Goal: Task Accomplishment & Management: Manage account settings

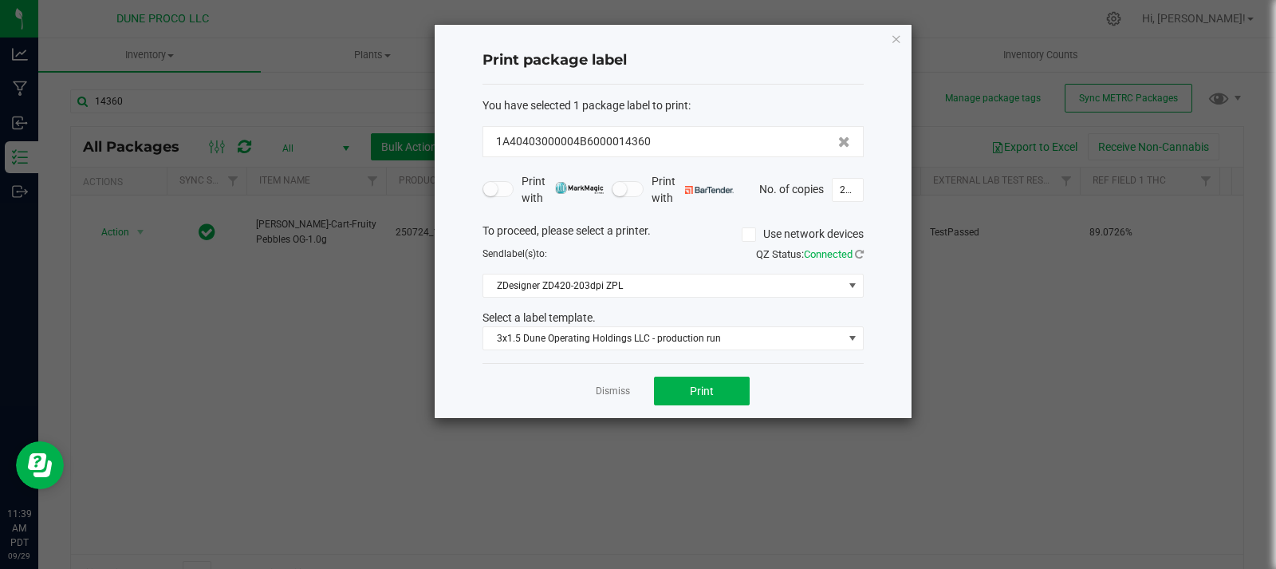
click at [908, 24] on div "Print package label You have selected 1 package label to print : 1A40403000004B…" at bounding box center [673, 221] width 478 height 395
click at [891, 42] on icon "button" at bounding box center [896, 38] width 11 height 19
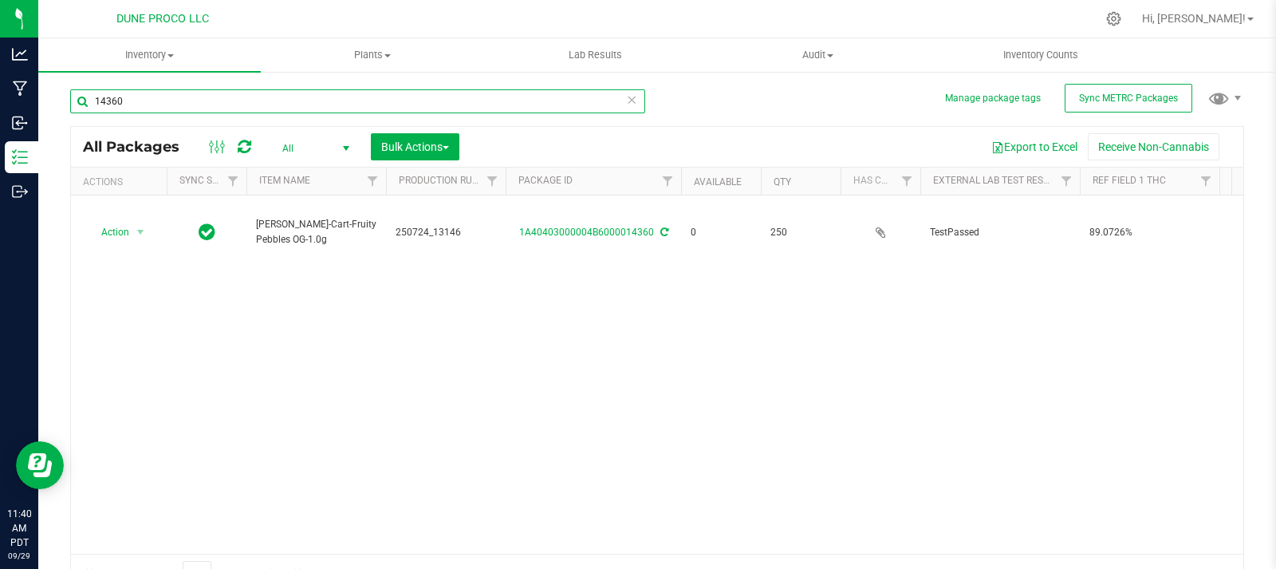
click at [207, 104] on input "14360" at bounding box center [357, 101] width 575 height 24
type input "1"
type input "0229"
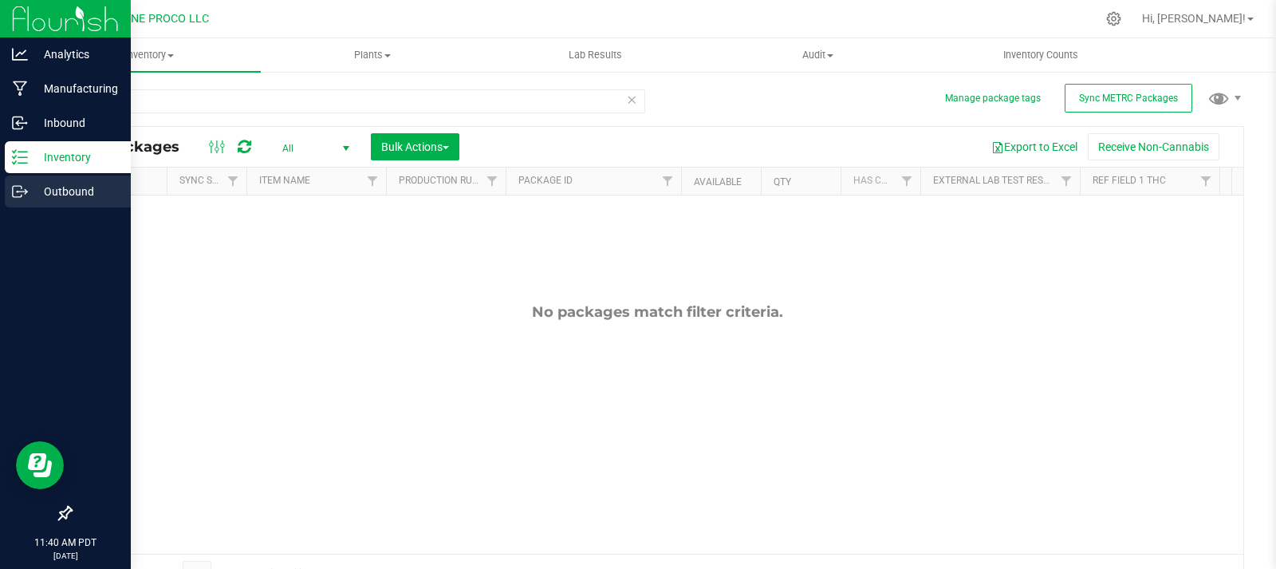
click at [60, 187] on p "Outbound" at bounding box center [76, 191] width 96 height 19
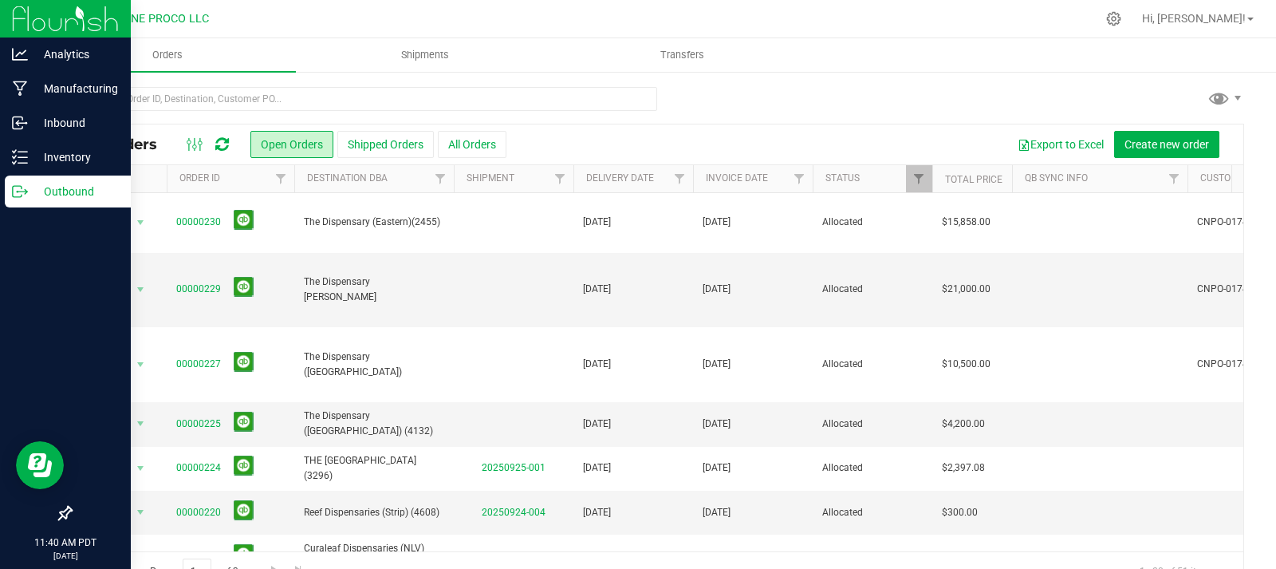
click at [30, 205] on div "Outbound" at bounding box center [68, 191] width 126 height 32
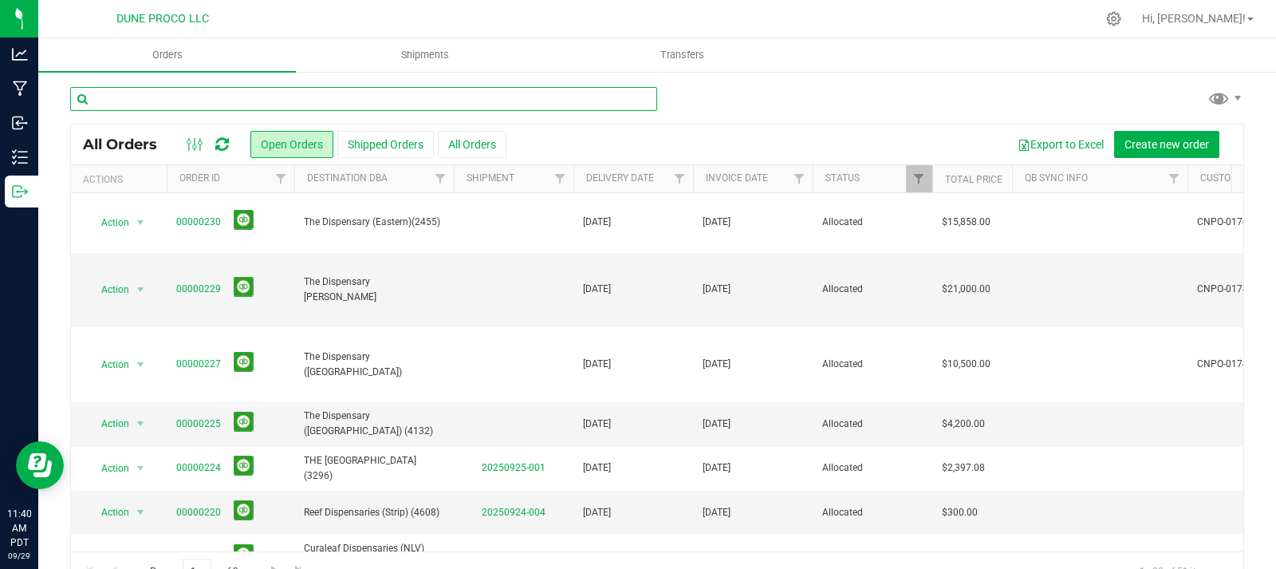
click at [193, 101] on input "text" at bounding box center [363, 99] width 587 height 24
type input "0229"
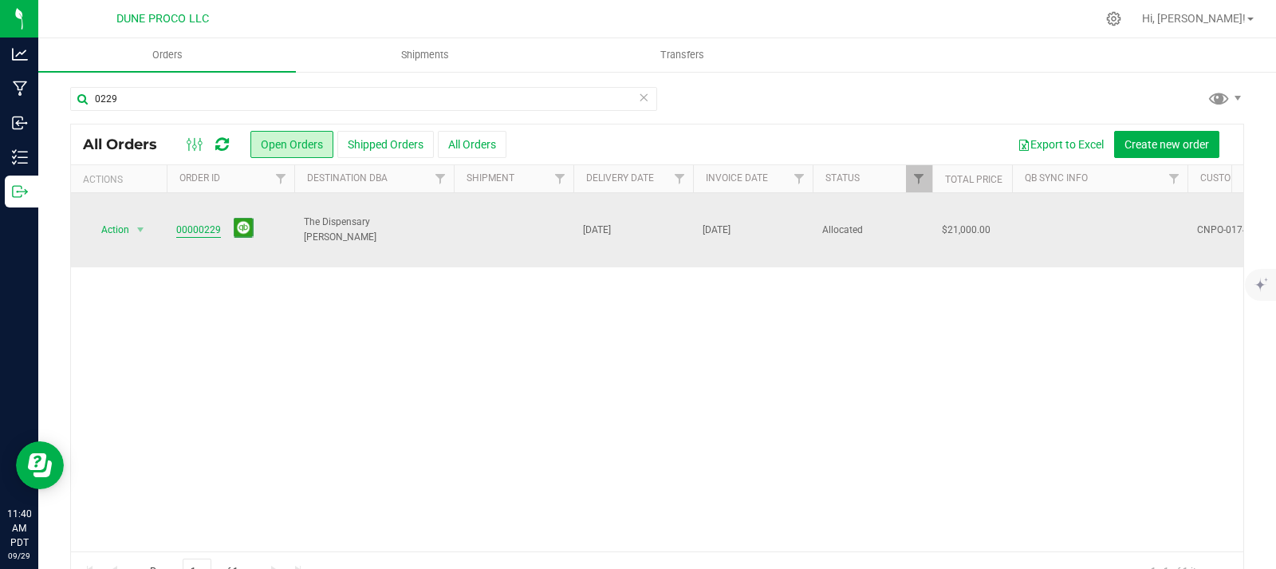
click at [199, 222] on link "00000229" at bounding box center [198, 229] width 45 height 15
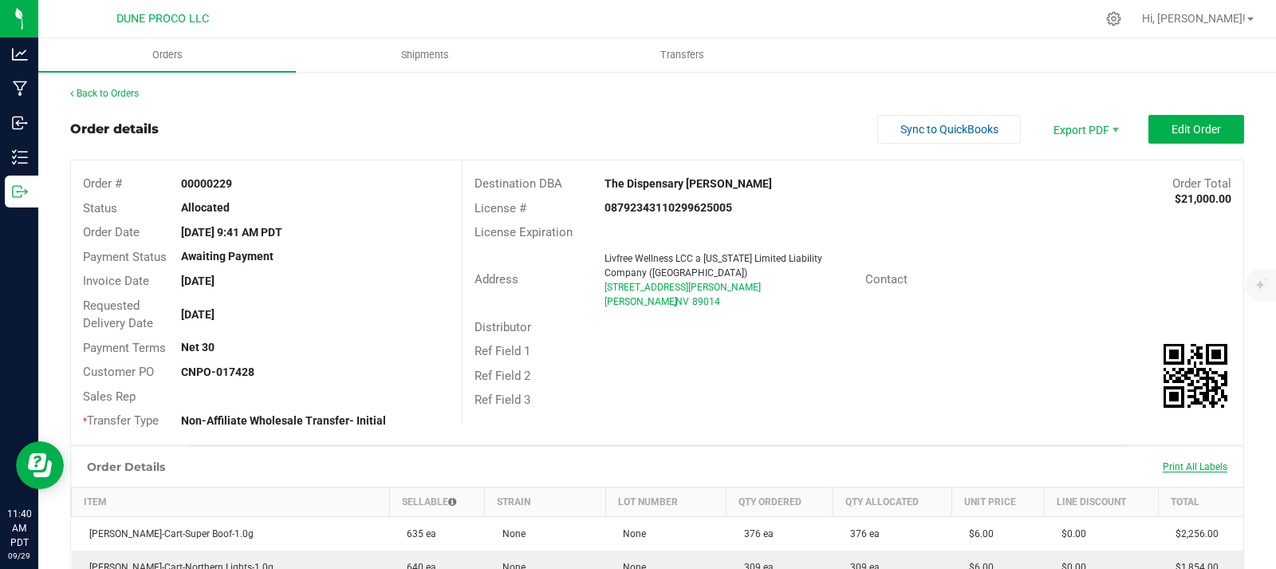
drag, startPoint x: 1124, startPoint y: 521, endPoint x: 1204, endPoint y: 466, distance: 96.4
drag, startPoint x: 1043, startPoint y: 421, endPoint x: 1025, endPoint y: 406, distance: 23.2
click at [1025, 406] on div "Destination DBA The Dispensary Henderson Order Total $21,000.00 License # 08792…" at bounding box center [852, 291] width 781 height 263
click at [1025, 406] on div "Ref Field 3" at bounding box center [853, 400] width 781 height 25
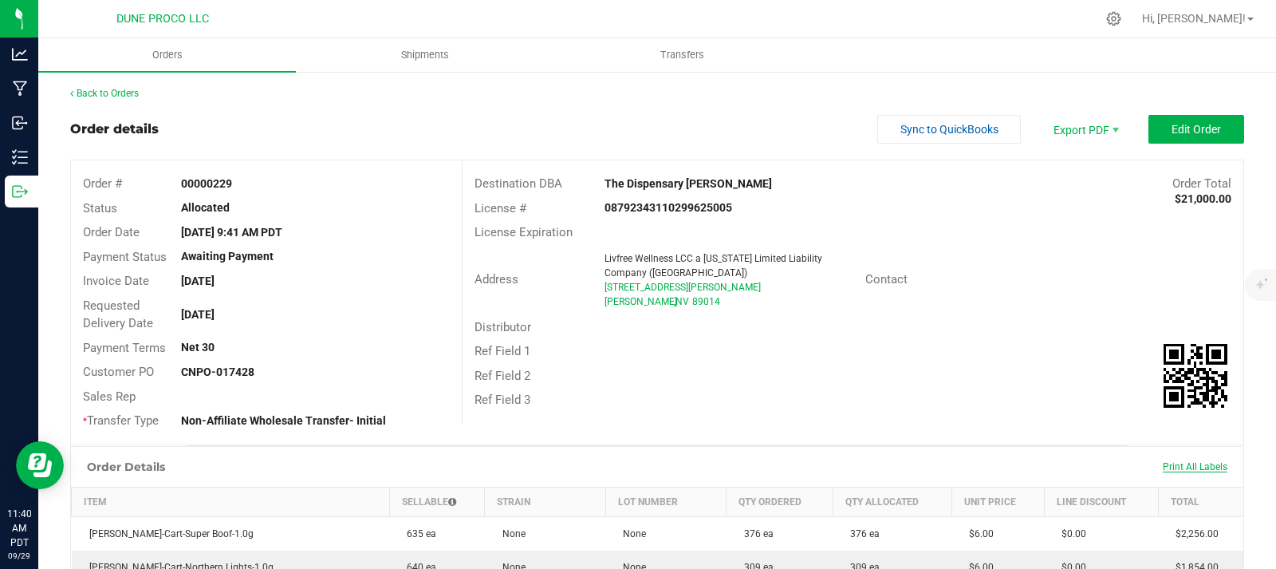
click at [1163, 464] on span "Print All Labels" at bounding box center [1195, 466] width 65 height 11
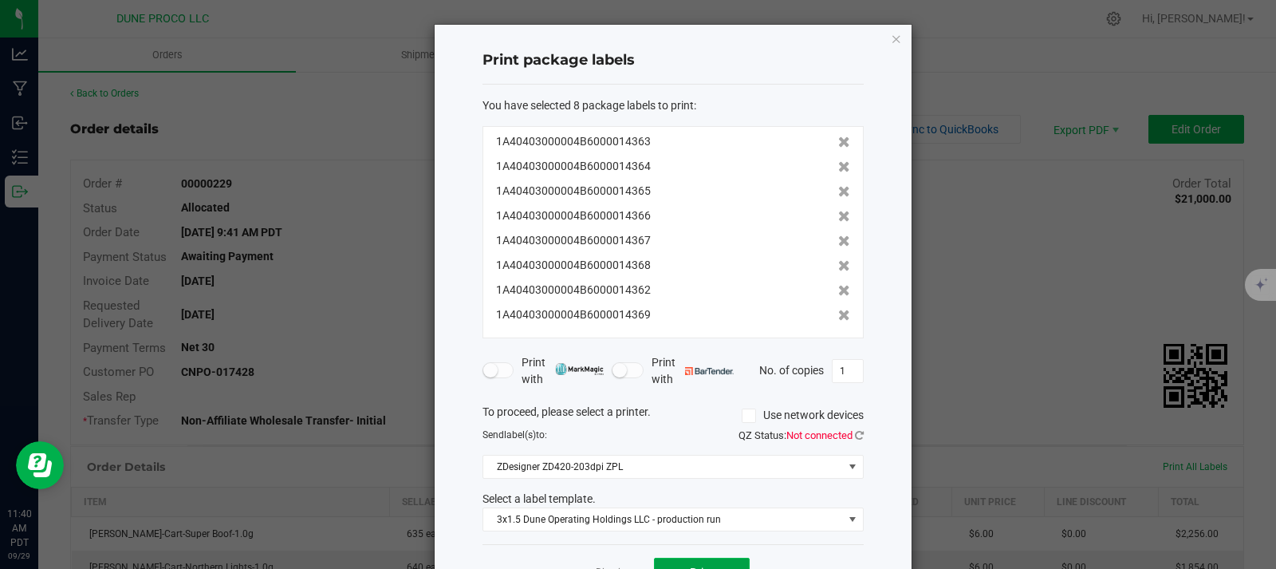
click at [695, 560] on button "Print" at bounding box center [702, 571] width 96 height 29
click at [896, 44] on div "Print package labels You have selected 8 package labels to print : 1A4040300000…" at bounding box center [673, 312] width 477 height 574
click at [891, 42] on icon "button" at bounding box center [896, 38] width 11 height 19
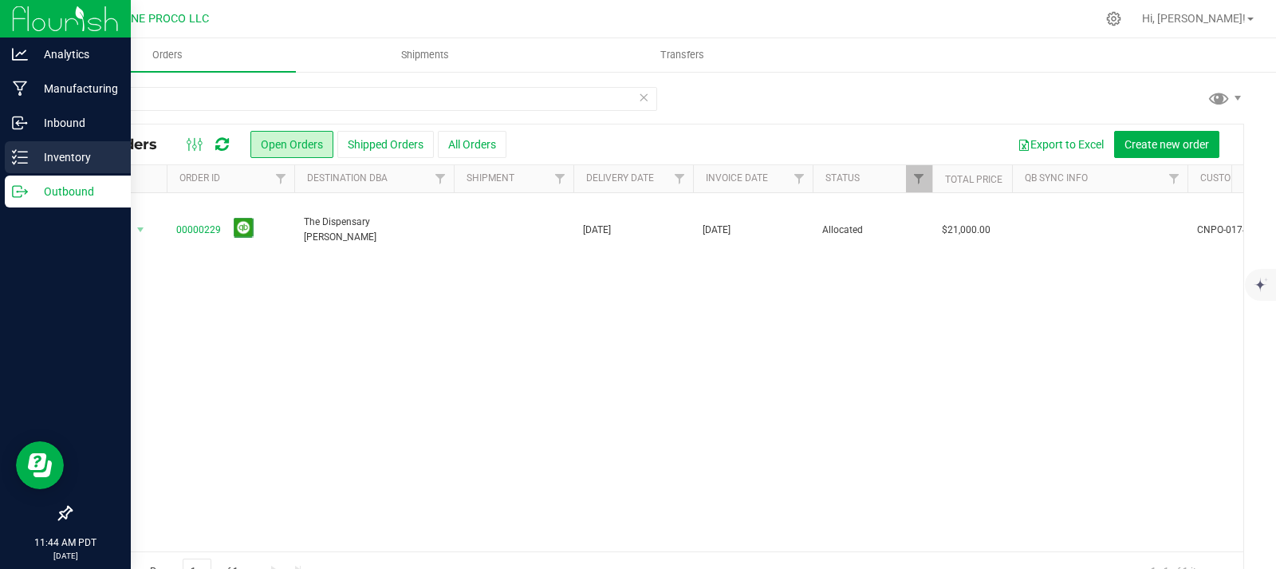
click at [45, 149] on p "Inventory" at bounding box center [76, 157] width 96 height 19
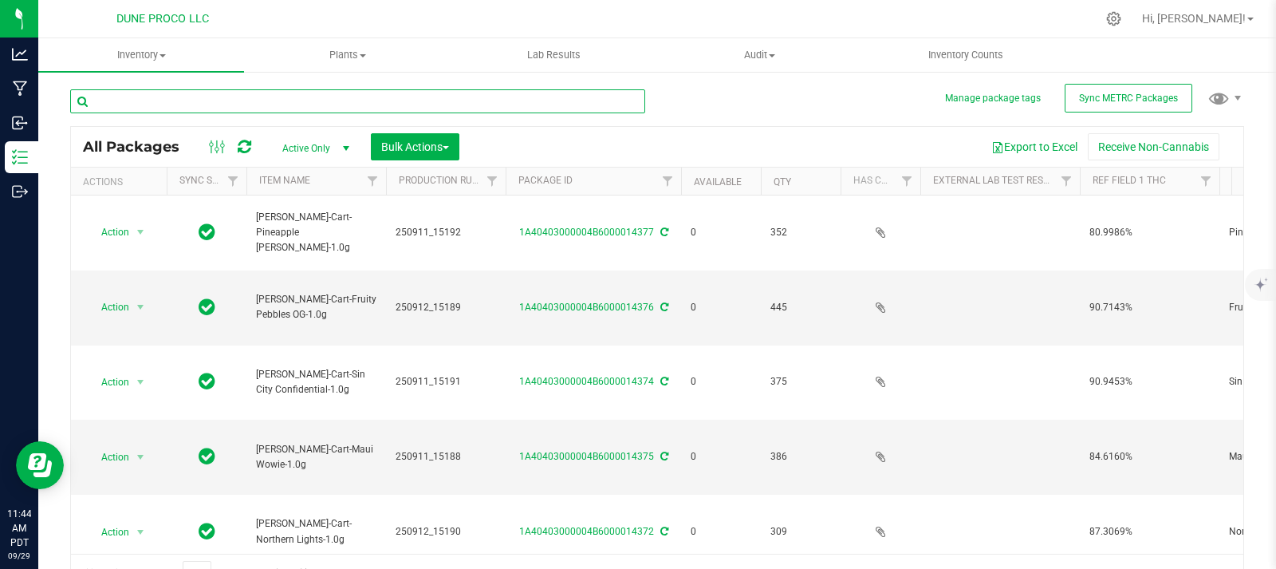
click at [207, 112] on input "text" at bounding box center [357, 101] width 575 height 24
type input "14362"
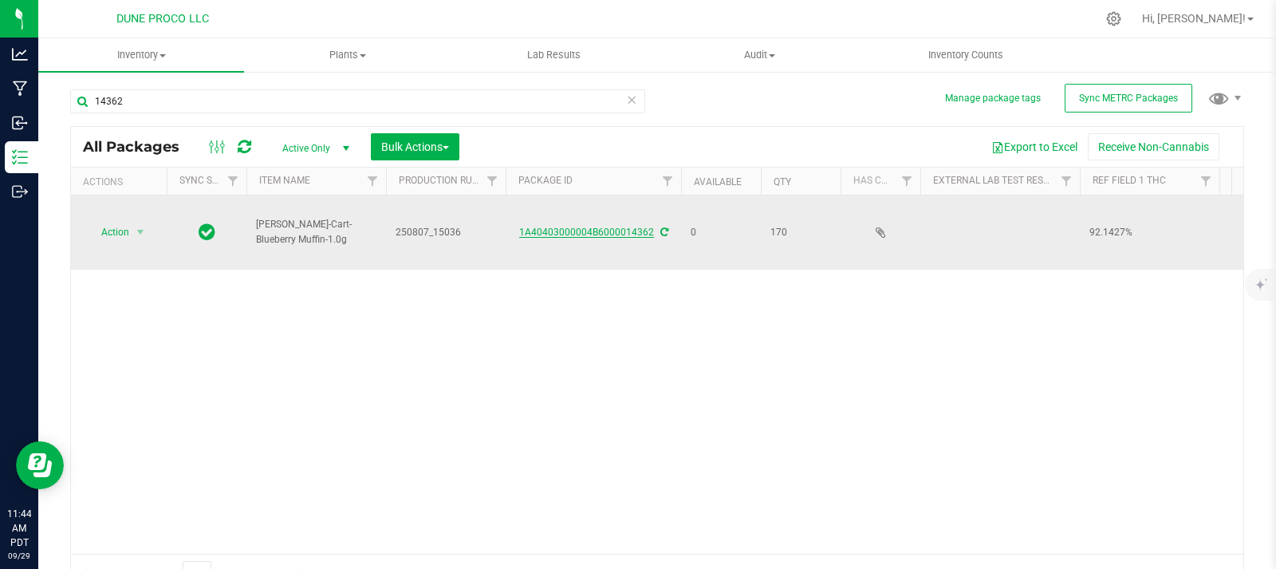
click at [611, 229] on link "1A40403000004B6000014362" at bounding box center [586, 231] width 135 height 11
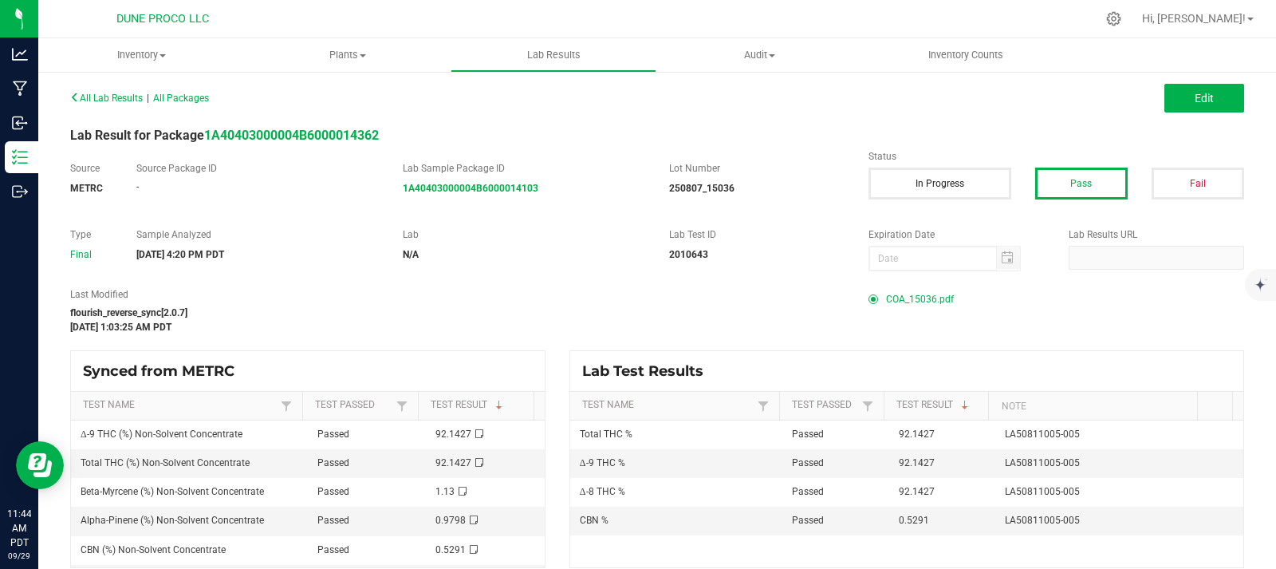
click at [928, 293] on span "COA_15036.pdf" at bounding box center [920, 299] width 68 height 24
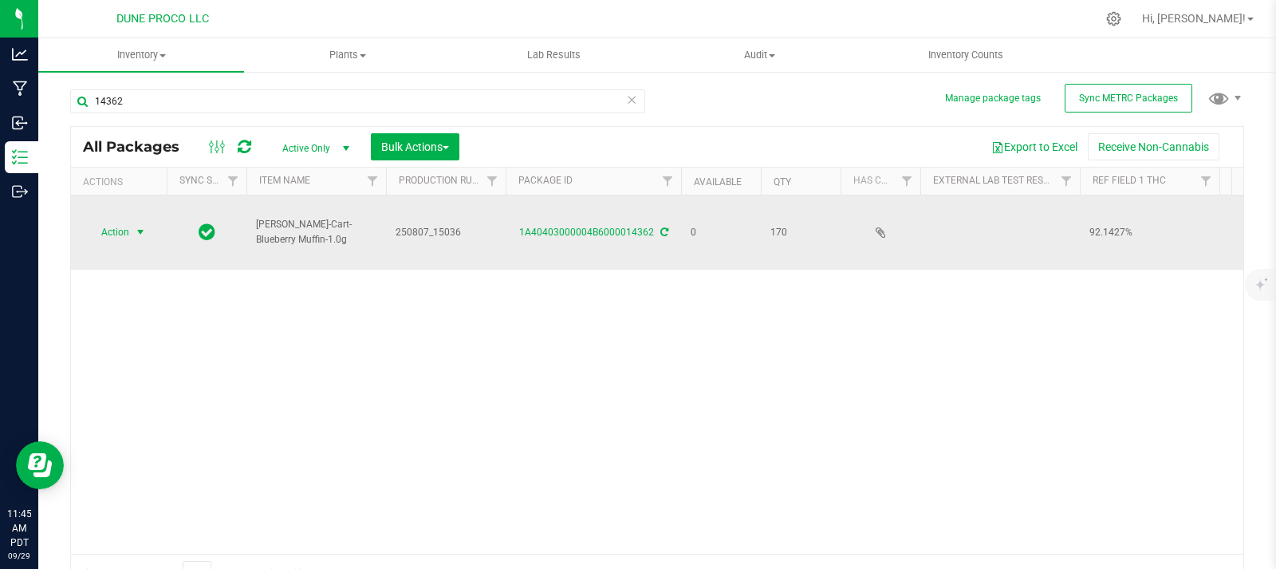
click at [143, 227] on span "select" at bounding box center [140, 232] width 13 height 13
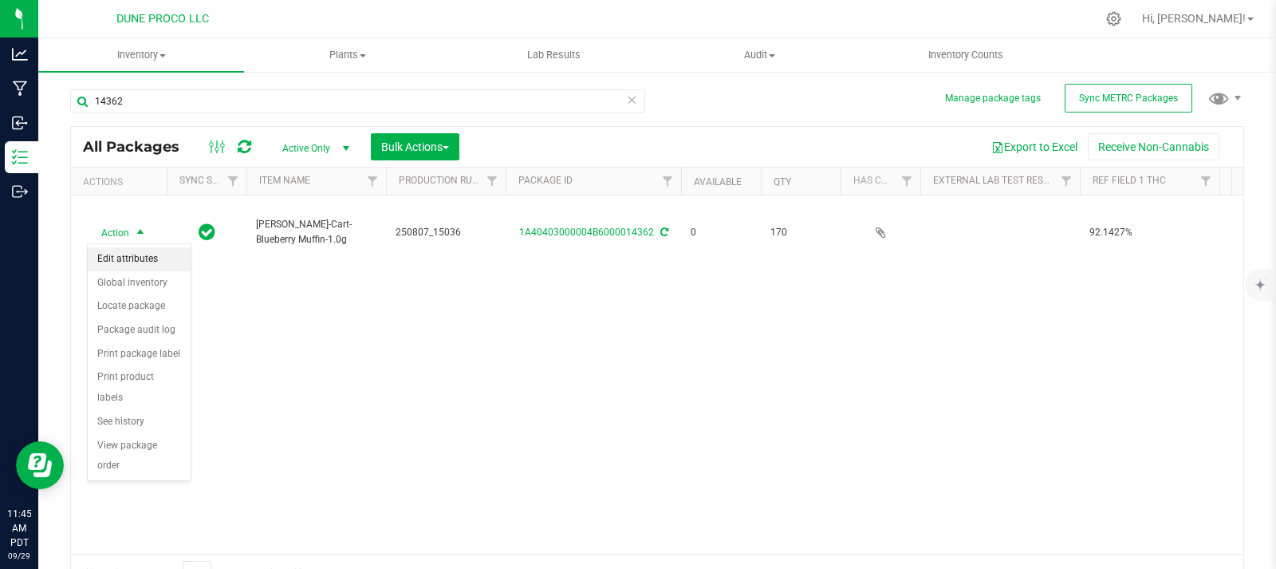
click at [153, 263] on li "Edit attributes" at bounding box center [139, 259] width 103 height 24
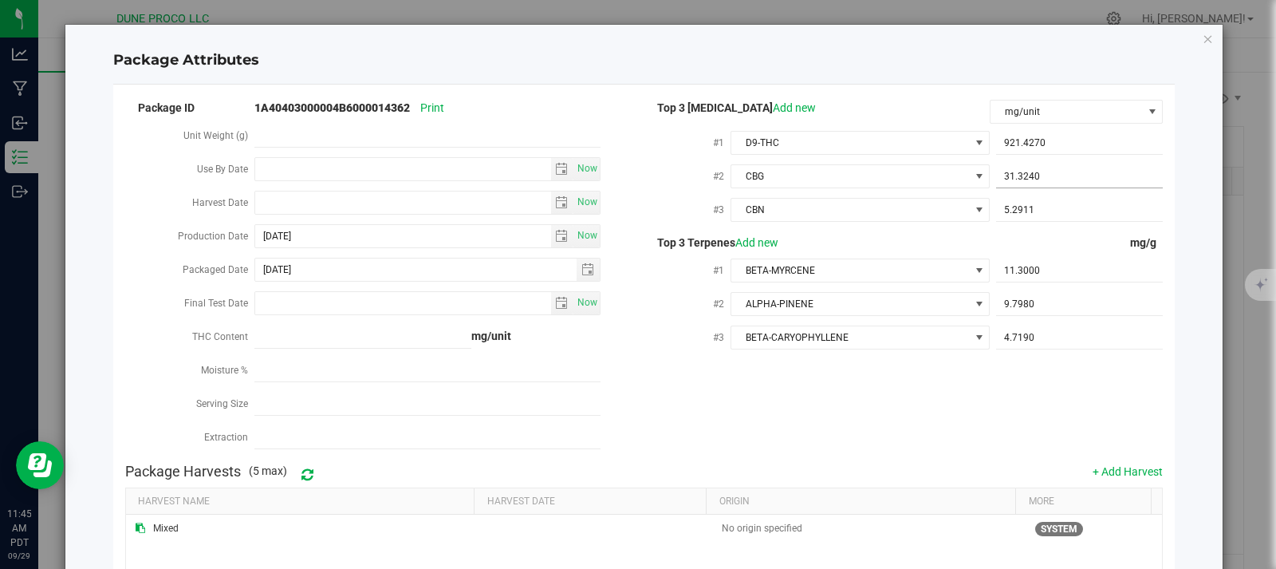
click at [1068, 175] on span "31.3240 31.324" at bounding box center [1079, 176] width 167 height 23
type input "3"
paste input "31.3324"
type input "31.3324"
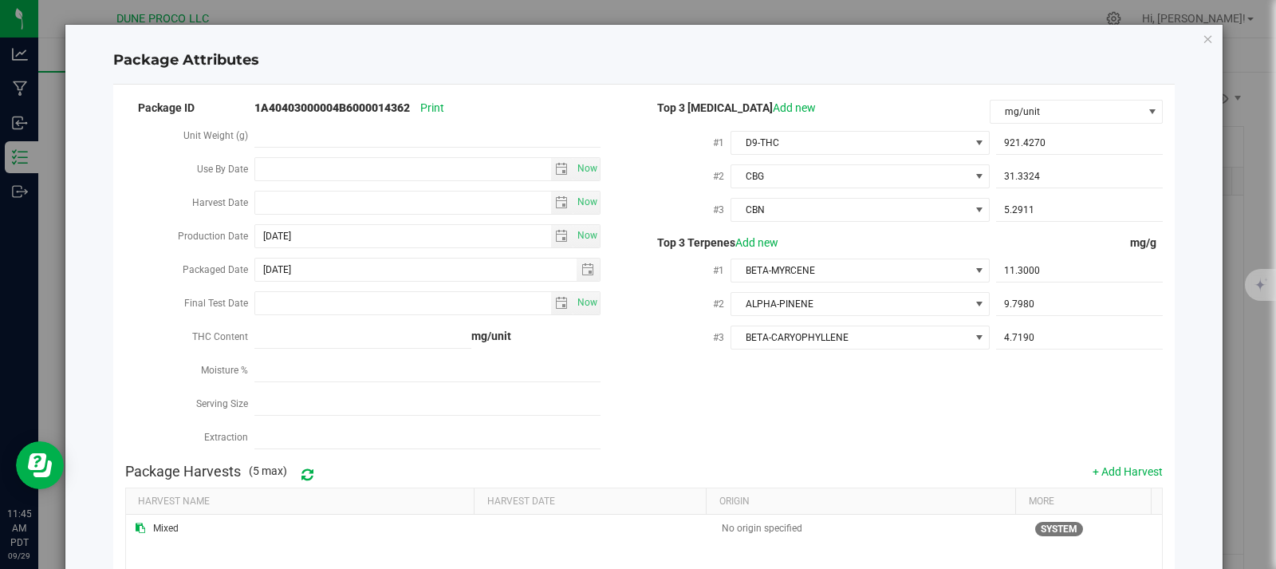
scroll to position [242, 0]
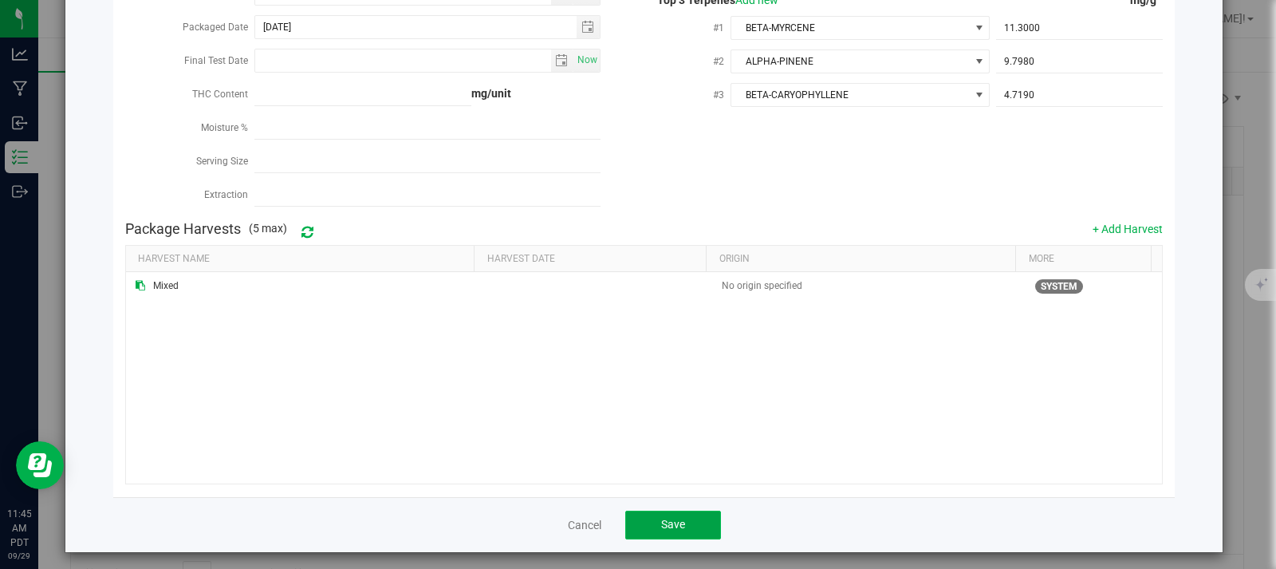
click at [693, 510] on button "Save" at bounding box center [673, 524] width 96 height 29
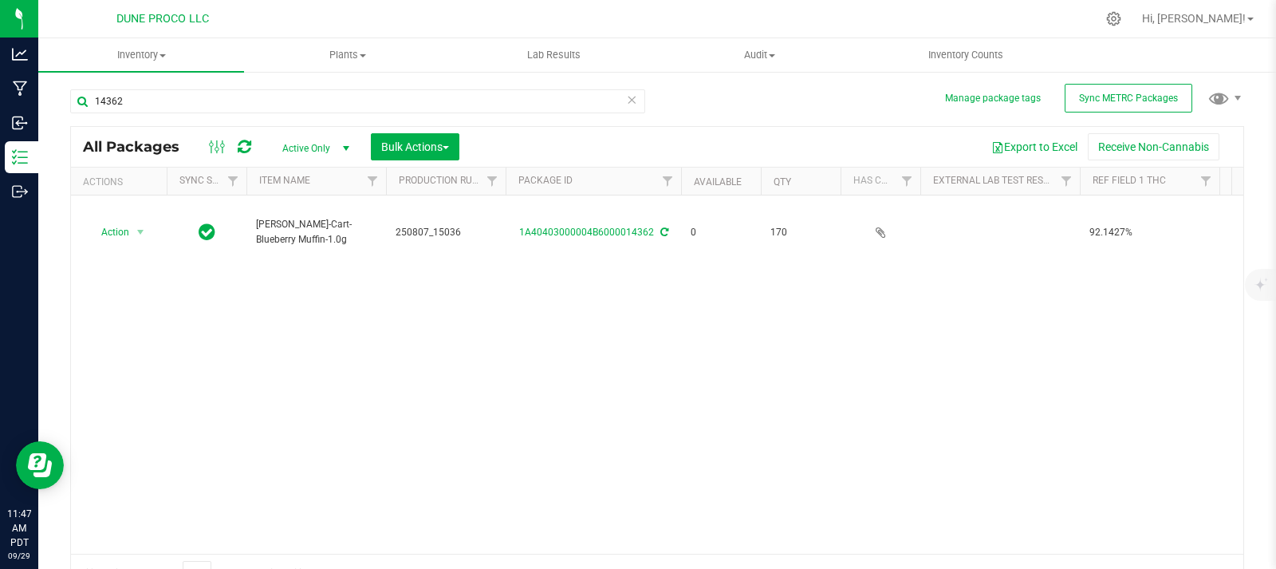
click at [250, 144] on icon at bounding box center [245, 147] width 14 height 16
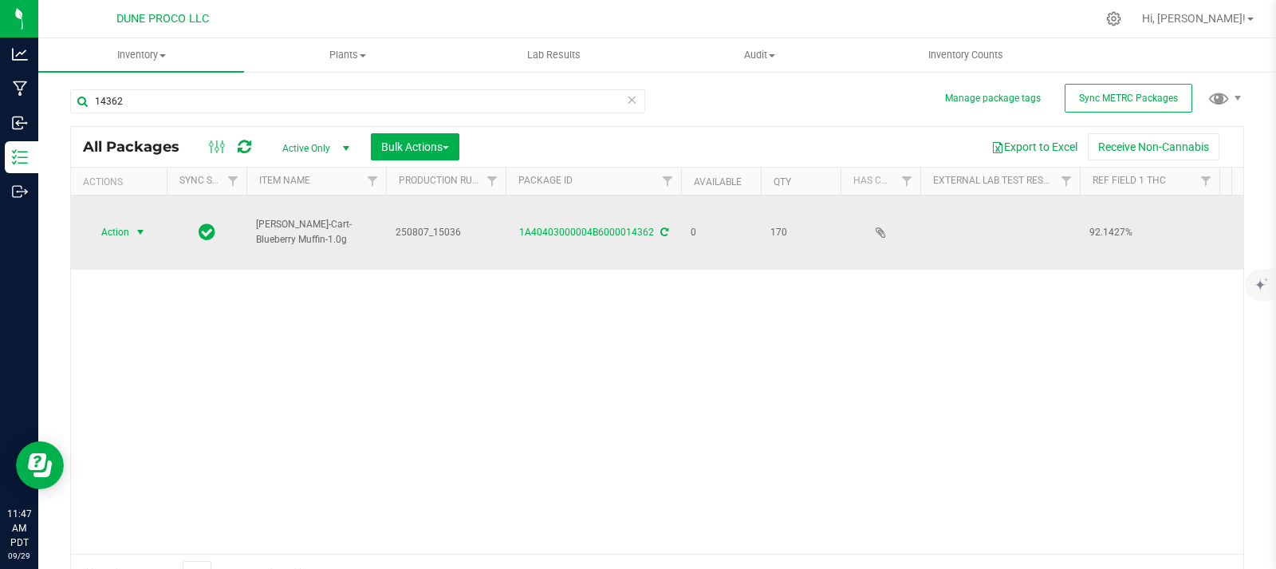
click at [136, 236] on span "select" at bounding box center [140, 232] width 13 height 13
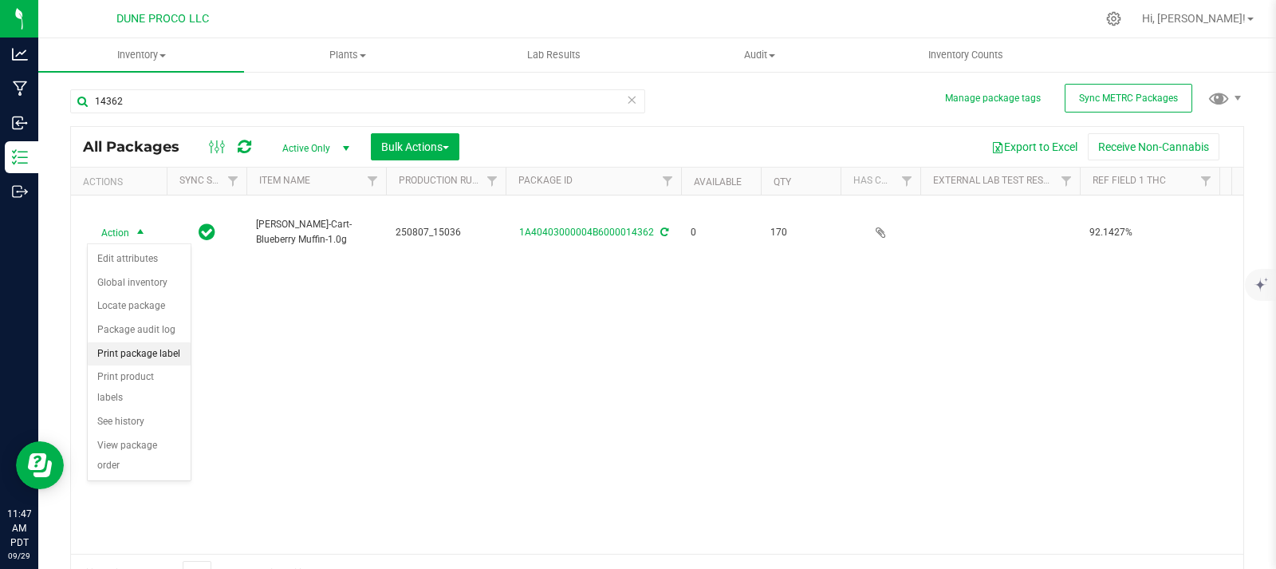
click at [152, 350] on li "Print package label" at bounding box center [139, 354] width 103 height 24
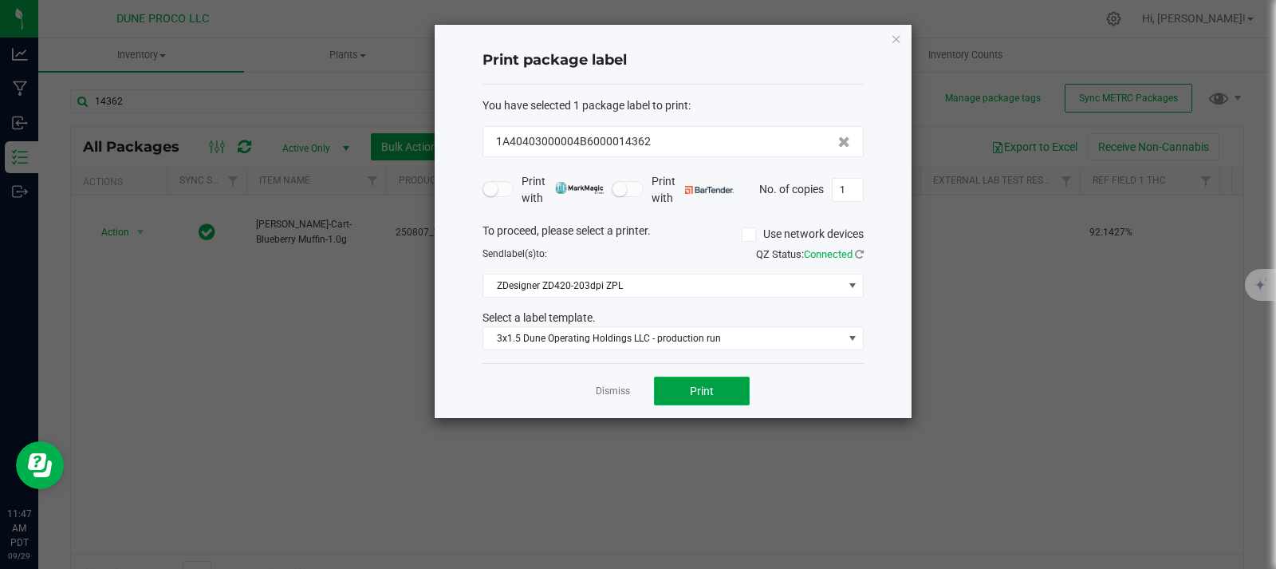
click at [715, 396] on button "Print" at bounding box center [702, 390] width 96 height 29
click at [892, 43] on icon "button" at bounding box center [896, 38] width 11 height 19
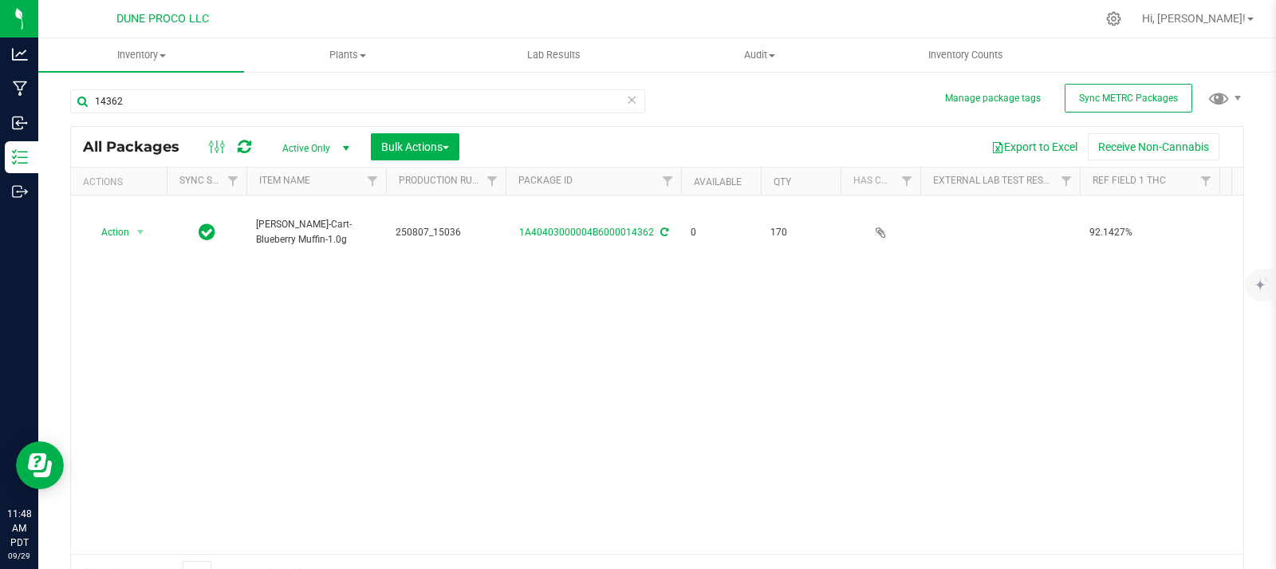
click at [240, 150] on icon at bounding box center [245, 147] width 14 height 16
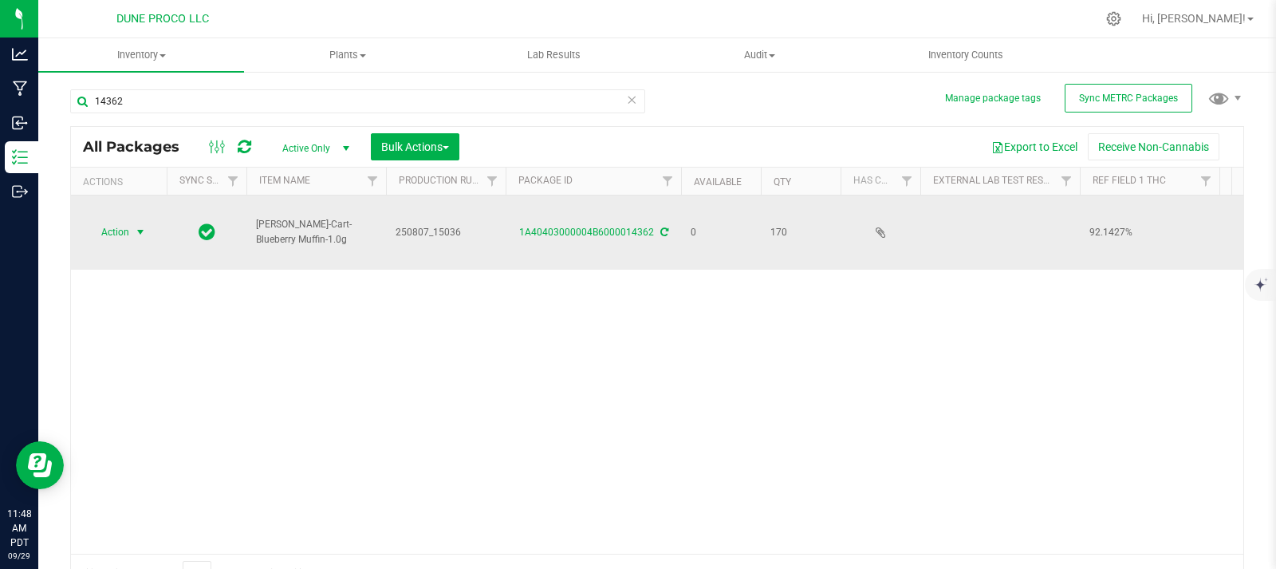
click at [139, 233] on span "select" at bounding box center [140, 232] width 13 height 13
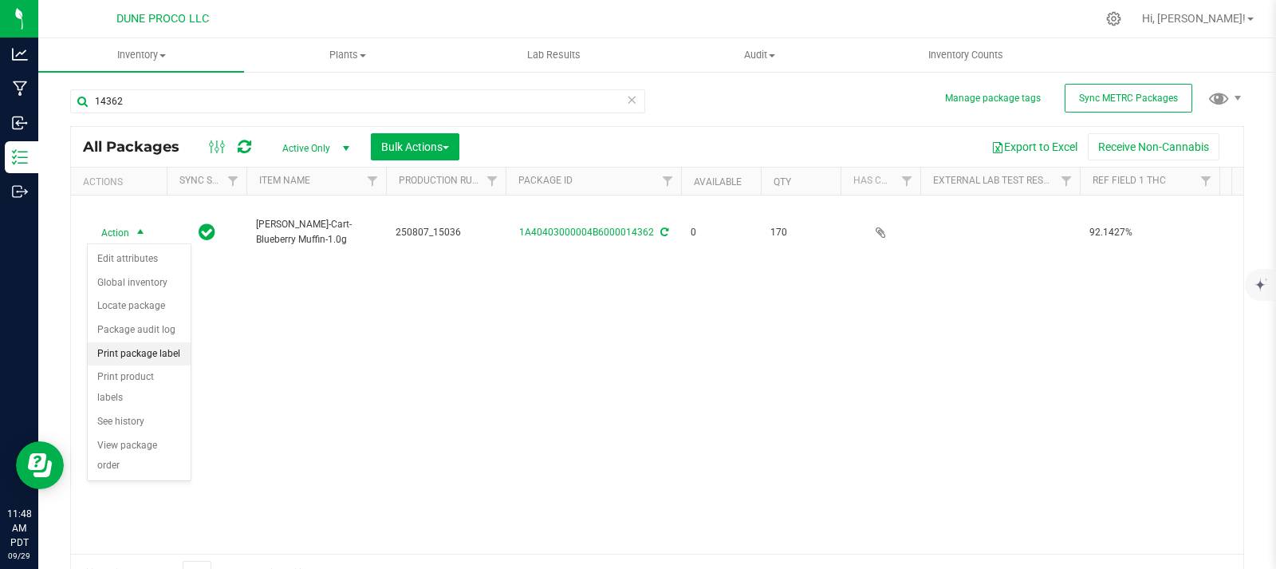
click at [160, 359] on li "Print package label" at bounding box center [139, 354] width 103 height 24
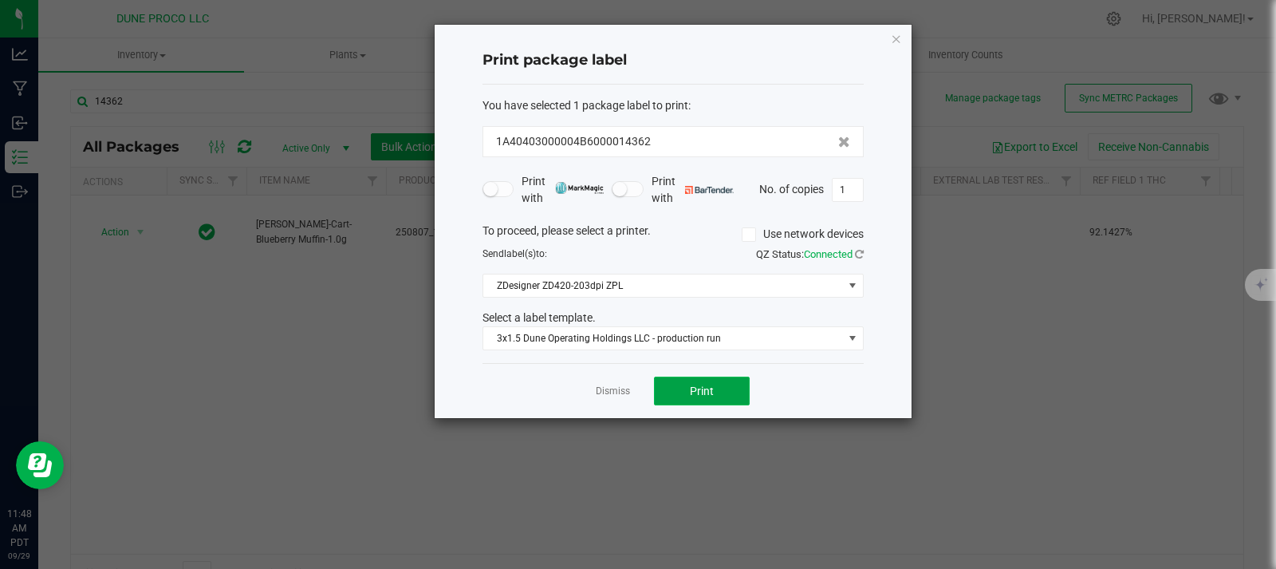
click at [714, 394] on button "Print" at bounding box center [702, 390] width 96 height 29
click at [896, 39] on icon "button" at bounding box center [896, 38] width 11 height 19
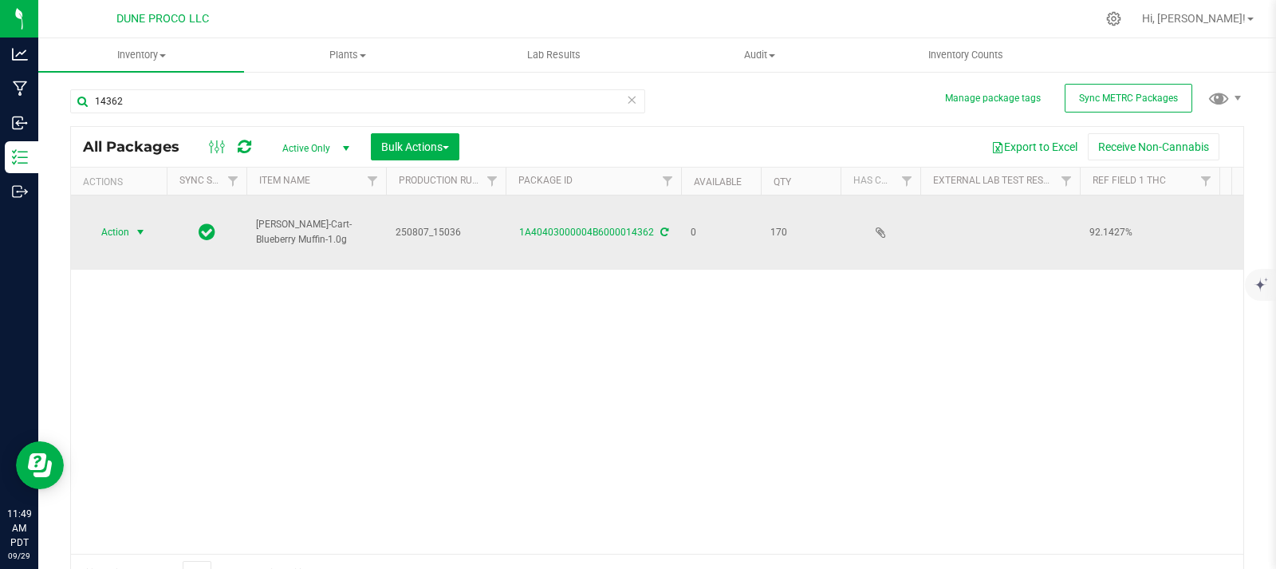
click at [143, 225] on span "select" at bounding box center [141, 232] width 20 height 22
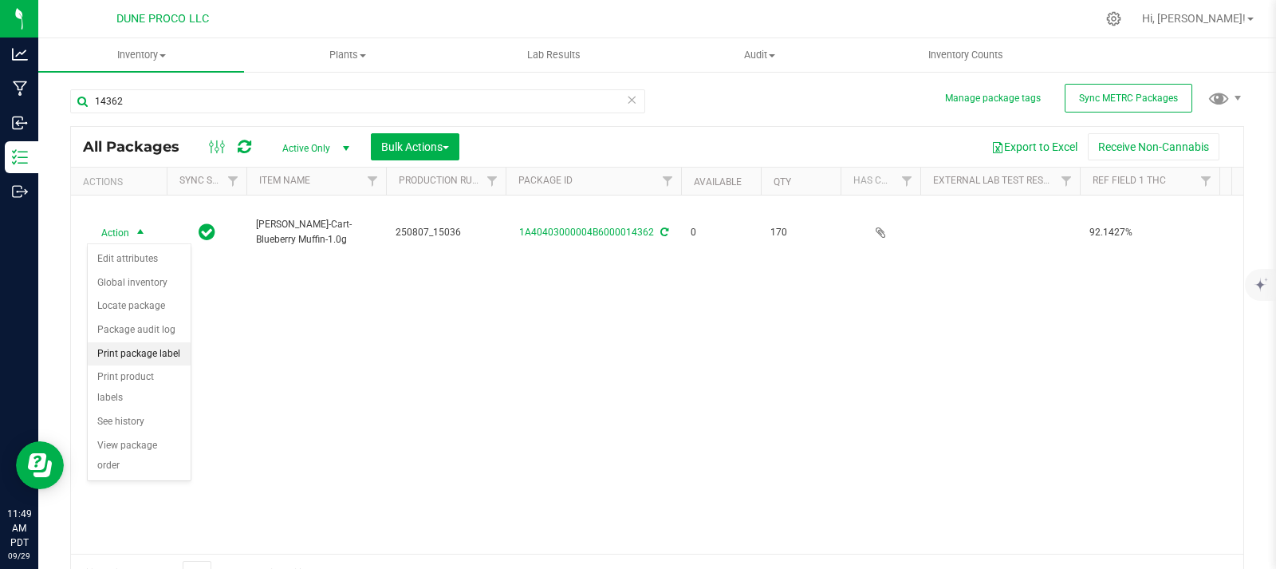
click at [175, 358] on li "Print package label" at bounding box center [139, 354] width 103 height 24
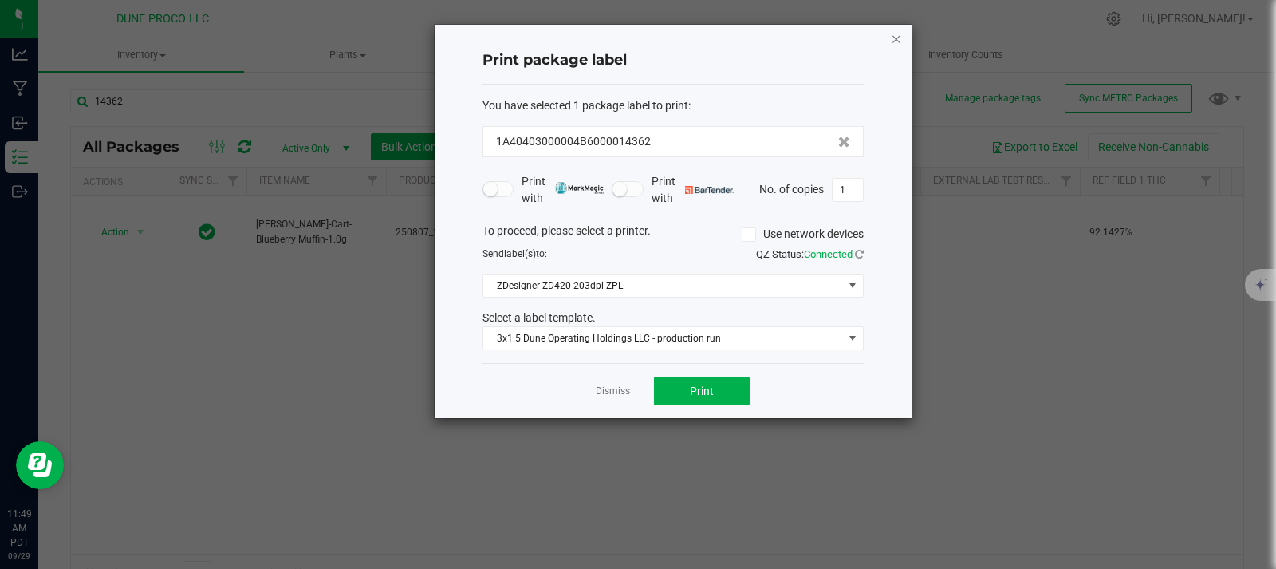
click at [901, 38] on icon "button" at bounding box center [896, 38] width 11 height 19
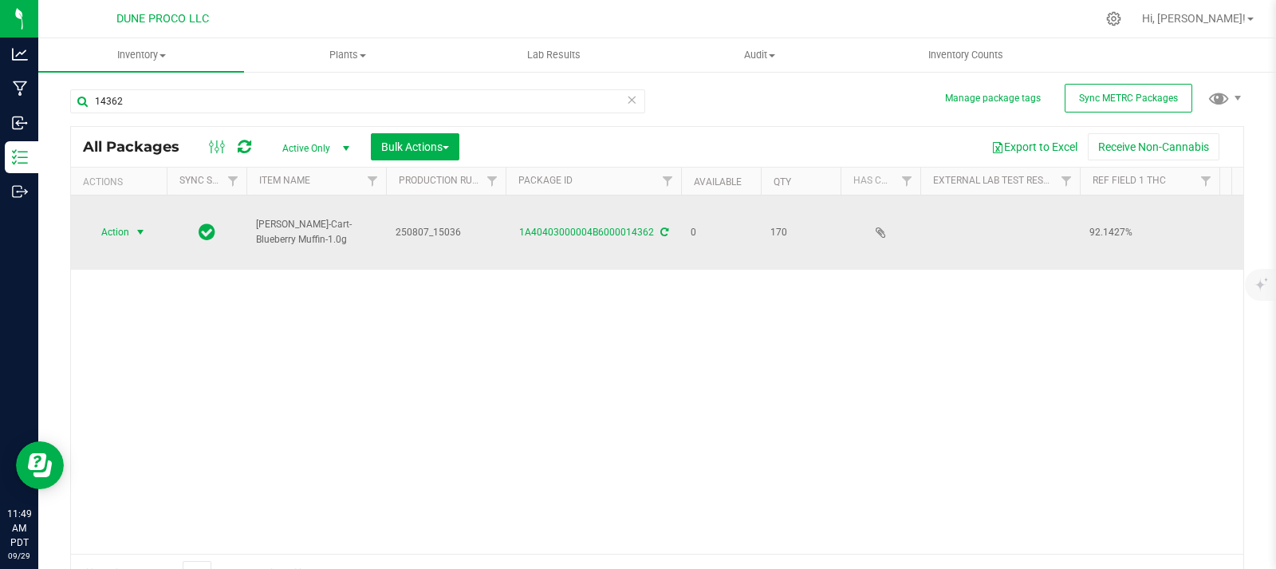
click at [131, 228] on span "select" at bounding box center [141, 232] width 20 height 22
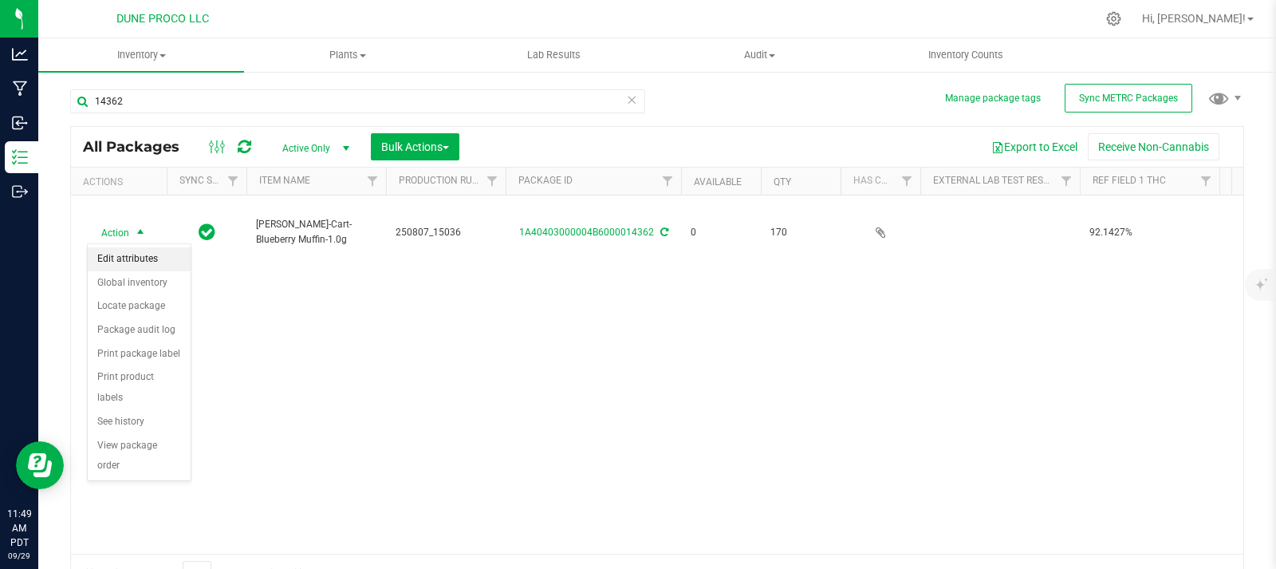
click at [152, 252] on li "Edit attributes" at bounding box center [139, 259] width 103 height 24
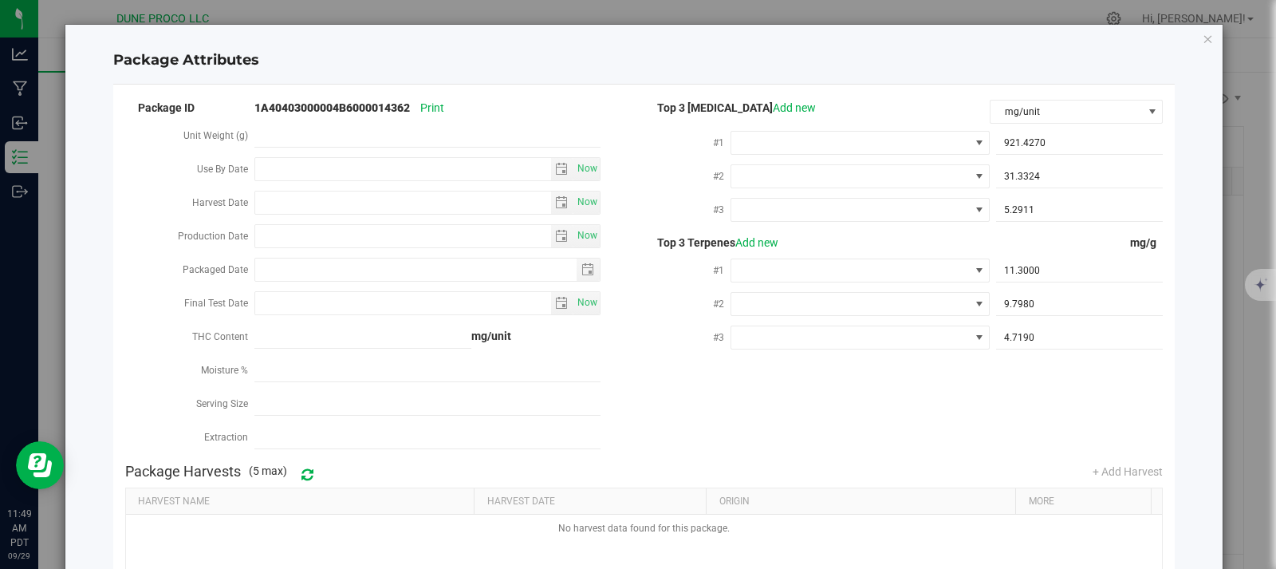
type input "2025-08-07"
type input "2025-09-29"
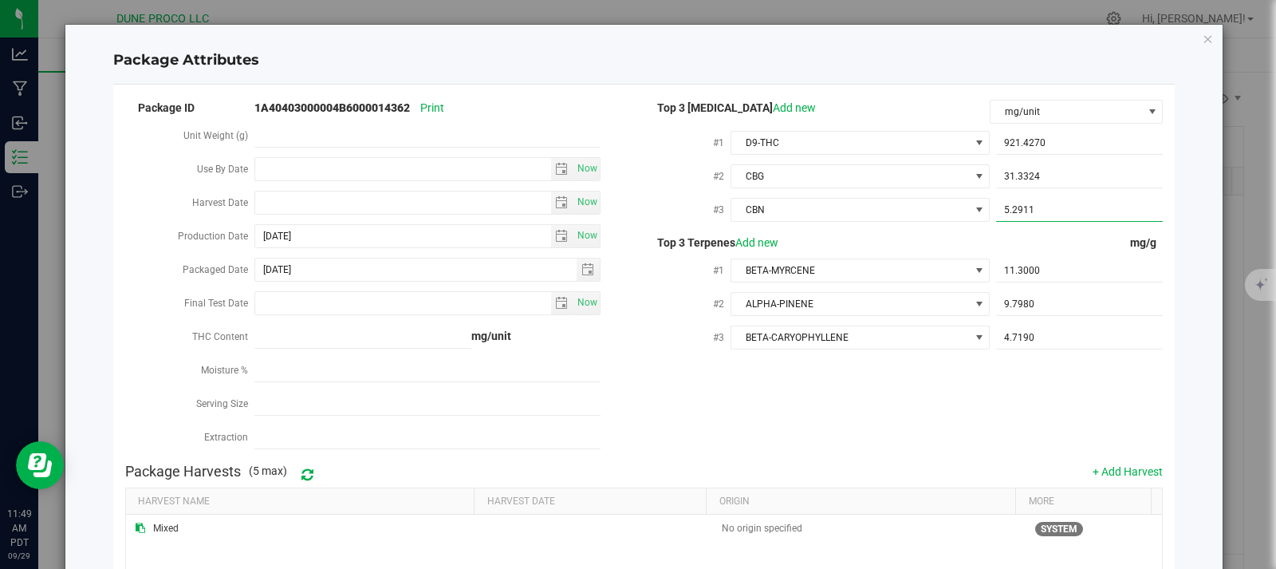
click at [1105, 212] on span "5.2911 5.2911" at bounding box center [1079, 210] width 167 height 23
type input "5.29117"
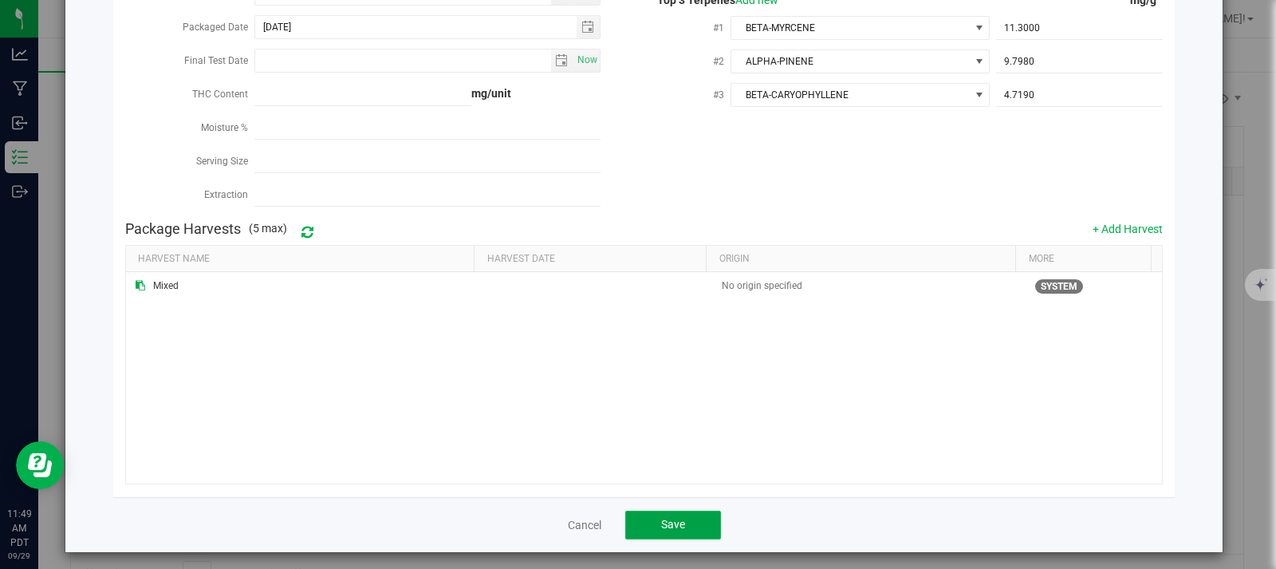
type input "5.2912"
click at [667, 510] on button "Save" at bounding box center [673, 524] width 96 height 29
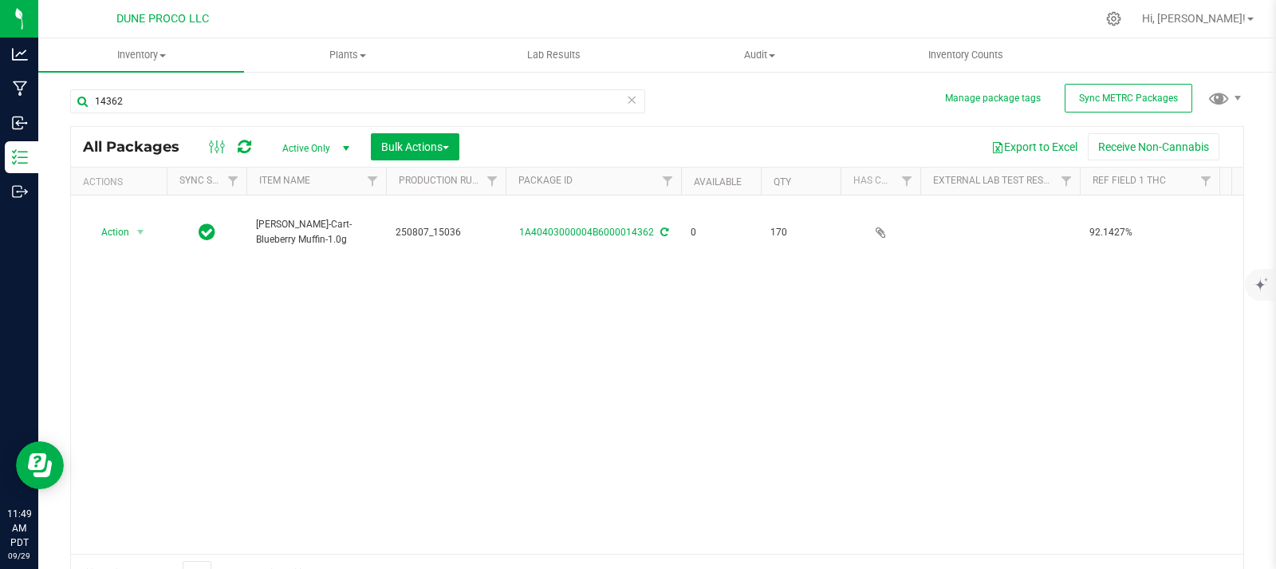
click at [247, 146] on icon at bounding box center [245, 147] width 14 height 16
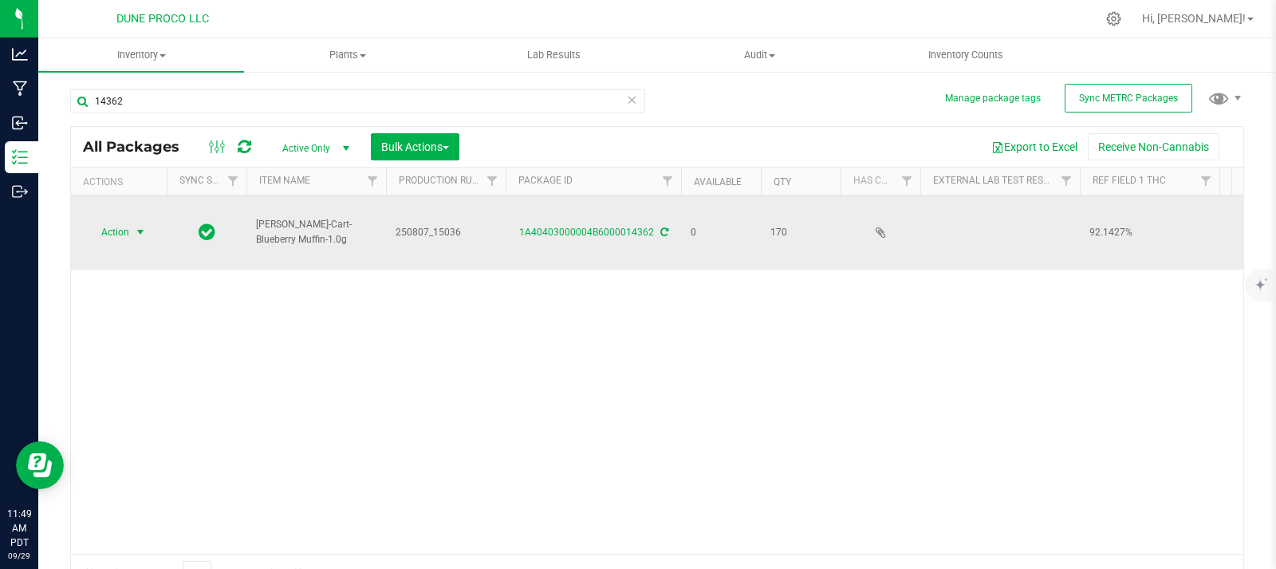
click at [140, 230] on span "select" at bounding box center [140, 232] width 13 height 13
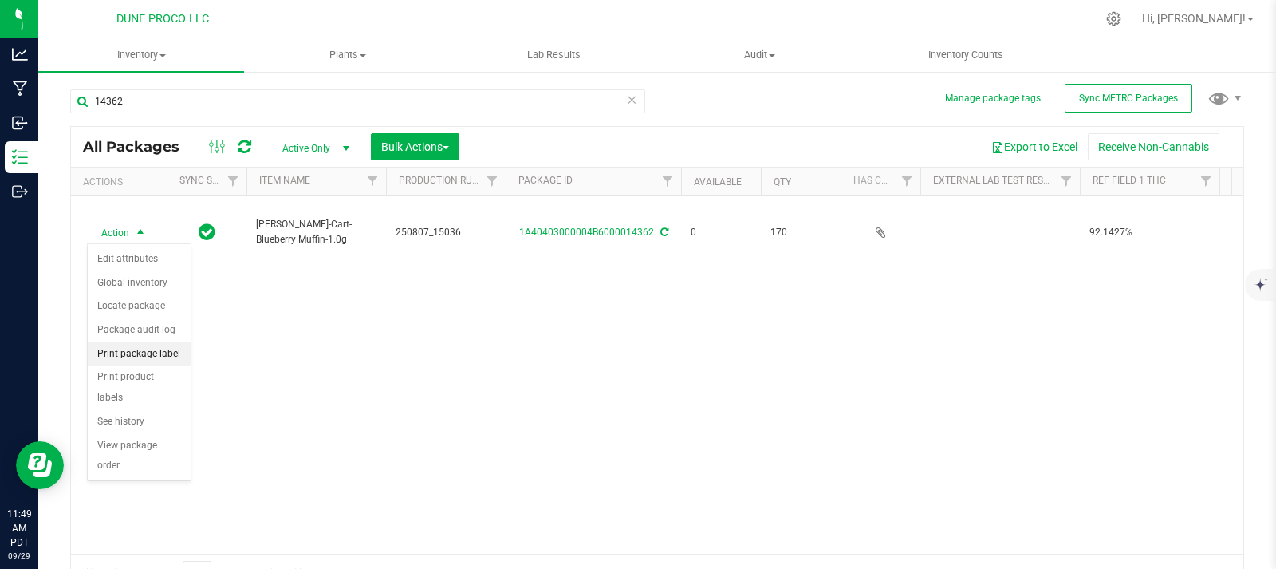
click at [158, 356] on li "Print package label" at bounding box center [139, 354] width 103 height 24
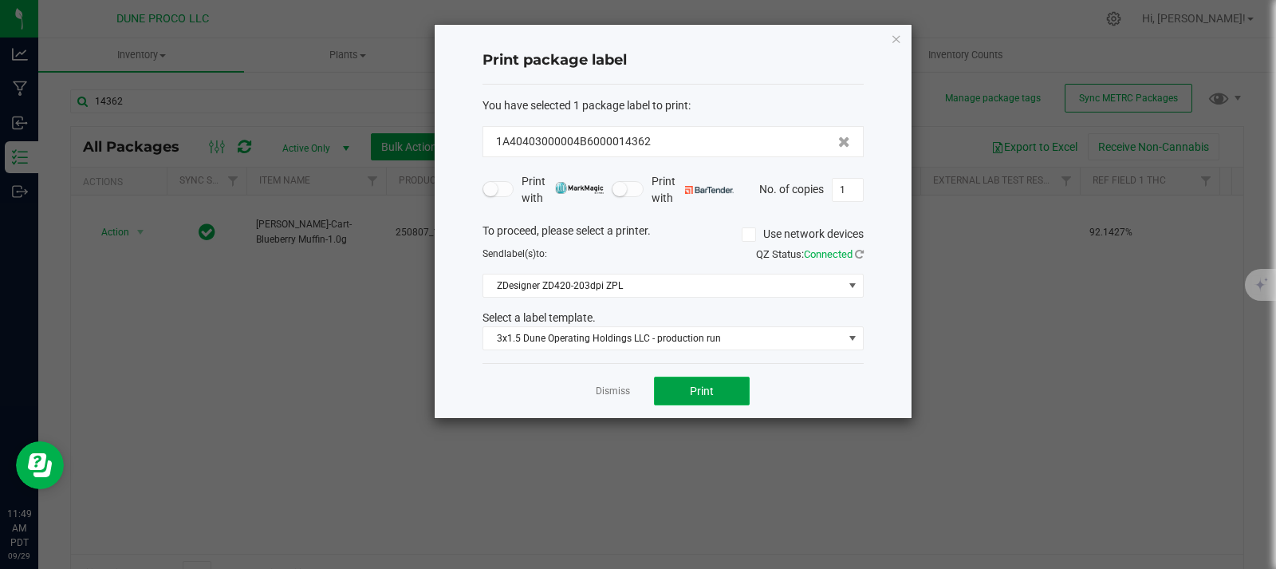
click at [717, 388] on button "Print" at bounding box center [702, 390] width 96 height 29
click at [893, 42] on icon "button" at bounding box center [896, 38] width 11 height 19
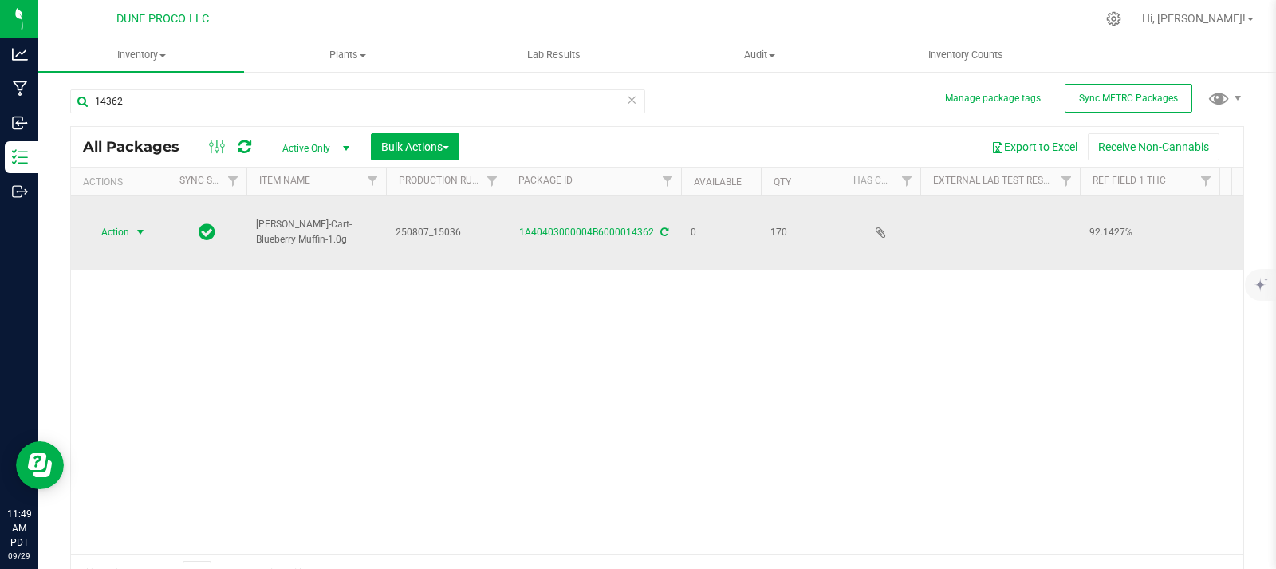
click at [140, 227] on span "select" at bounding box center [140, 232] width 13 height 13
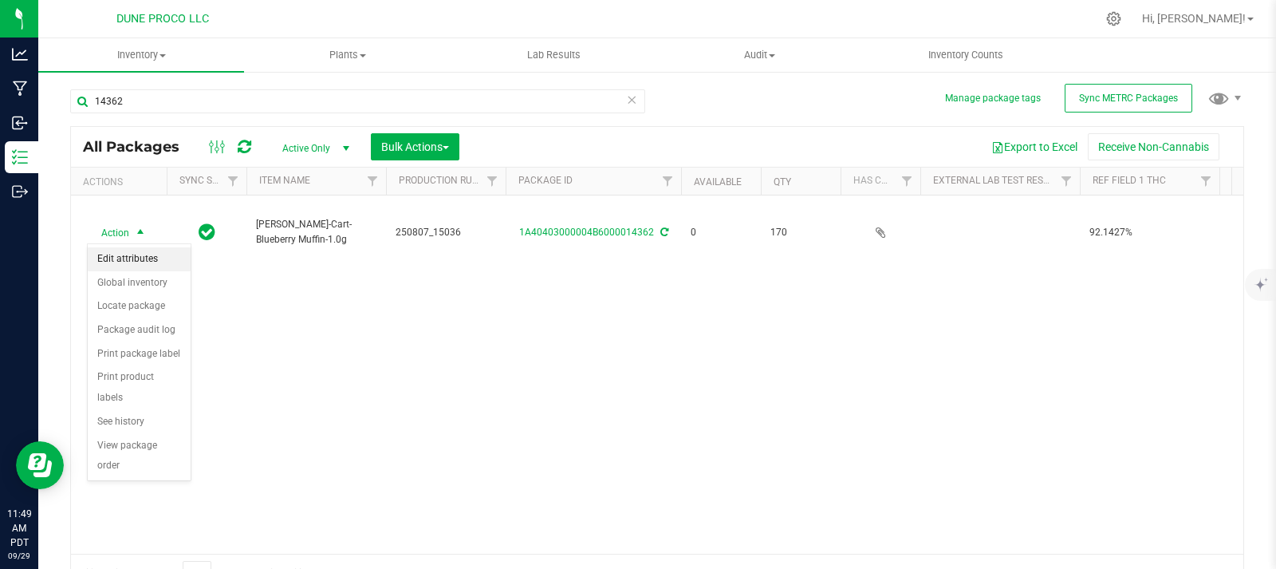
click at [152, 259] on li "Edit attributes" at bounding box center [139, 259] width 103 height 24
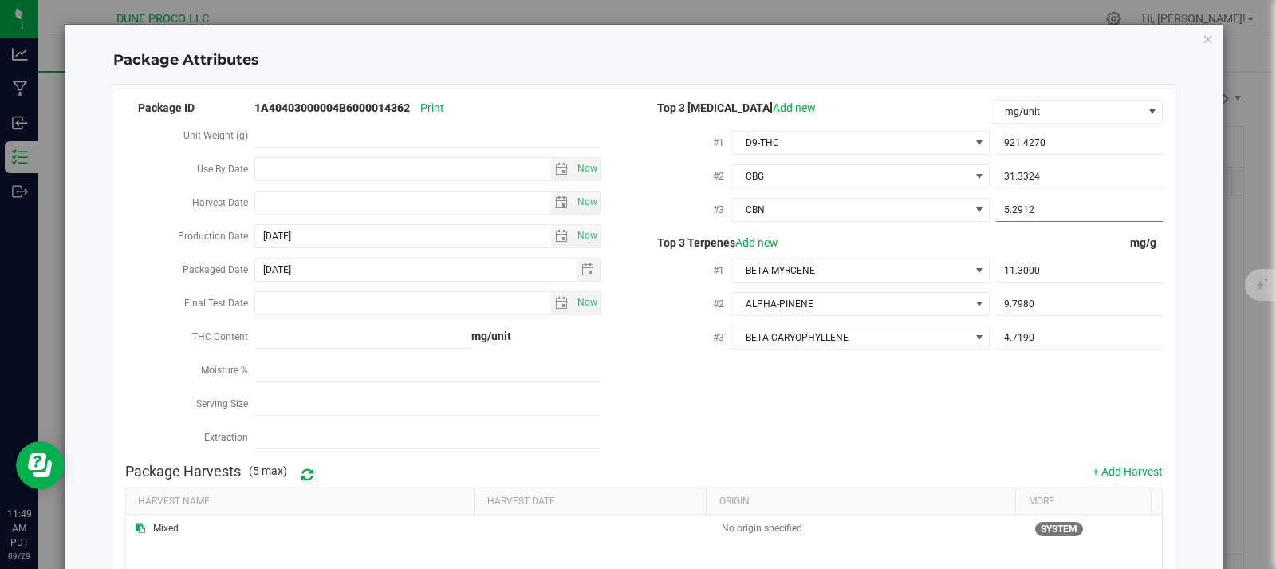
click at [1049, 211] on span "5.2912 5.2912" at bounding box center [1079, 210] width 167 height 23
type input "5.2911"
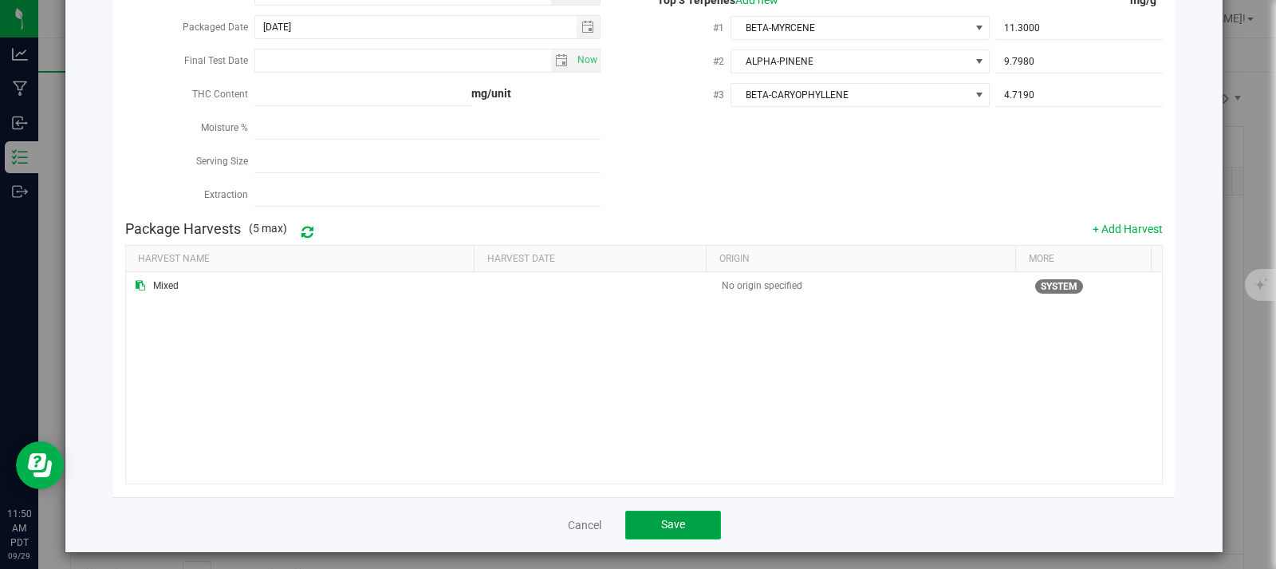
type input "5.2911"
click at [675, 510] on button "Save" at bounding box center [673, 524] width 96 height 29
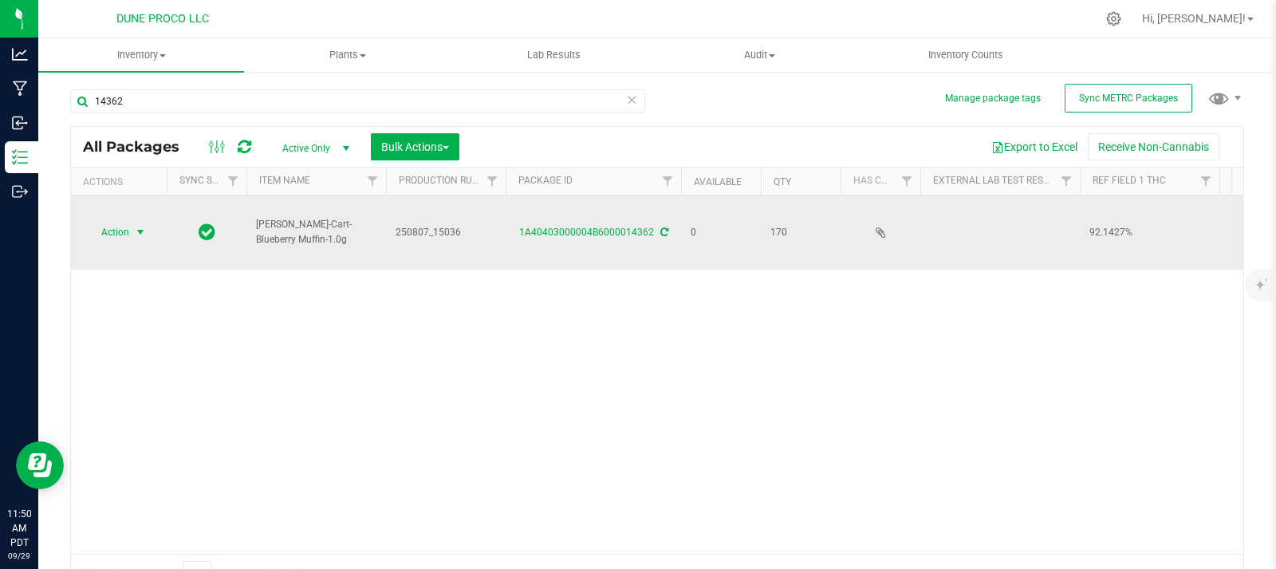
click at [103, 240] on span "Action" at bounding box center [108, 232] width 43 height 22
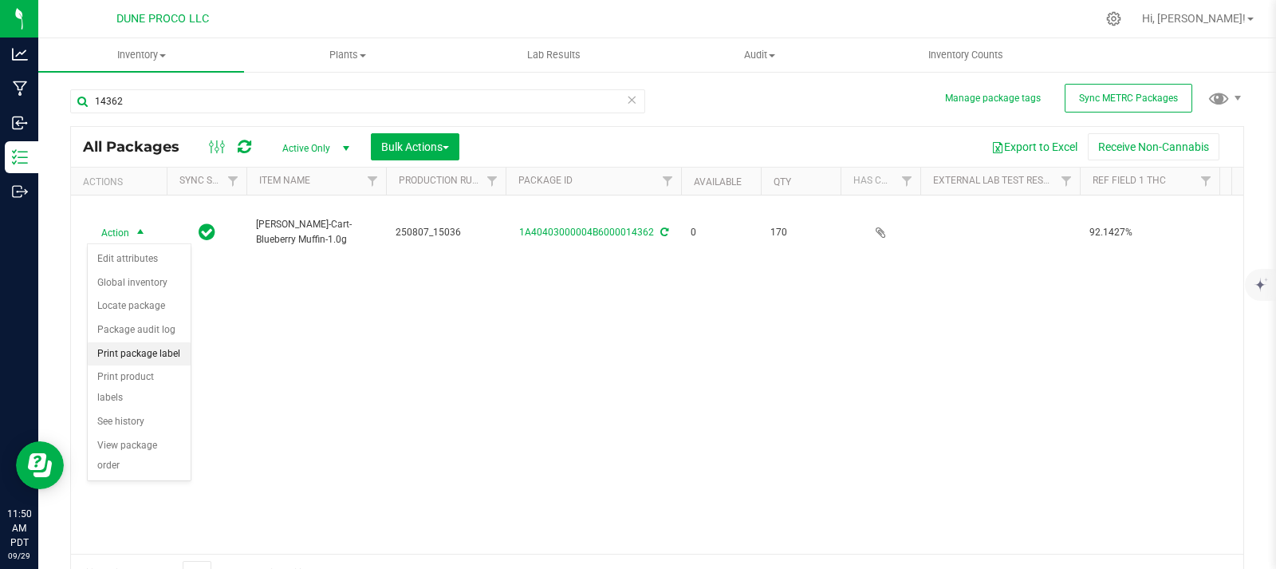
click at [160, 352] on li "Print package label" at bounding box center [139, 354] width 103 height 24
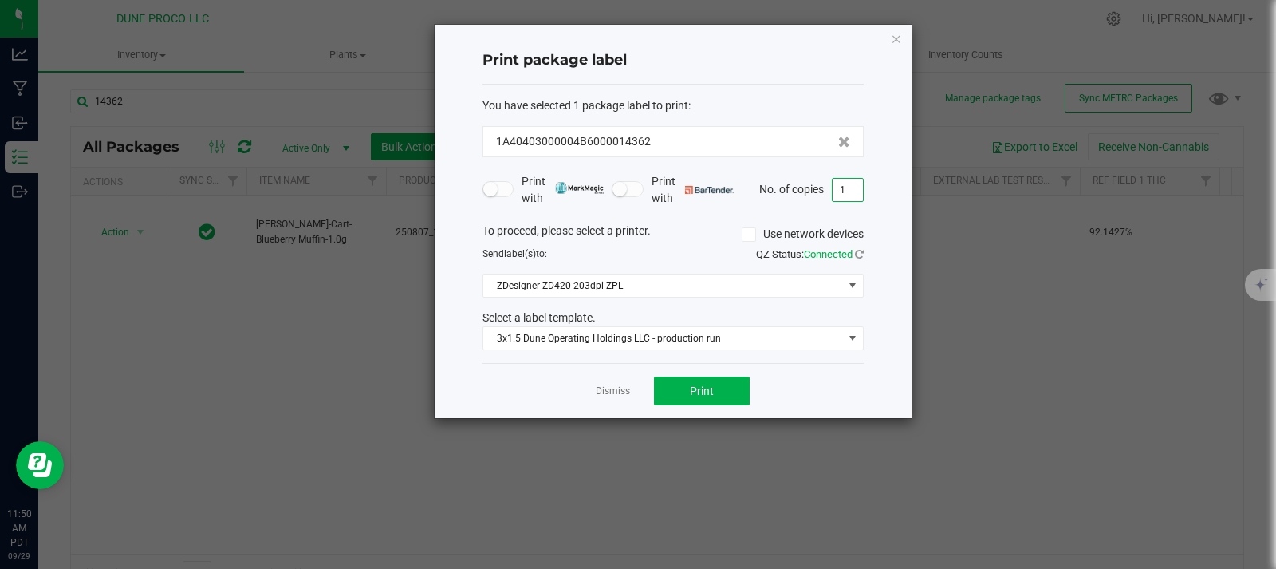
click at [851, 195] on input "1" at bounding box center [848, 190] width 30 height 22
type input "170"
click at [733, 403] on button "Print" at bounding box center [702, 390] width 96 height 29
click at [893, 41] on icon "button" at bounding box center [896, 38] width 11 height 19
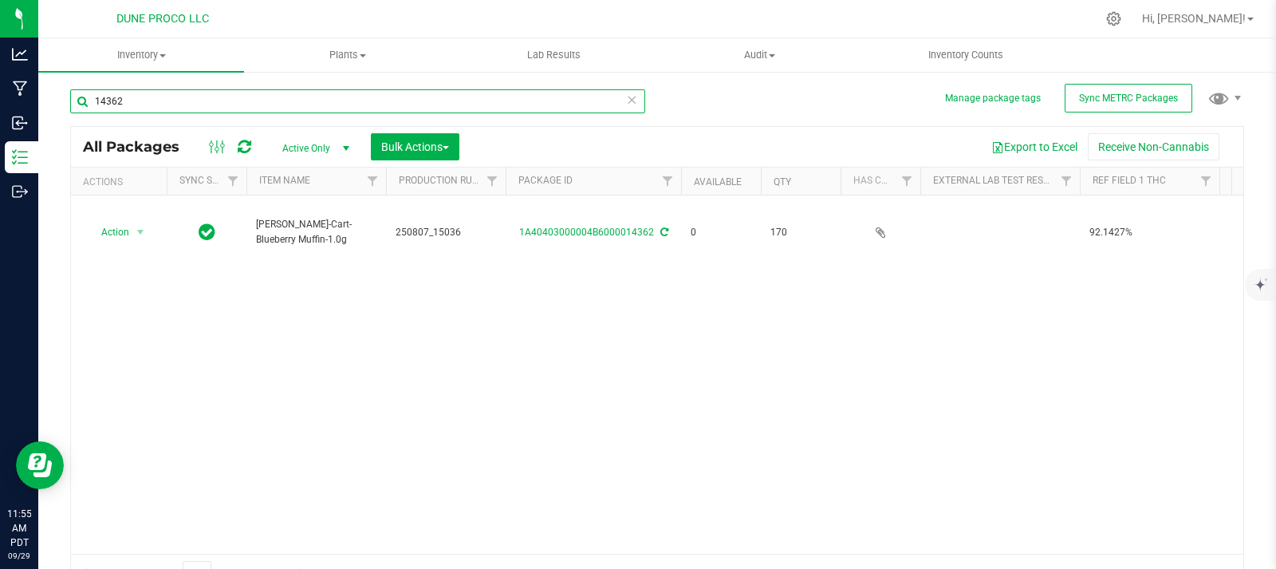
click at [169, 89] on input "14362" at bounding box center [357, 101] width 575 height 24
type input "14363"
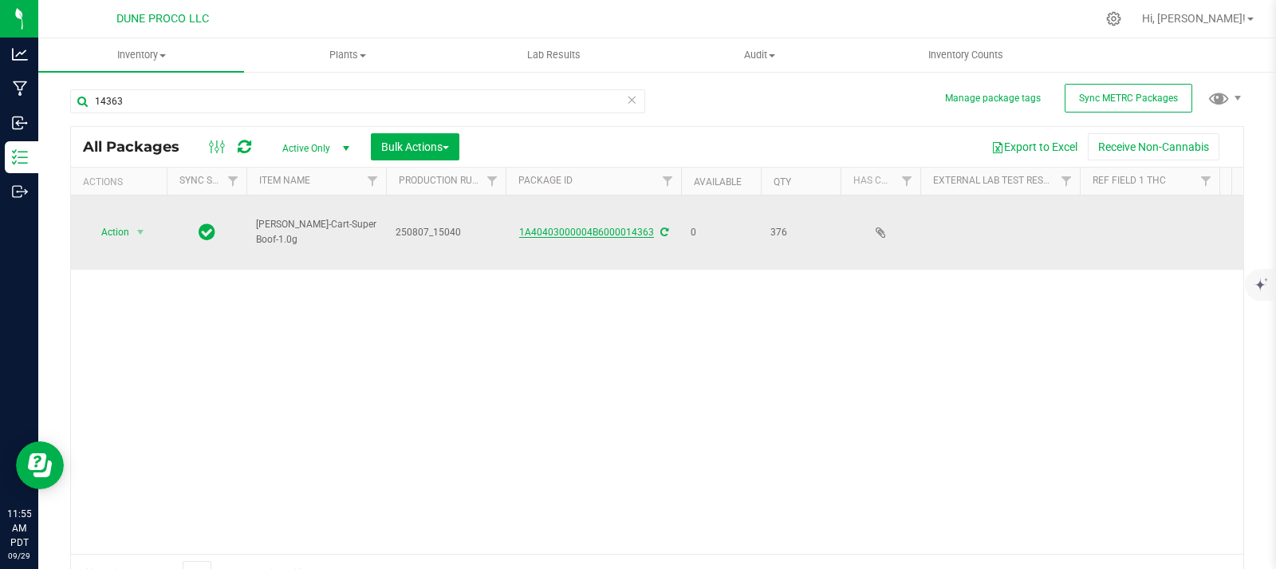
click at [613, 227] on link "1A40403000004B6000014363" at bounding box center [586, 231] width 135 height 11
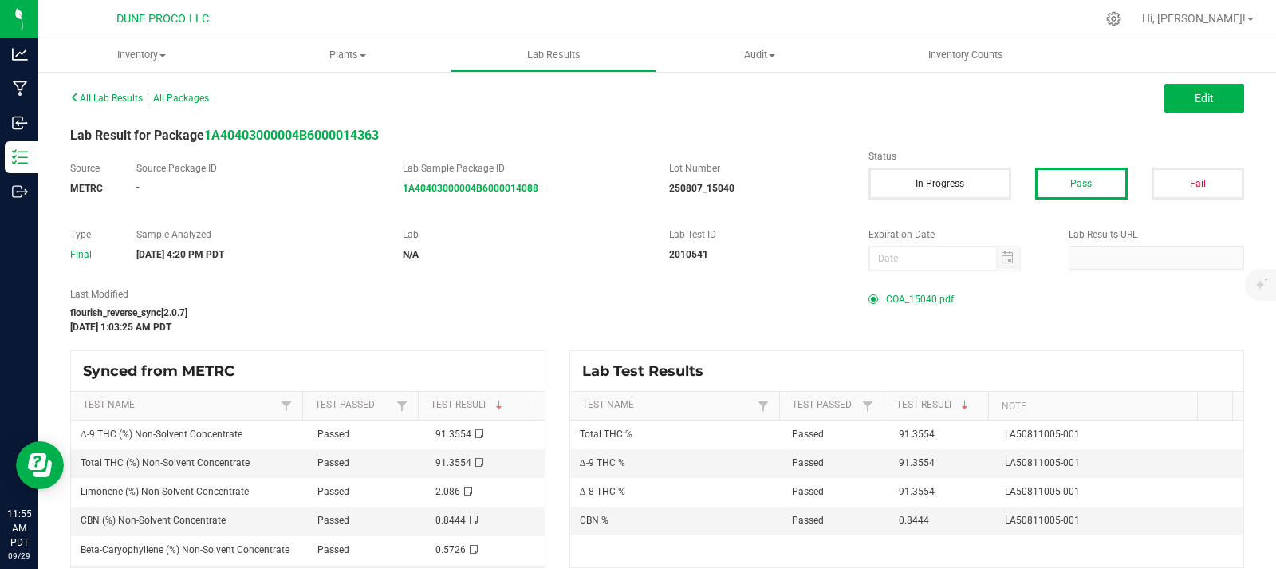
click at [920, 299] on span "COA_15040.pdf" at bounding box center [920, 299] width 68 height 24
click at [923, 298] on span "COA_15040.pdf" at bounding box center [920, 299] width 68 height 24
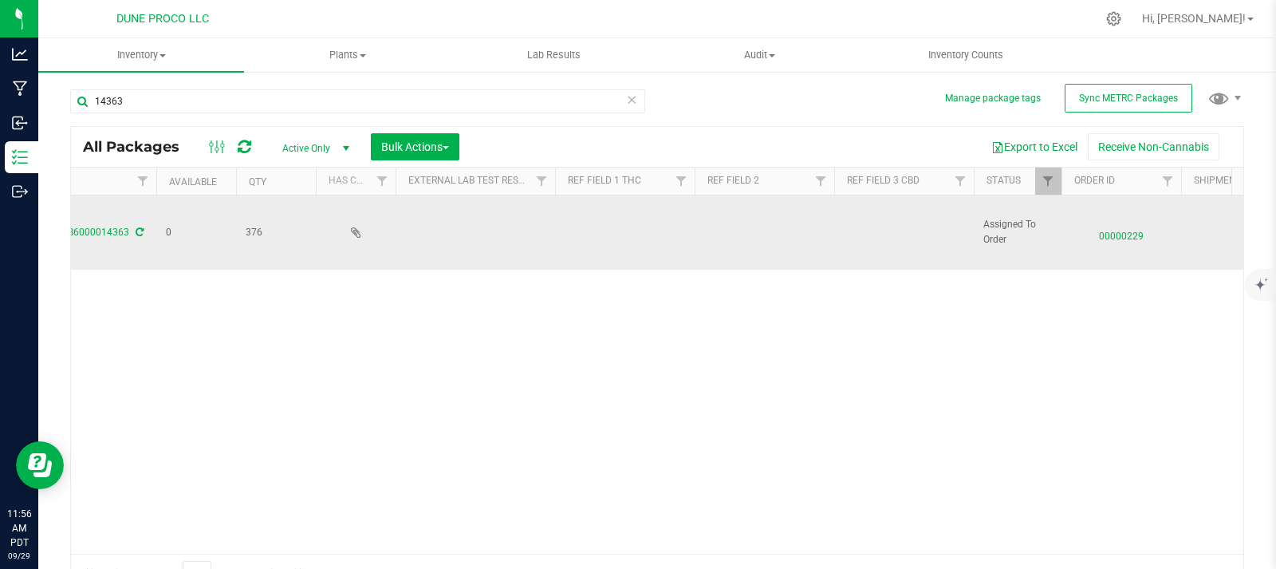
scroll to position [0, 571]
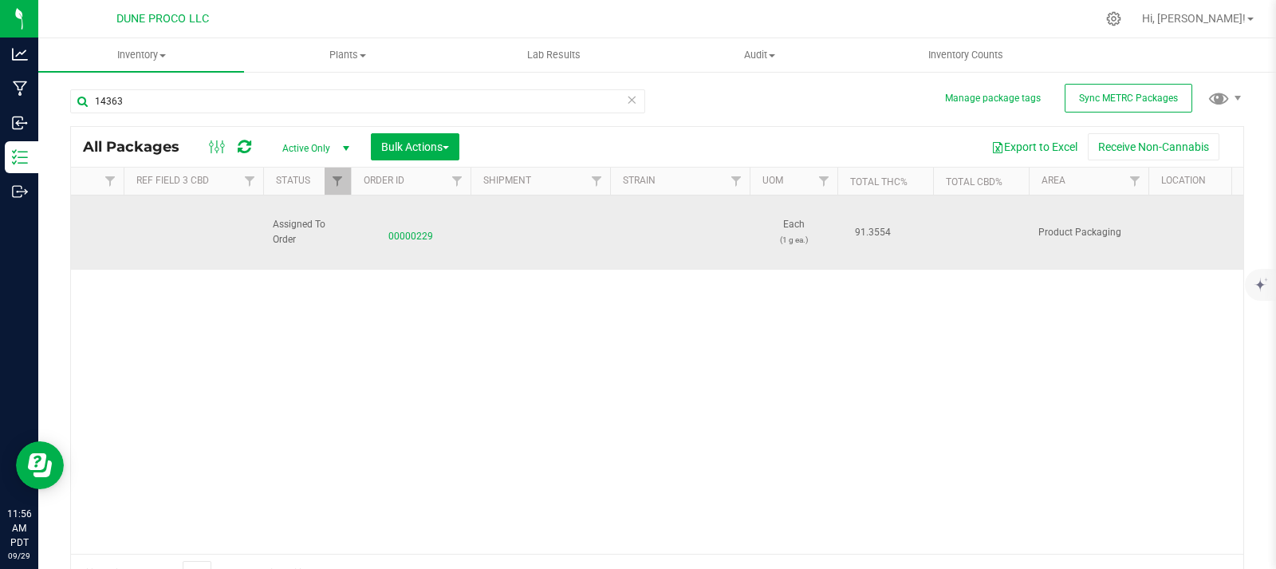
click at [885, 229] on span "91.3554" at bounding box center [873, 232] width 52 height 23
click at [896, 231] on span "91.3554" at bounding box center [873, 232] width 52 height 23
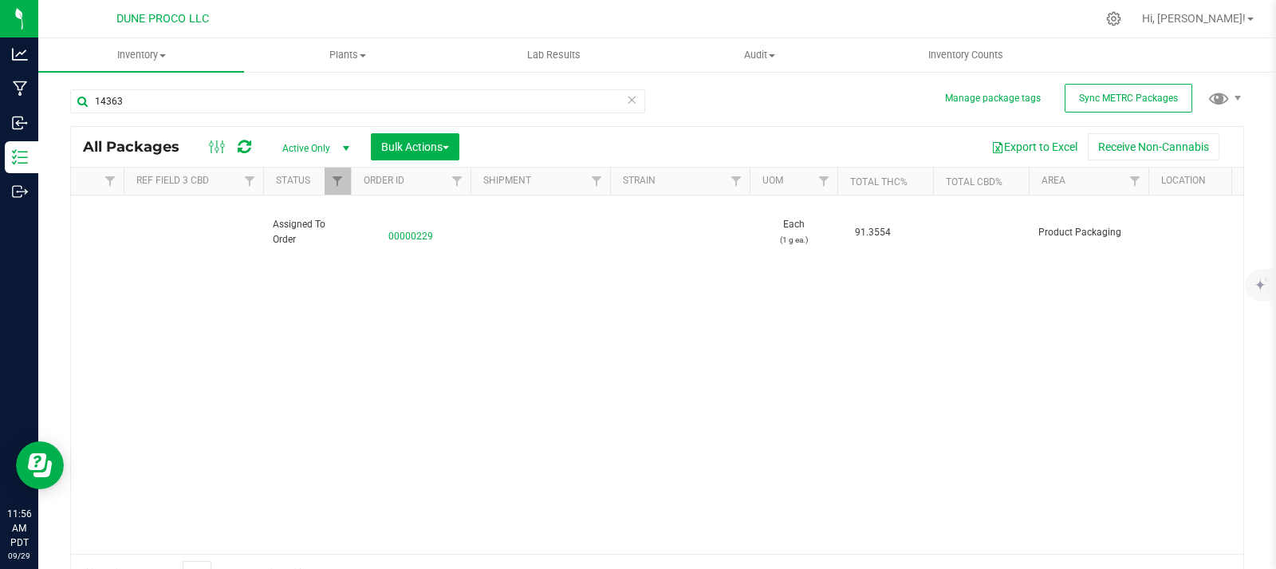
click at [317, 138] on span "Active Only" at bounding box center [313, 148] width 88 height 22
click at [315, 140] on span "Active Only" at bounding box center [313, 148] width 88 height 22
click at [301, 142] on span "Active Only" at bounding box center [313, 148] width 88 height 22
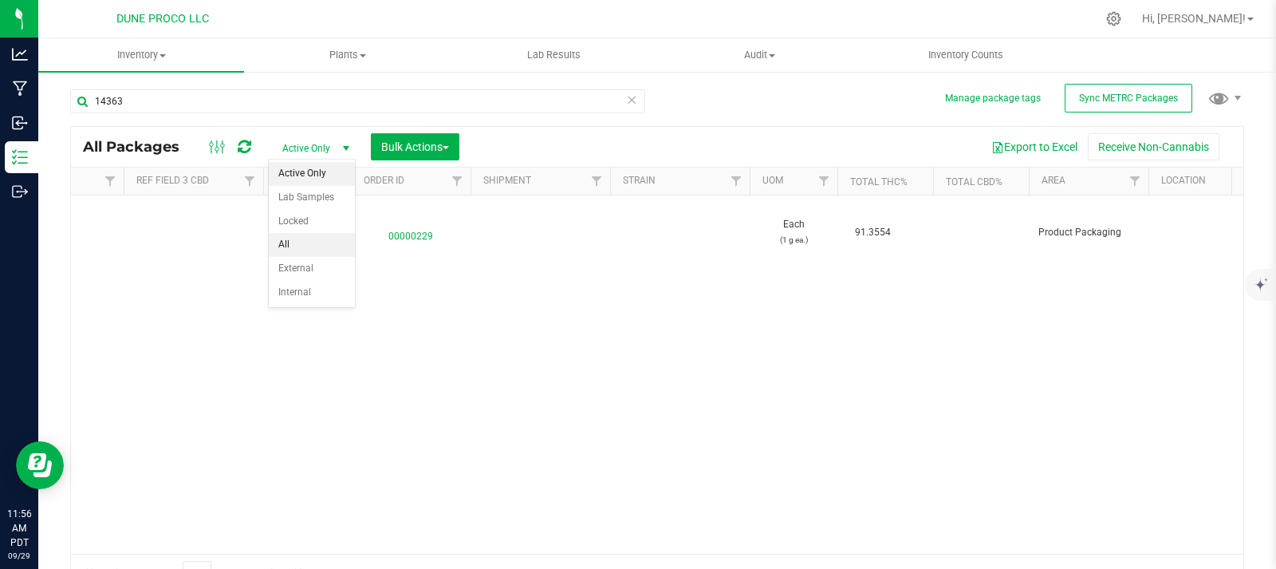
click at [306, 244] on li "All" at bounding box center [312, 245] width 86 height 24
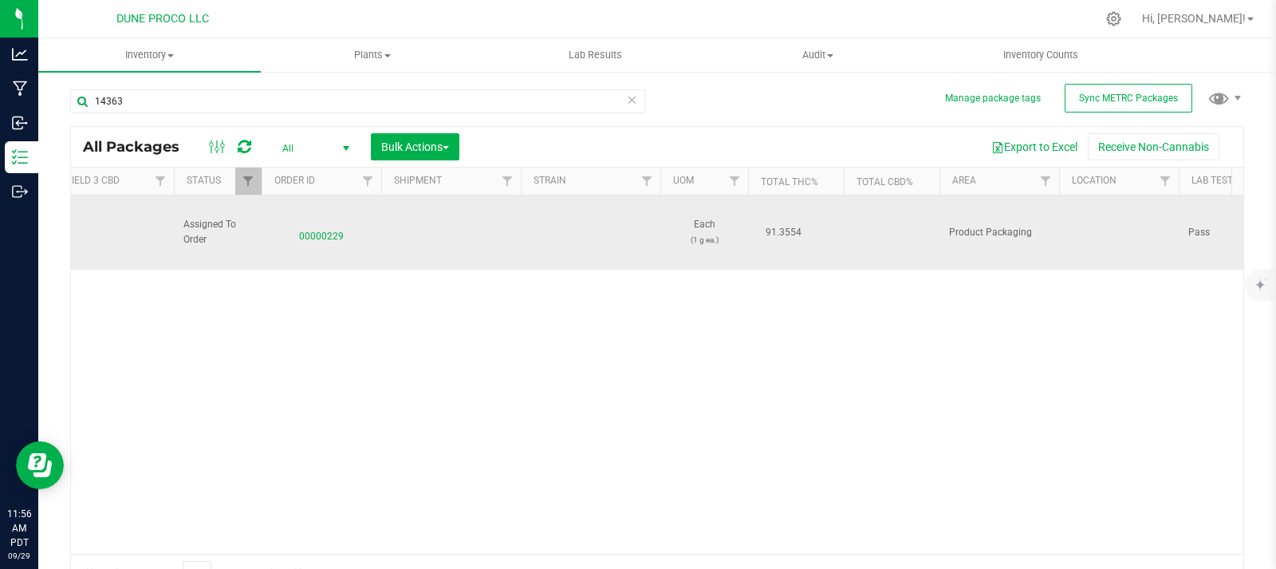
click at [904, 222] on td at bounding box center [892, 232] width 96 height 74
click at [891, 223] on td at bounding box center [892, 232] width 96 height 74
click at [891, 242] on td at bounding box center [892, 232] width 96 height 74
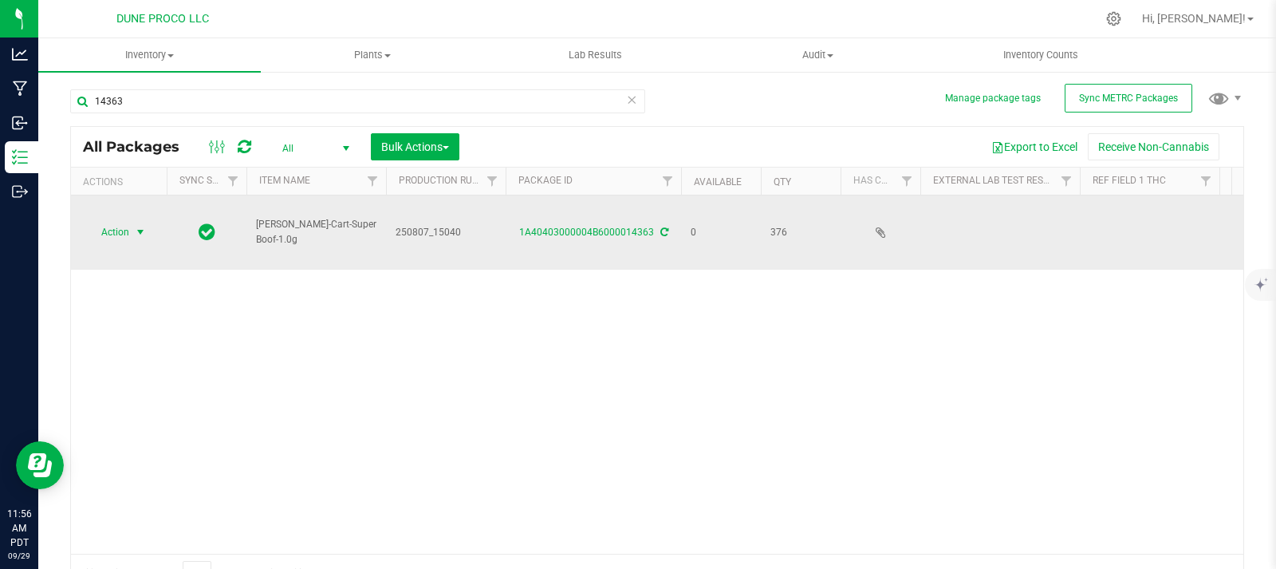
click at [124, 231] on span "Action" at bounding box center [108, 232] width 43 height 22
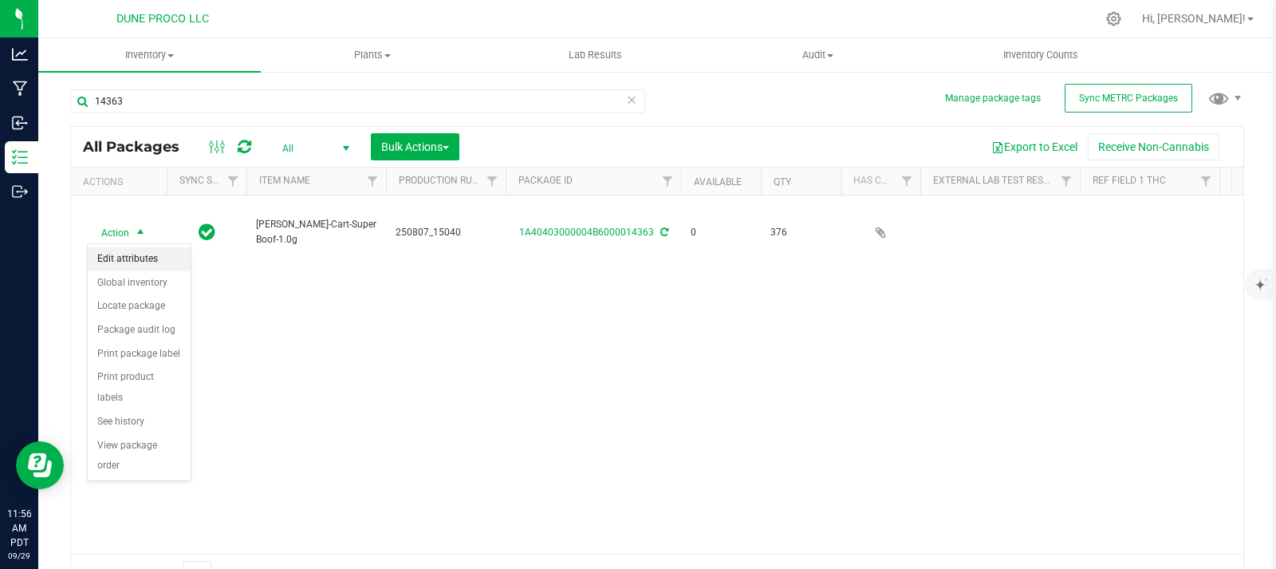
click at [122, 253] on li "Edit attributes" at bounding box center [139, 259] width 103 height 24
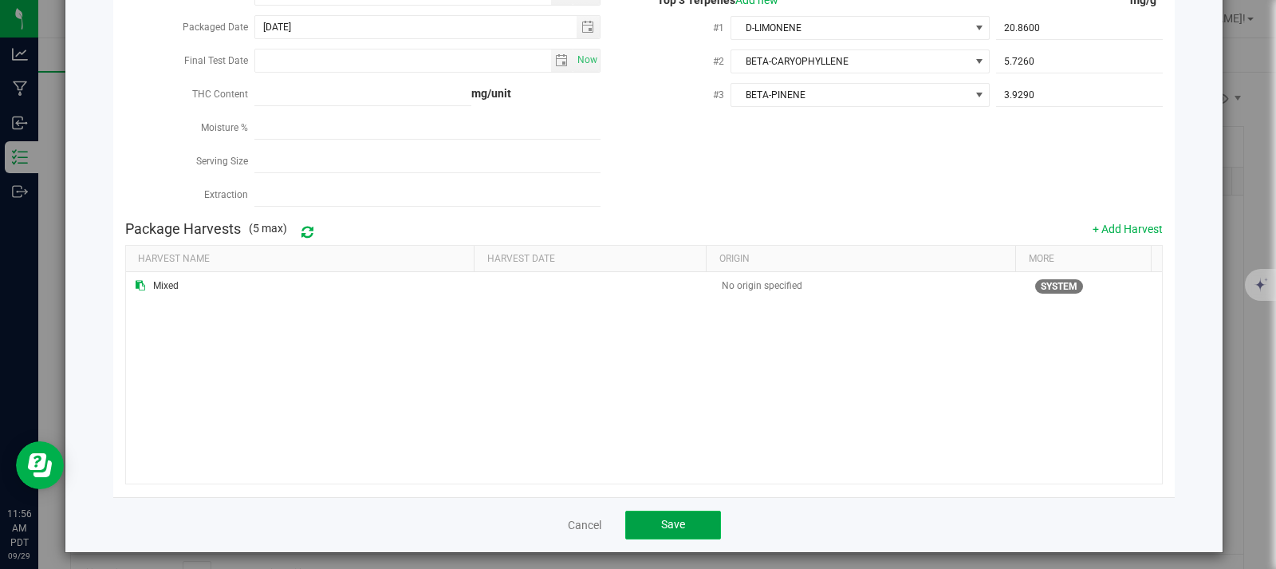
click at [694, 528] on button "Save" at bounding box center [673, 524] width 96 height 29
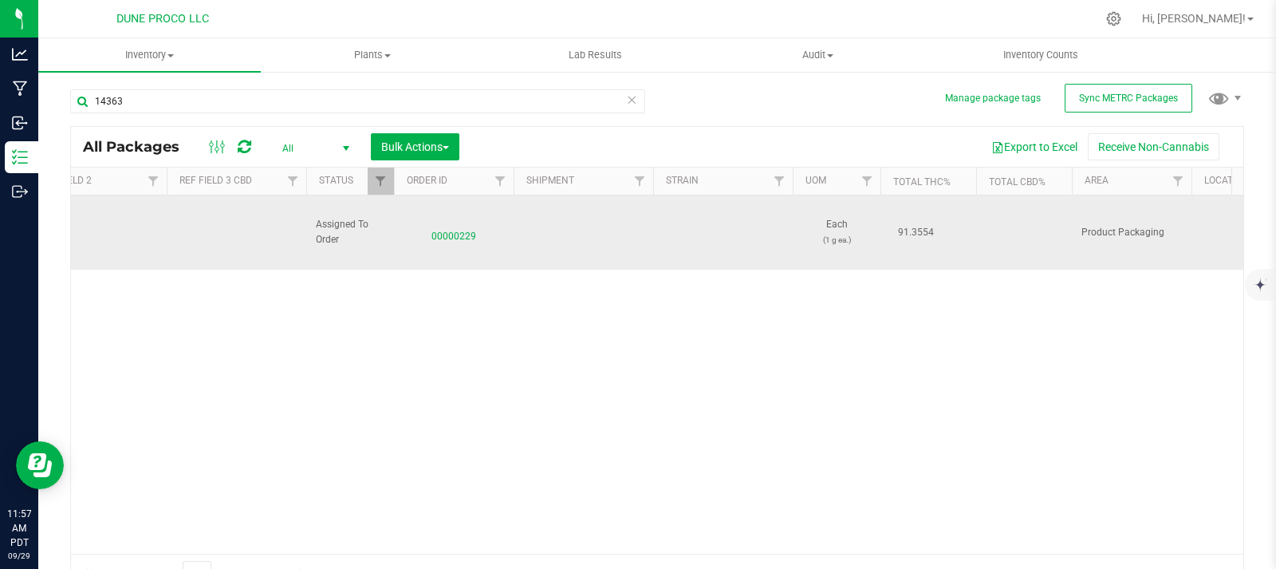
click at [1029, 237] on td at bounding box center [1024, 232] width 96 height 74
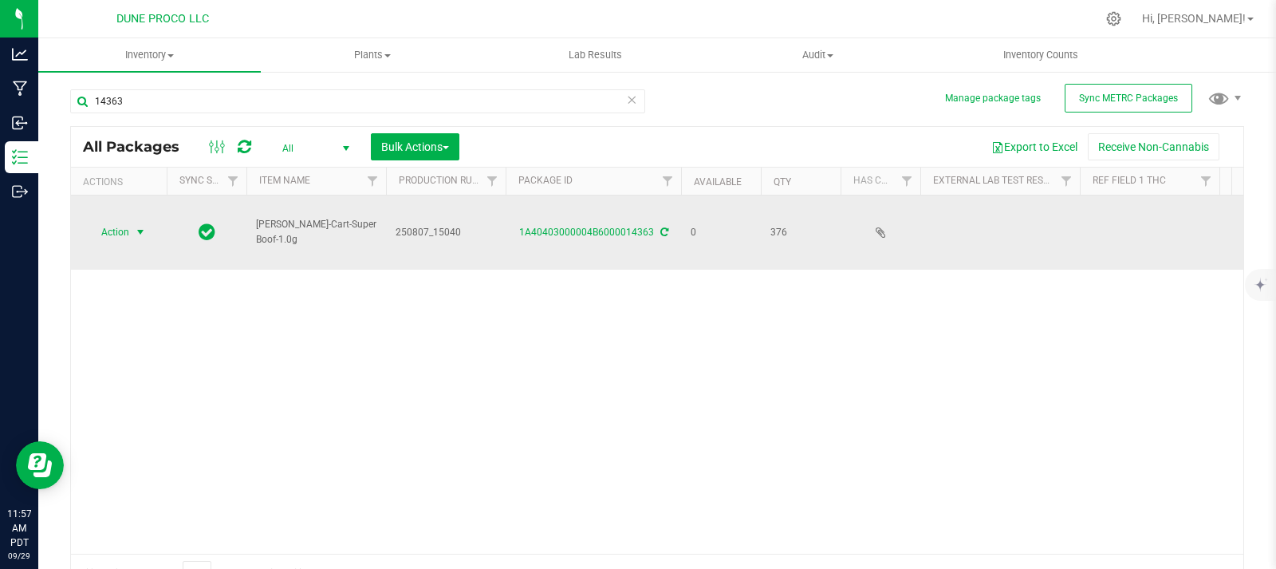
click at [119, 234] on span "Action" at bounding box center [108, 232] width 43 height 22
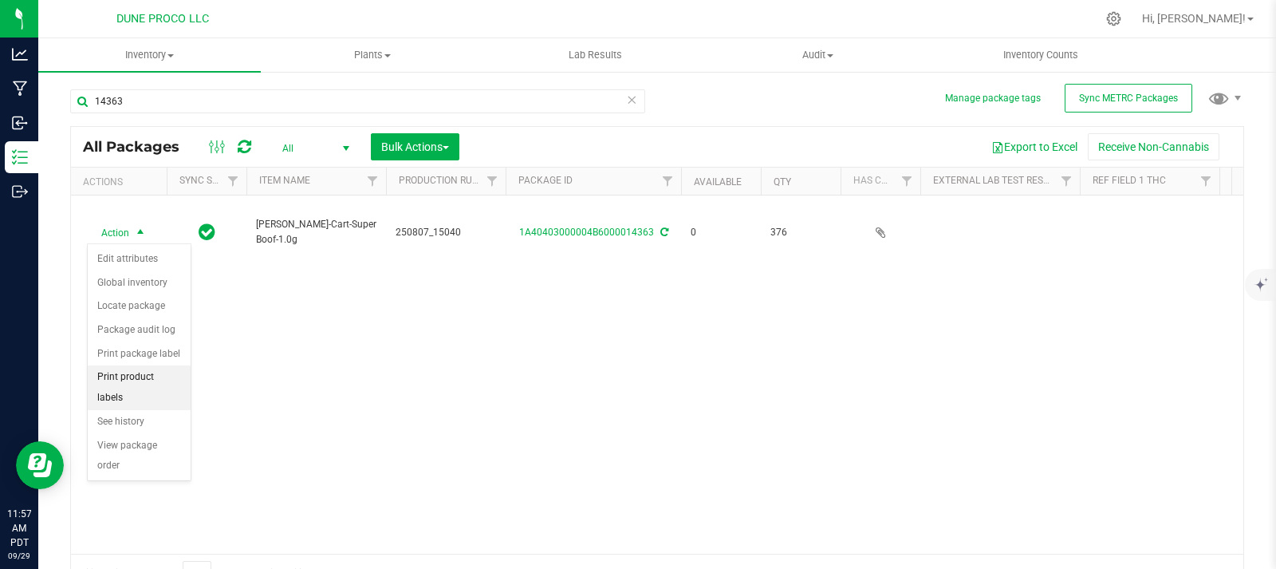
click at [166, 373] on li "Print product labels" at bounding box center [139, 387] width 103 height 44
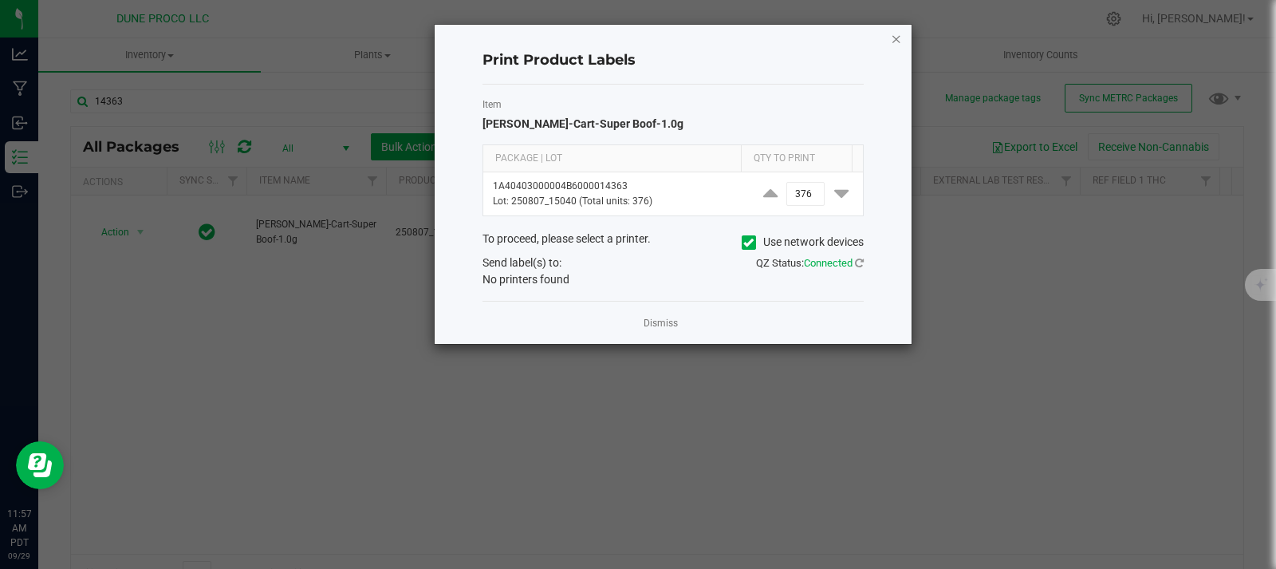
click at [899, 38] on icon "button" at bounding box center [896, 38] width 11 height 19
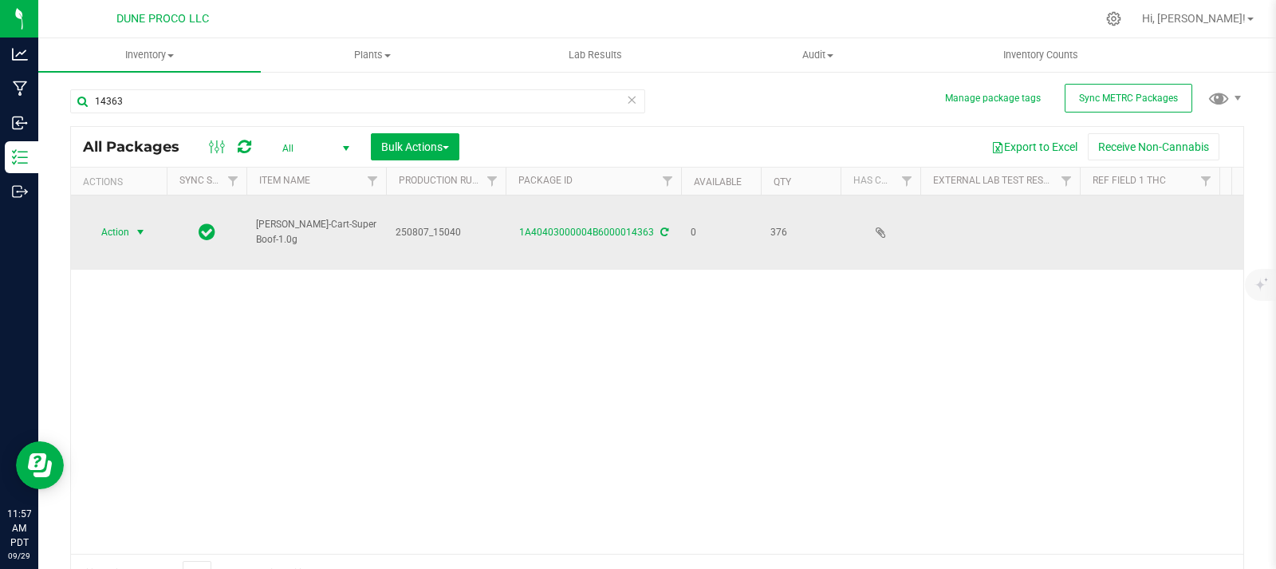
click at [113, 243] on span "Action" at bounding box center [108, 232] width 43 height 22
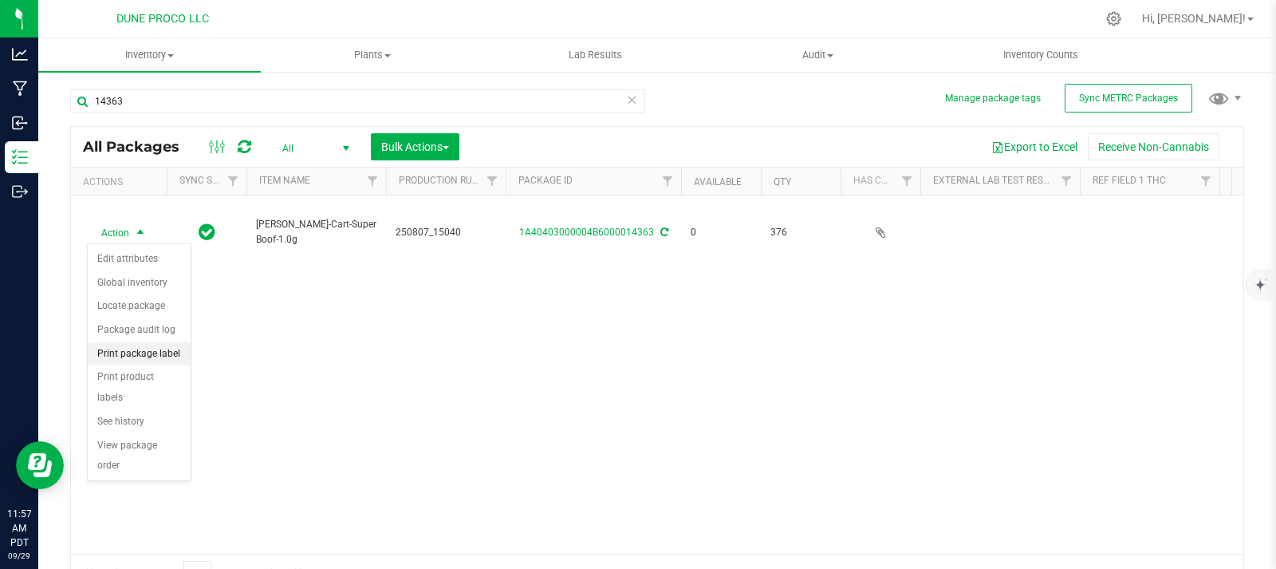
click at [168, 356] on li "Print package label" at bounding box center [139, 354] width 103 height 24
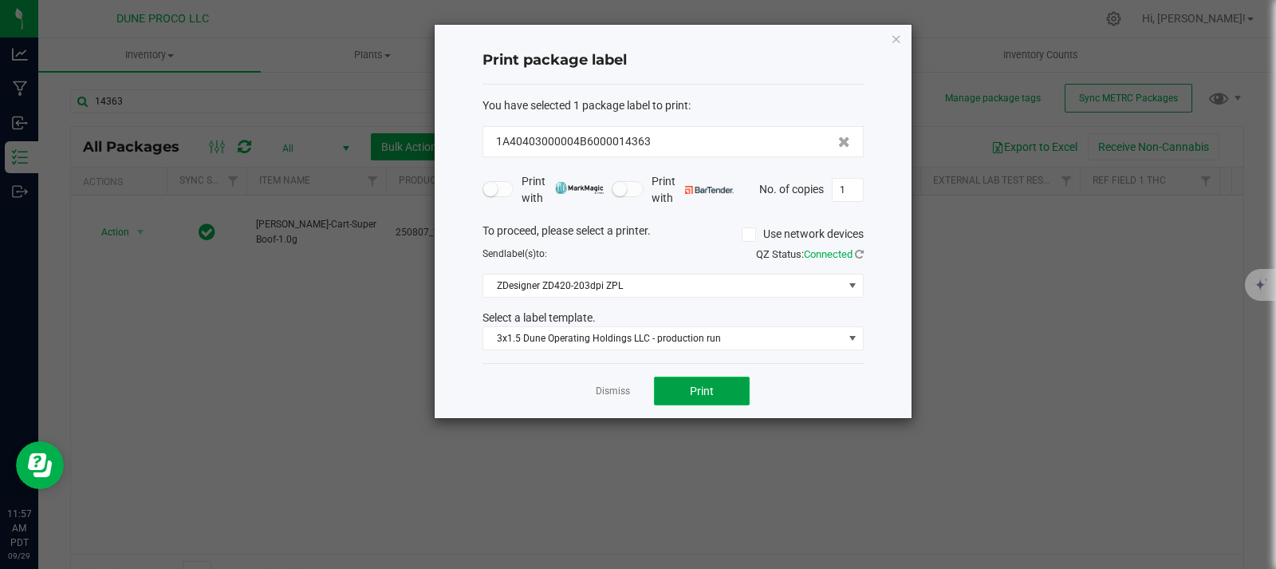
click at [710, 396] on span "Print" at bounding box center [702, 390] width 24 height 13
click at [893, 41] on icon "button" at bounding box center [896, 38] width 11 height 19
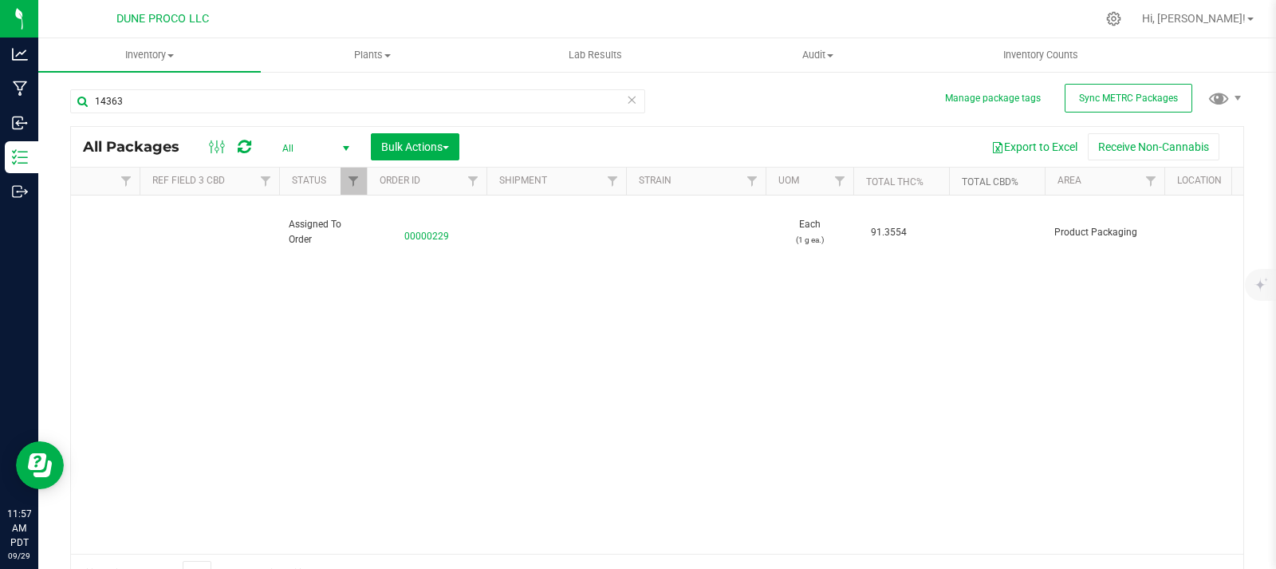
click at [991, 183] on link "Total CBD%" at bounding box center [990, 181] width 57 height 11
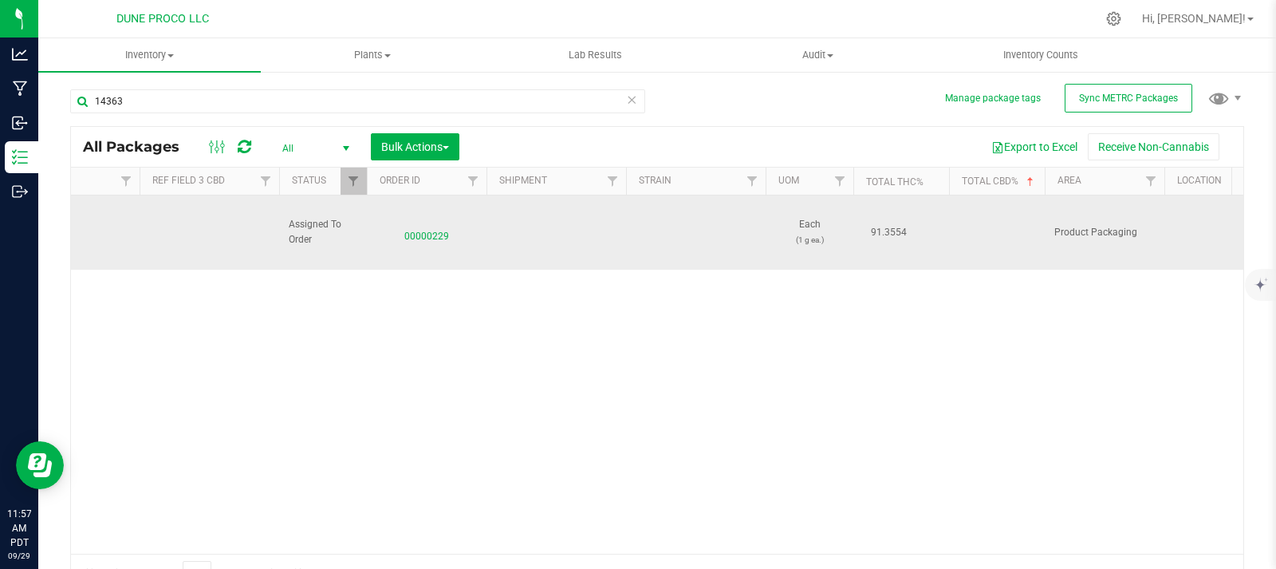
click at [1022, 228] on td at bounding box center [997, 232] width 96 height 74
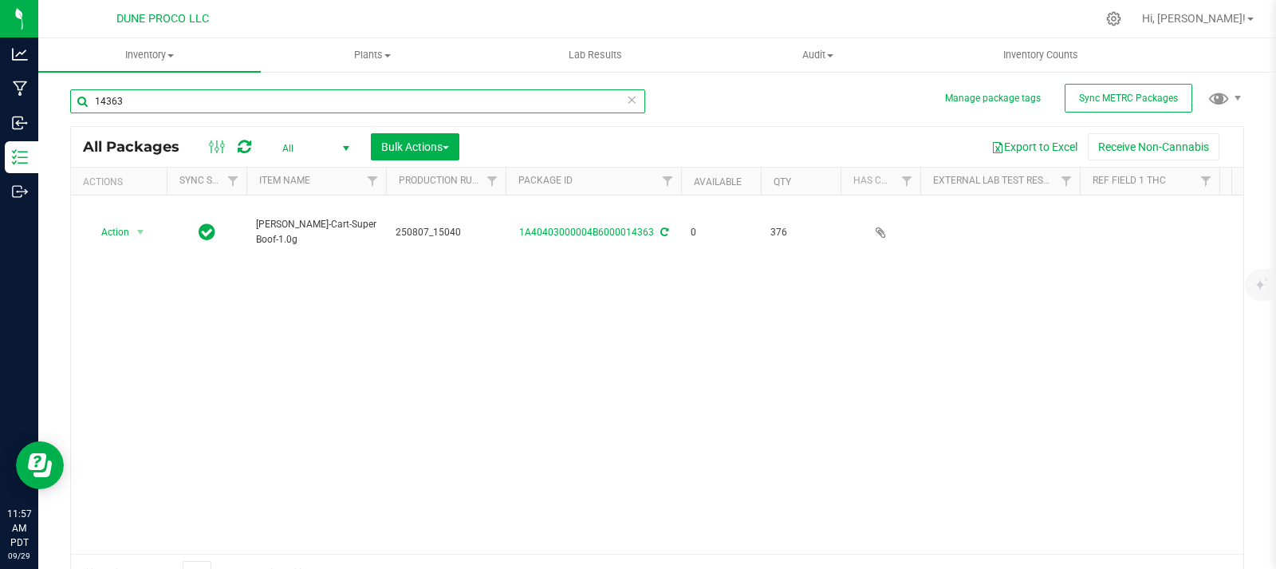
click at [509, 104] on input "14363" at bounding box center [357, 101] width 575 height 24
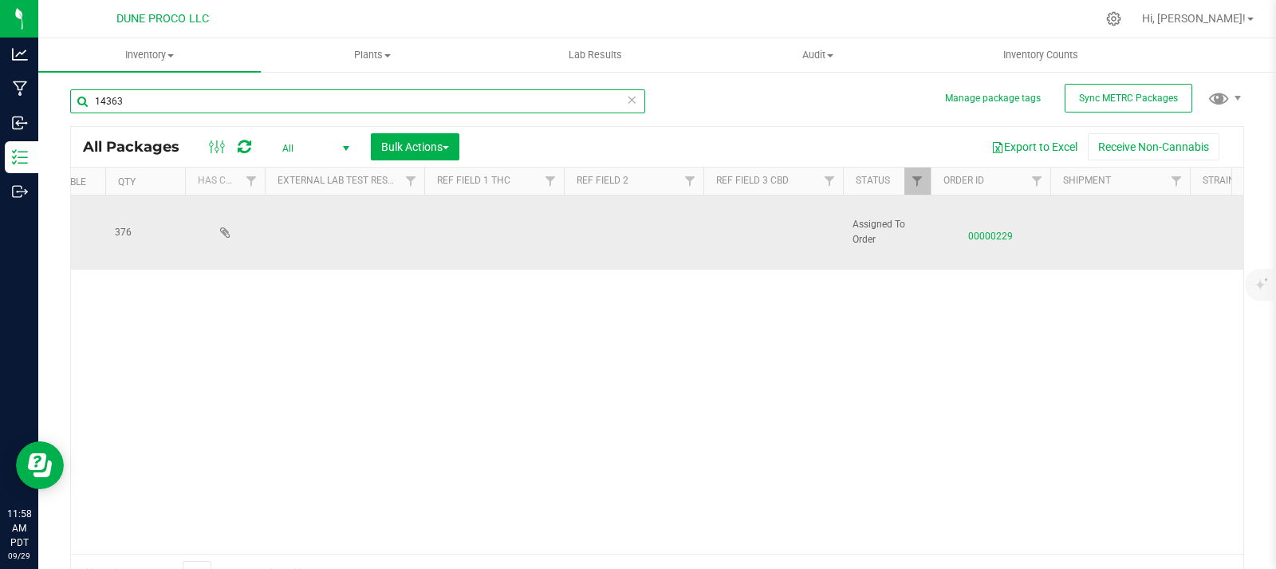
scroll to position [0, 790]
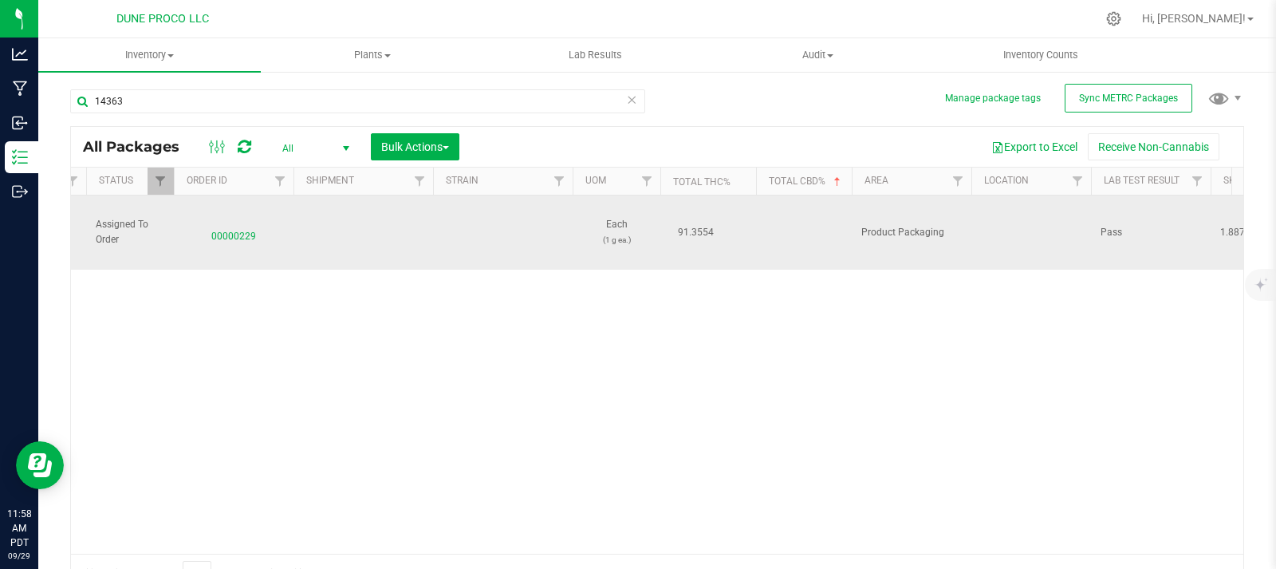
click at [804, 238] on td at bounding box center [804, 232] width 96 height 74
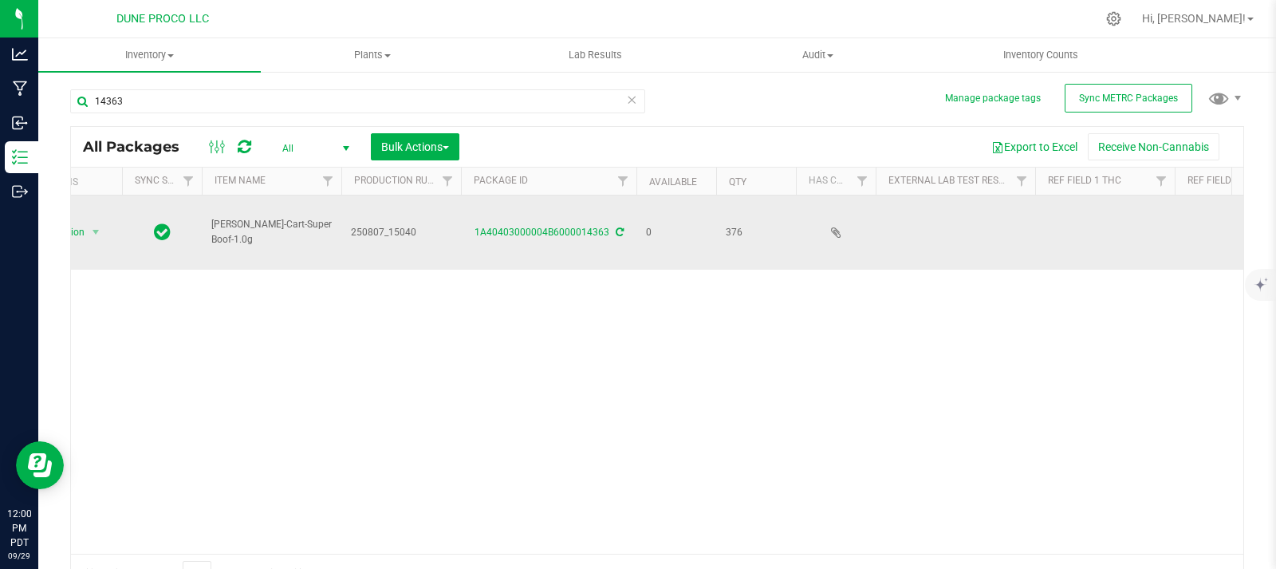
scroll to position [0, 0]
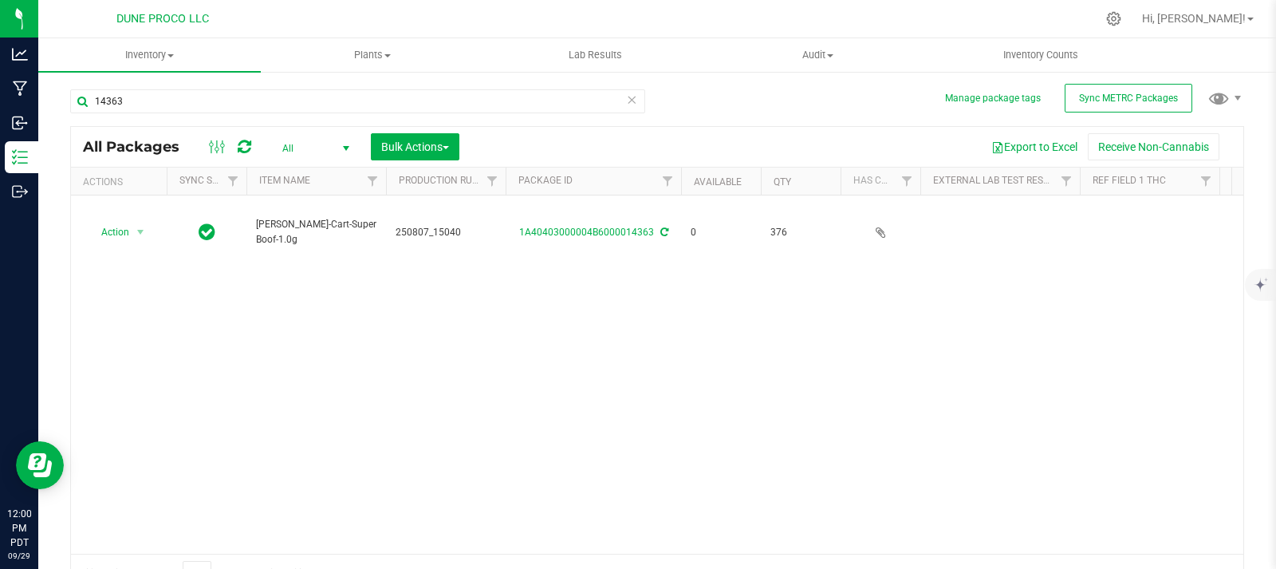
click at [234, 137] on div at bounding box center [229, 146] width 53 height 19
click at [238, 139] on icon at bounding box center [245, 147] width 14 height 16
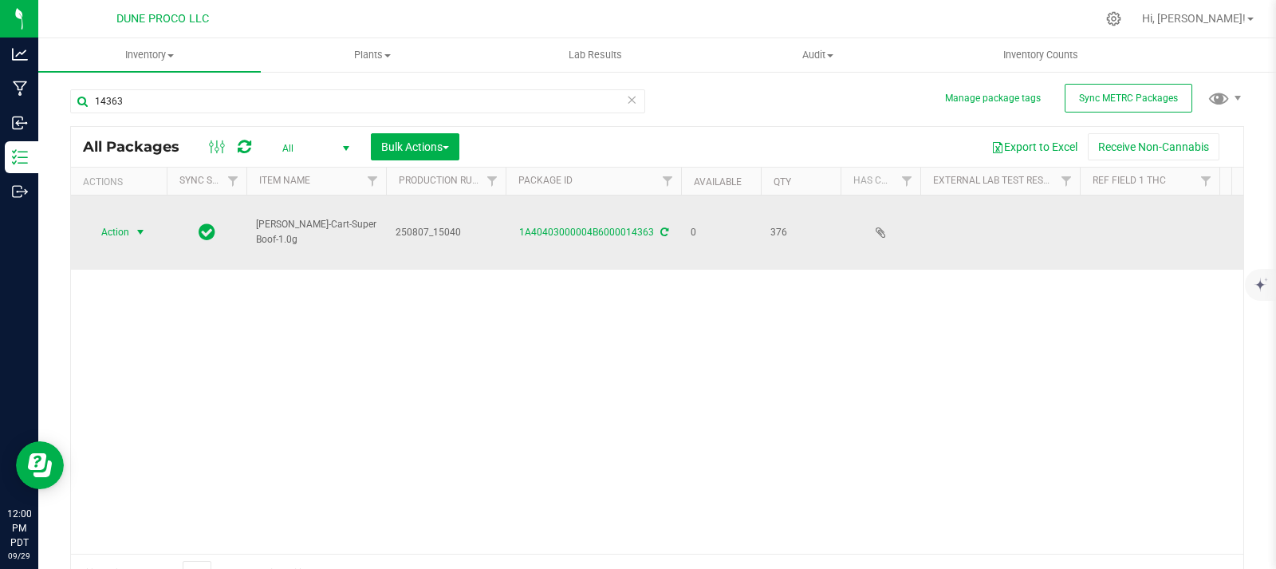
click at [136, 231] on span "select" at bounding box center [140, 232] width 13 height 13
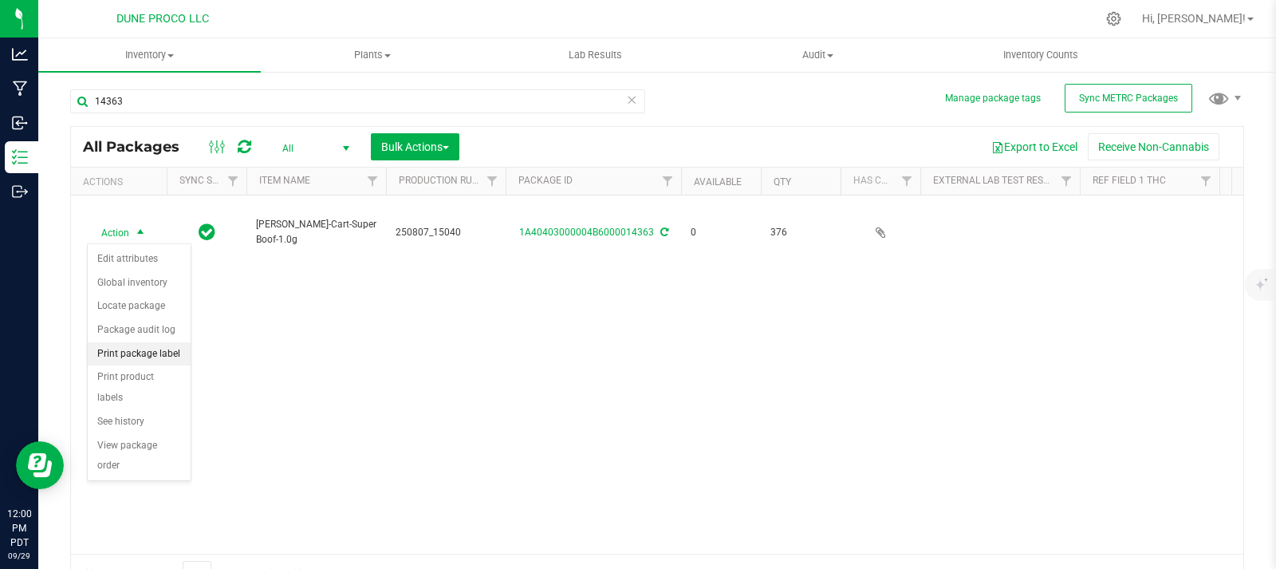
click at [159, 363] on li "Print package label" at bounding box center [139, 354] width 103 height 24
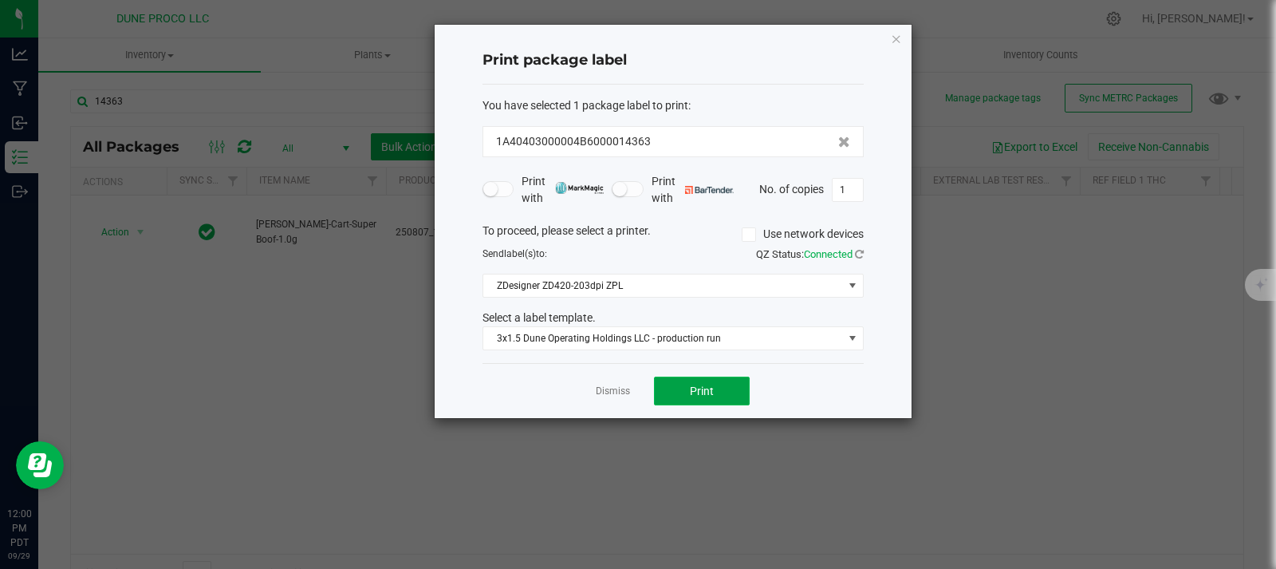
drag, startPoint x: 683, startPoint y: 402, endPoint x: 691, endPoint y: 392, distance: 12.6
click at [691, 392] on button "Print" at bounding box center [702, 390] width 96 height 29
click at [893, 37] on icon "button" at bounding box center [896, 38] width 11 height 19
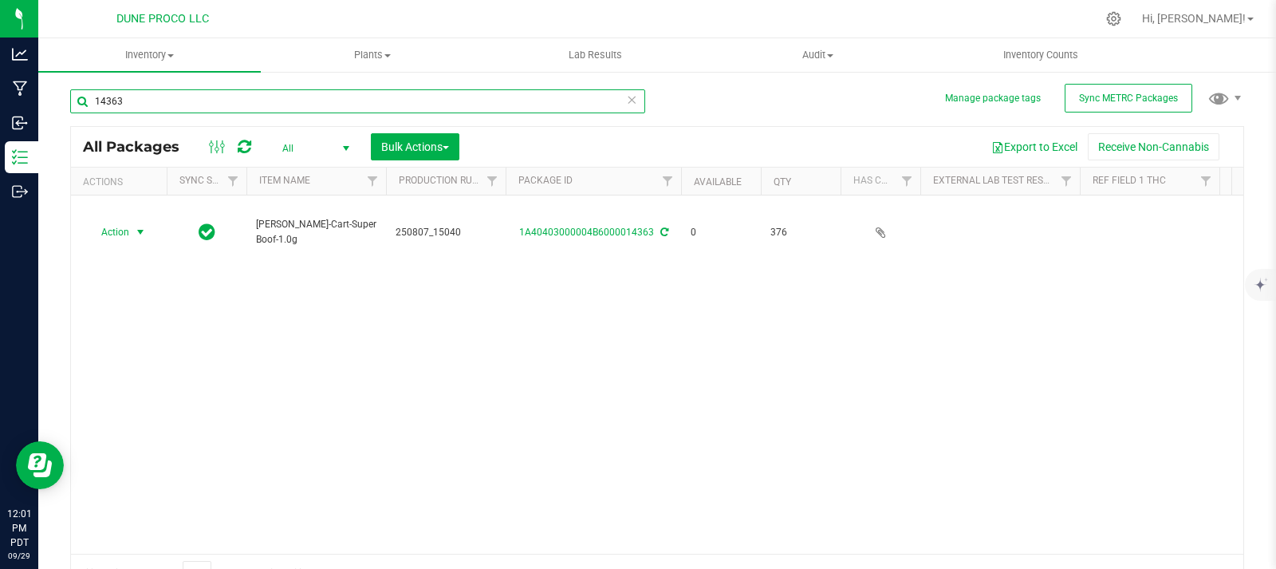
click at [174, 91] on input "14363" at bounding box center [357, 101] width 575 height 24
type input "14365"
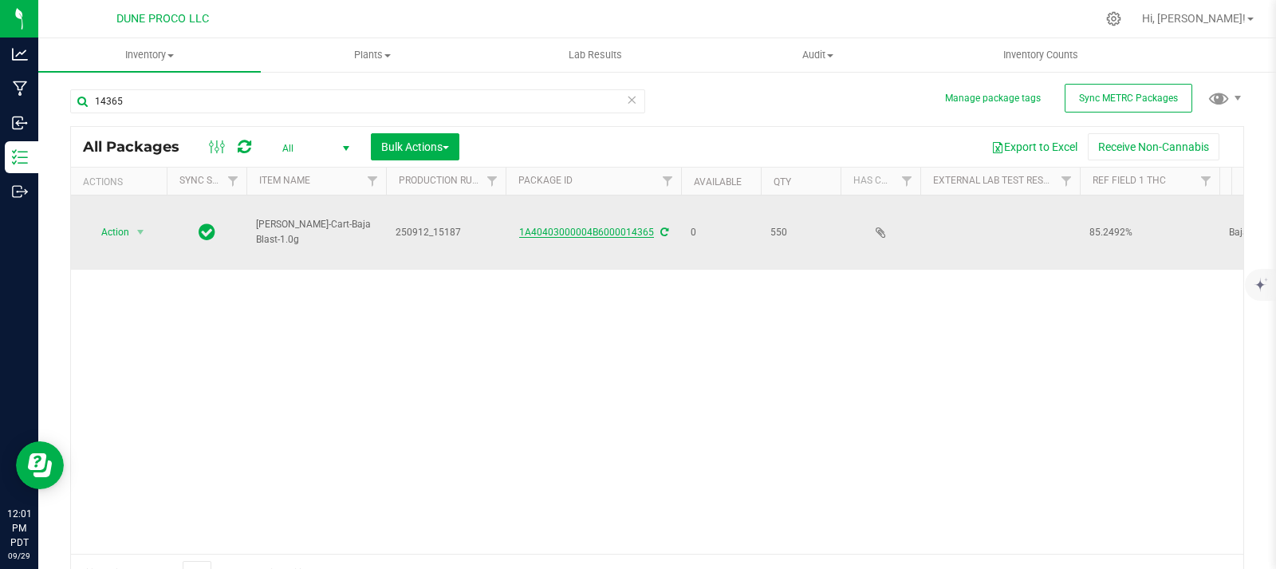
click at [541, 231] on link "1A40403000004B6000014365" at bounding box center [586, 231] width 135 height 11
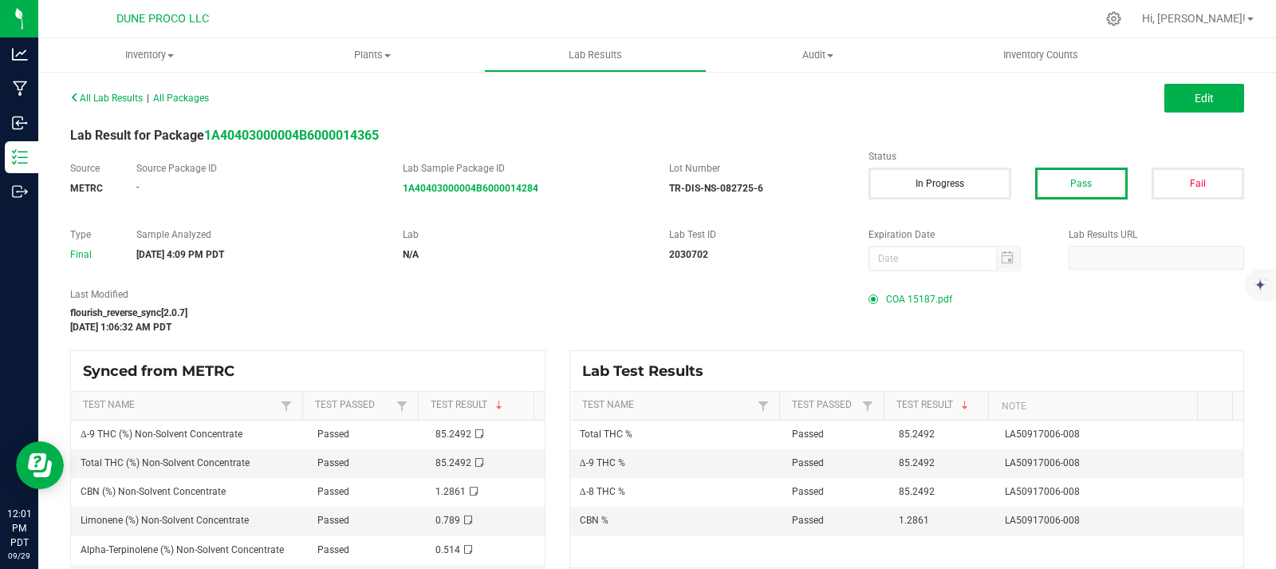
click at [892, 301] on span "COA 15187.pdf" at bounding box center [919, 299] width 66 height 24
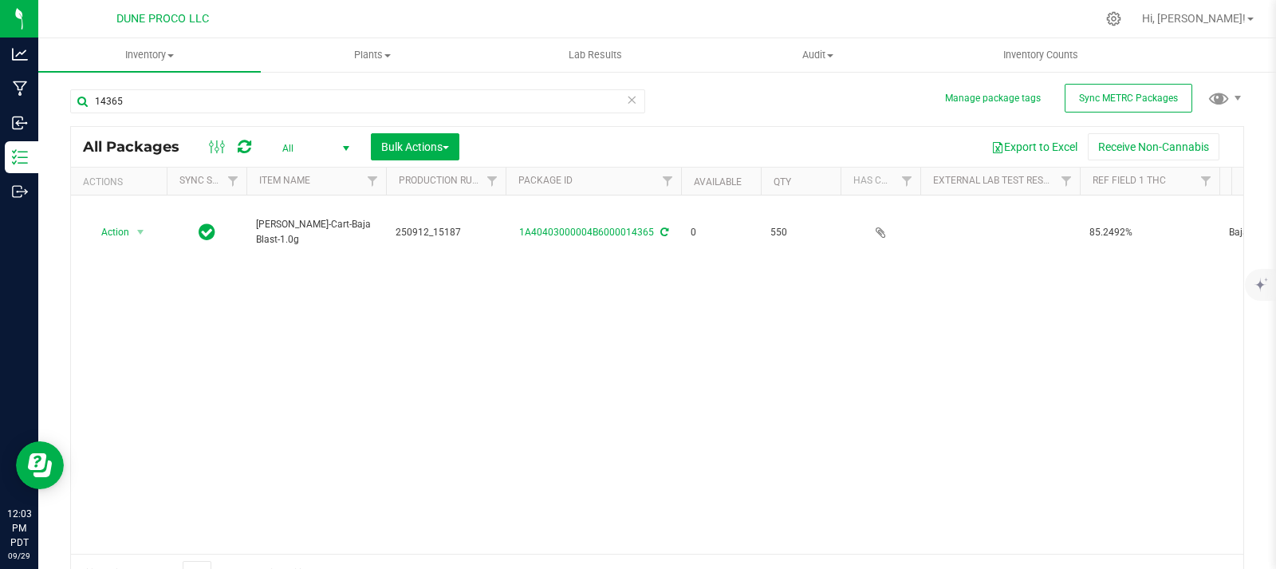
click at [248, 142] on icon at bounding box center [245, 147] width 14 height 16
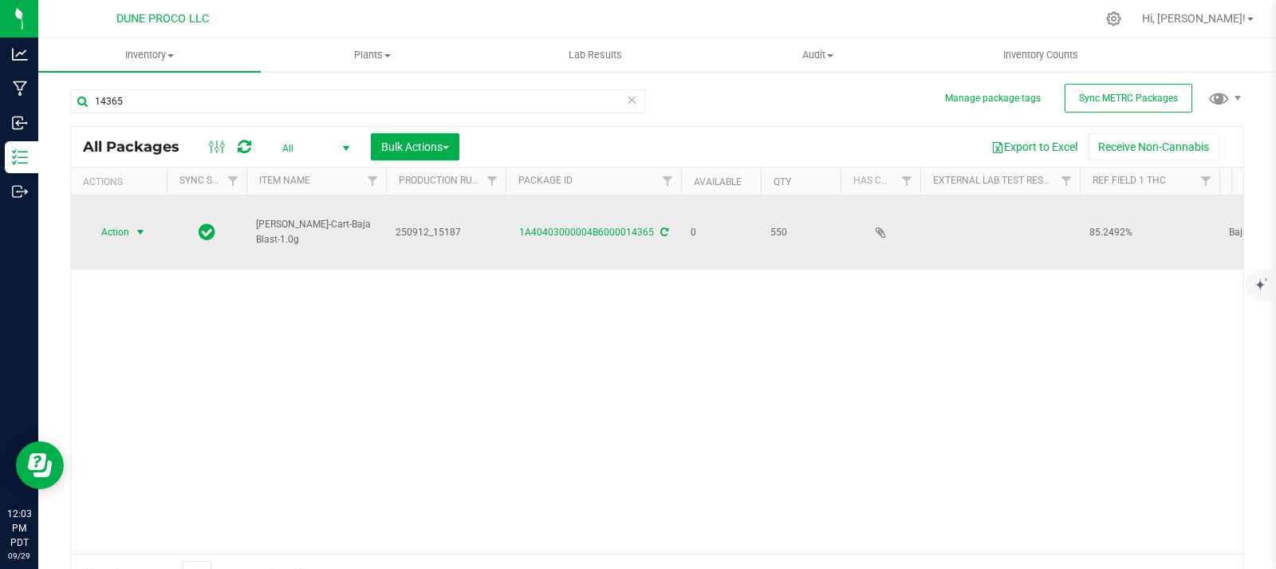
click at [132, 230] on span "select" at bounding box center [141, 232] width 20 height 22
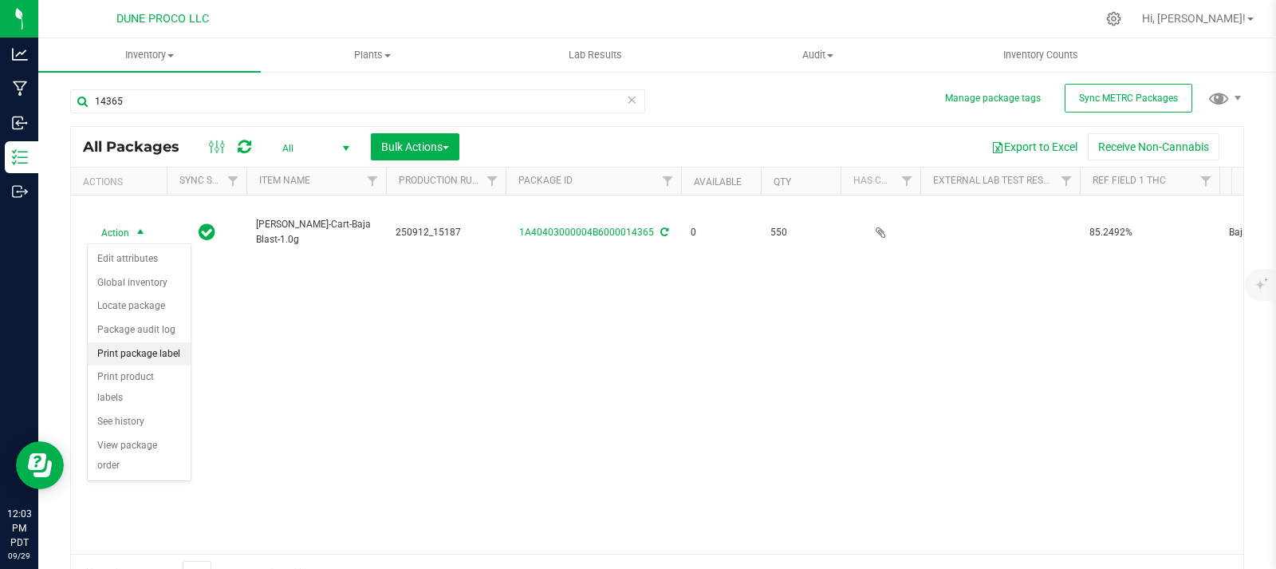
click at [169, 348] on li "Print package label" at bounding box center [139, 354] width 103 height 24
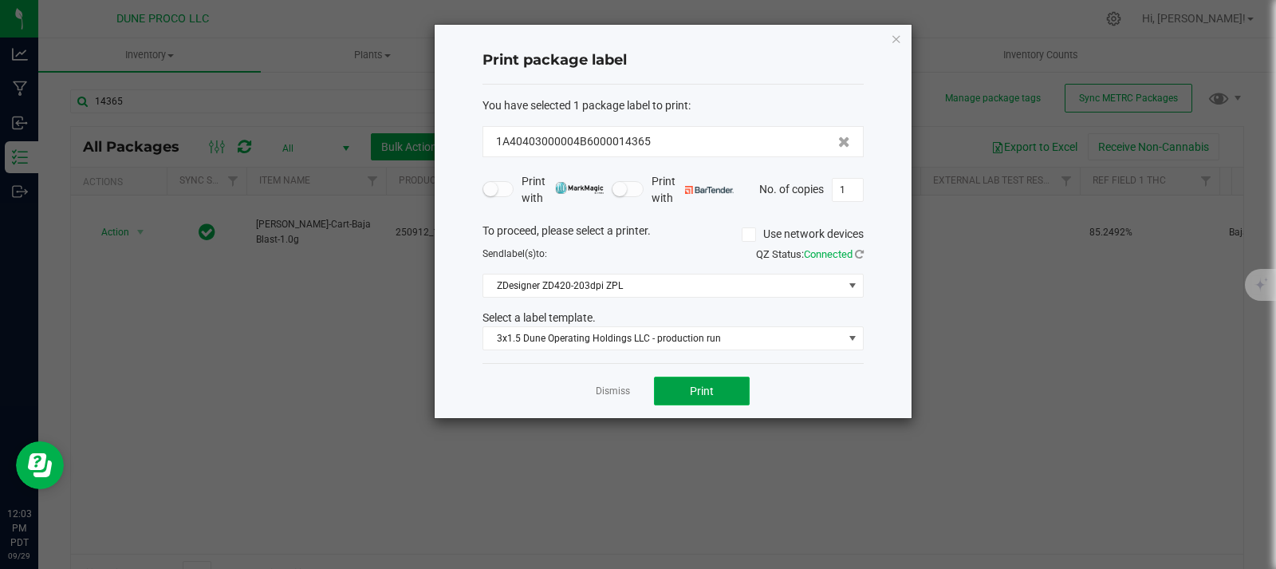
click at [672, 397] on button "Print" at bounding box center [702, 390] width 96 height 29
click at [900, 37] on icon "button" at bounding box center [896, 38] width 11 height 19
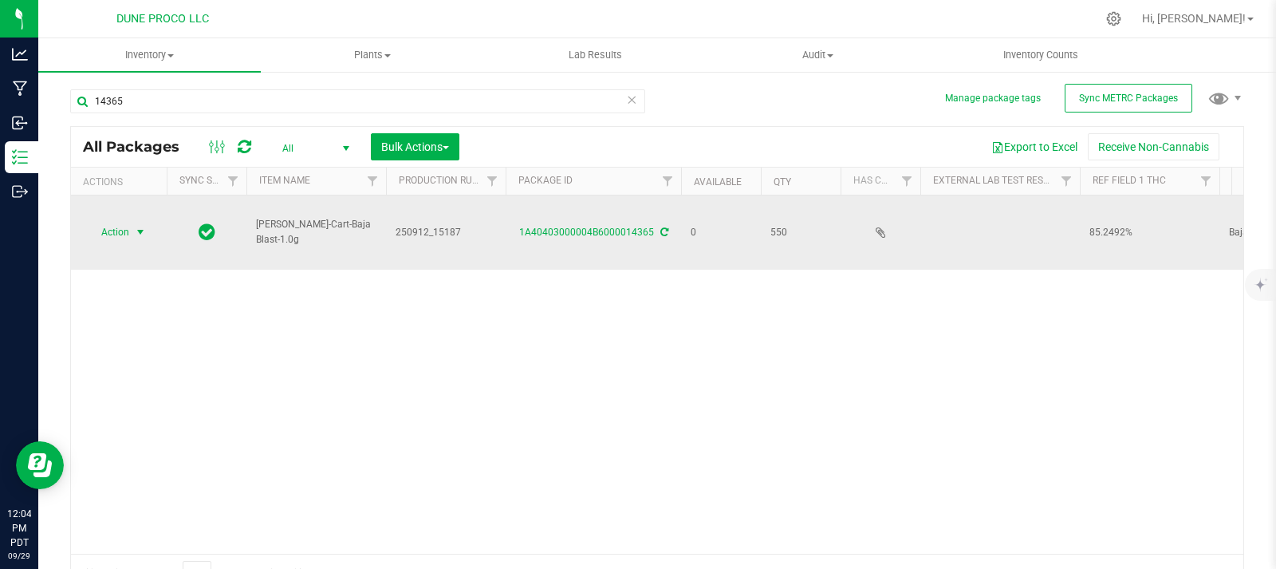
click at [118, 225] on span "Action" at bounding box center [108, 232] width 43 height 22
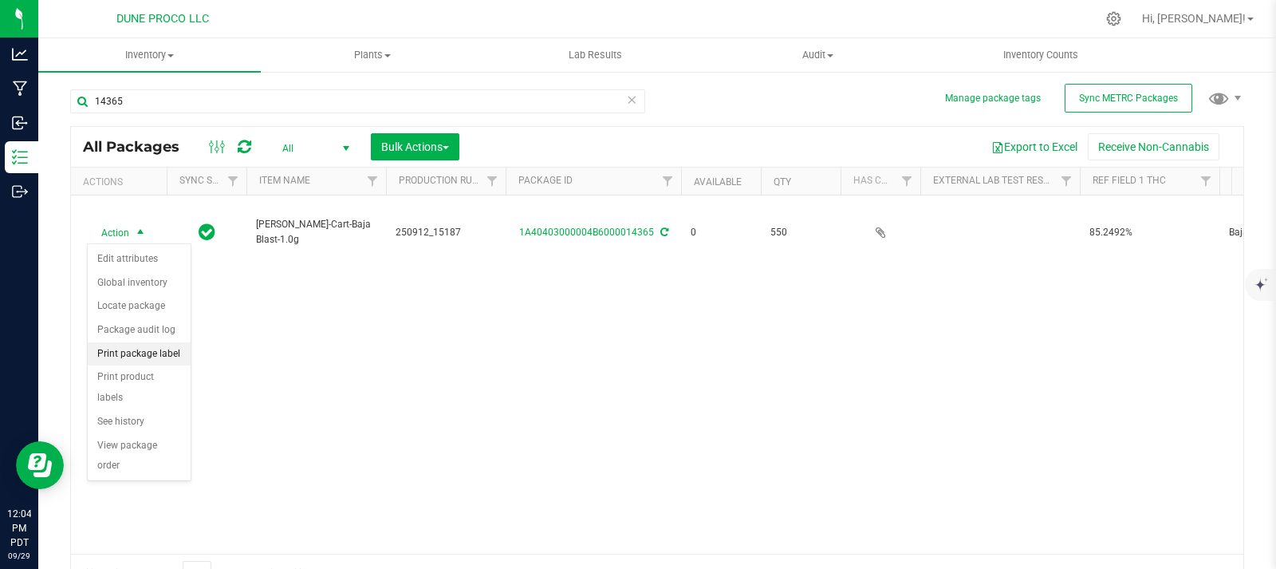
click at [170, 352] on li "Print package label" at bounding box center [139, 354] width 103 height 24
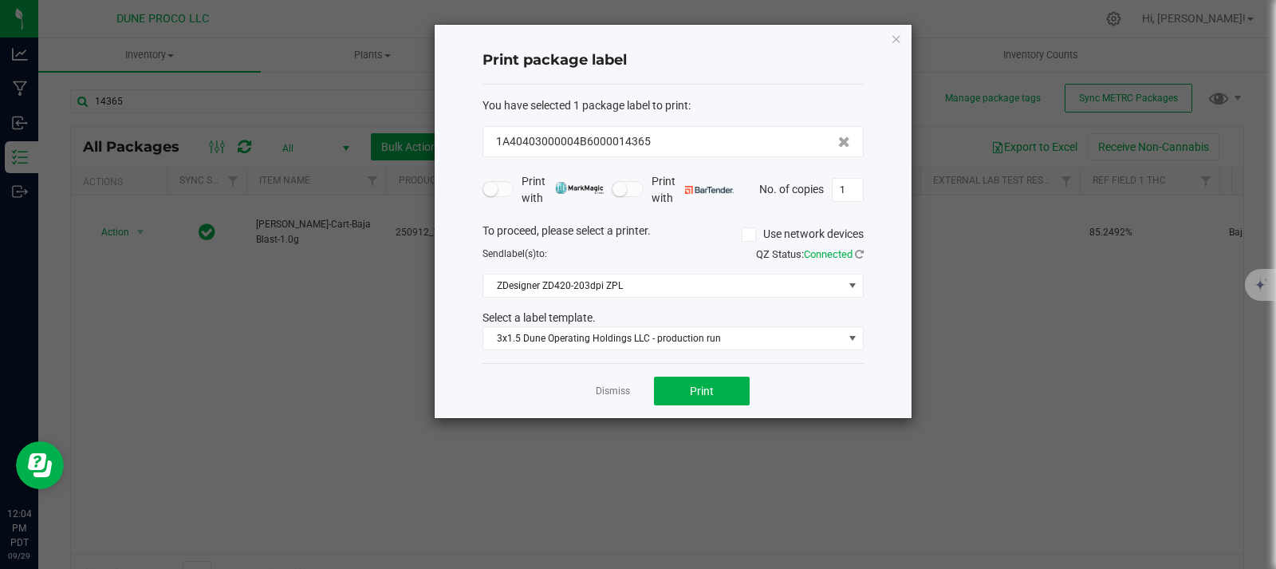
click at [870, 196] on div "Print package label You have selected 1 package label to print : 1A40403000004B…" at bounding box center [673, 221] width 477 height 393
click at [848, 188] on input "1" at bounding box center [848, 190] width 30 height 22
type input "550"
click at [738, 396] on button "Print" at bounding box center [702, 390] width 96 height 29
click at [894, 42] on icon "button" at bounding box center [896, 38] width 11 height 19
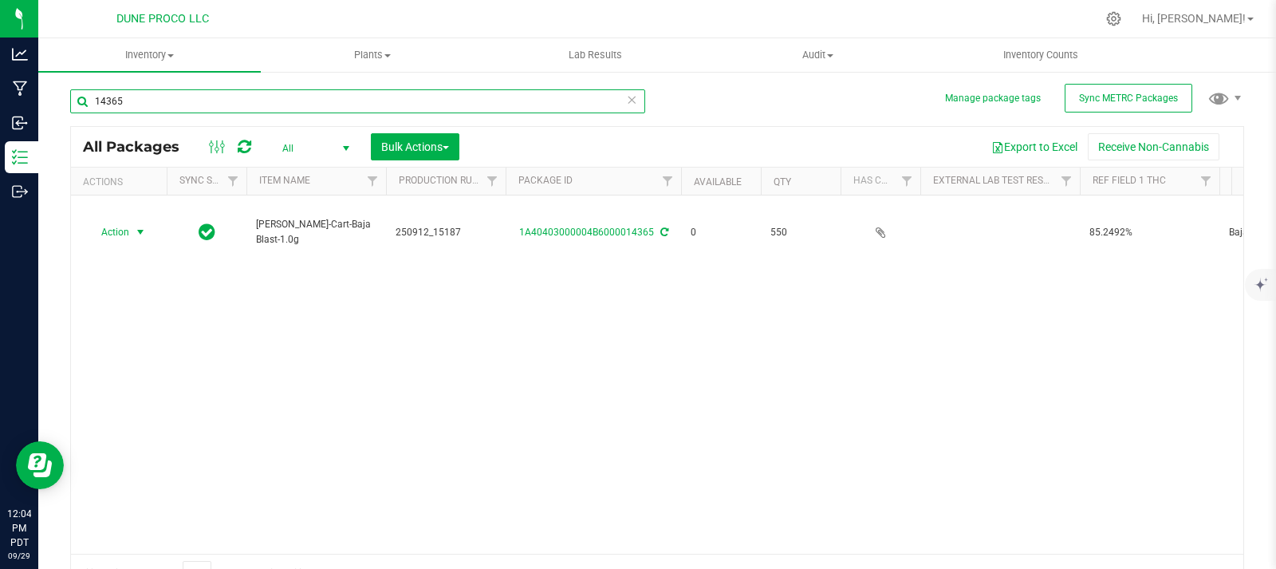
click at [220, 95] on input "14365" at bounding box center [357, 101] width 575 height 24
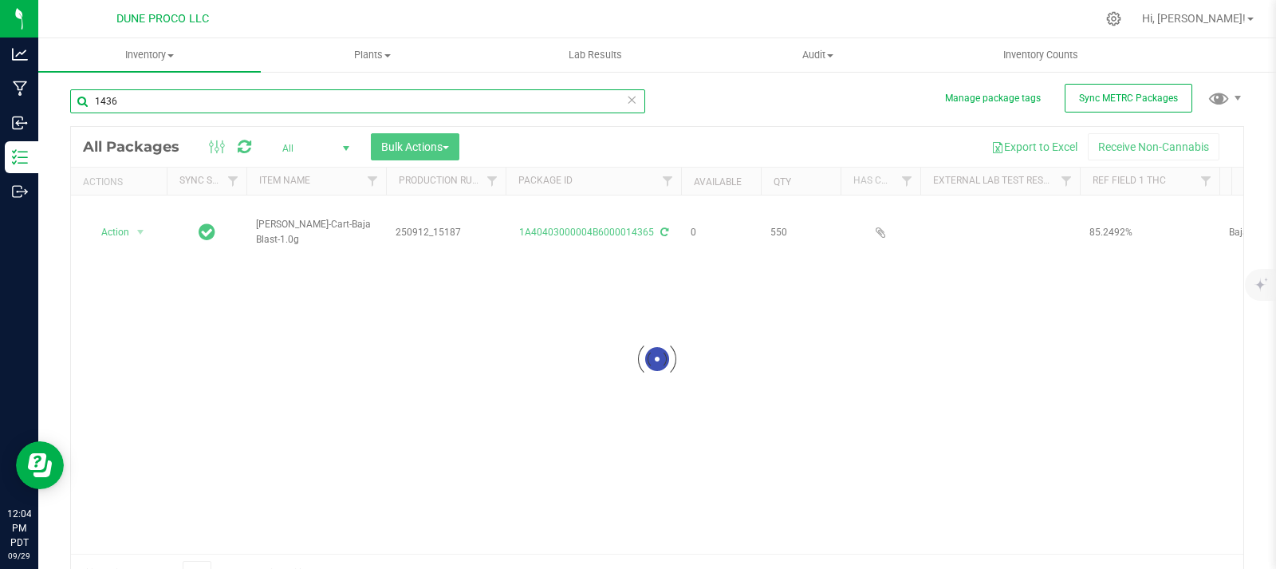
type input "14364"
type input "2025-08-07"
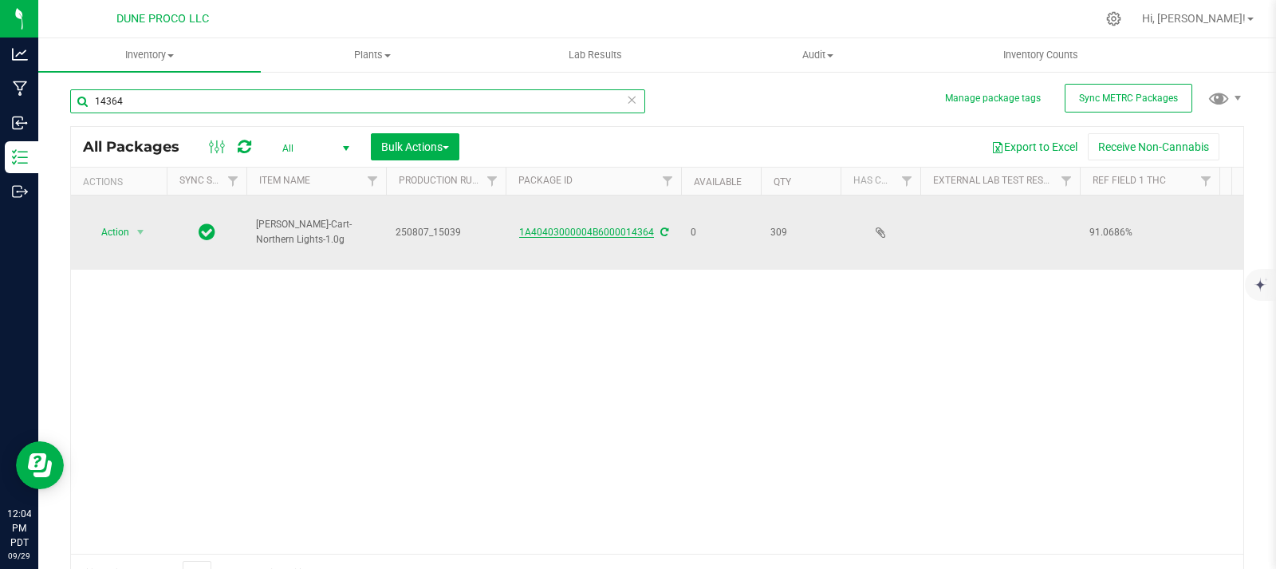
type input "14364"
click at [613, 229] on link "1A40403000004B6000014364" at bounding box center [586, 231] width 135 height 11
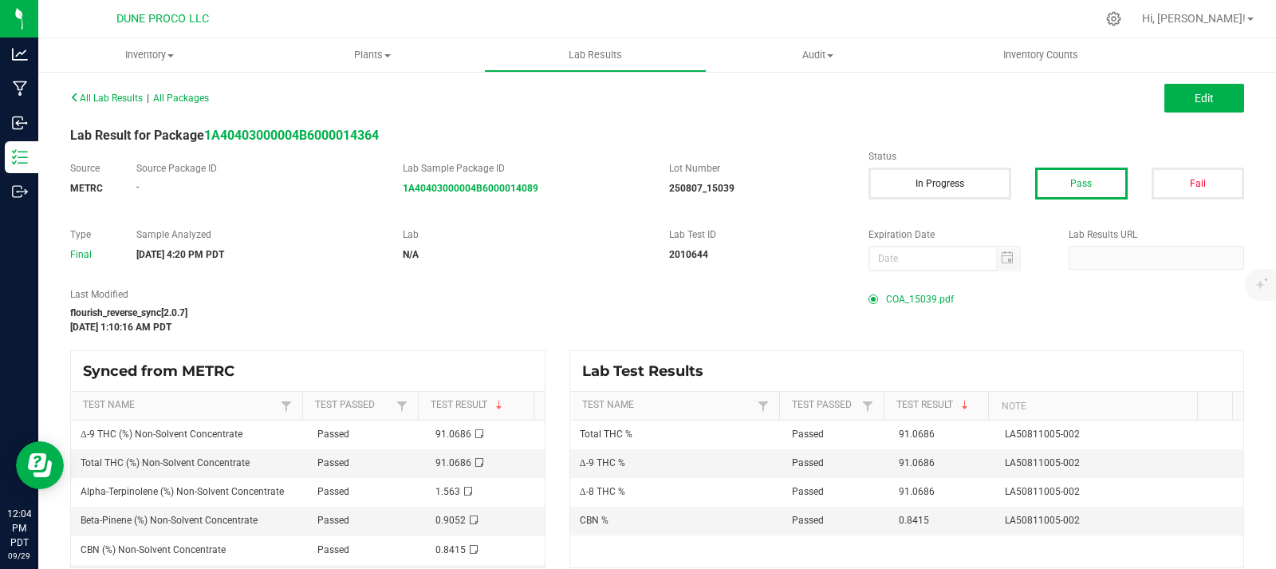
click at [895, 305] on span "COA_15039.pdf" at bounding box center [920, 299] width 68 height 24
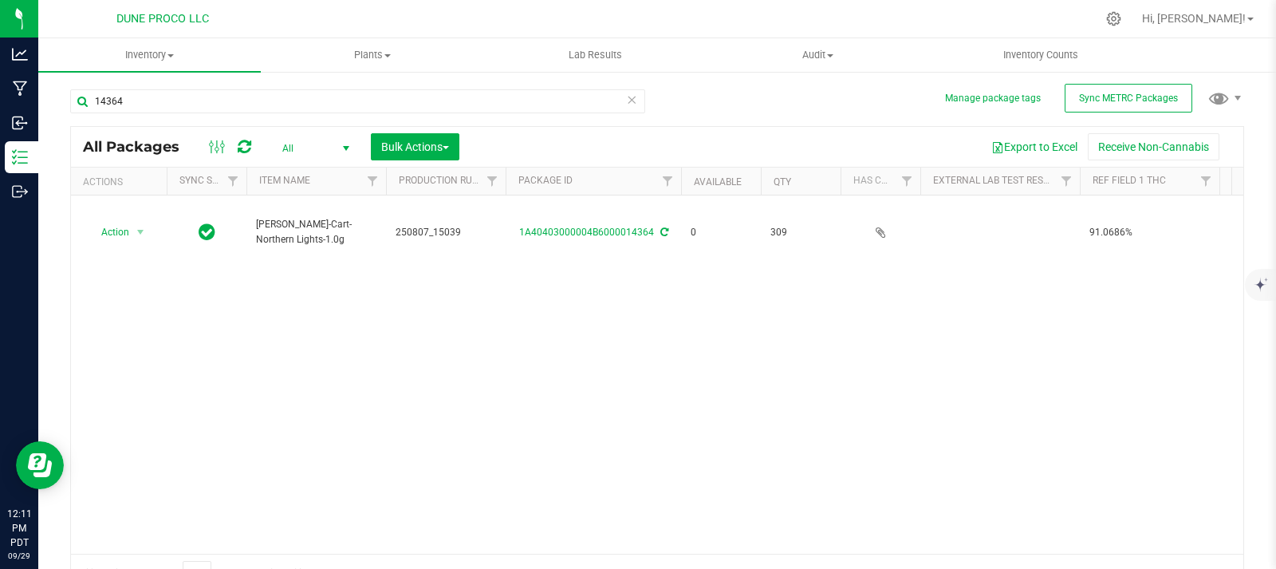
click at [244, 150] on icon at bounding box center [245, 147] width 14 height 16
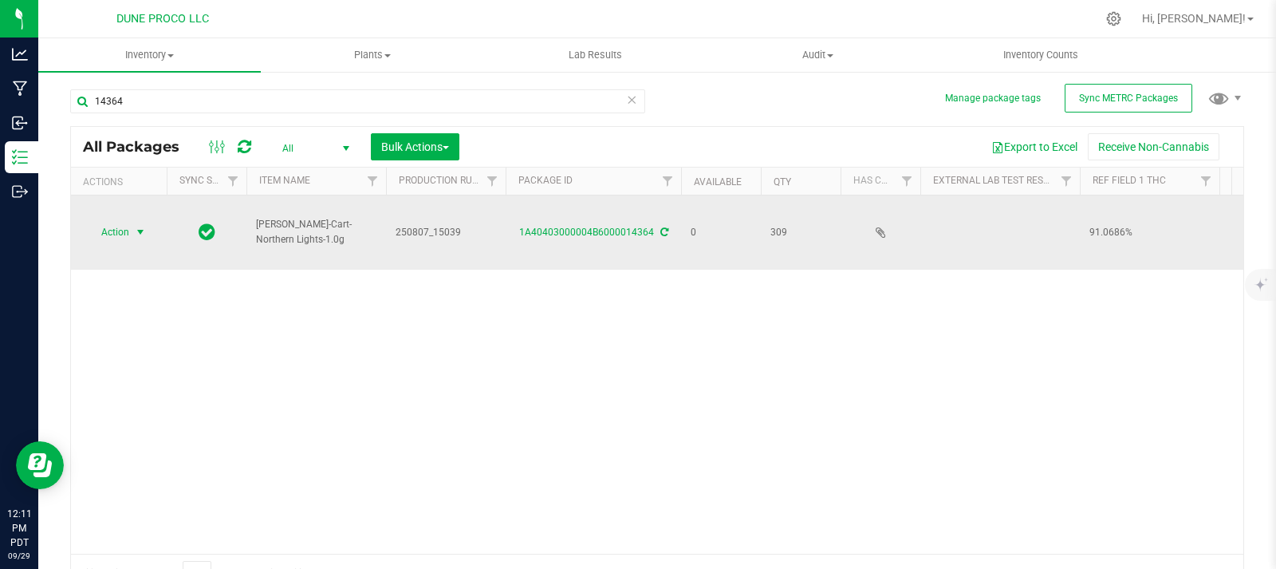
click at [124, 233] on span "Action" at bounding box center [108, 232] width 43 height 22
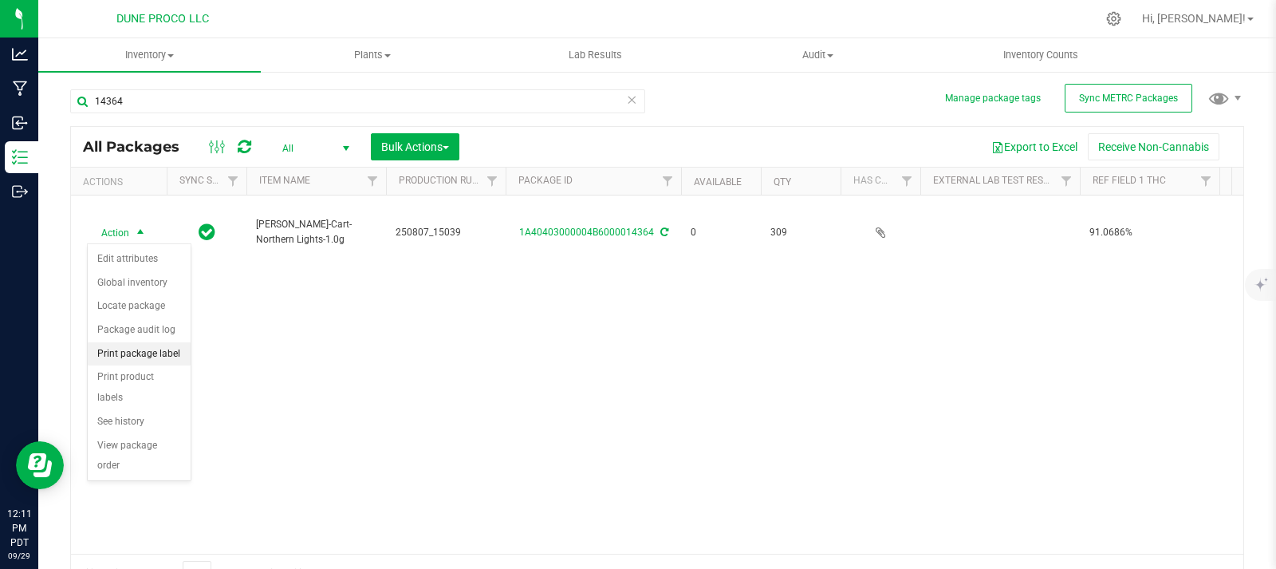
click at [164, 361] on li "Print package label" at bounding box center [139, 354] width 103 height 24
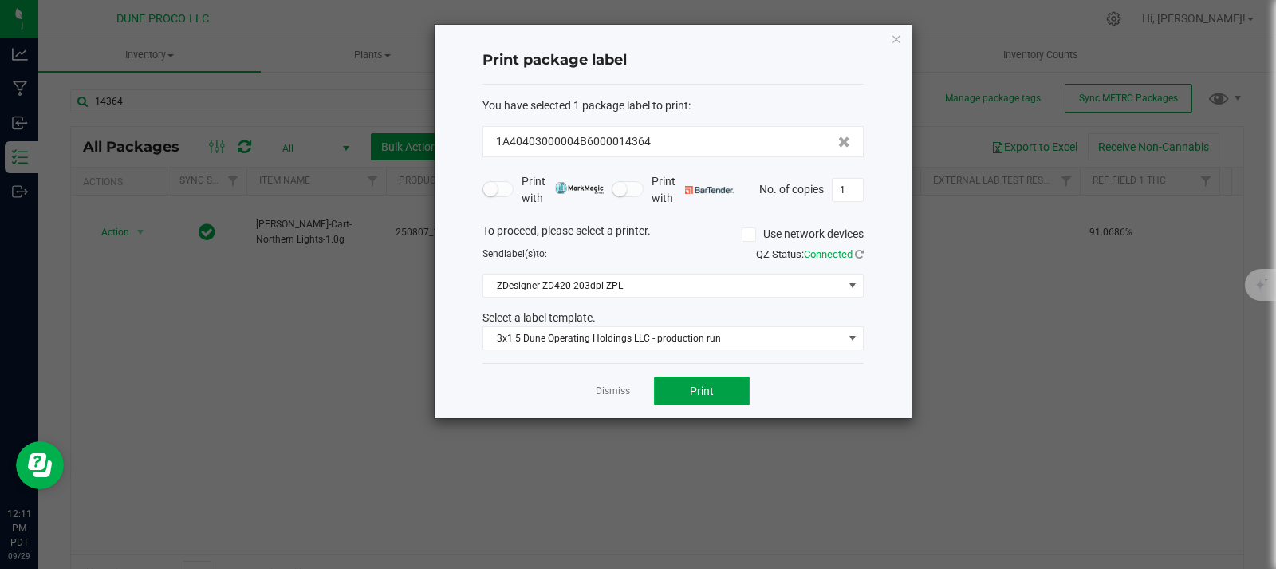
click at [714, 381] on button "Print" at bounding box center [702, 390] width 96 height 29
click at [898, 41] on icon "button" at bounding box center [896, 38] width 11 height 19
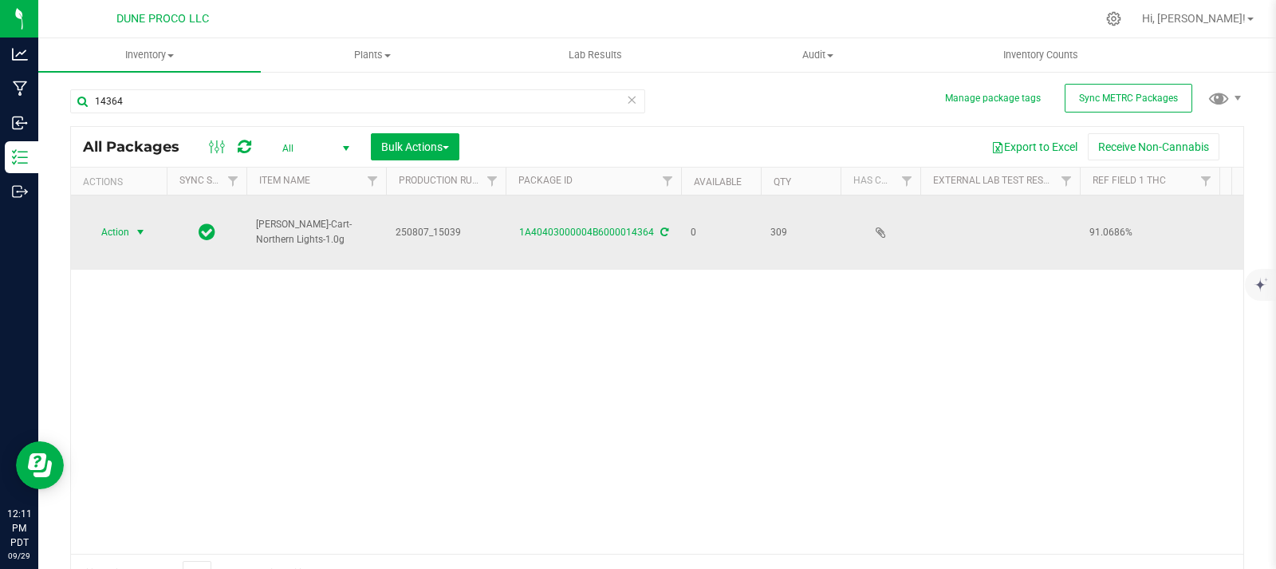
click at [134, 238] on span "select" at bounding box center [140, 232] width 13 height 13
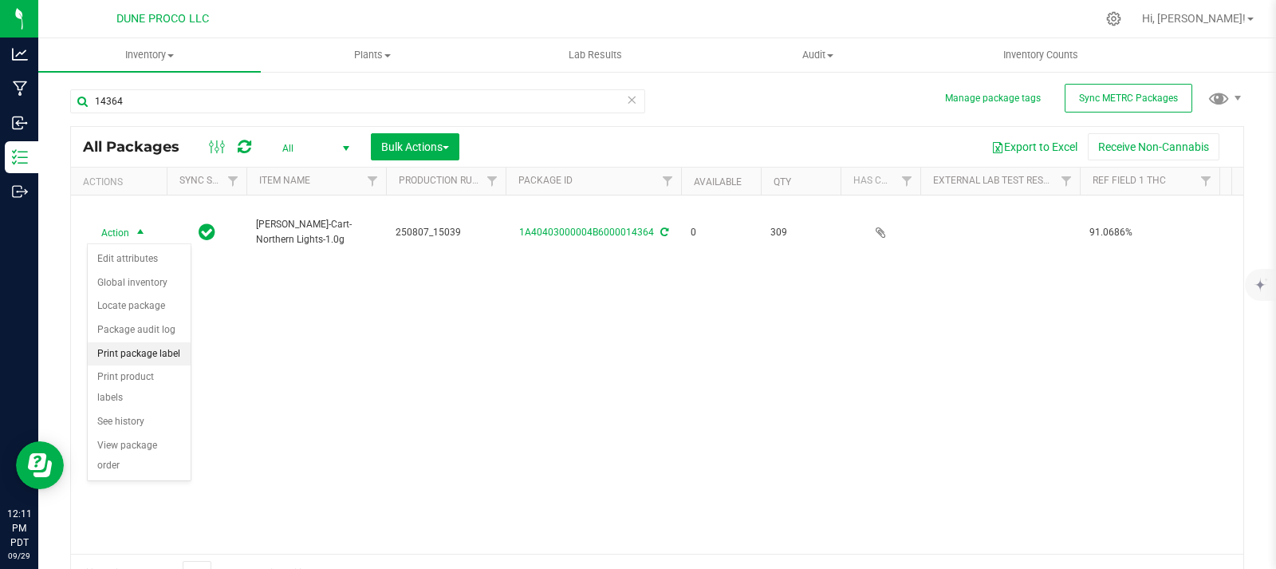
click at [162, 356] on li "Print package label" at bounding box center [139, 354] width 103 height 24
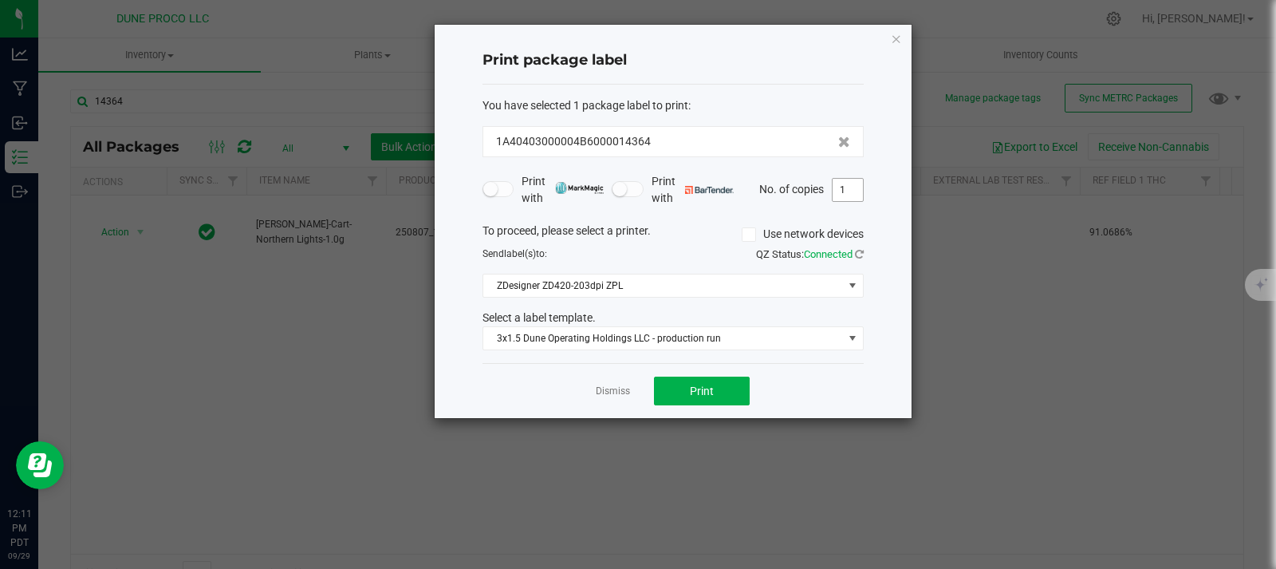
click at [857, 195] on input "1" at bounding box center [848, 190] width 30 height 22
type input "309"
click at [687, 388] on button "Print" at bounding box center [702, 390] width 96 height 29
click at [896, 37] on icon "button" at bounding box center [896, 38] width 11 height 19
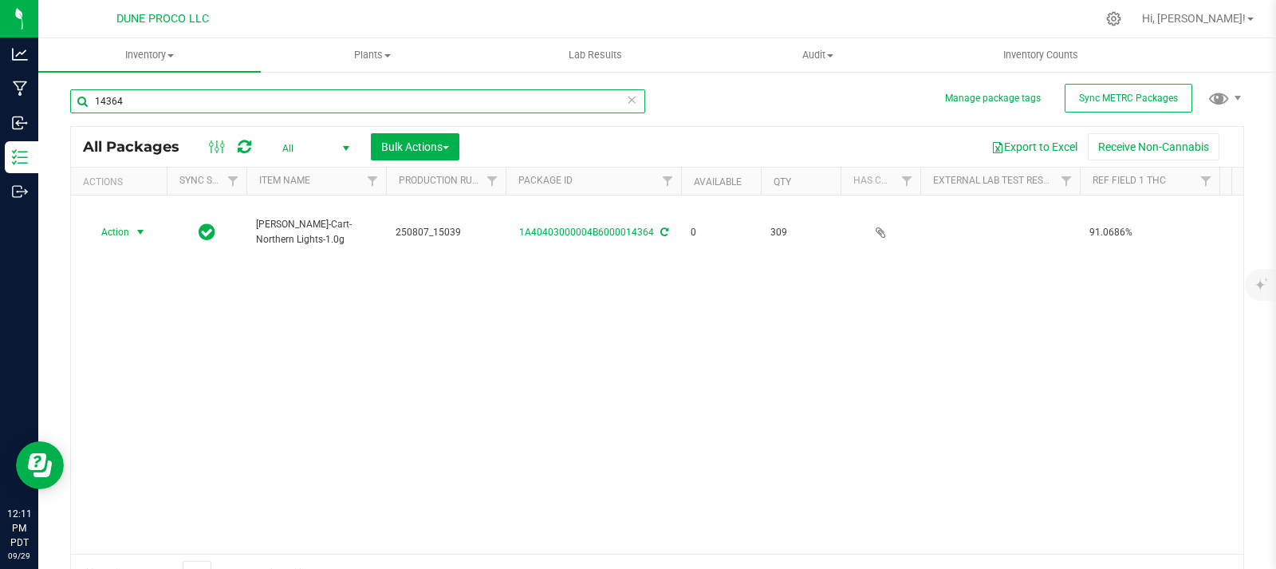
click at [367, 109] on input "14364" at bounding box center [357, 101] width 575 height 24
type input "14369"
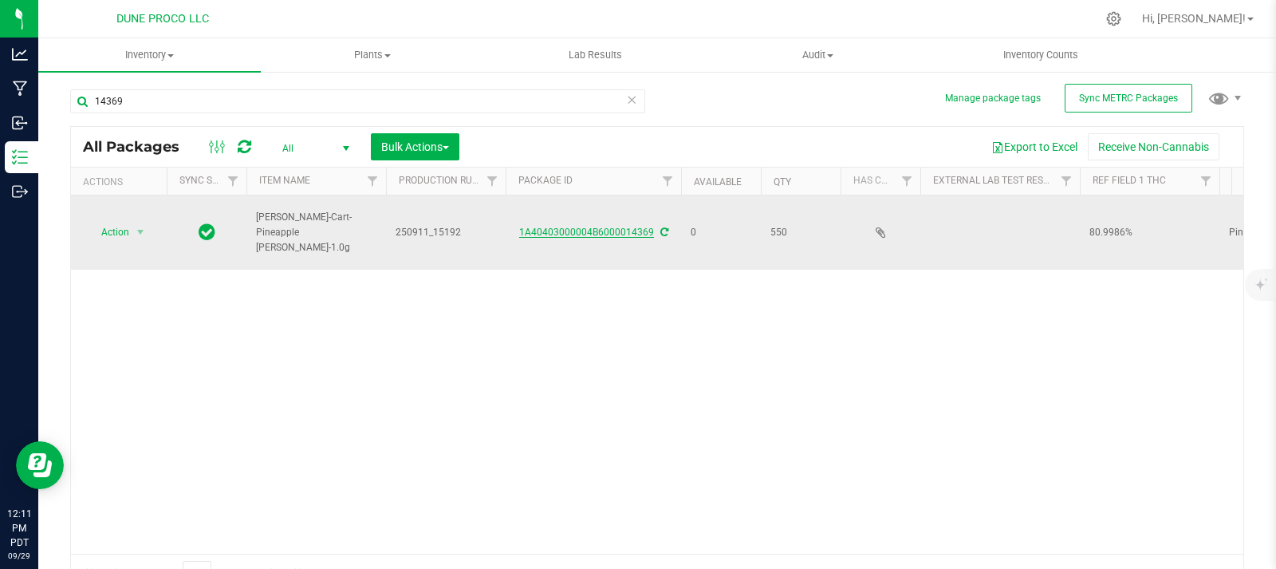
click at [578, 226] on link "1A40403000004B6000014369" at bounding box center [586, 231] width 135 height 11
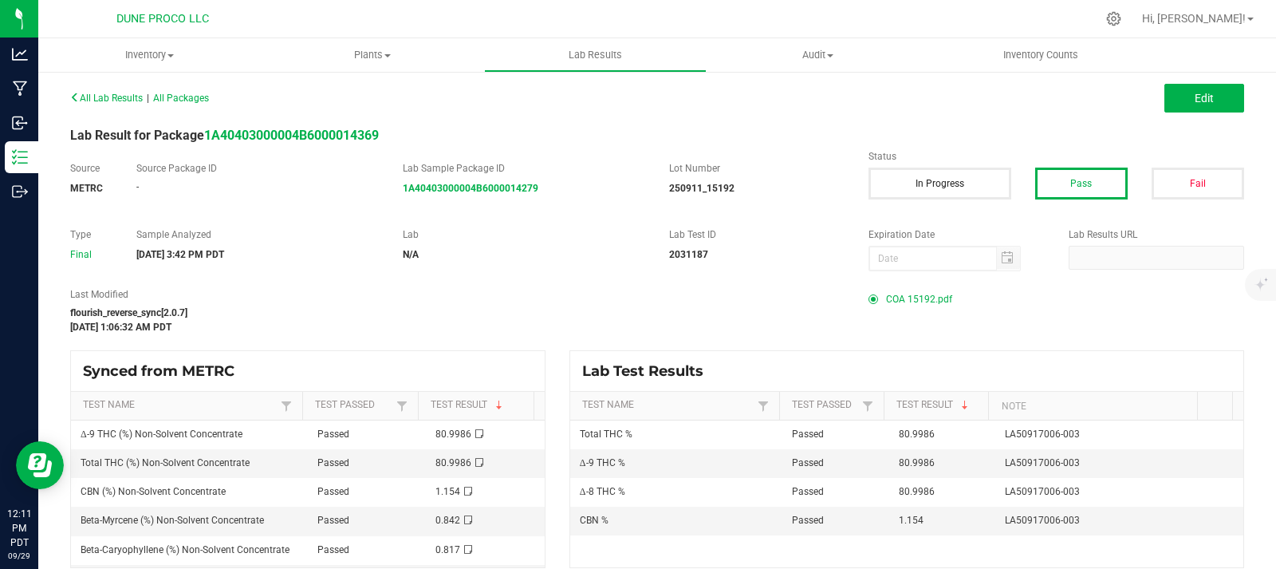
click at [901, 305] on span "COA 15192.pdf" at bounding box center [919, 299] width 66 height 24
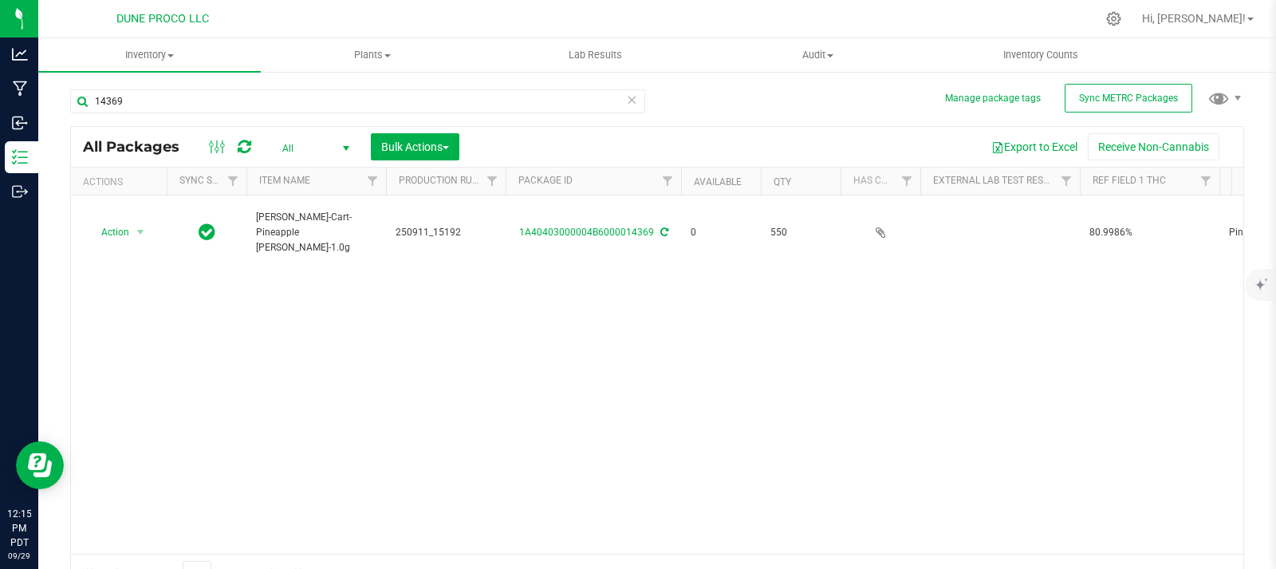
click at [244, 151] on icon at bounding box center [245, 147] width 14 height 16
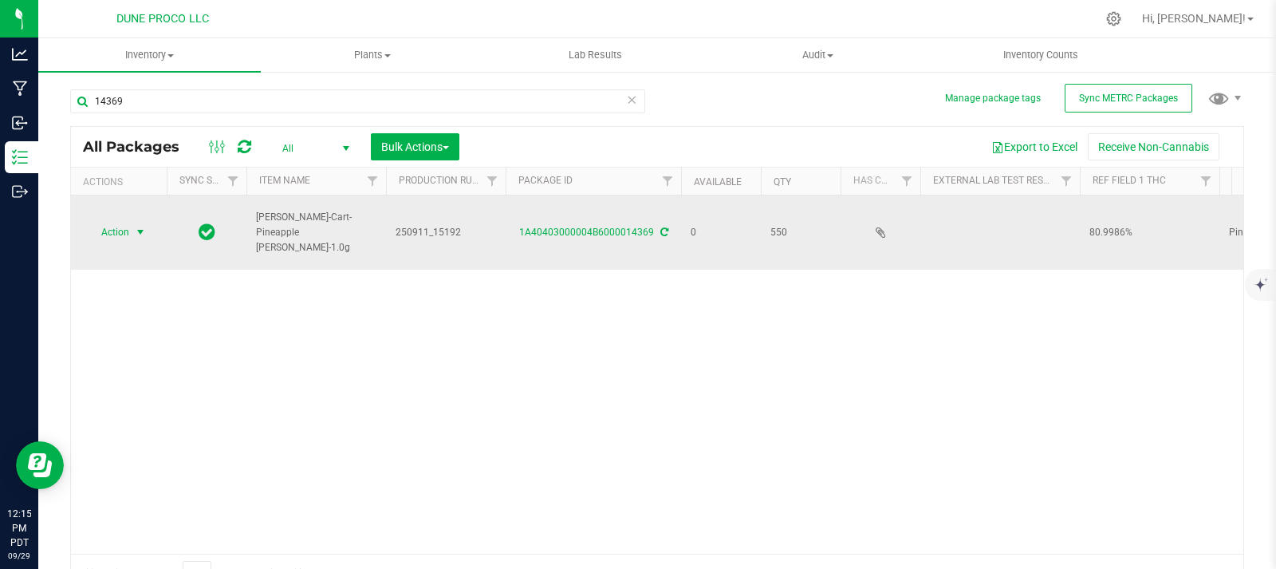
click at [128, 234] on span "Action" at bounding box center [108, 232] width 43 height 22
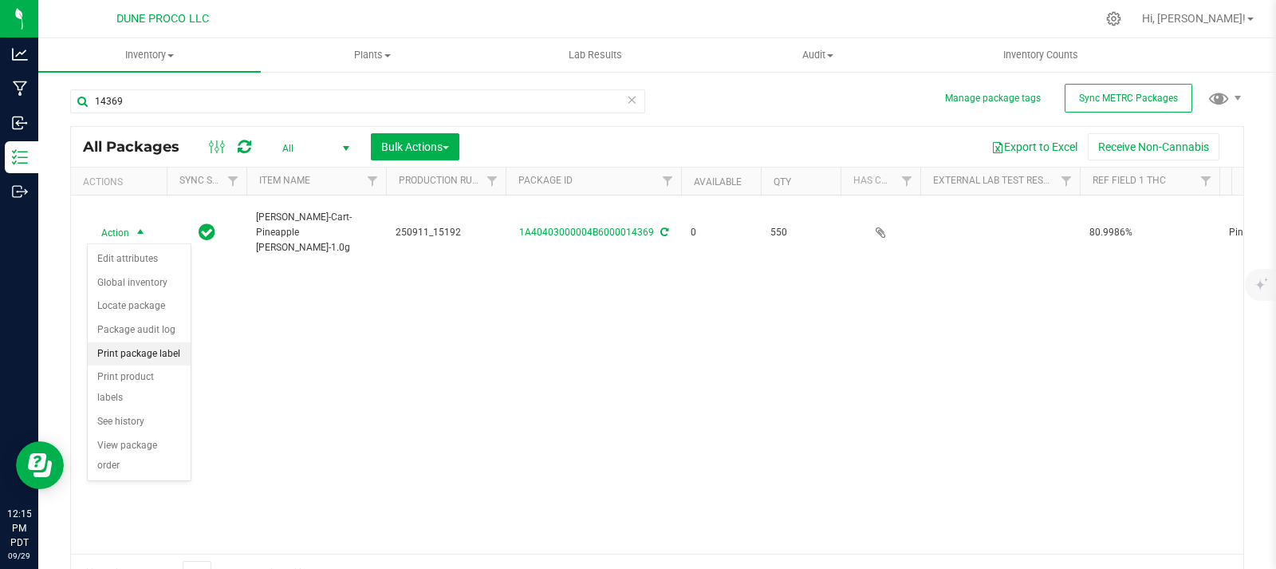
click at [171, 348] on li "Print package label" at bounding box center [139, 354] width 103 height 24
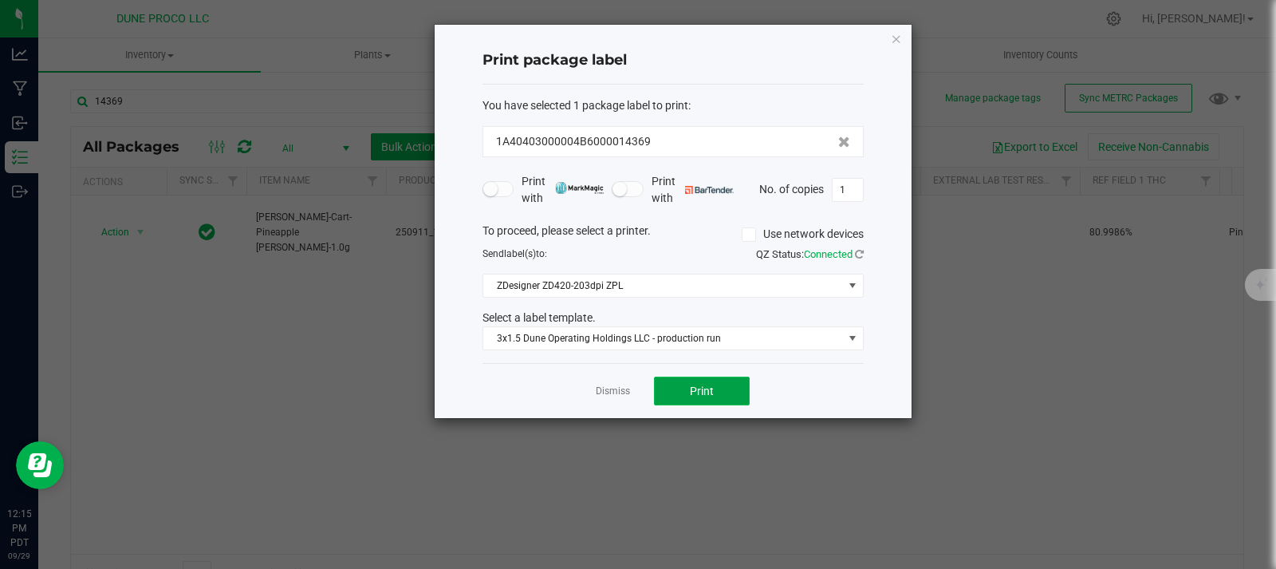
click at [716, 387] on button "Print" at bounding box center [702, 390] width 96 height 29
click at [901, 41] on icon "button" at bounding box center [896, 38] width 11 height 19
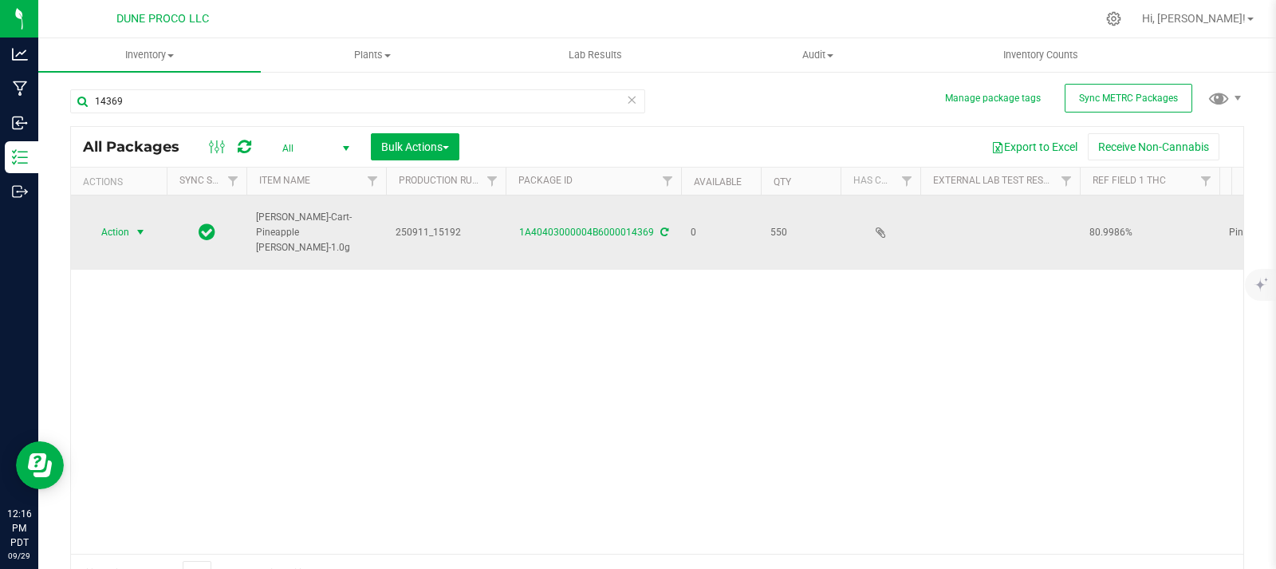
click at [134, 236] on span "select" at bounding box center [140, 232] width 13 height 13
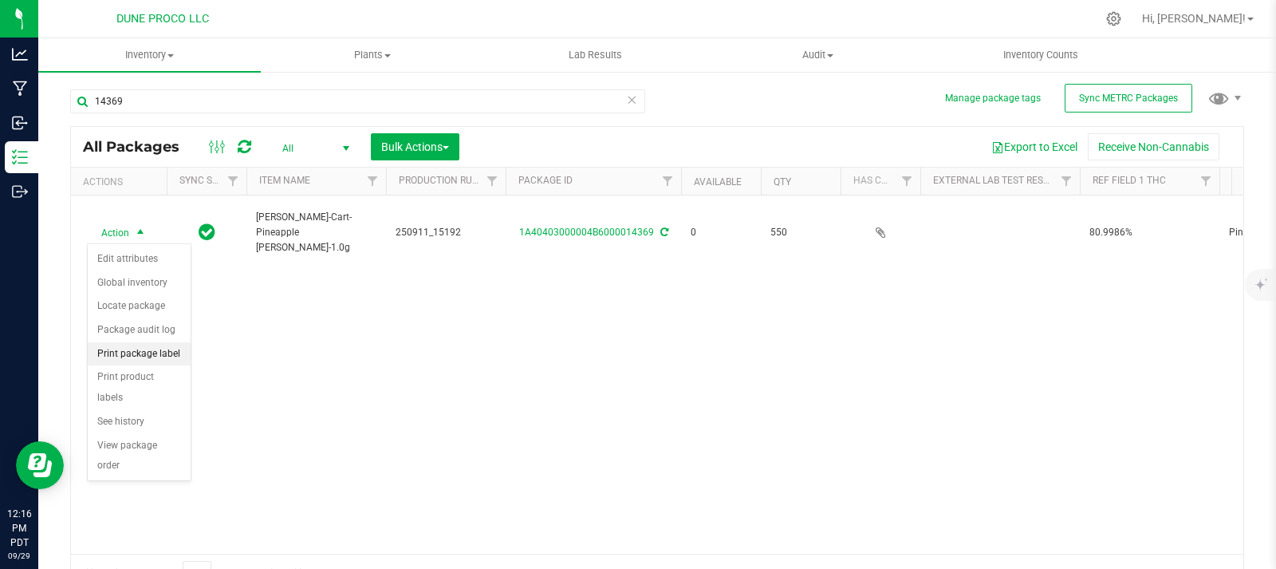
click at [165, 364] on li "Print package label" at bounding box center [139, 354] width 103 height 24
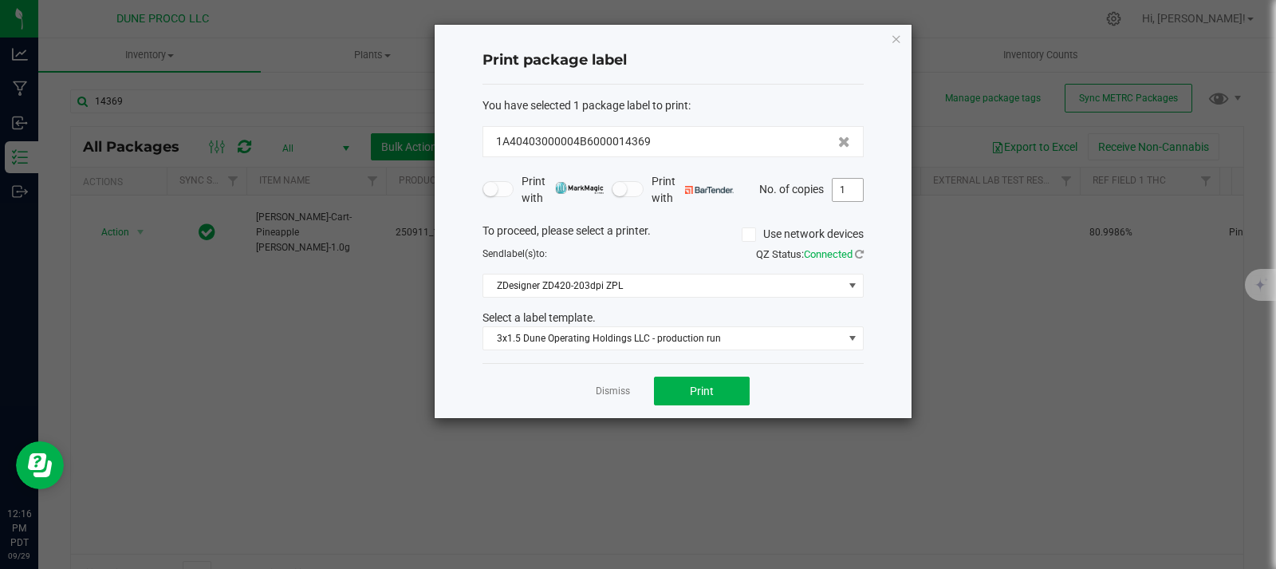
click at [856, 199] on input "1" at bounding box center [848, 190] width 30 height 22
type input "550"
click at [722, 380] on button "Print" at bounding box center [702, 390] width 96 height 29
click at [899, 41] on icon "button" at bounding box center [896, 38] width 11 height 19
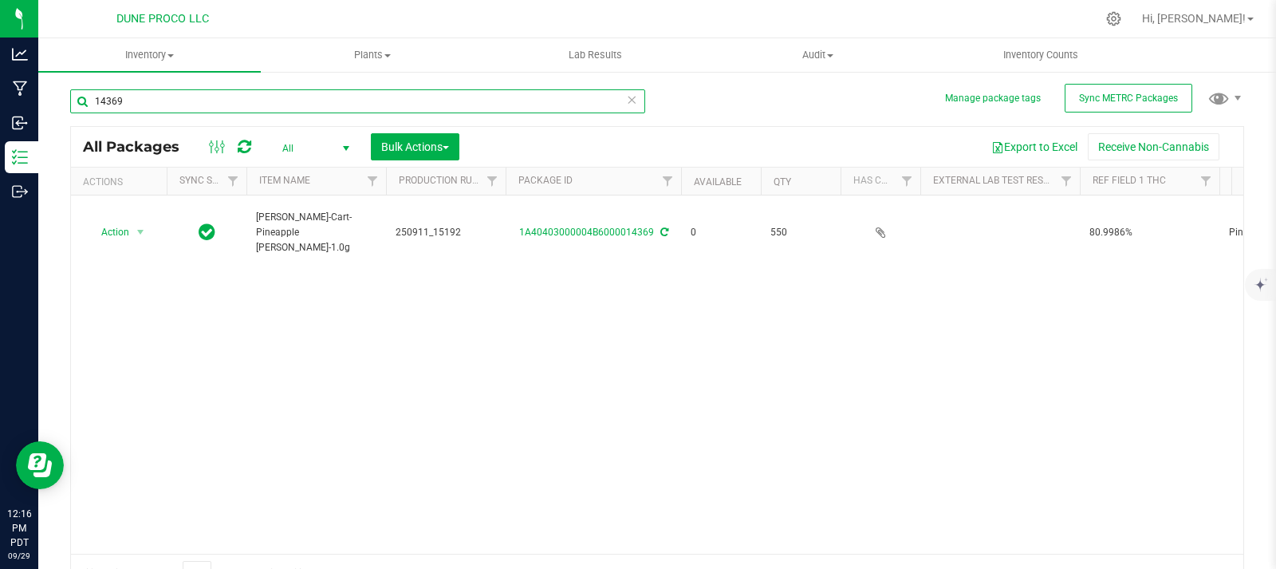
click at [222, 106] on input "14369" at bounding box center [357, 101] width 575 height 24
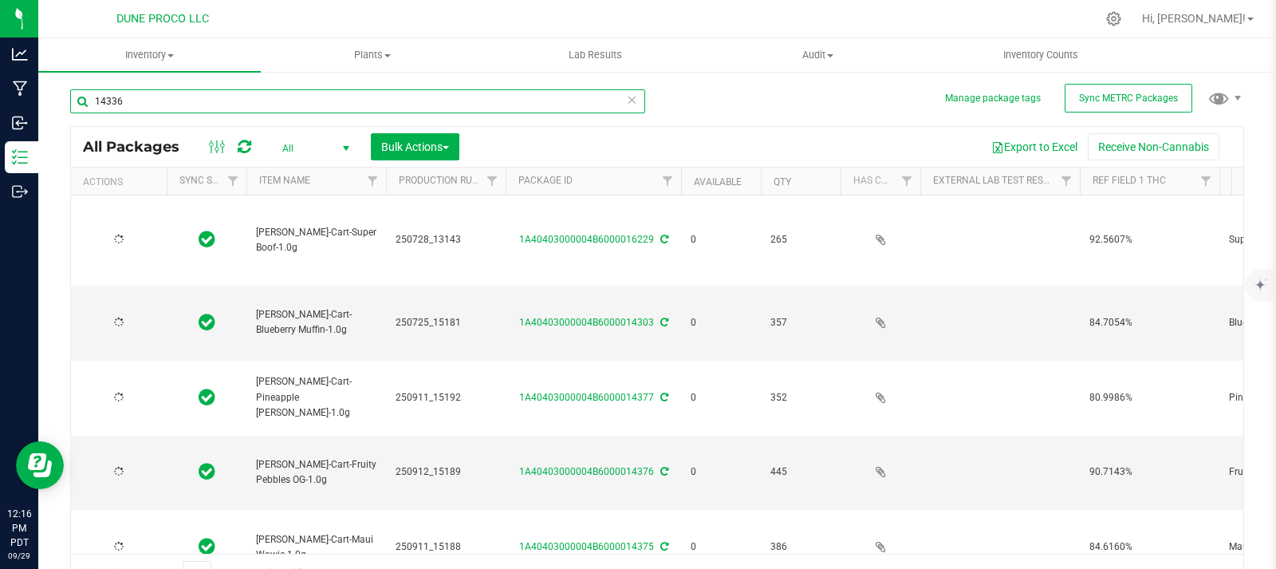
type input "1433"
type input "2025-07-28"
type input "2025-07-25"
type input "2025-09-11"
type input "2025-09-12"
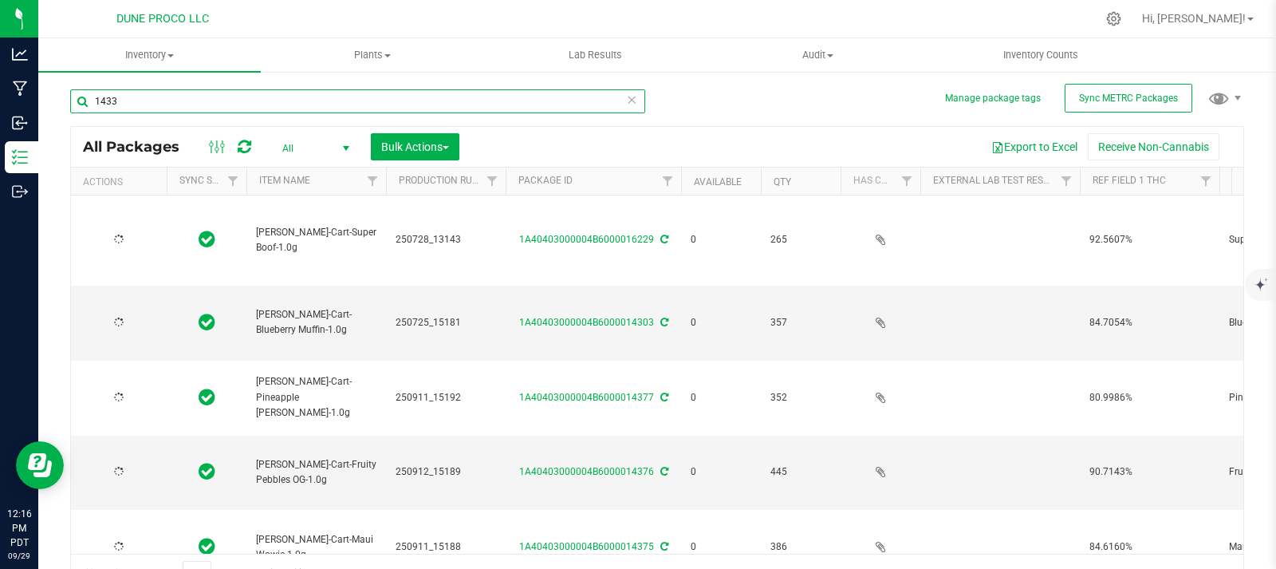
type input "2025-09-11"
type input "2025-07-04"
type input "2025-09-12"
type input "2025-07-28"
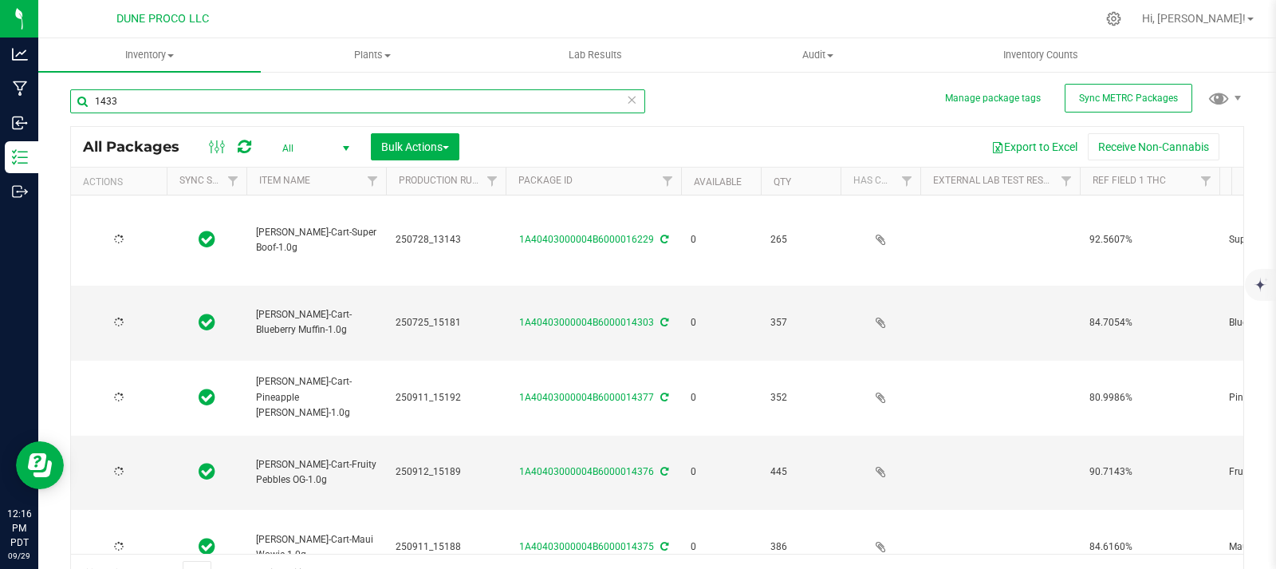
type input "2025-08-07"
type input "2025-09-11"
type input "2025-07-24"
type input "2025-09-11"
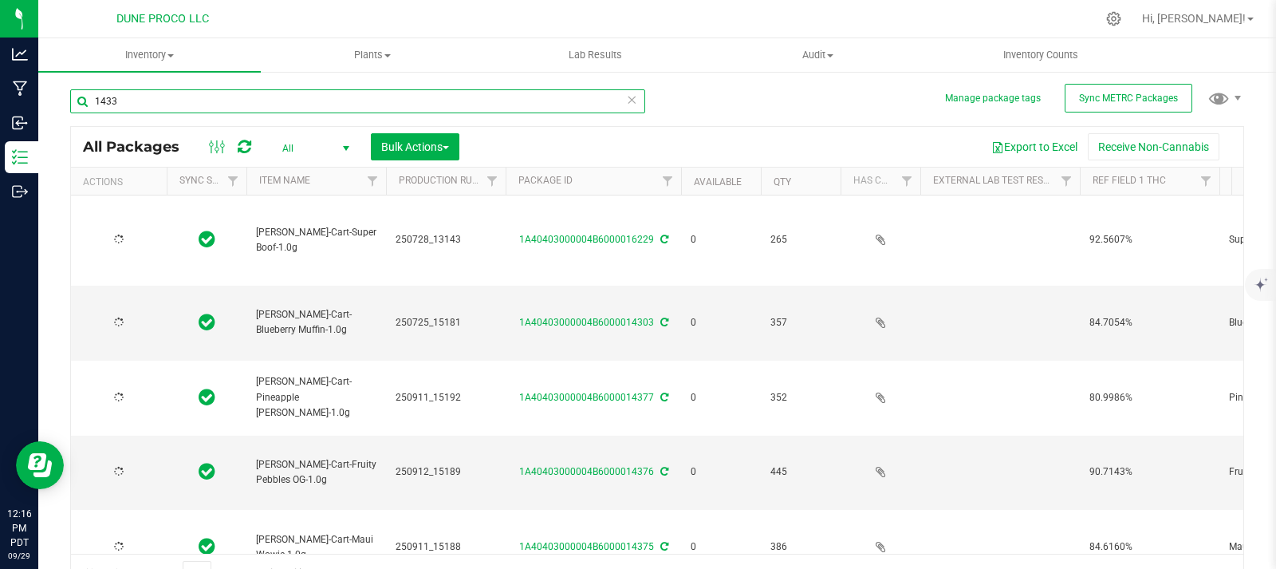
type input "2025-09-11"
type input "2025-08-07"
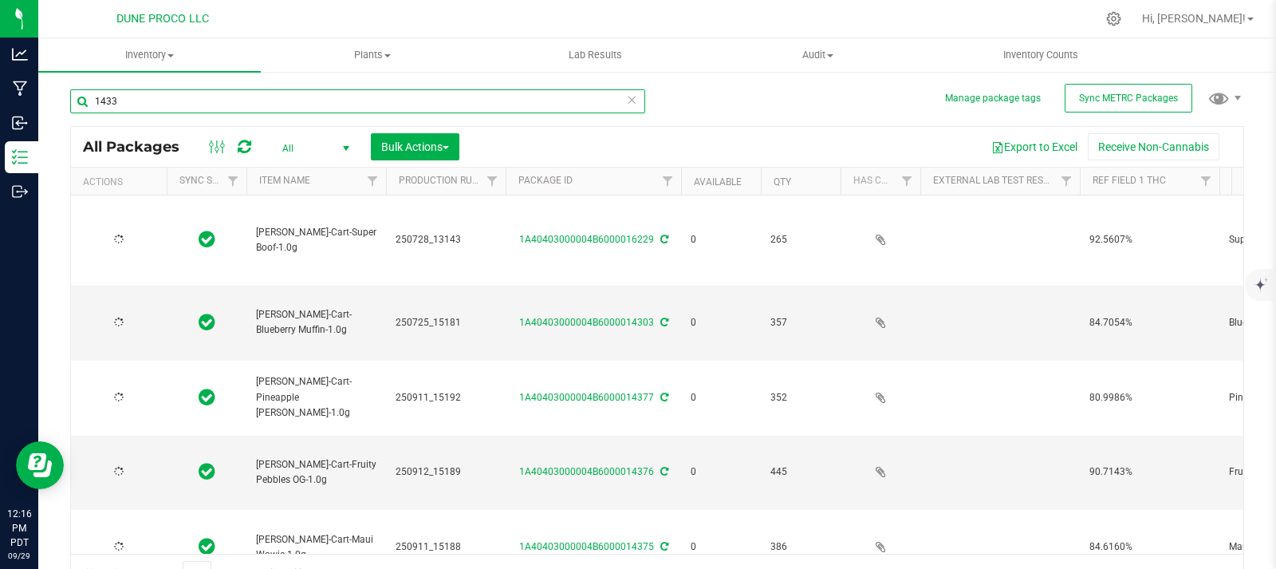
type input "2025-07-24"
type input "14366"
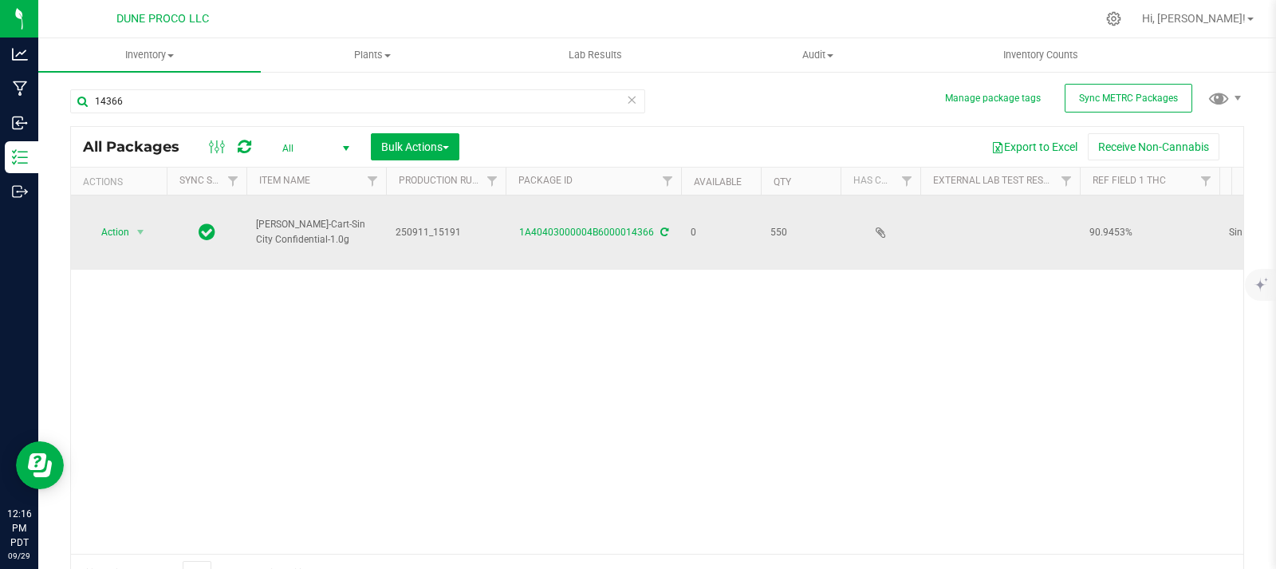
click at [642, 226] on div "1A40403000004B6000014366" at bounding box center [593, 232] width 180 height 15
click at [608, 238] on div "1A40403000004B6000014366" at bounding box center [593, 232] width 180 height 15
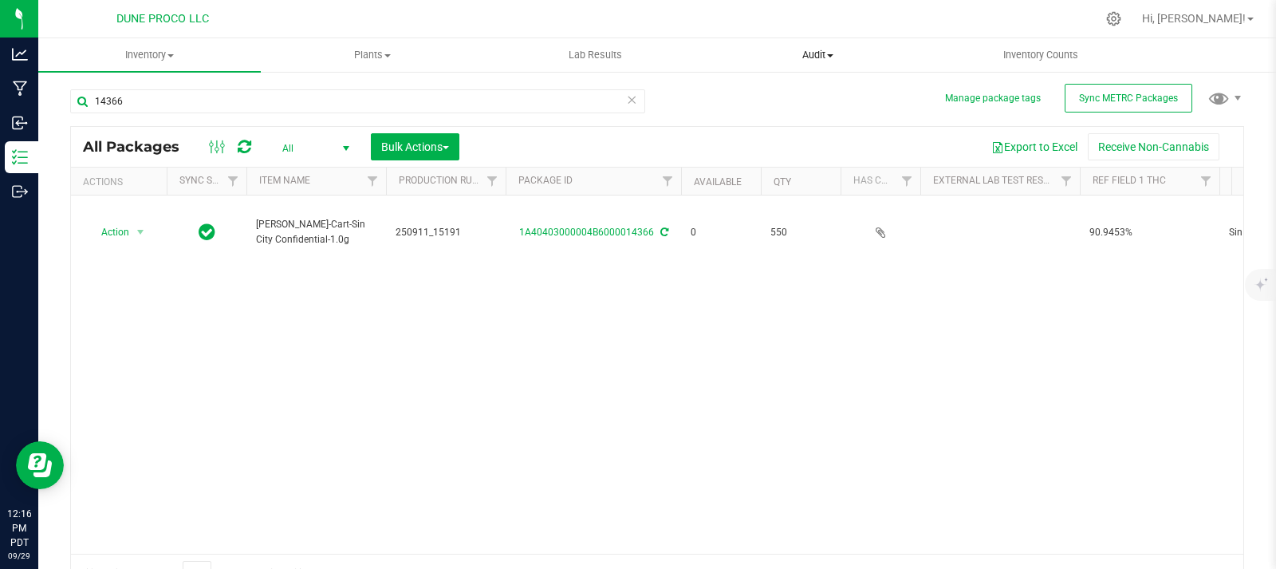
click at [734, 69] on uib-tab-heading "Audit Inventory auditing Package history" at bounding box center [817, 55] width 221 height 32
click at [604, 331] on div "Action Action Edit attributes Global inventory Locate package Package audit log…" at bounding box center [657, 374] width 1172 height 358
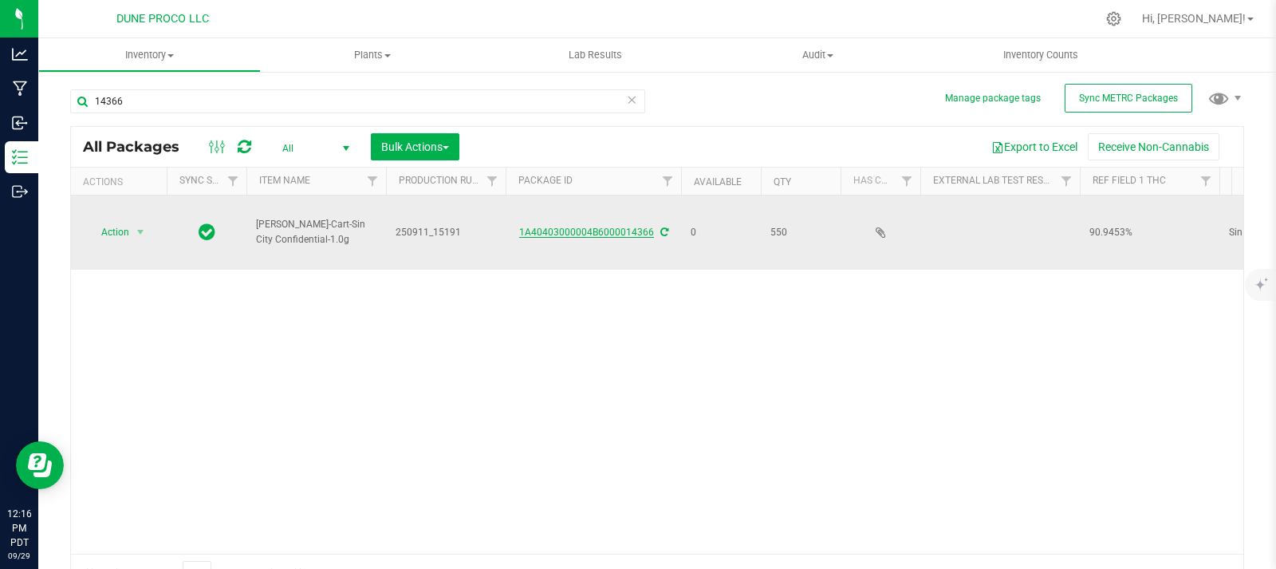
click at [600, 230] on link "1A40403000004B6000014366" at bounding box center [586, 231] width 135 height 11
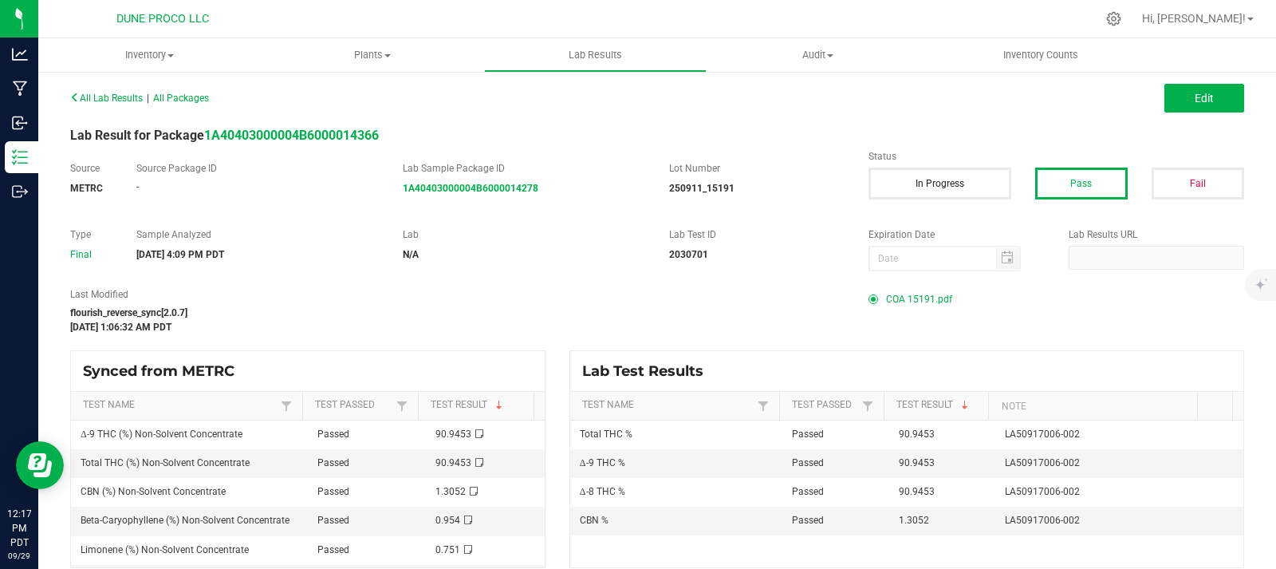
click at [926, 299] on span "COA 15191.pdf" at bounding box center [919, 299] width 66 height 24
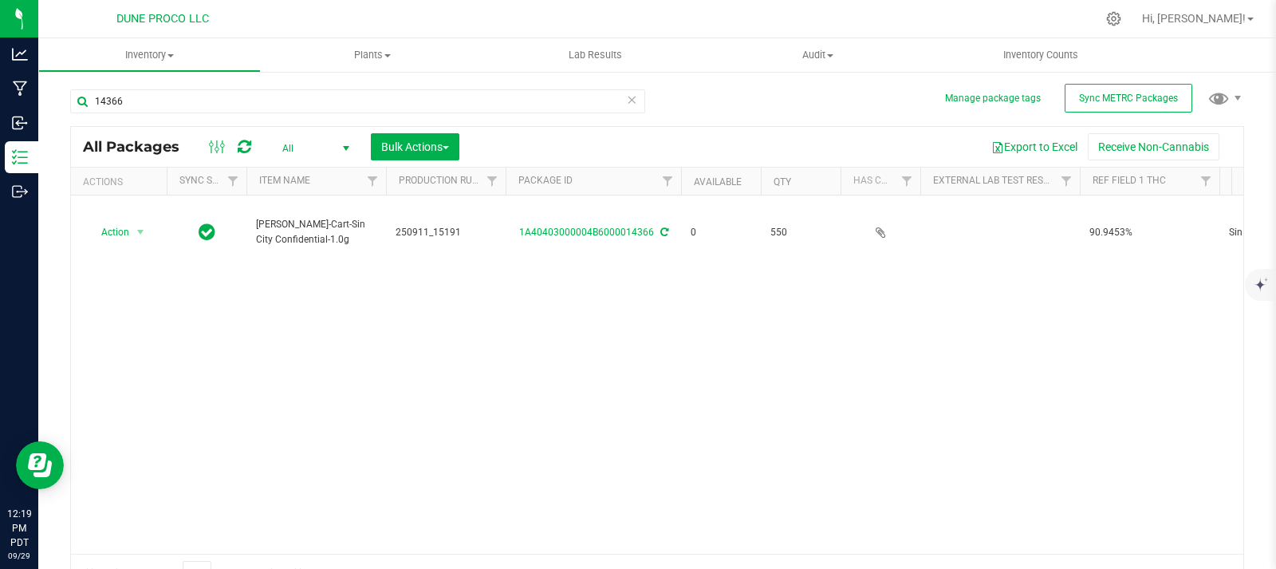
click at [246, 140] on icon at bounding box center [245, 147] width 14 height 16
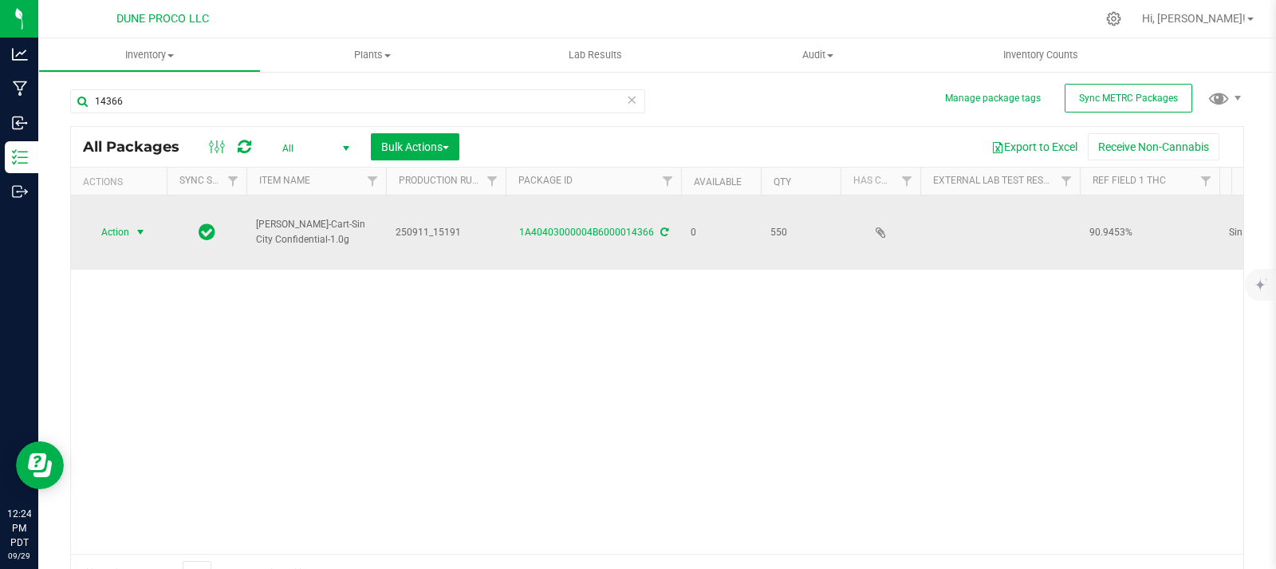
click at [137, 229] on span "select" at bounding box center [140, 232] width 13 height 13
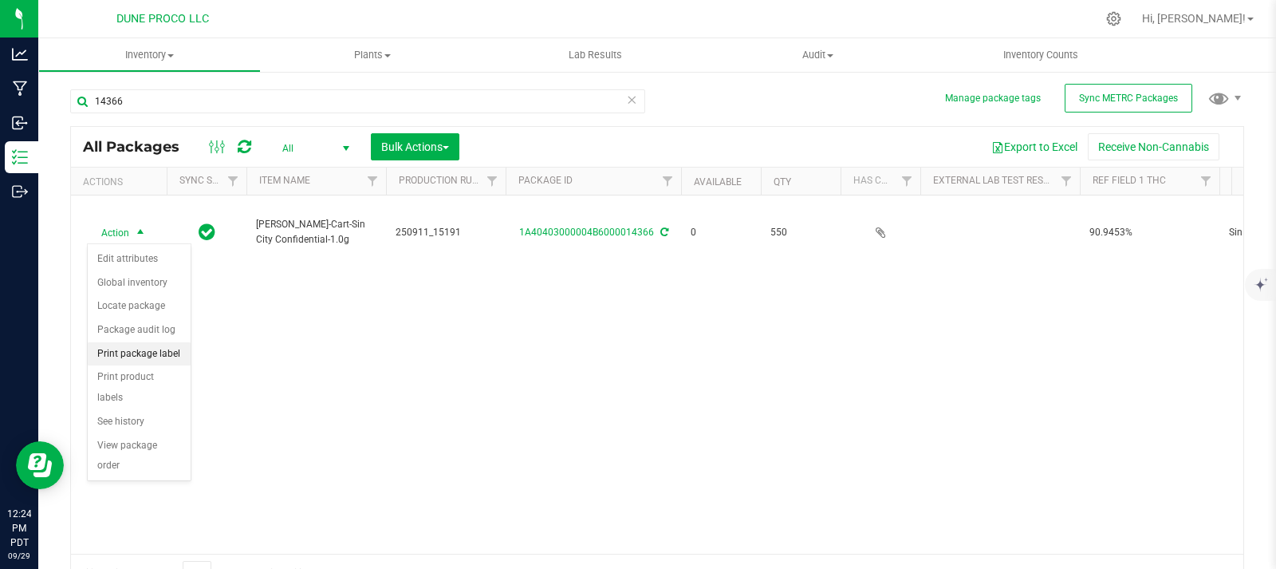
click at [135, 359] on li "Print package label" at bounding box center [139, 354] width 103 height 24
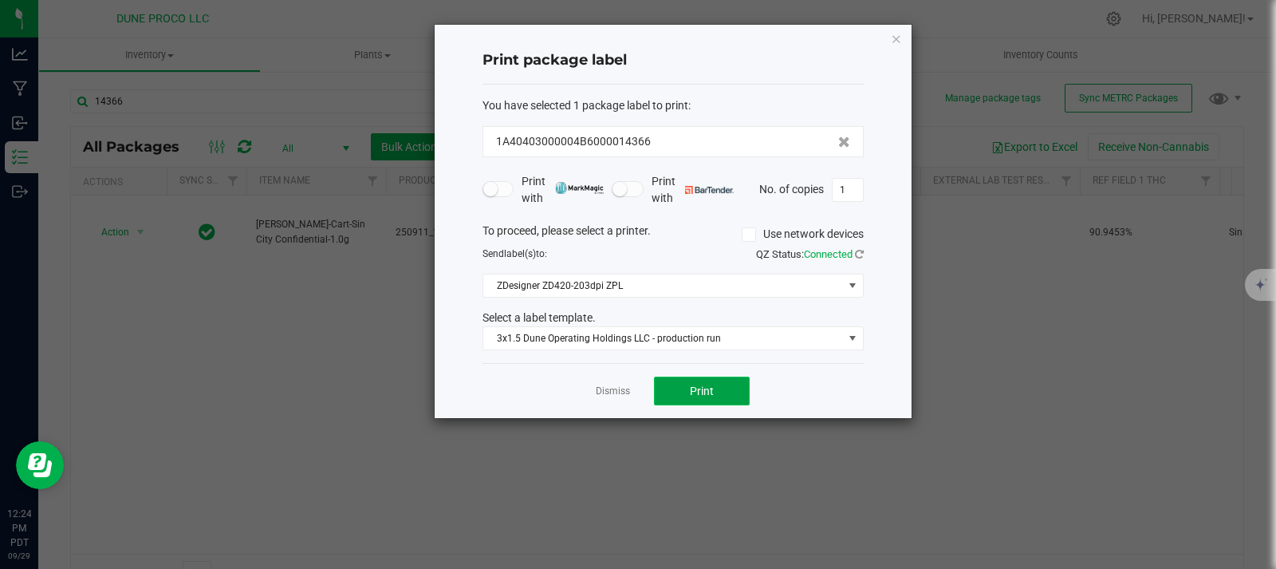
click at [719, 395] on button "Print" at bounding box center [702, 390] width 96 height 29
click at [900, 45] on icon "button" at bounding box center [896, 38] width 11 height 19
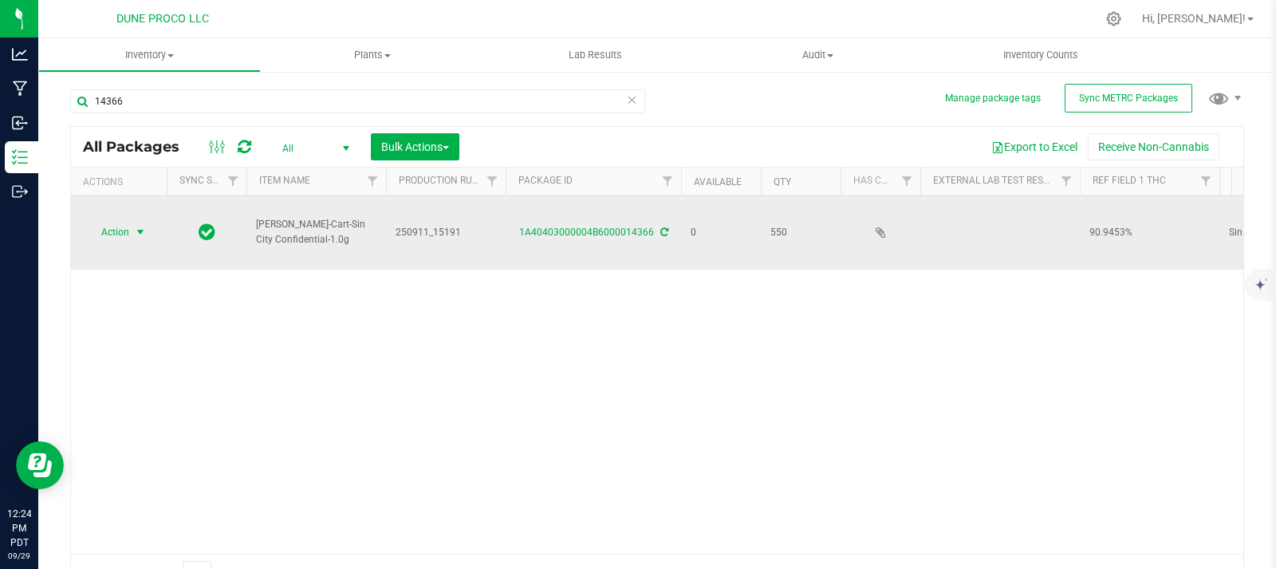
click at [136, 238] on span "select" at bounding box center [140, 232] width 13 height 13
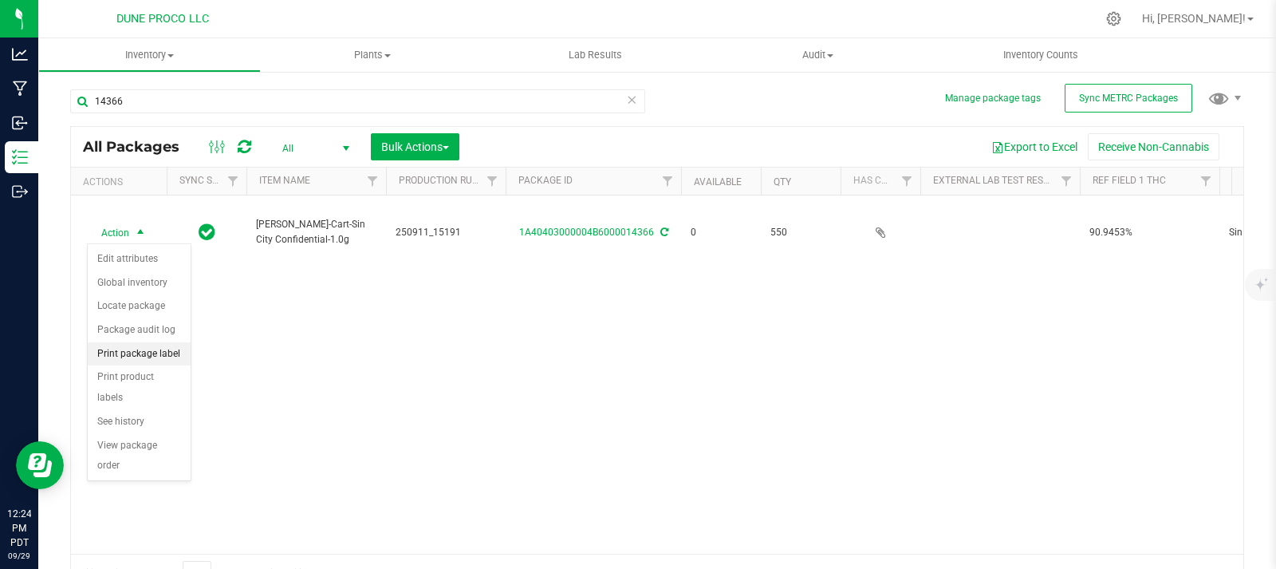
click at [161, 353] on li "Print package label" at bounding box center [139, 354] width 103 height 24
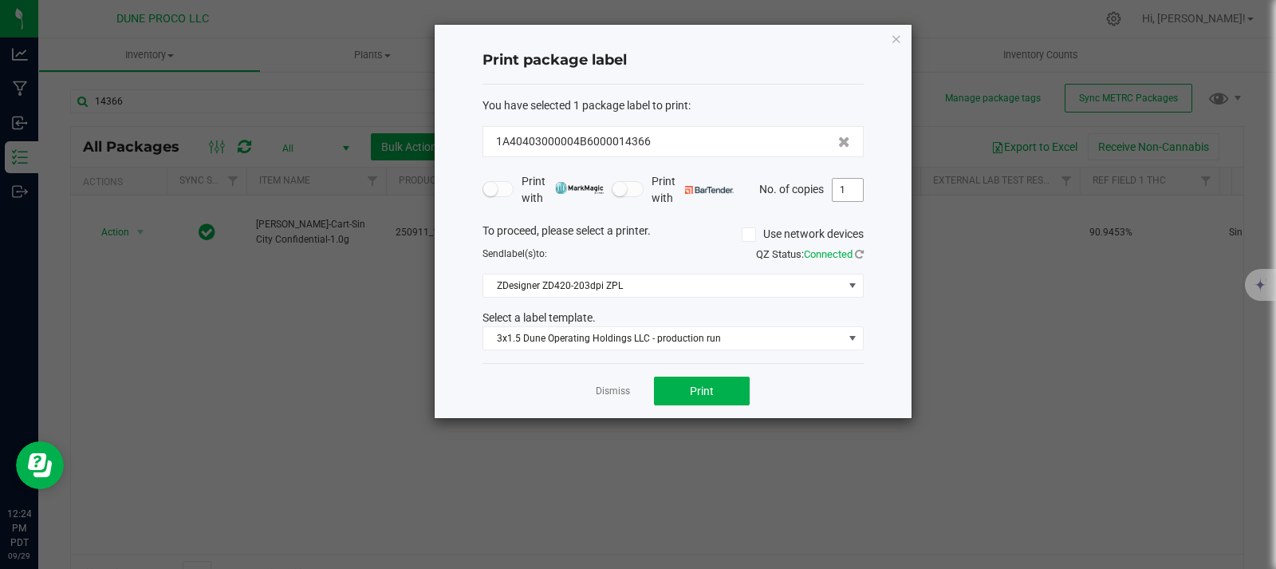
click at [854, 189] on input "1" at bounding box center [848, 190] width 30 height 22
type input "550"
click at [725, 388] on button "Print" at bounding box center [702, 390] width 96 height 29
click at [894, 36] on icon "button" at bounding box center [896, 38] width 11 height 19
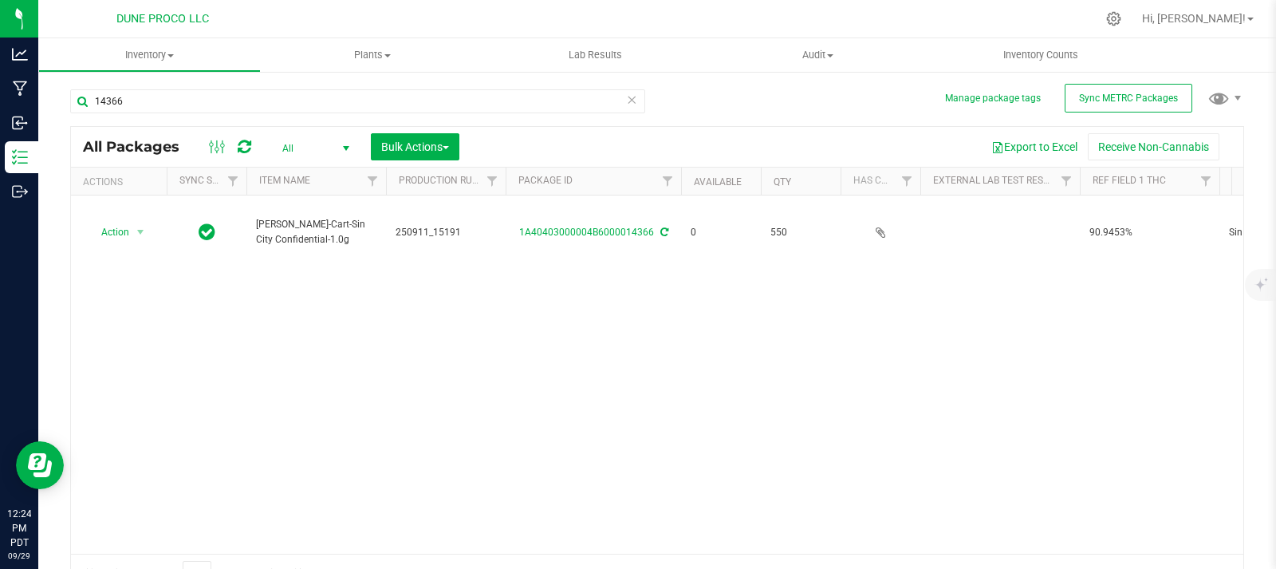
click at [202, 88] on div "14366" at bounding box center [363, 100] width 587 height 51
click at [201, 93] on input "14366" at bounding box center [357, 101] width 575 height 24
type input "14367"
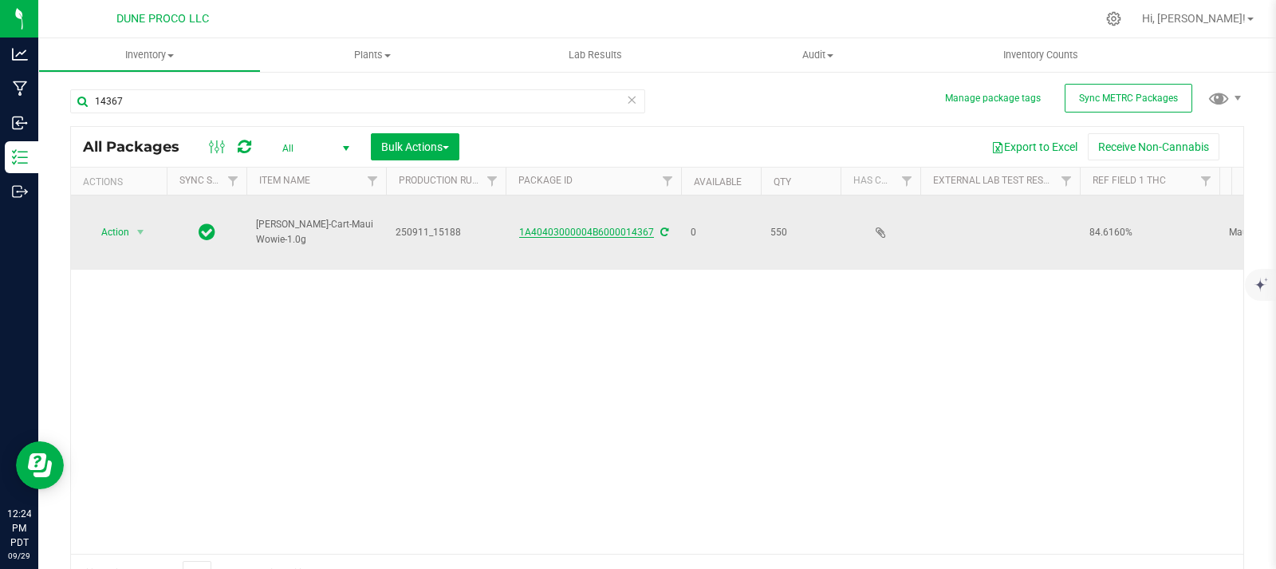
click at [578, 229] on link "1A40403000004B6000014367" at bounding box center [586, 231] width 135 height 11
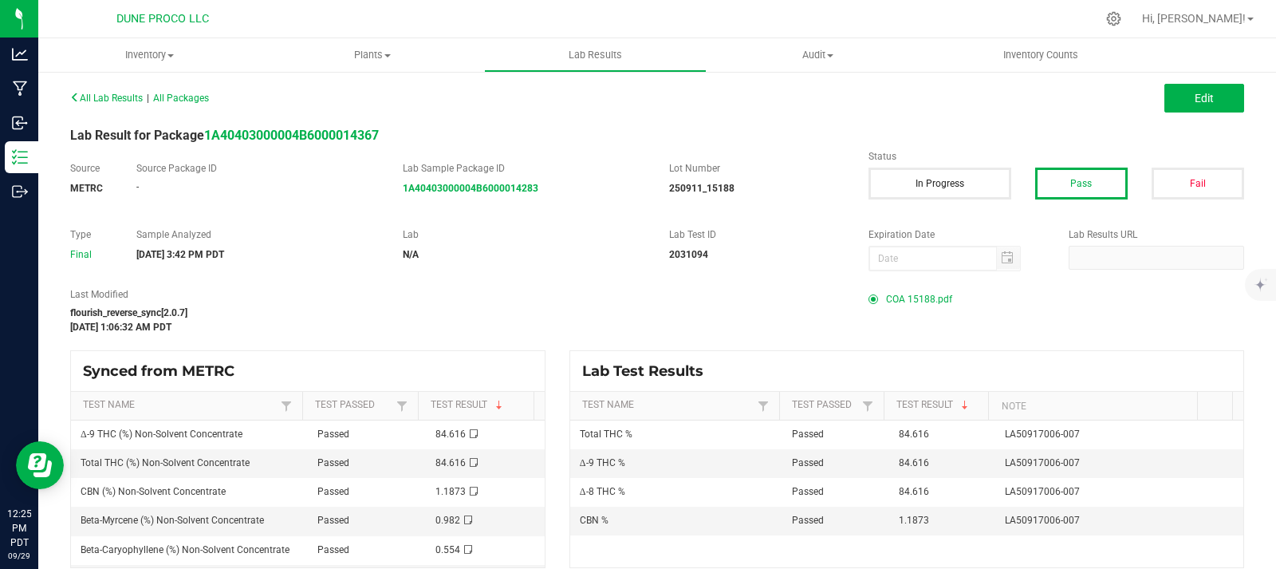
click at [933, 298] on span "COA 15188.pdf" at bounding box center [919, 299] width 66 height 24
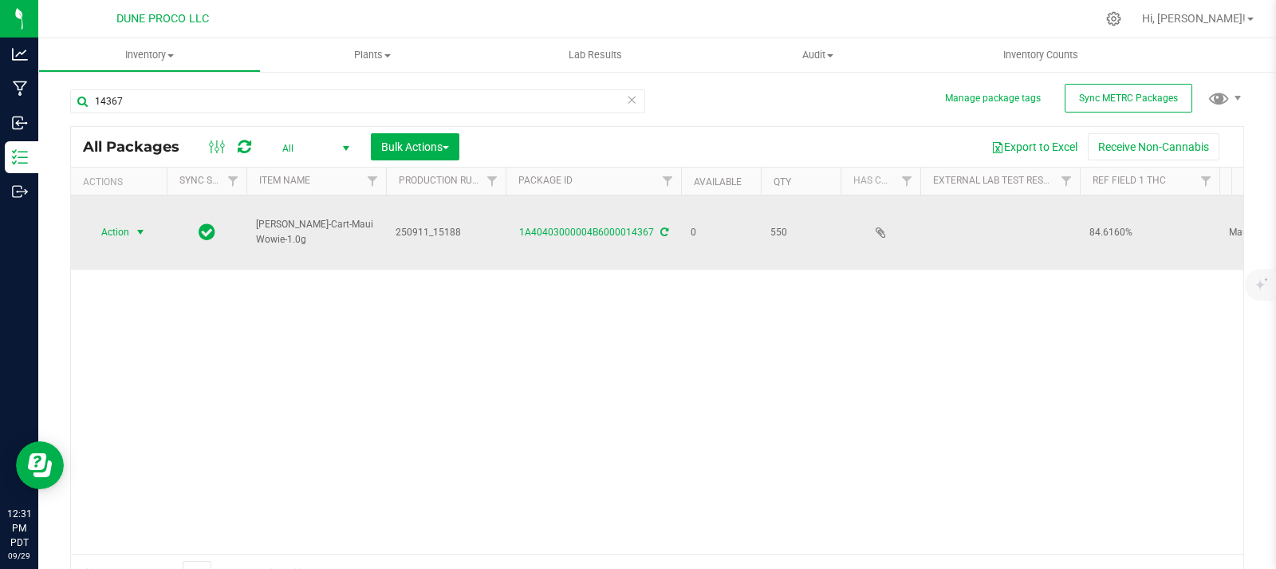
click at [132, 230] on span "select" at bounding box center [141, 232] width 20 height 22
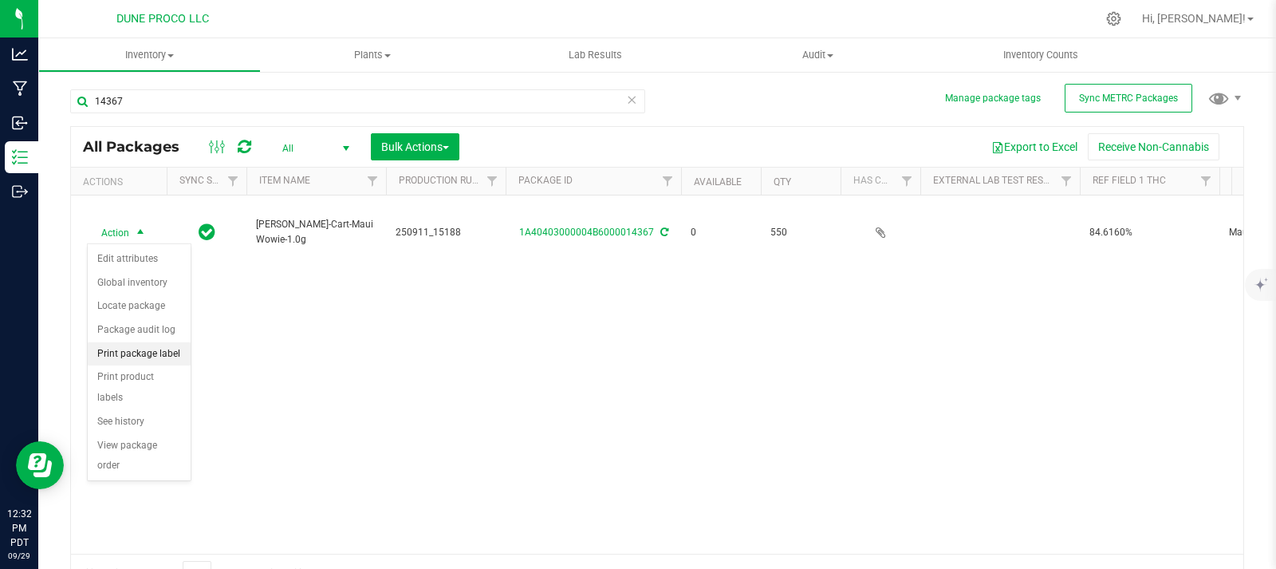
click at [163, 349] on li "Print package label" at bounding box center [139, 354] width 103 height 24
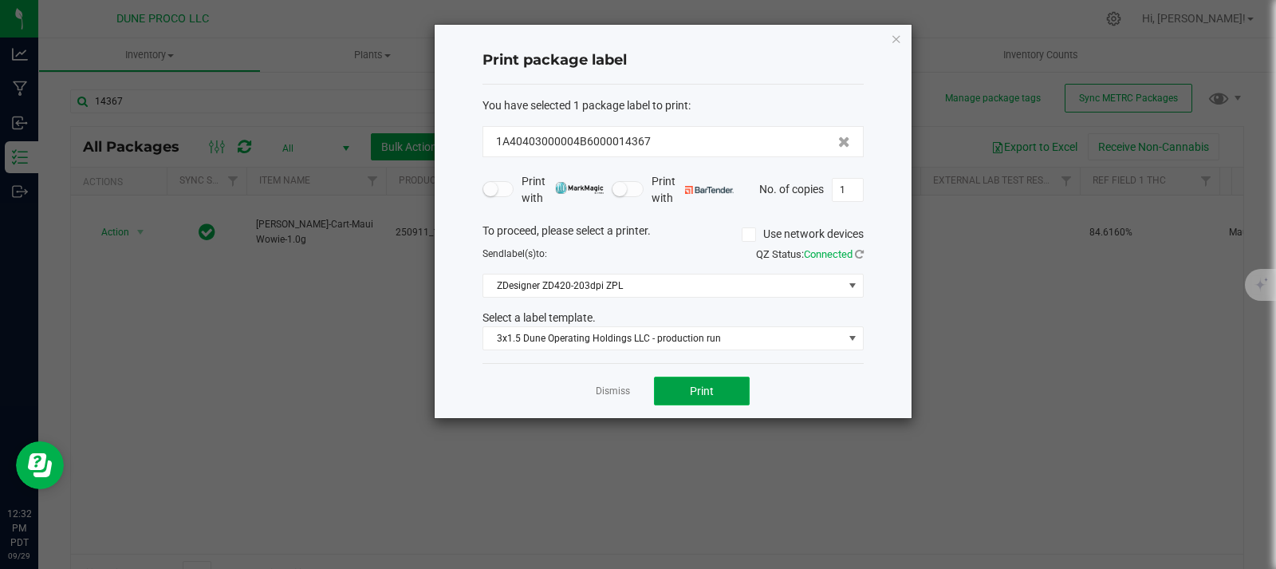
click at [686, 395] on button "Print" at bounding box center [702, 390] width 96 height 29
click at [895, 37] on icon "button" at bounding box center [896, 38] width 11 height 19
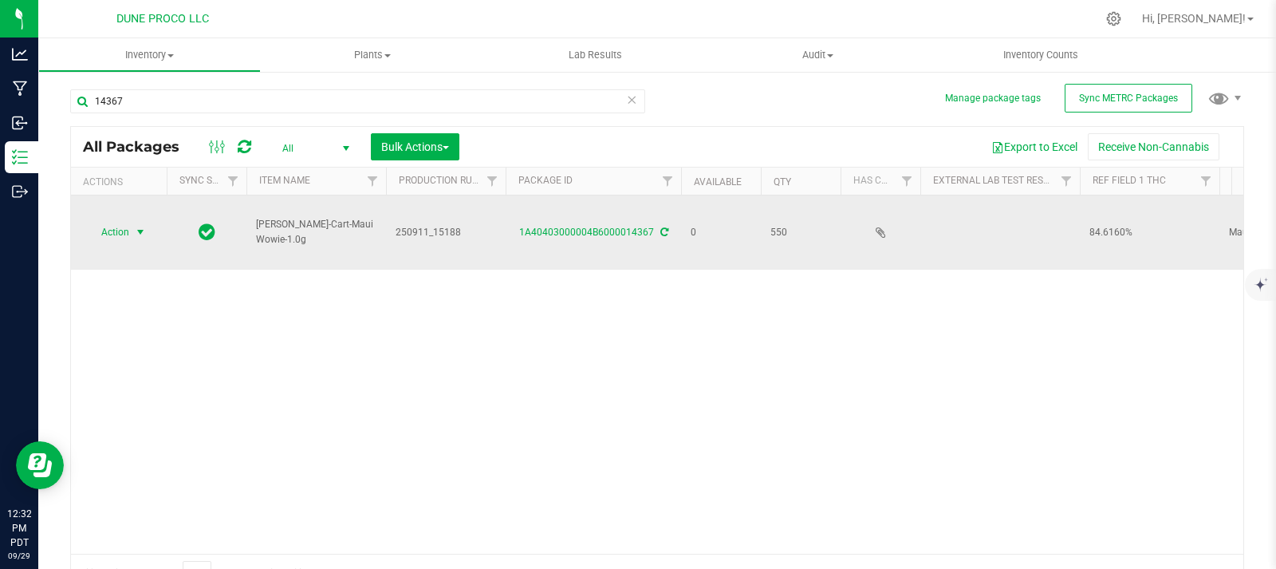
click at [124, 231] on span "Action" at bounding box center [108, 232] width 43 height 22
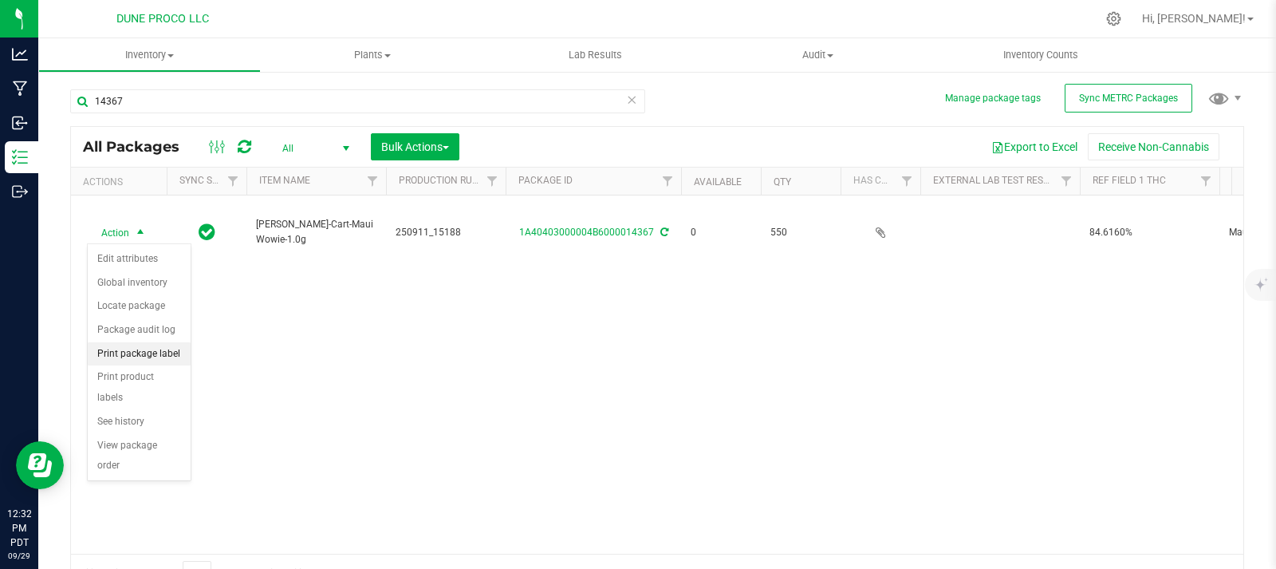
click at [153, 349] on li "Print package label" at bounding box center [139, 354] width 103 height 24
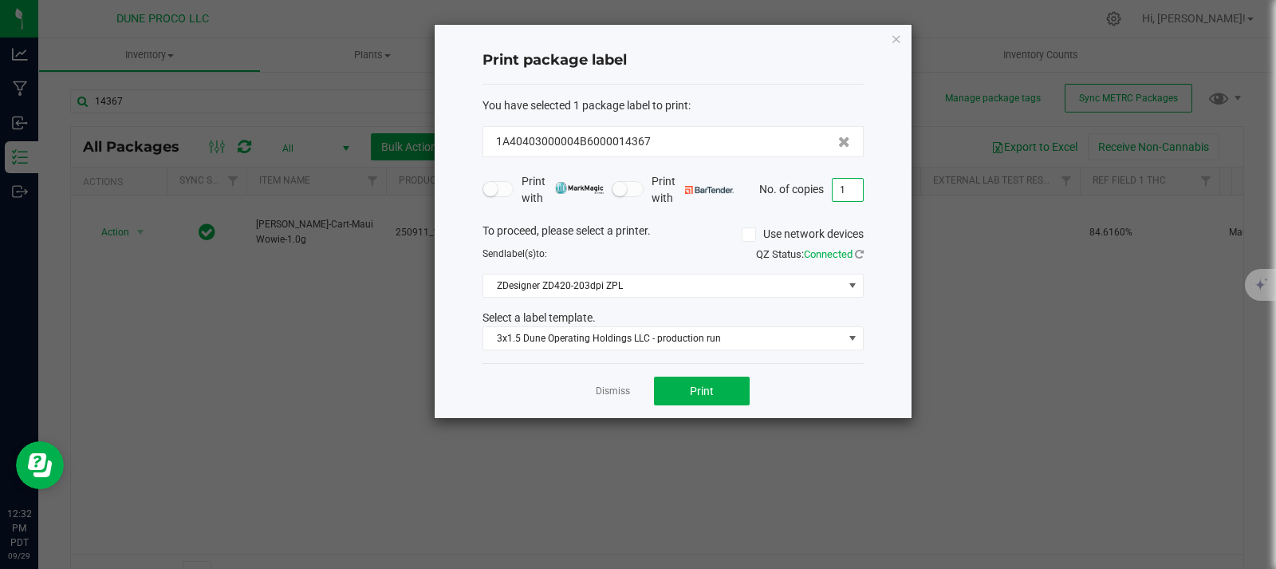
click at [844, 193] on input "1" at bounding box center [848, 190] width 30 height 22
type input "550"
click at [712, 401] on button "Print" at bounding box center [702, 390] width 96 height 29
click at [899, 35] on icon "button" at bounding box center [896, 38] width 11 height 19
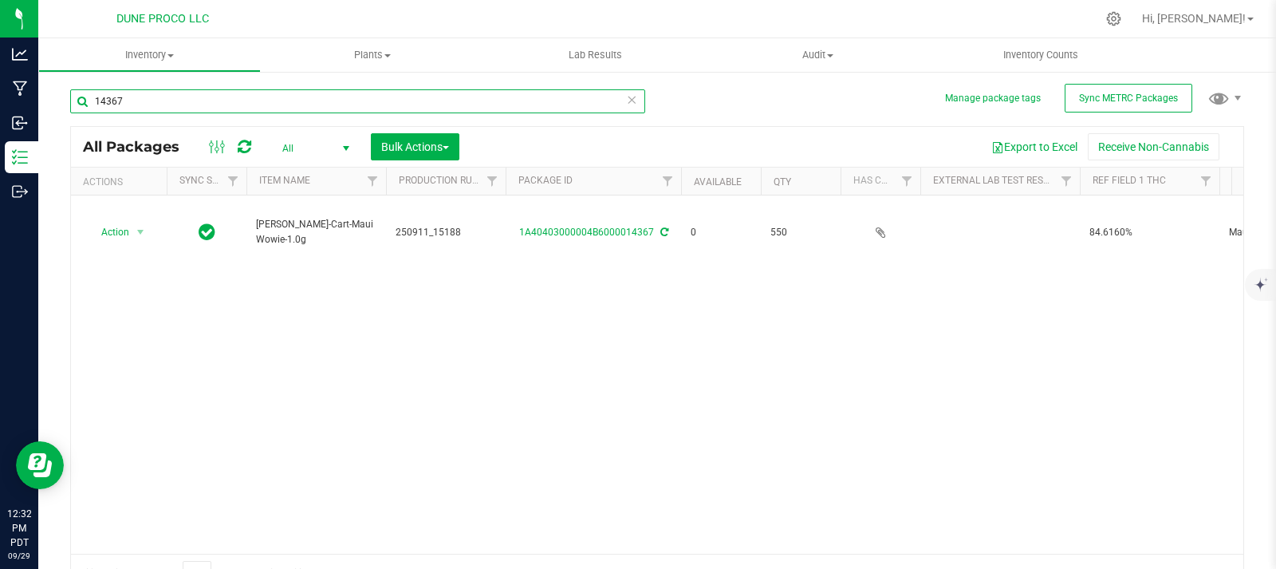
click at [250, 100] on input "14367" at bounding box center [357, 101] width 575 height 24
type input "1"
type input "14368"
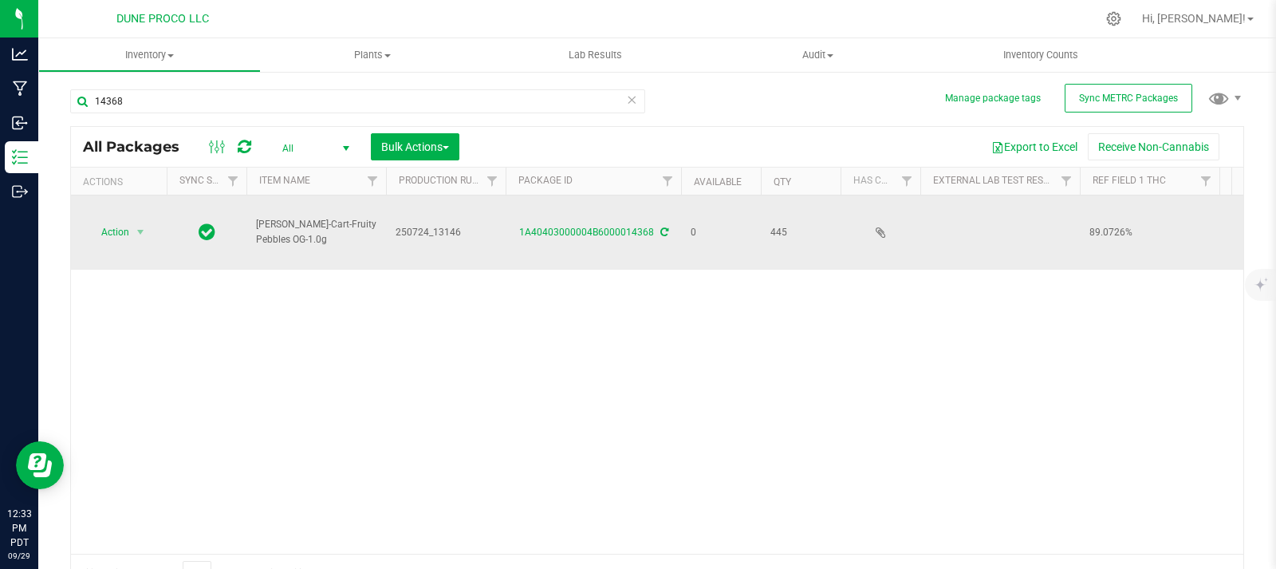
click at [568, 225] on div "1A40403000004B6000014368" at bounding box center [593, 232] width 180 height 15
click at [572, 234] on link "1A40403000004B6000014368" at bounding box center [586, 231] width 135 height 11
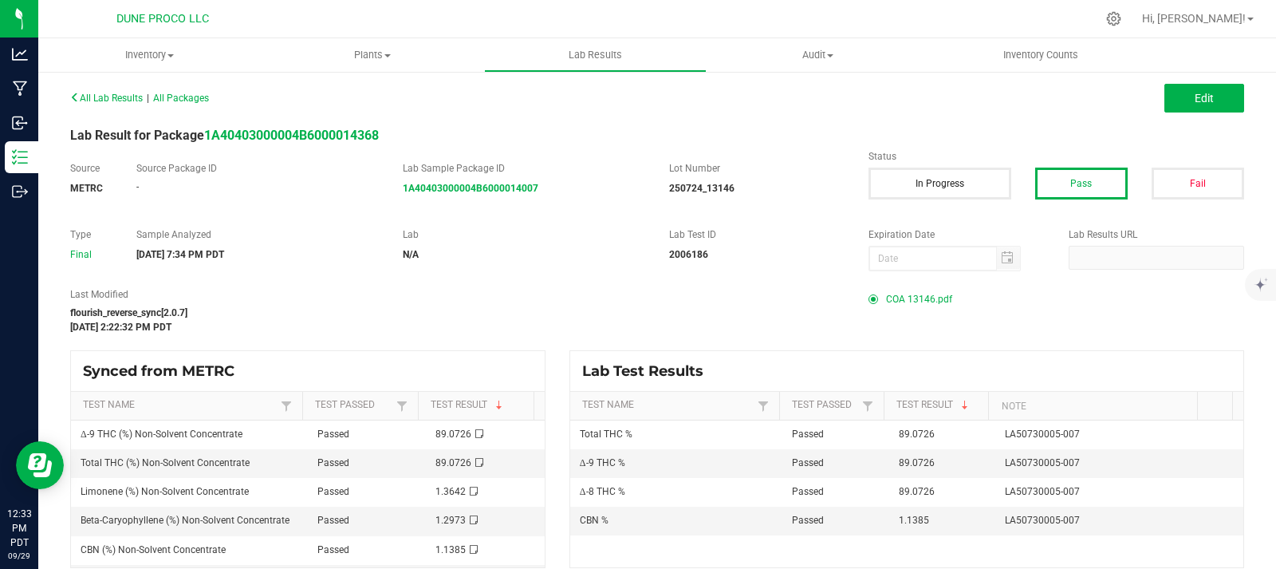
click at [903, 291] on span "COA 13146.pdf" at bounding box center [919, 299] width 66 height 24
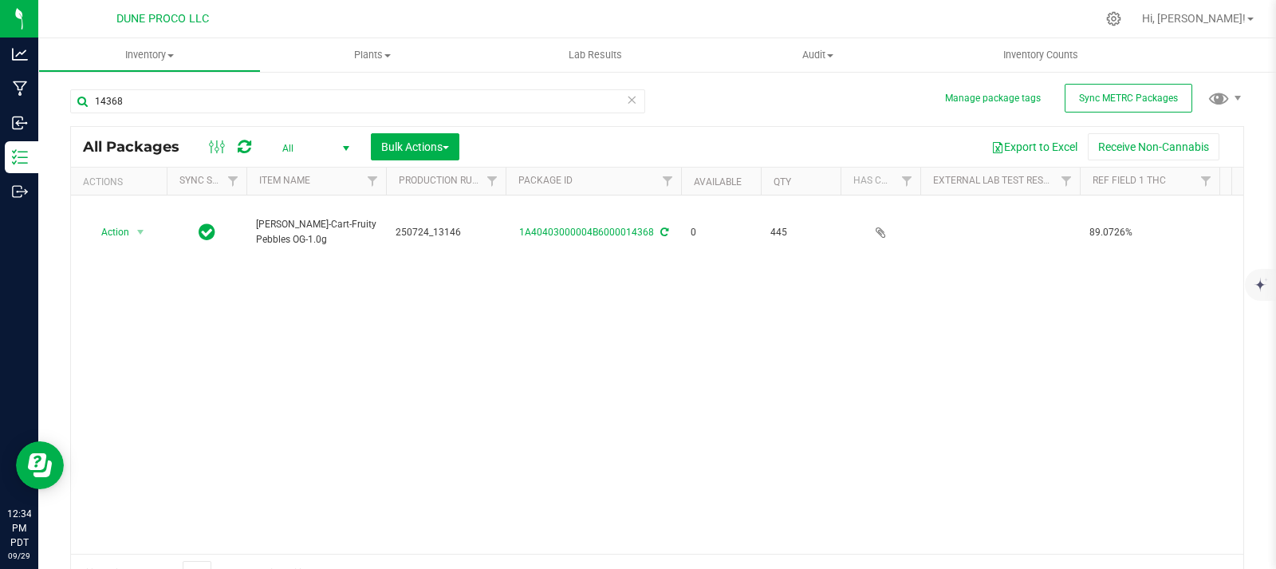
click at [245, 148] on icon at bounding box center [245, 147] width 14 height 16
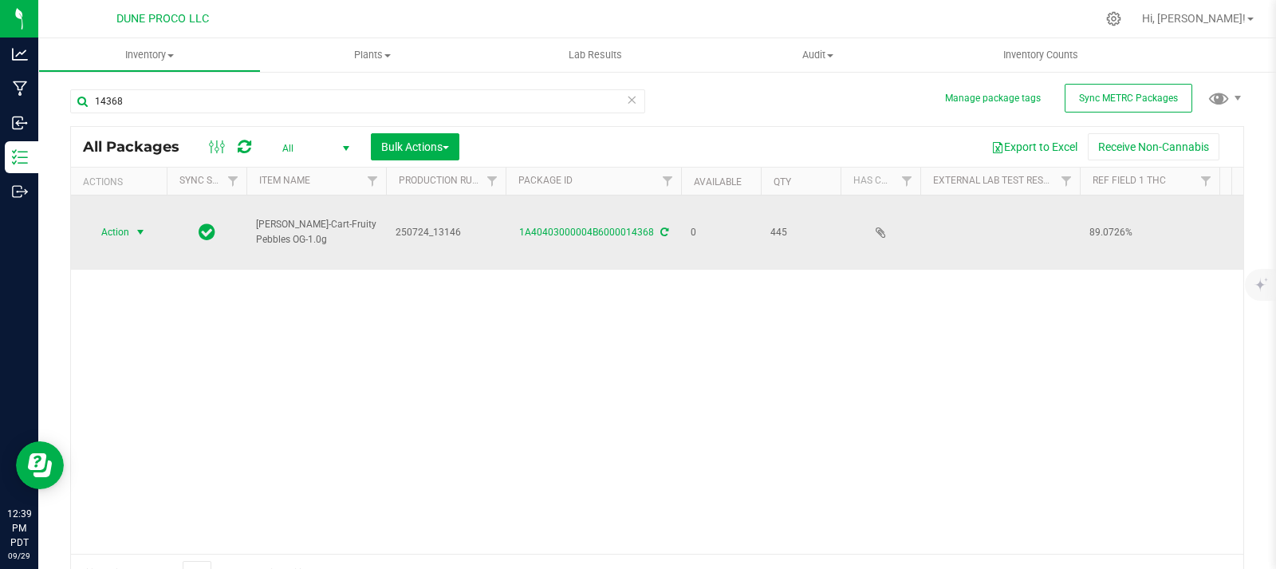
click at [125, 234] on span "Action" at bounding box center [108, 232] width 43 height 22
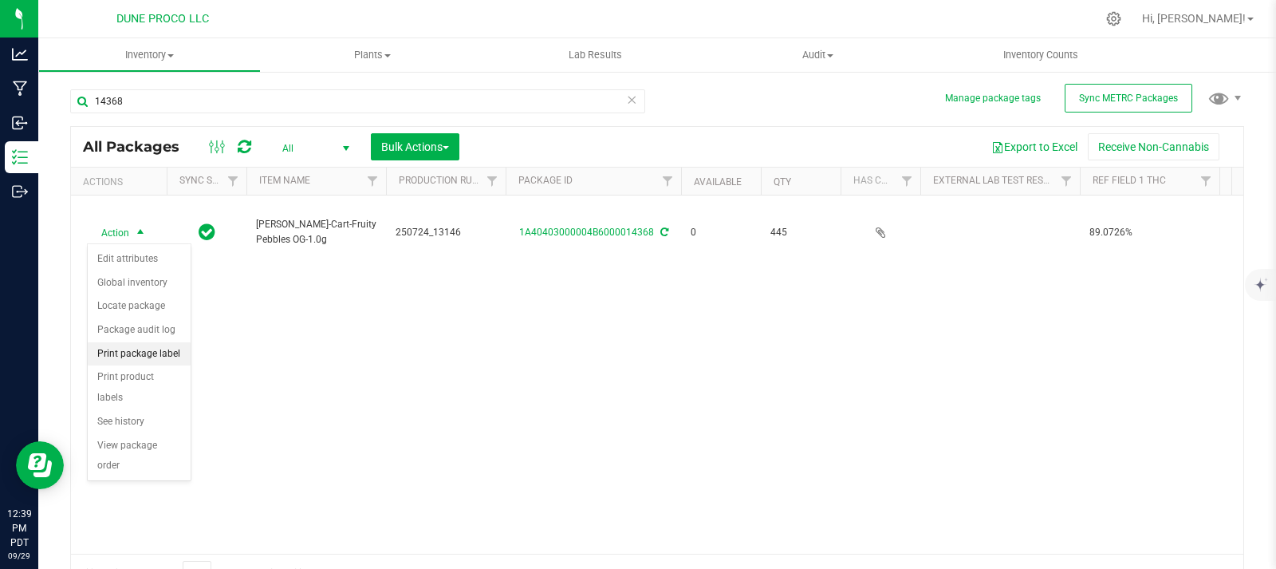
click at [169, 344] on li "Print package label" at bounding box center [139, 354] width 103 height 24
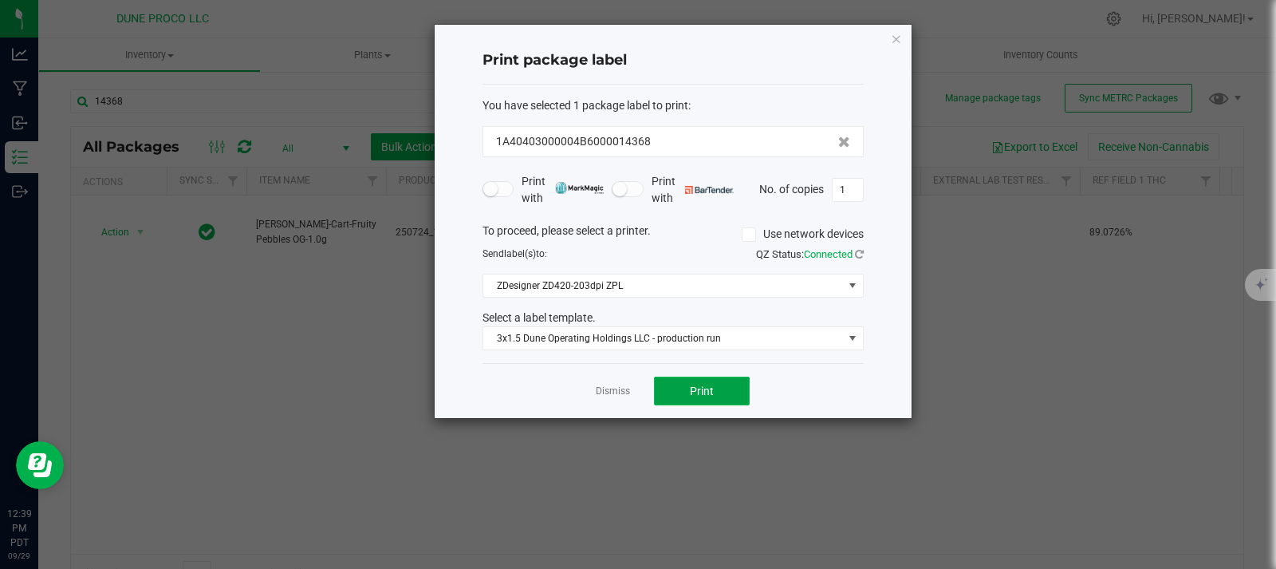
click at [707, 400] on button "Print" at bounding box center [702, 390] width 96 height 29
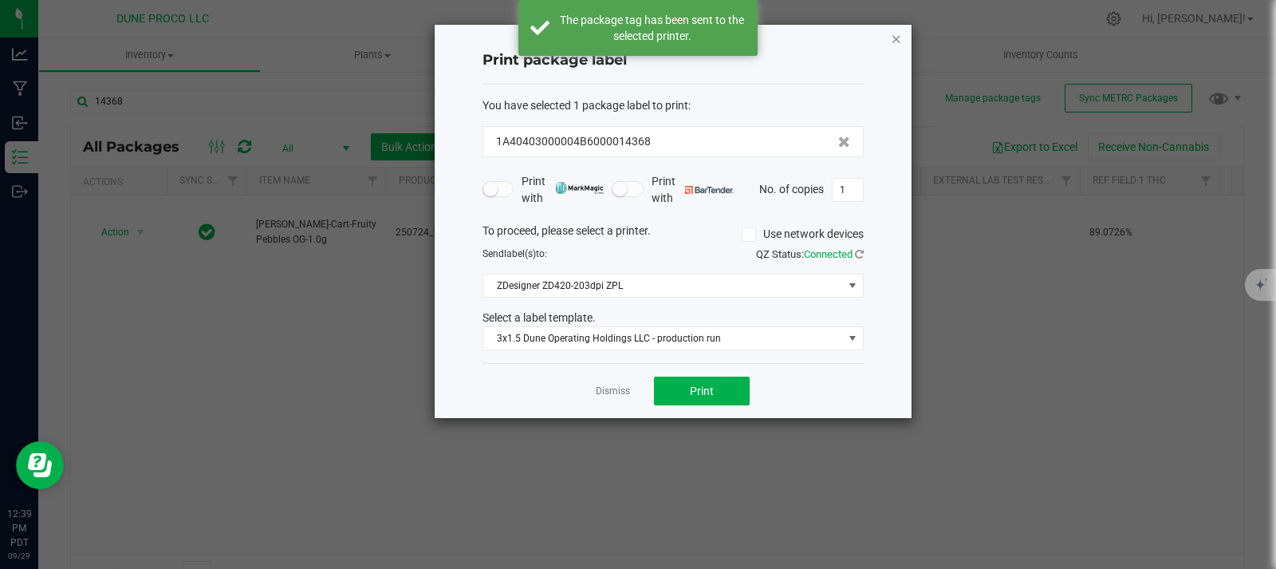
click at [900, 38] on icon "button" at bounding box center [896, 38] width 11 height 19
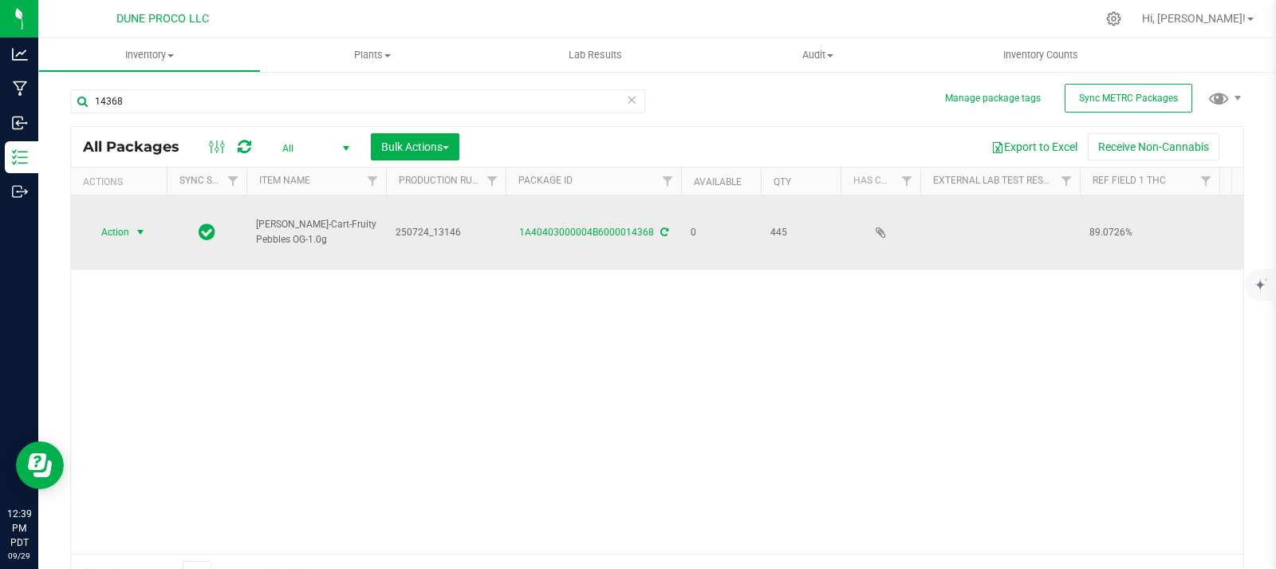
click at [136, 239] on span "select" at bounding box center [141, 232] width 20 height 22
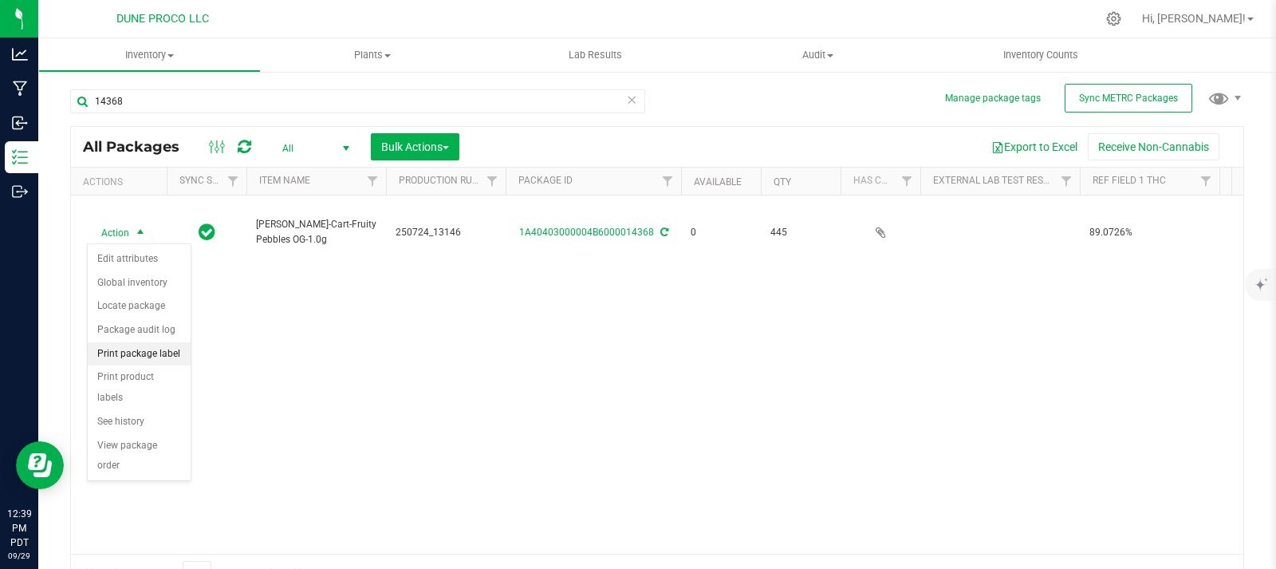
click at [163, 343] on li "Print package label" at bounding box center [139, 354] width 103 height 24
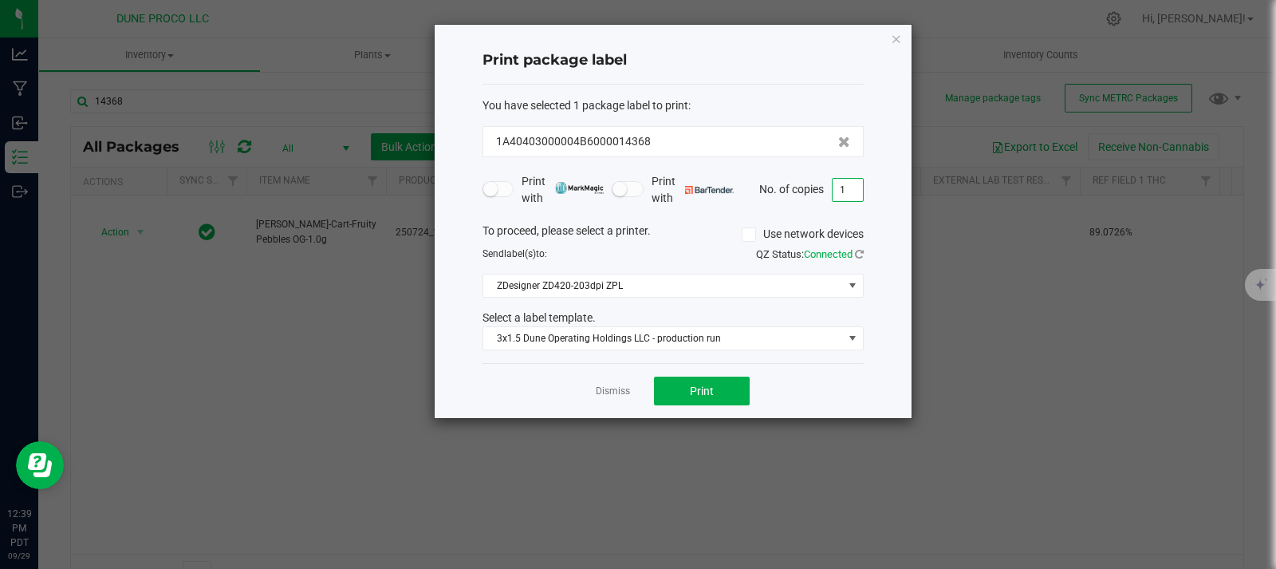
click at [851, 187] on input "1" at bounding box center [848, 190] width 30 height 22
type input "445"
click at [735, 384] on button "Print" at bounding box center [702, 390] width 96 height 29
click at [892, 42] on icon "button" at bounding box center [896, 38] width 11 height 19
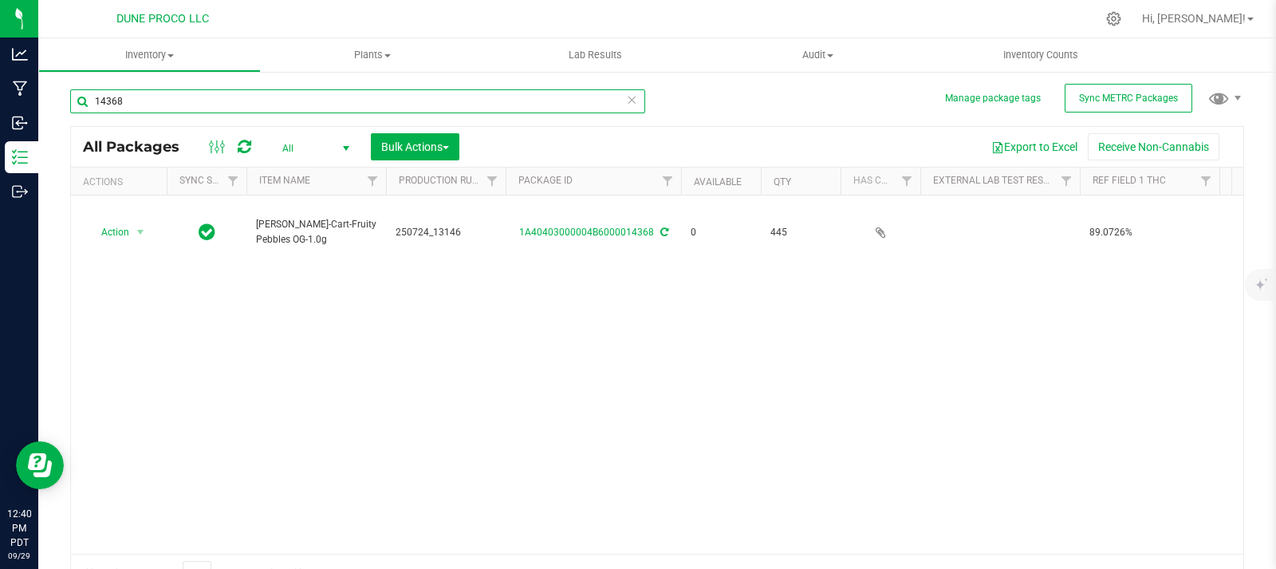
click at [267, 104] on input "14368" at bounding box center [357, 101] width 575 height 24
type input "1"
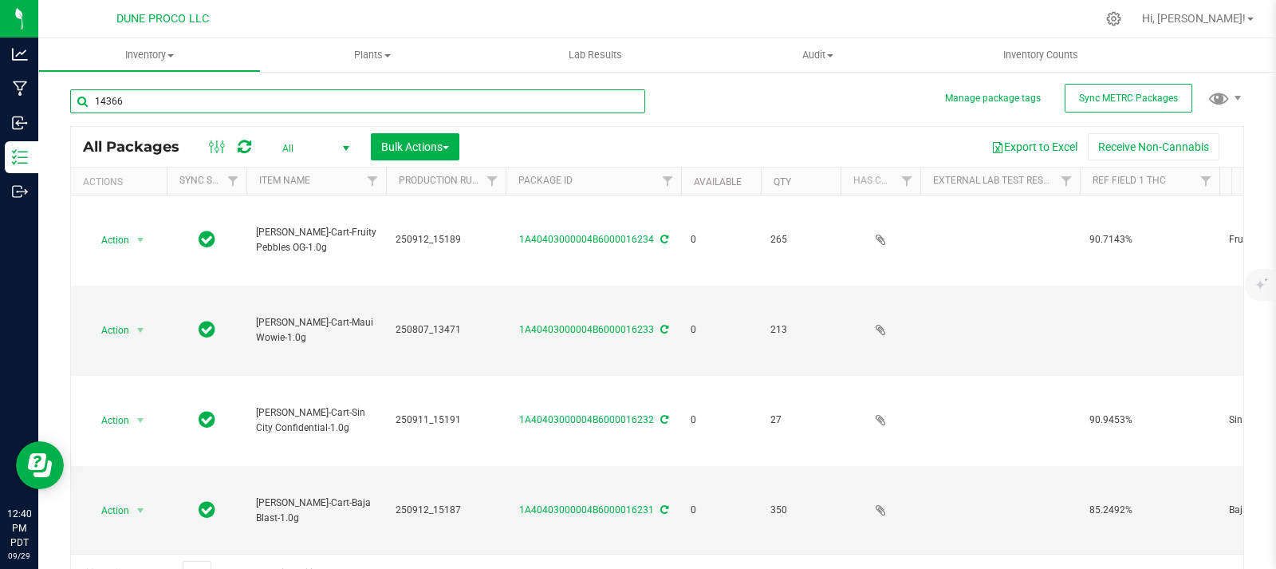
type input "14366"
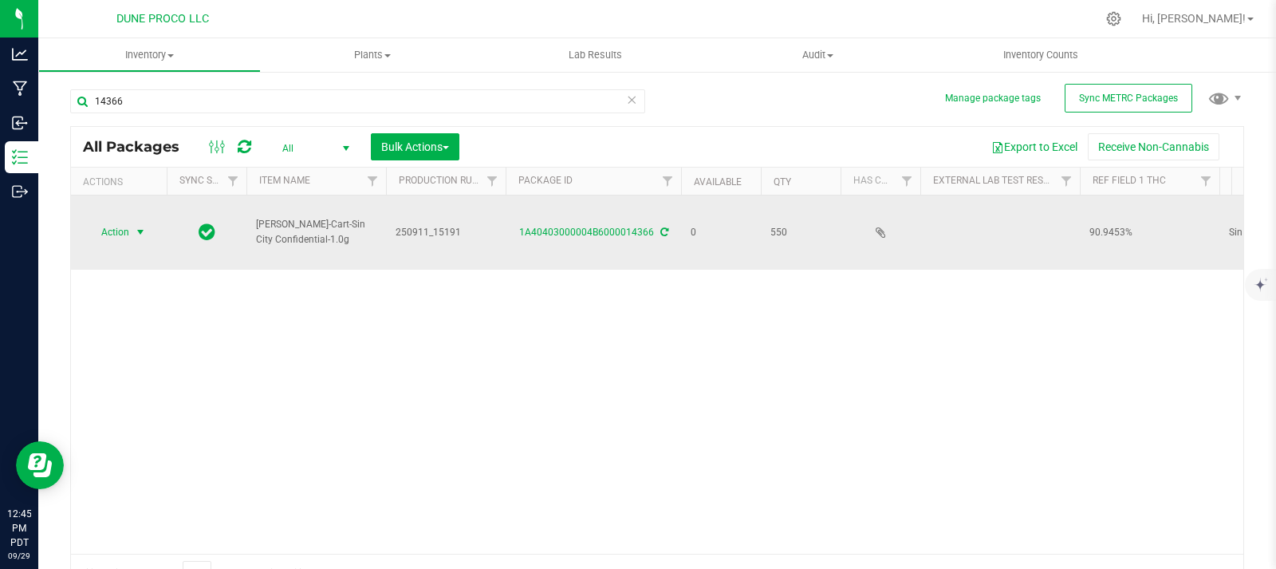
click at [133, 230] on span "select" at bounding box center [141, 232] width 20 height 22
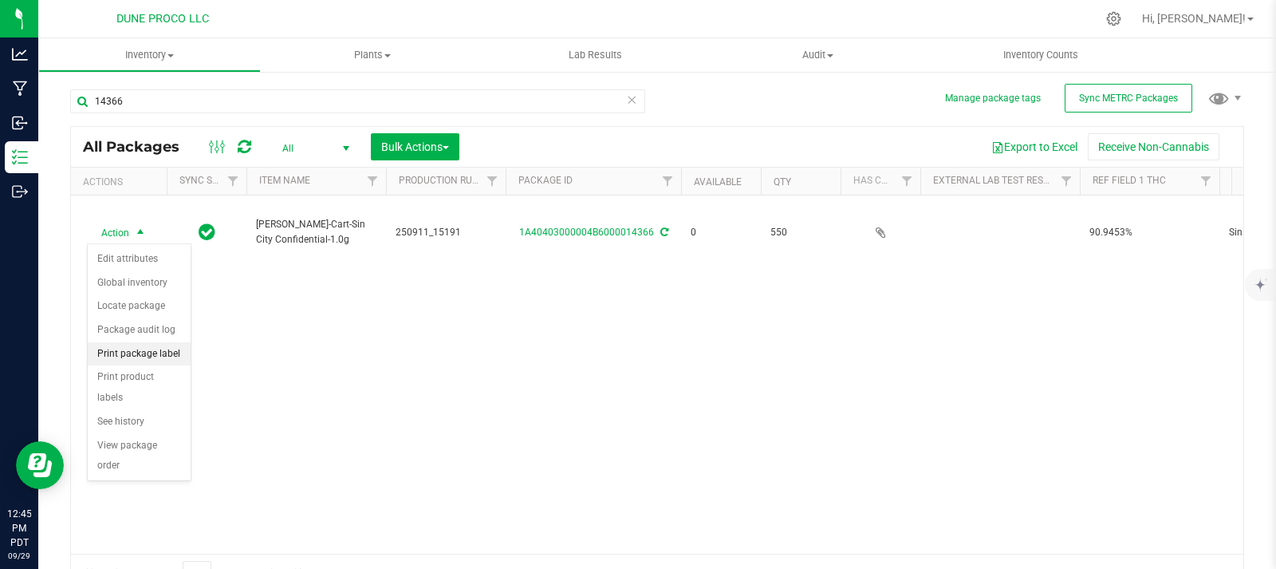
click at [171, 356] on li "Print package label" at bounding box center [139, 354] width 103 height 24
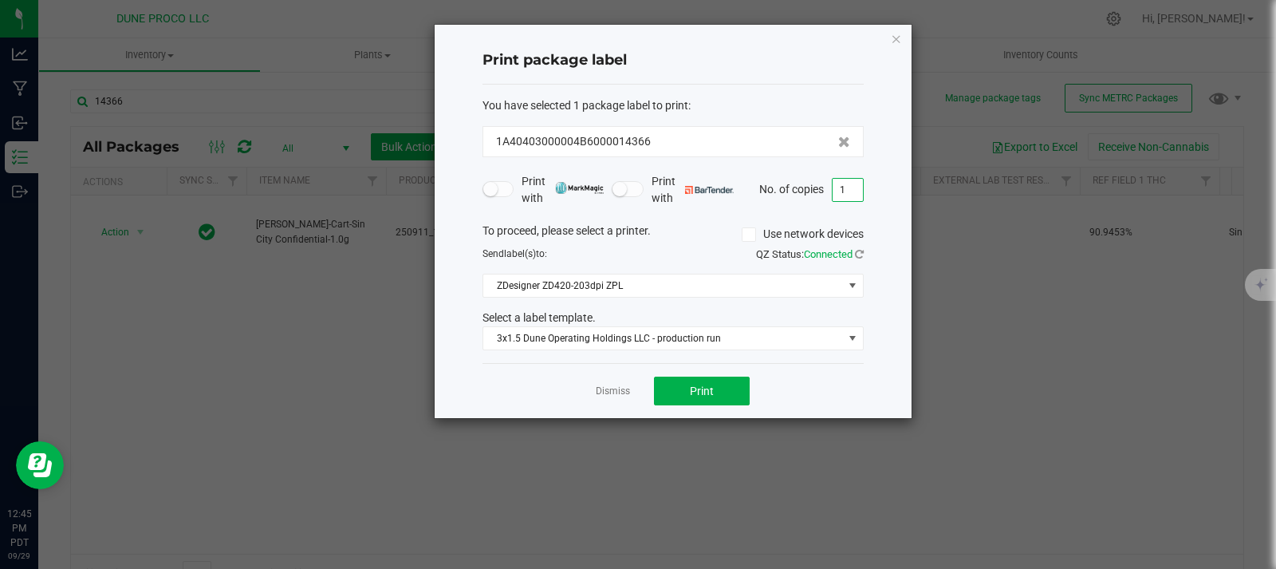
click at [854, 187] on input "1" at bounding box center [848, 190] width 30 height 22
type input "5"
click at [708, 398] on button "Print" at bounding box center [702, 390] width 96 height 29
click at [892, 38] on icon "button" at bounding box center [896, 38] width 11 height 19
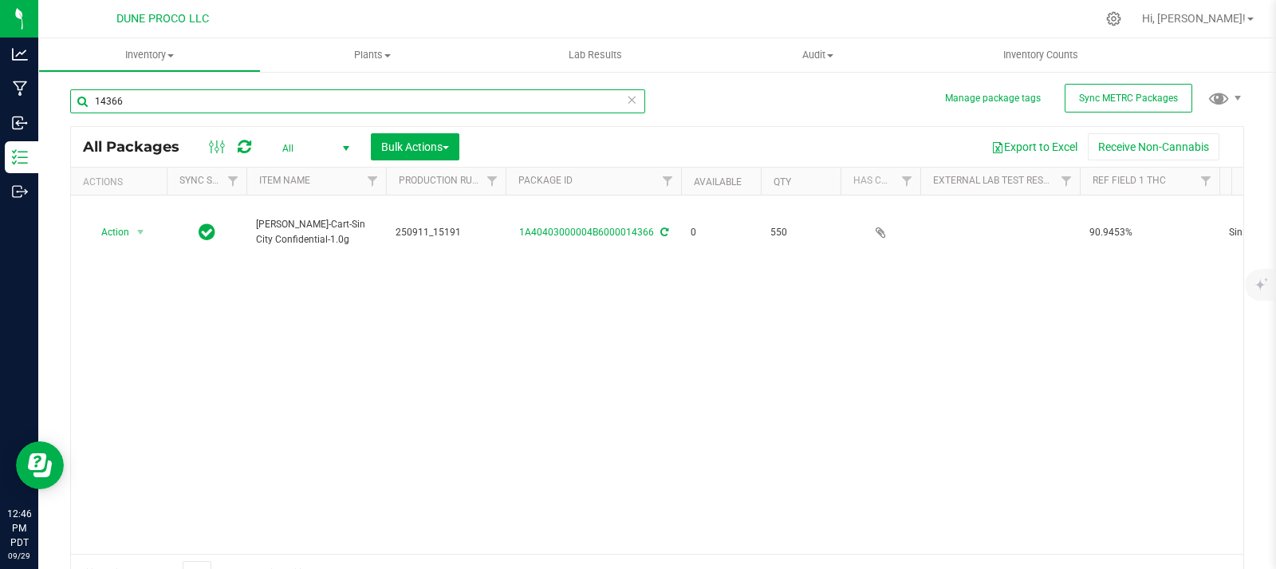
click at [533, 105] on input "14366" at bounding box center [357, 101] width 575 height 24
type input "1"
type input "14368"
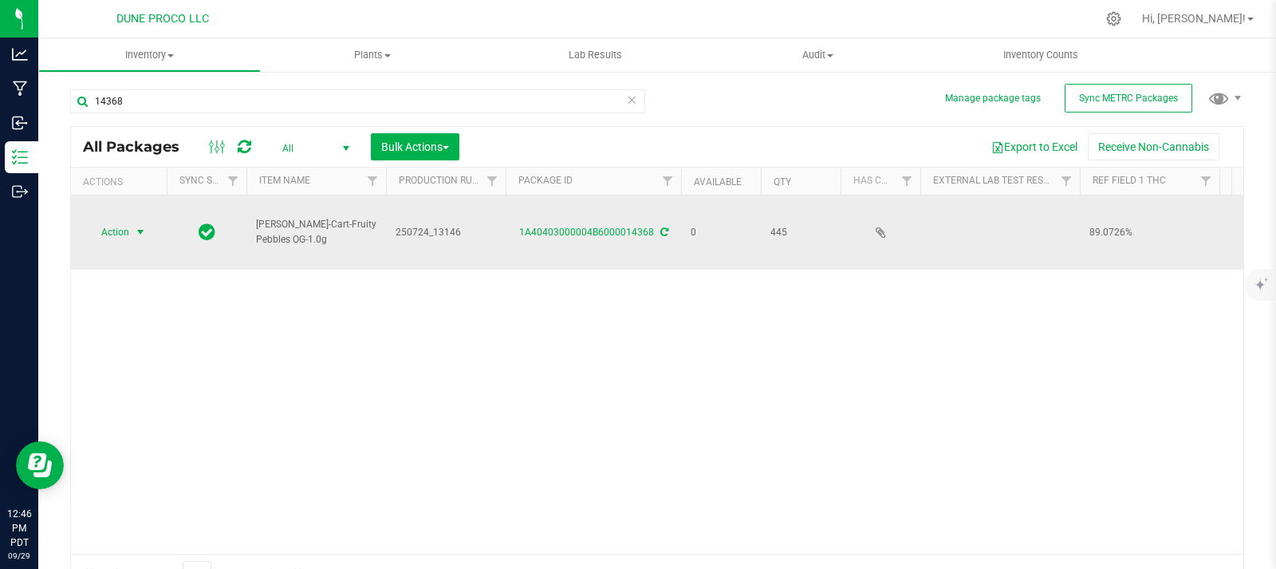
click at [128, 225] on span "Action" at bounding box center [108, 232] width 43 height 22
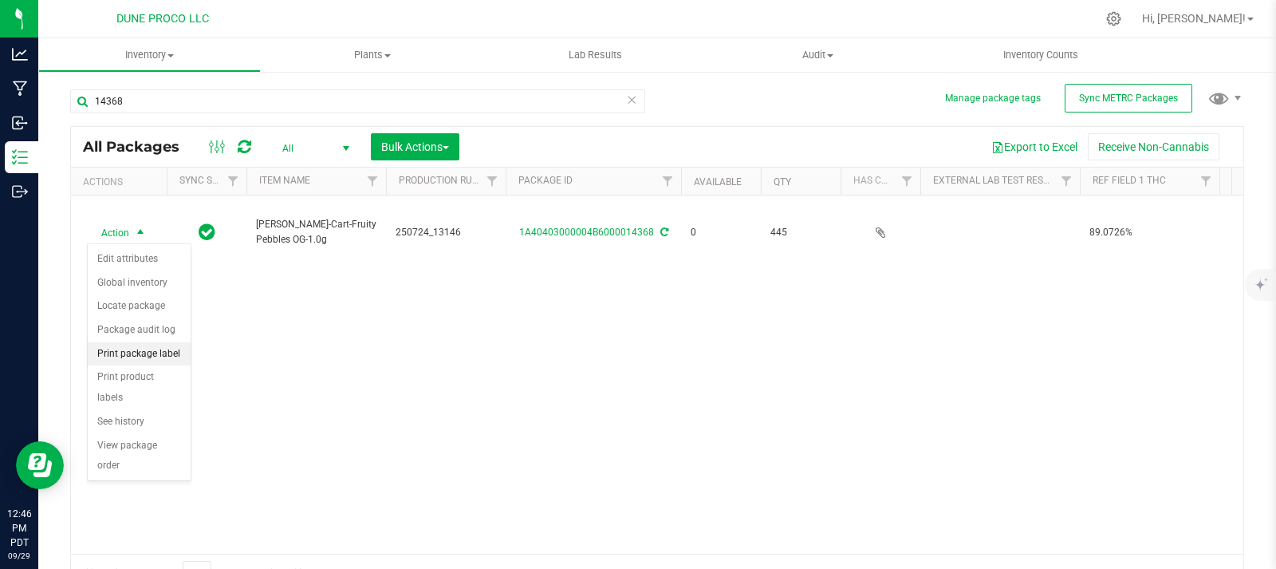
click at [155, 357] on li "Print package label" at bounding box center [139, 354] width 103 height 24
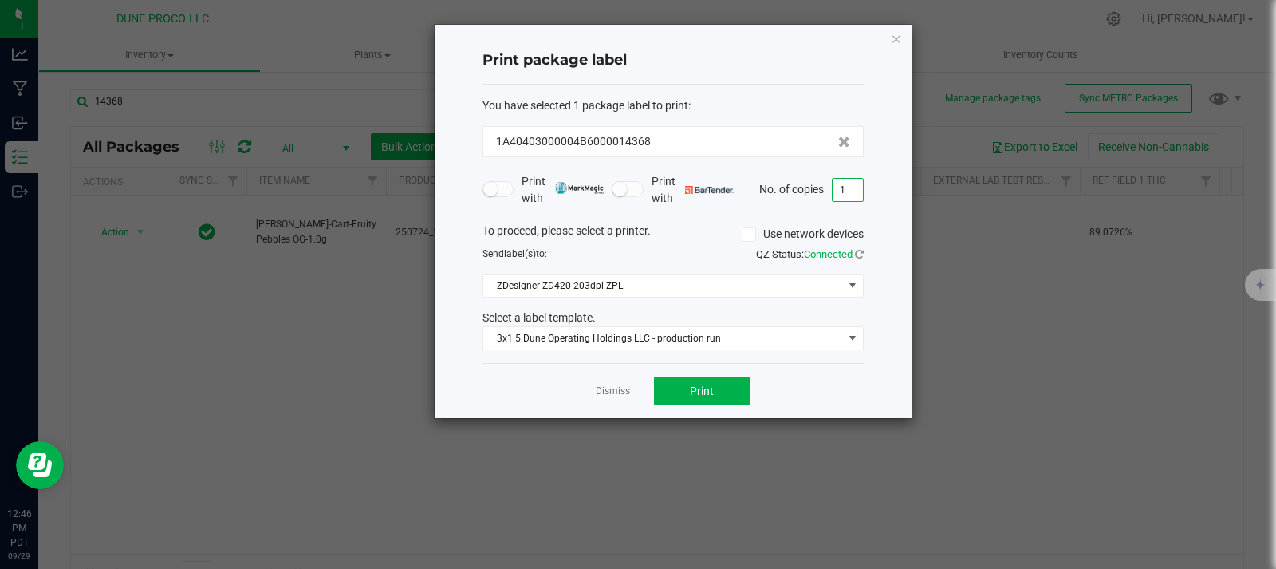
click at [854, 185] on input "1" at bounding box center [848, 190] width 30 height 22
type input "7"
click at [688, 403] on button "Print" at bounding box center [702, 390] width 96 height 29
click at [898, 30] on icon "button" at bounding box center [896, 38] width 11 height 19
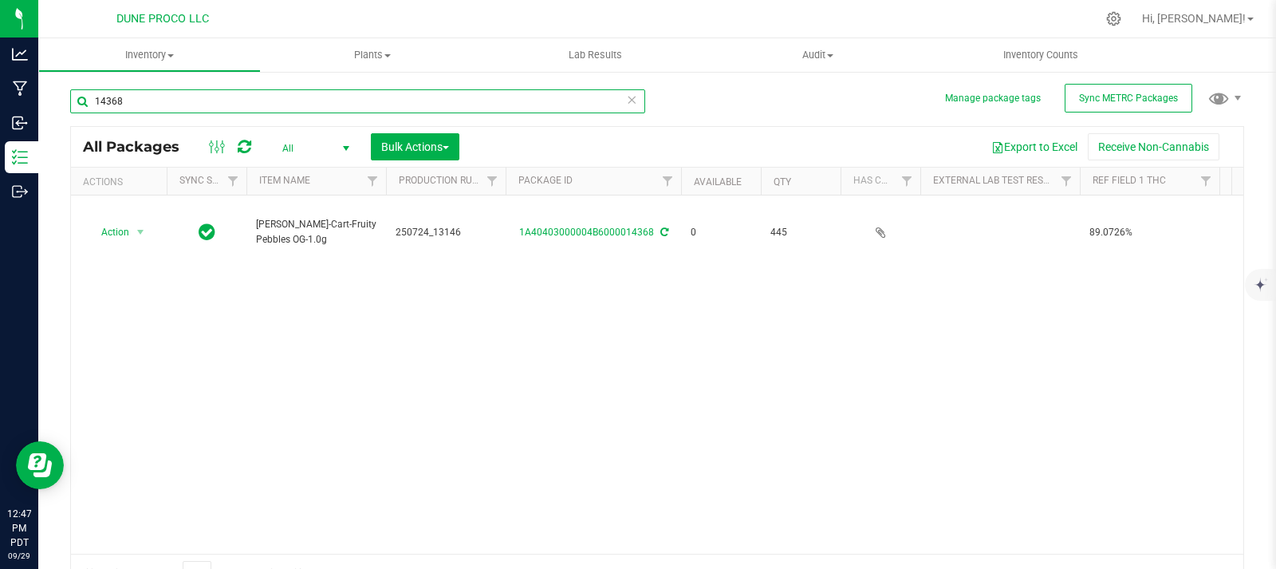
click at [425, 92] on input "14368" at bounding box center [357, 101] width 575 height 24
type input "14367"
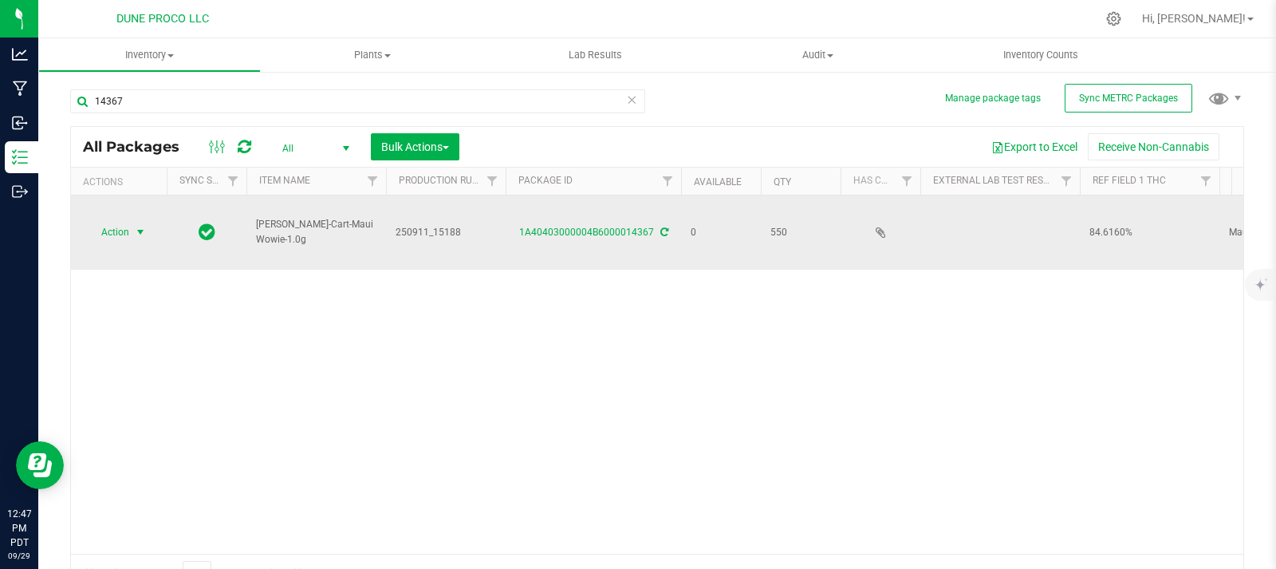
click at [127, 230] on span "Action" at bounding box center [108, 232] width 43 height 22
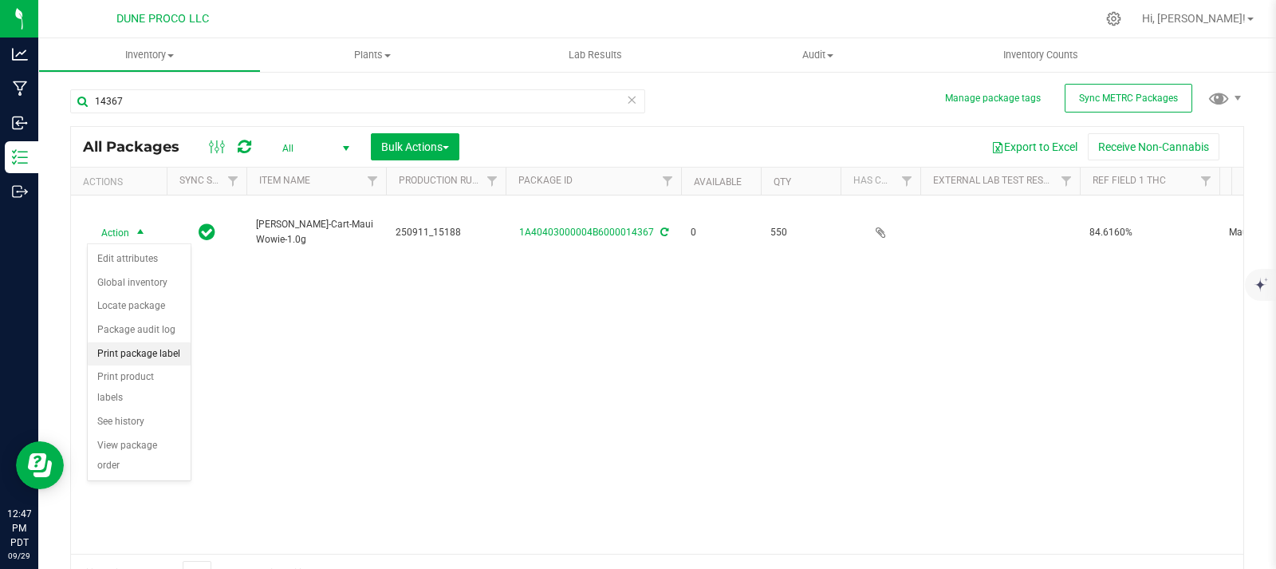
click at [144, 355] on li "Print package label" at bounding box center [139, 354] width 103 height 24
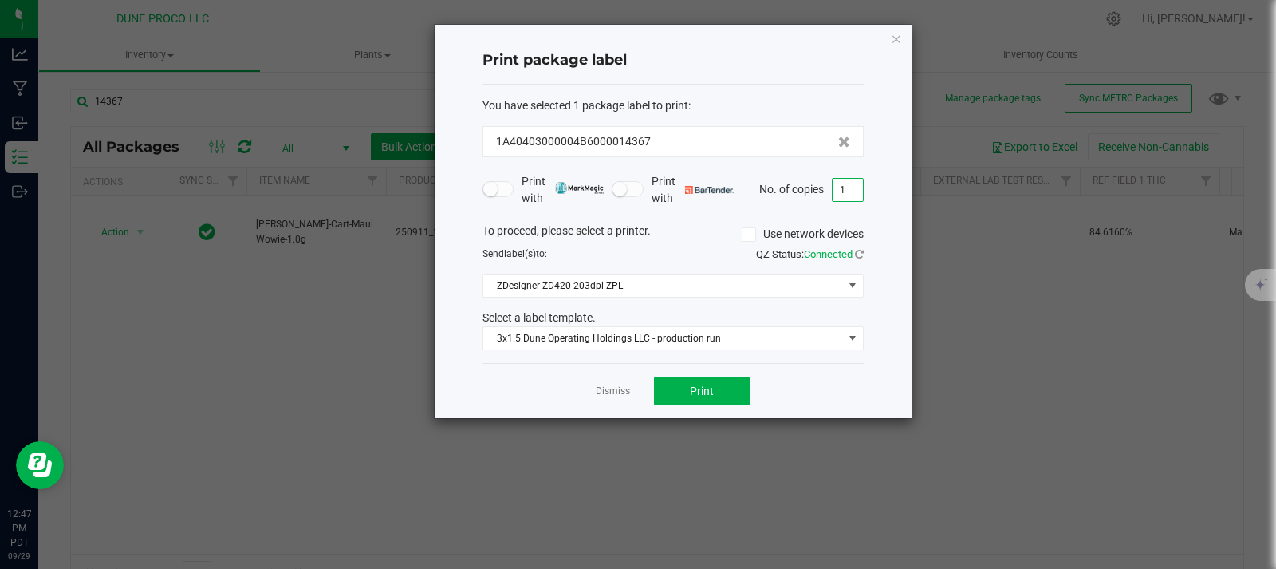
click at [840, 182] on input "1" at bounding box center [848, 190] width 30 height 22
type input "3"
drag, startPoint x: 759, startPoint y: 384, endPoint x: 740, endPoint y: 392, distance: 20.4
click at [740, 392] on div "Dismiss Print" at bounding box center [672, 390] width 381 height 55
click at [740, 392] on button "Print" at bounding box center [702, 390] width 96 height 29
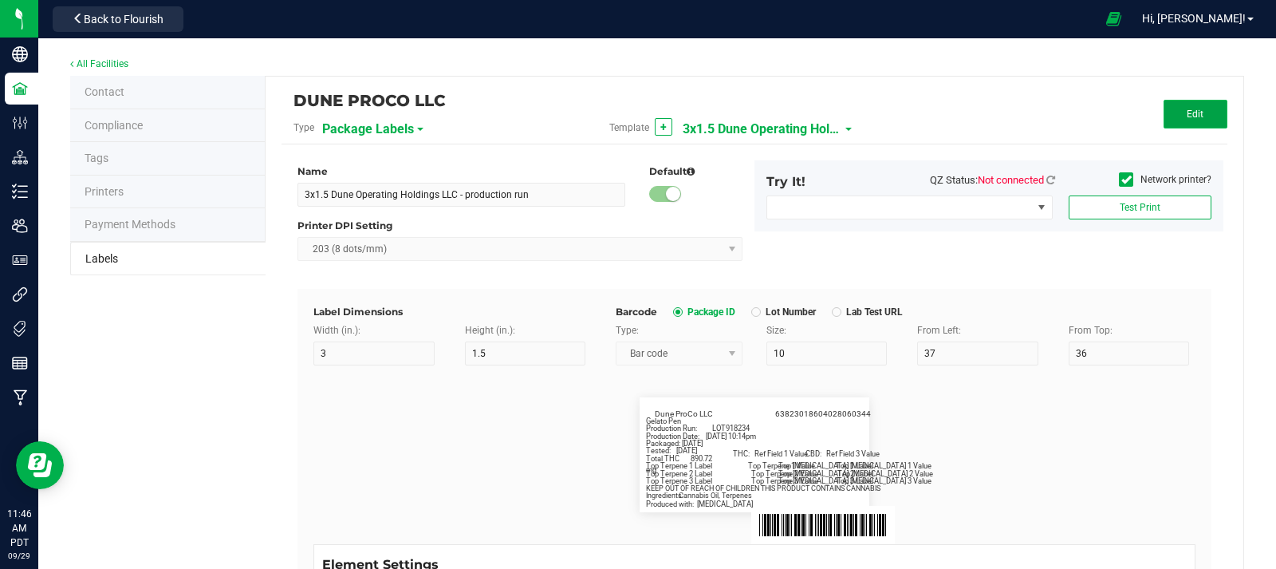
drag, startPoint x: 0, startPoint y: 0, endPoint x: 1181, endPoint y: 103, distance: 1185.5
click at [1181, 103] on button "Edit" at bounding box center [1195, 114] width 64 height 29
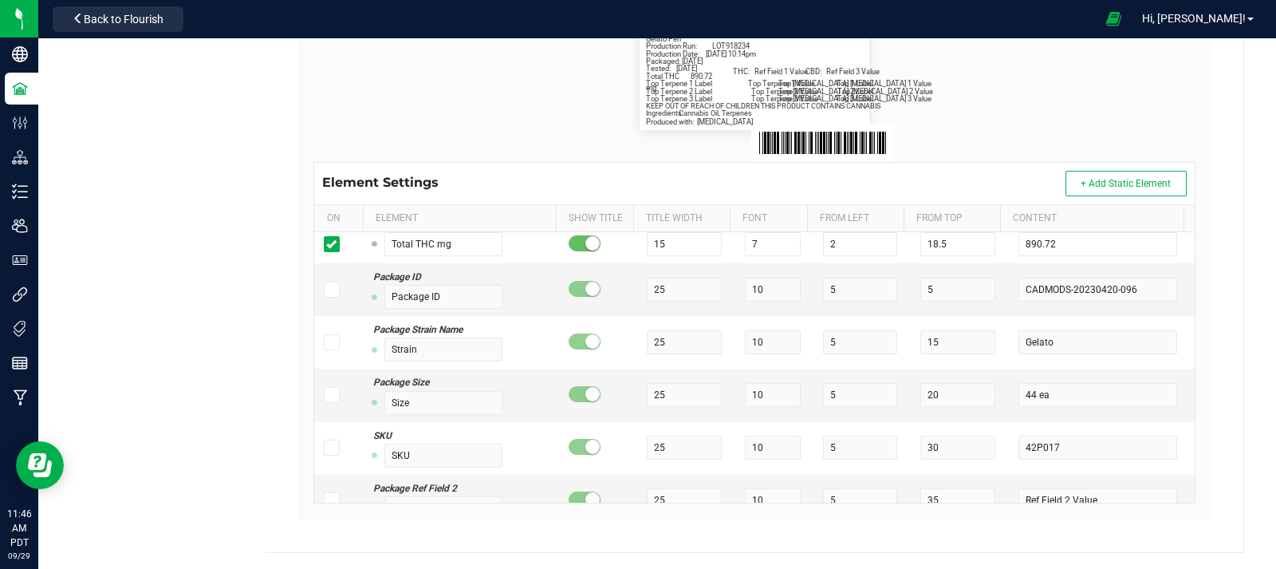
scroll to position [1289, 0]
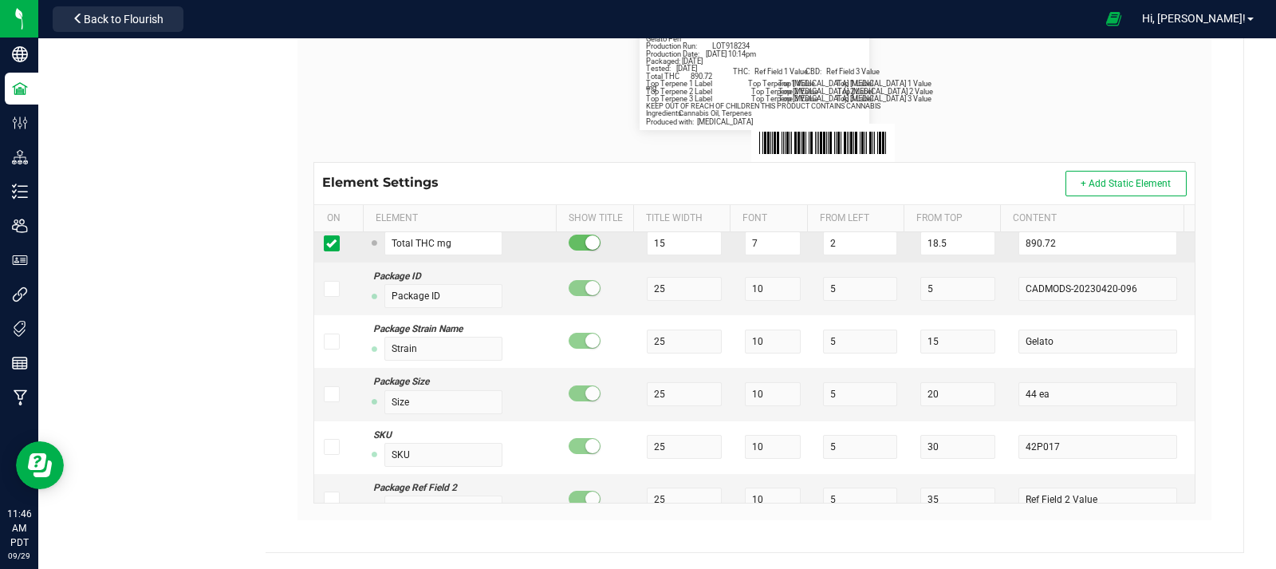
click at [331, 250] on span at bounding box center [332, 243] width 16 height 16
click at [0, 0] on input "checkbox" at bounding box center [0, 0] width 0 height 0
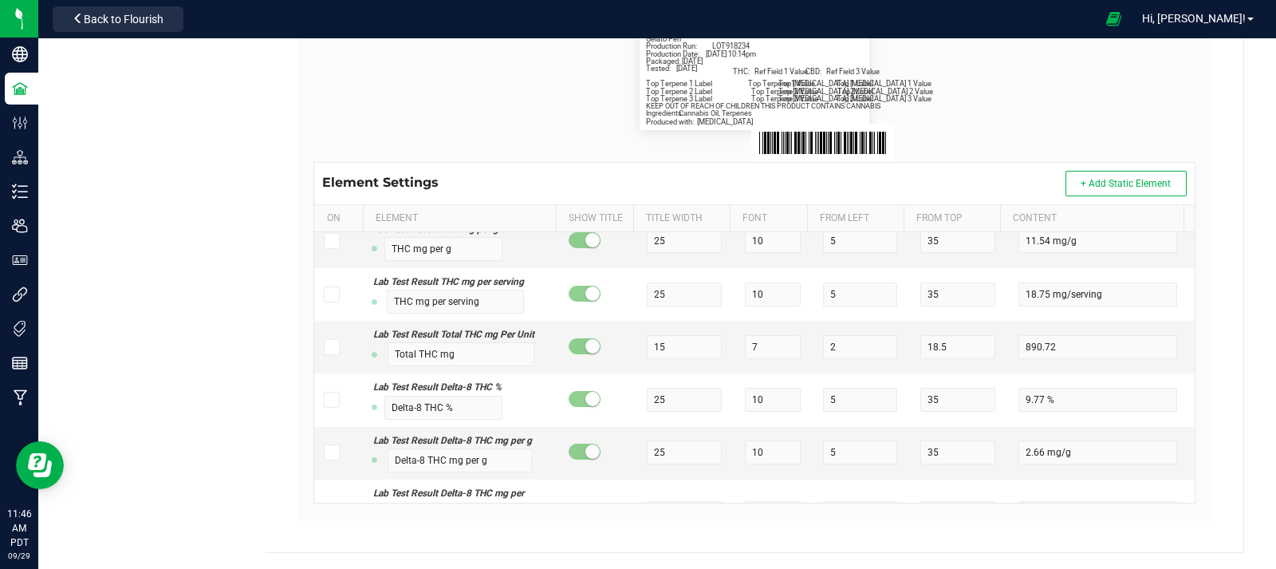
scroll to position [5380, 0]
click at [326, 346] on icon at bounding box center [331, 346] width 10 height 0
click at [0, 0] on input "checkbox" at bounding box center [0, 0] width 0 height 0
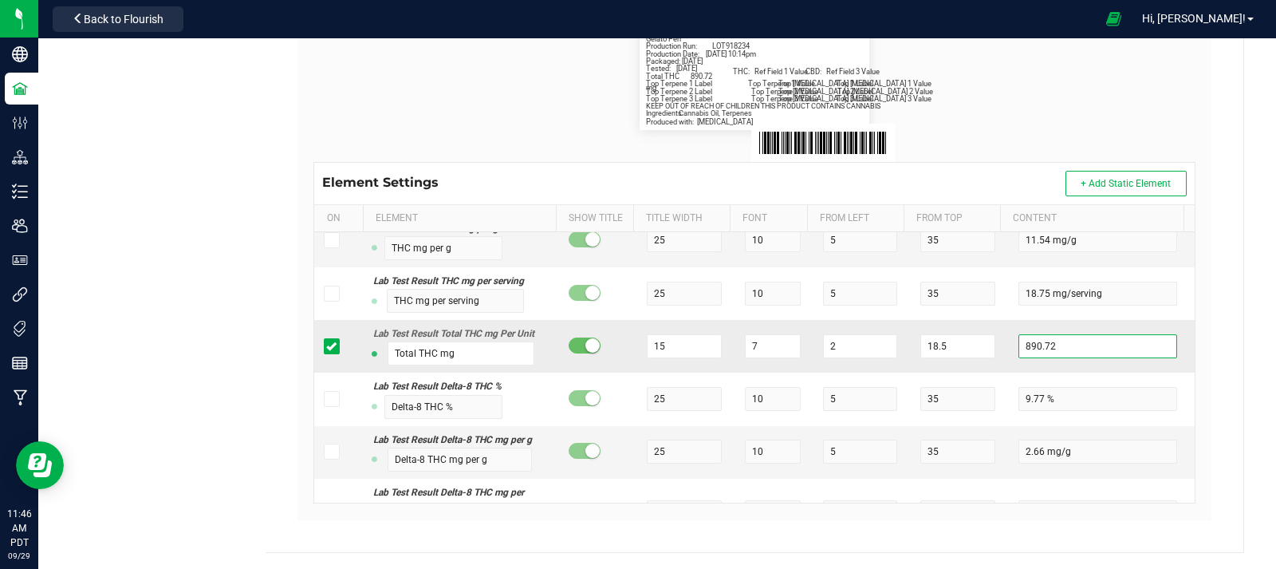
click at [1132, 358] on input "890.72" at bounding box center [1097, 346] width 159 height 24
type input "8"
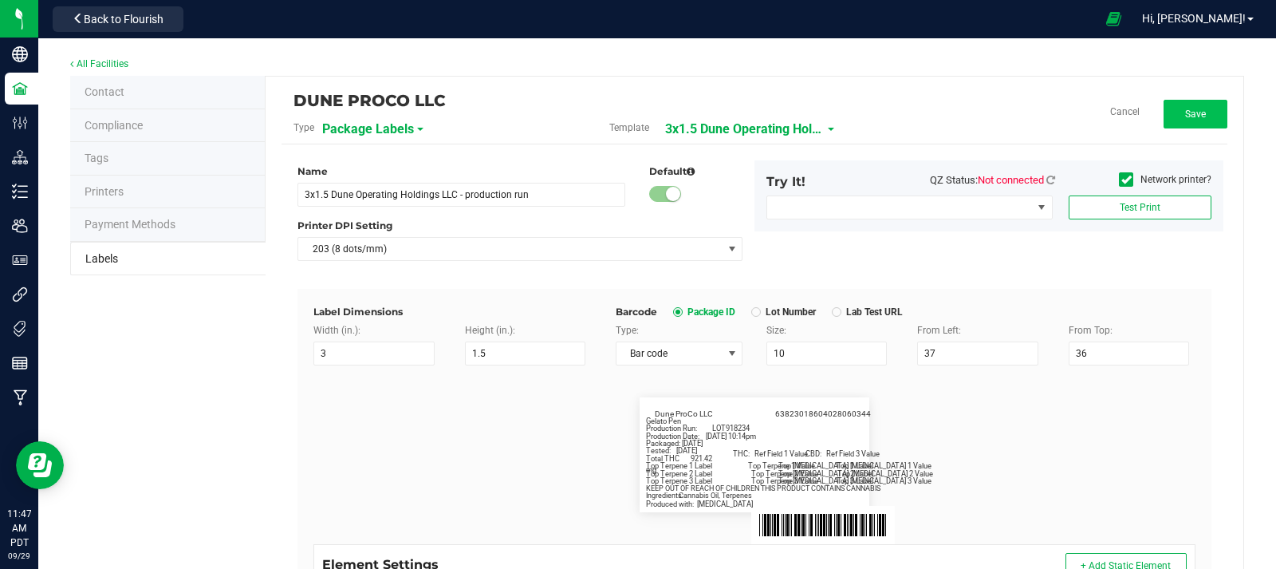
type input "921.42"
click at [1194, 112] on button "Save" at bounding box center [1195, 114] width 64 height 29
click at [1169, 119] on button "Edit" at bounding box center [1195, 114] width 64 height 29
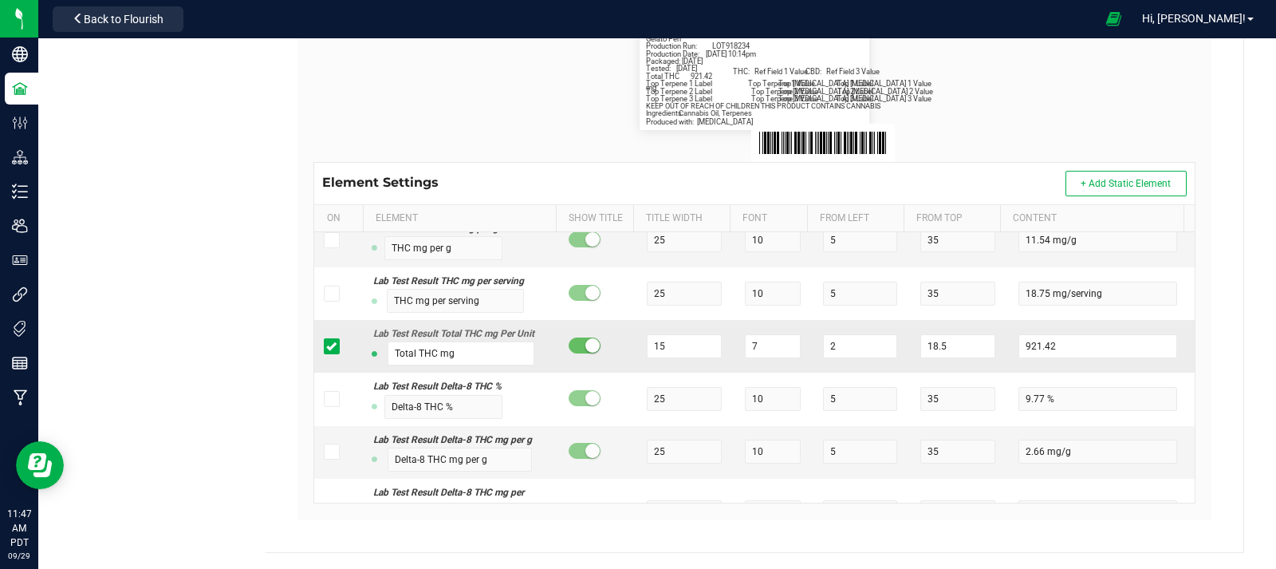
click at [329, 346] on icon at bounding box center [331, 346] width 10 height 0
click at [0, 0] on input "checkbox" at bounding box center [0, 0] width 0 height 0
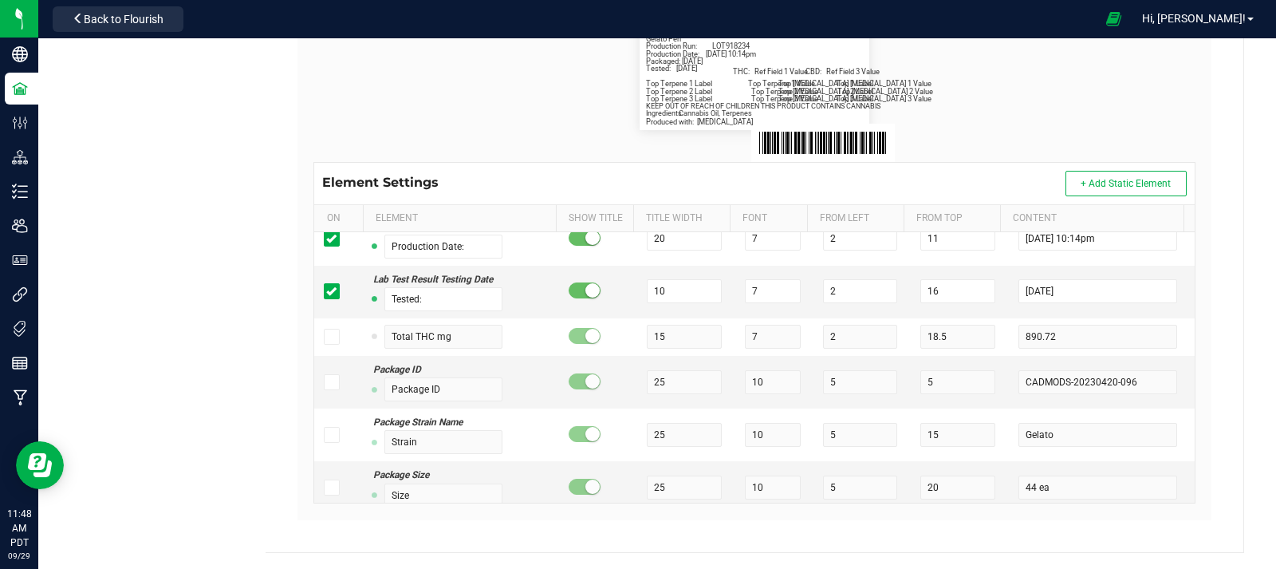
scroll to position [1195, 0]
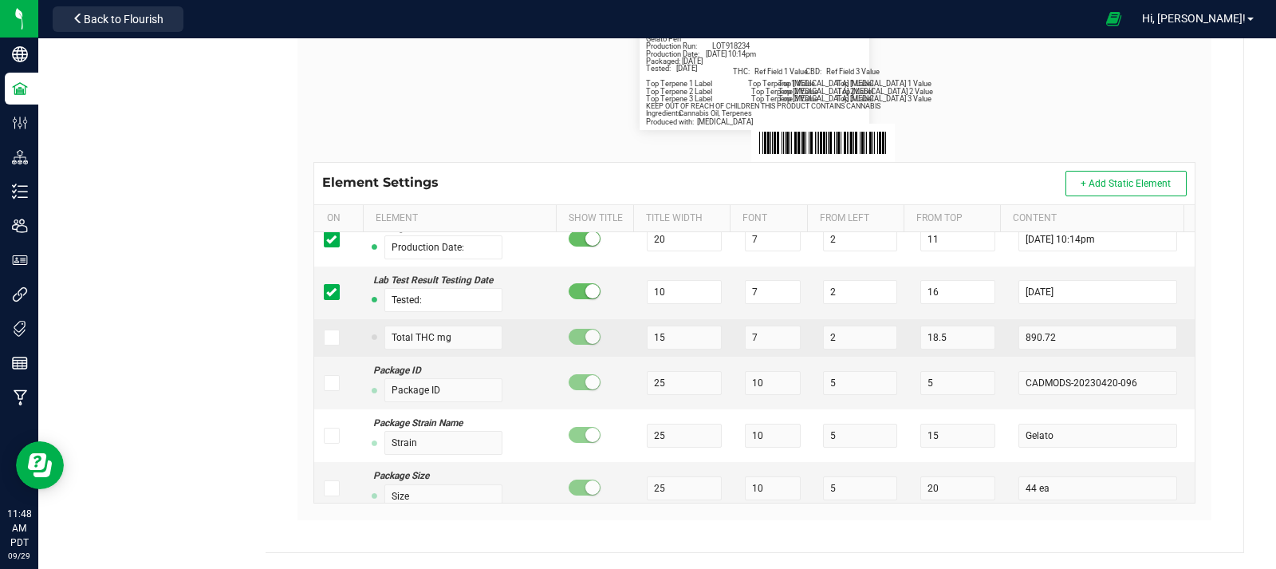
click at [326, 337] on icon at bounding box center [331, 337] width 10 height 0
click at [0, 0] on input "checkbox" at bounding box center [0, 0] width 0 height 0
click at [1057, 338] on input "890.72" at bounding box center [1097, 337] width 159 height 24
type input "8"
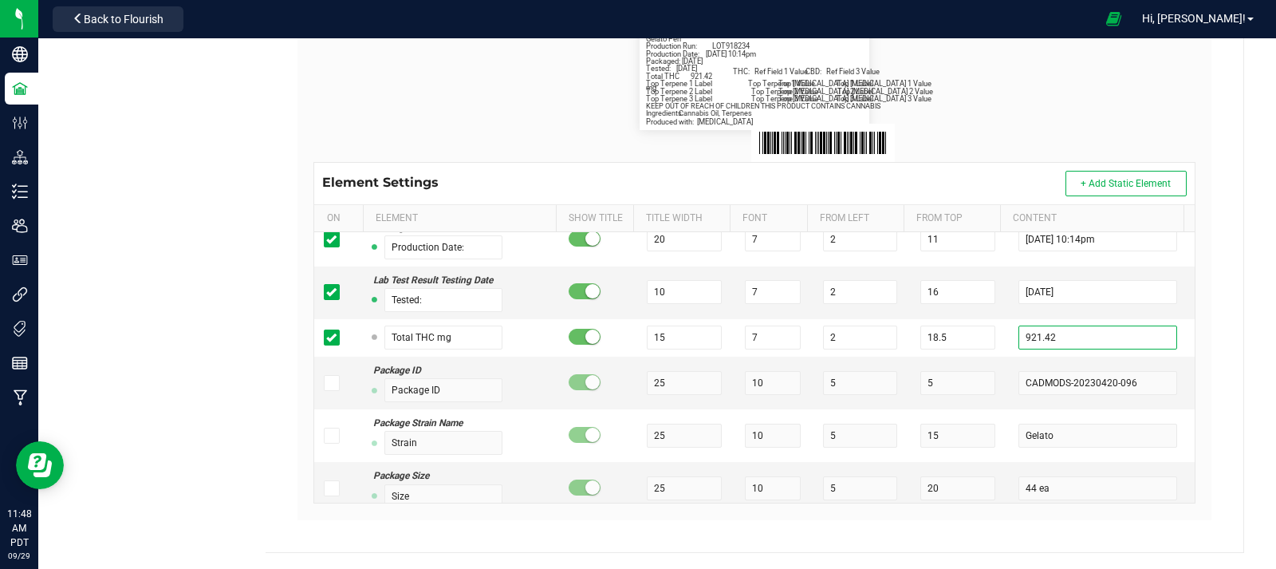
scroll to position [0, 0]
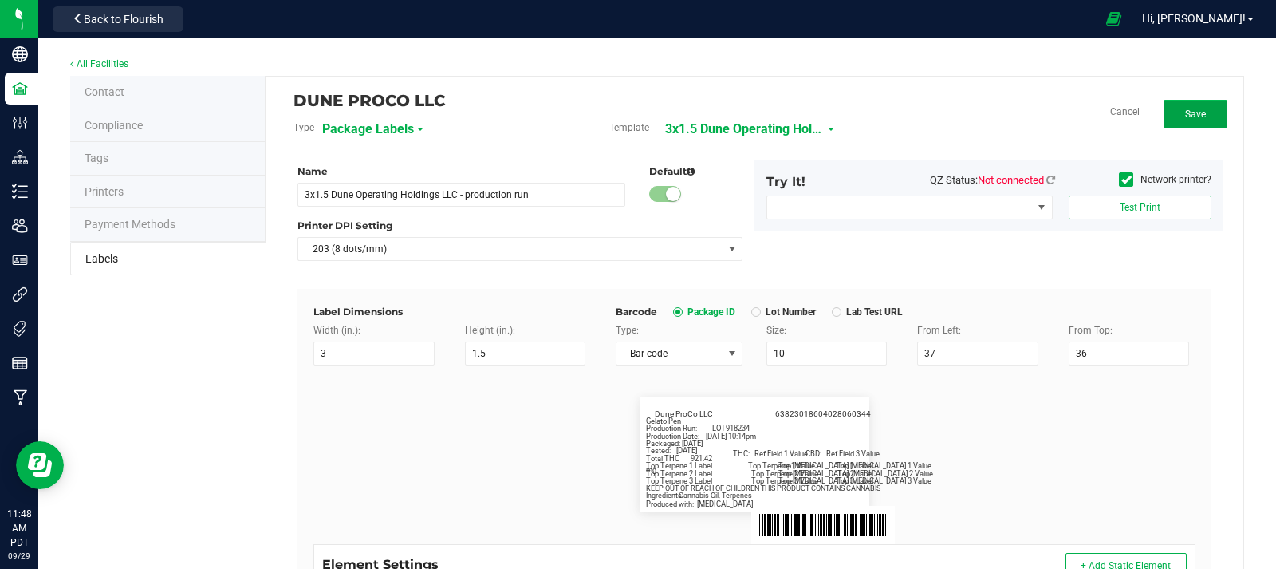
click at [1207, 121] on button "Save" at bounding box center [1195, 114] width 64 height 29
click at [1180, 108] on button "Edit" at bounding box center [1195, 114] width 64 height 29
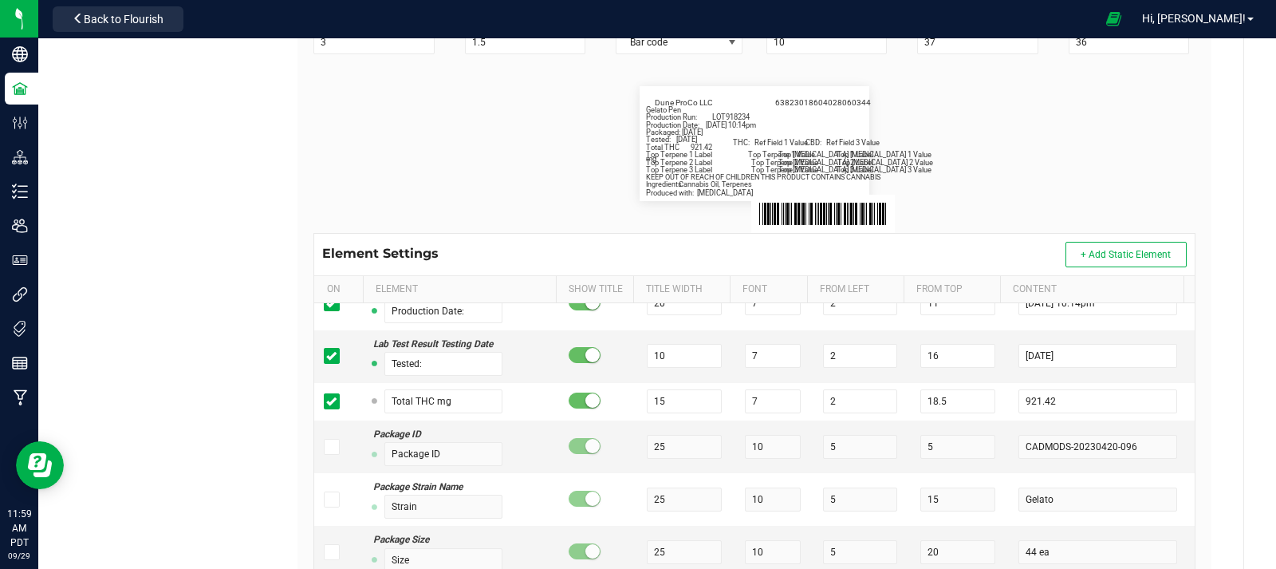
scroll to position [1203, 0]
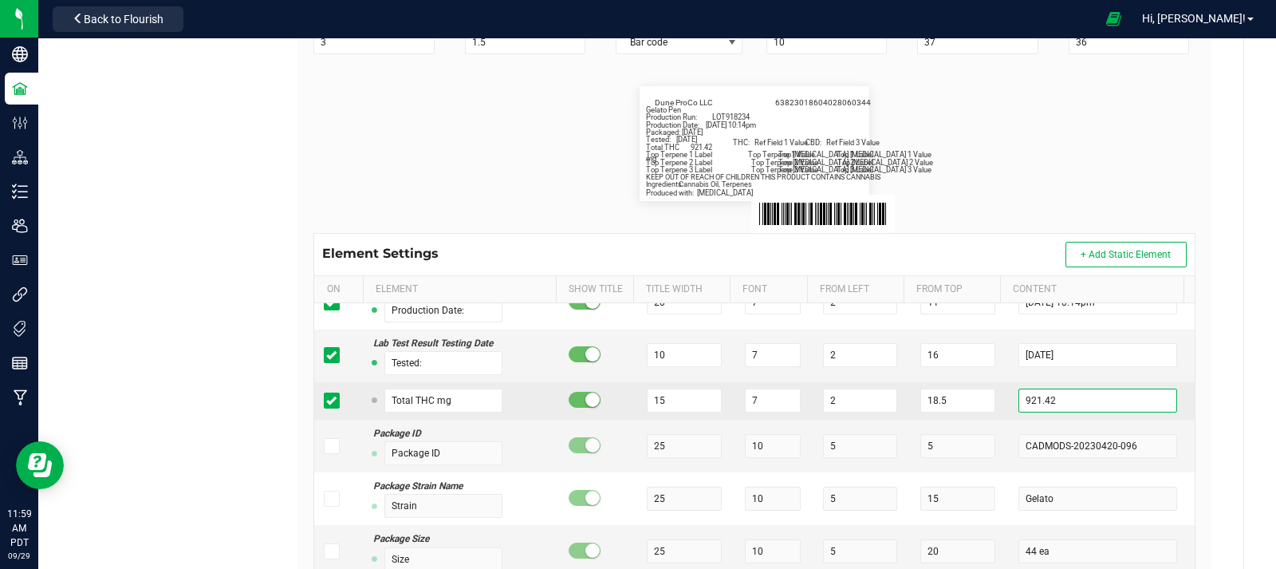
click at [1092, 403] on input "921.42" at bounding box center [1097, 400] width 159 height 24
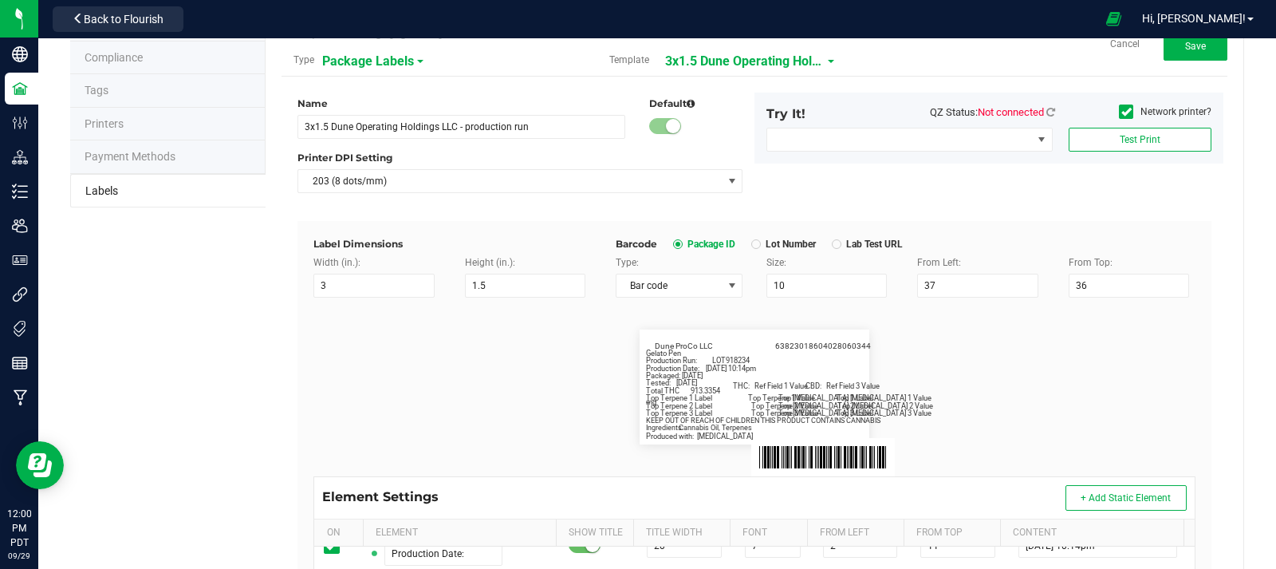
scroll to position [0, 0]
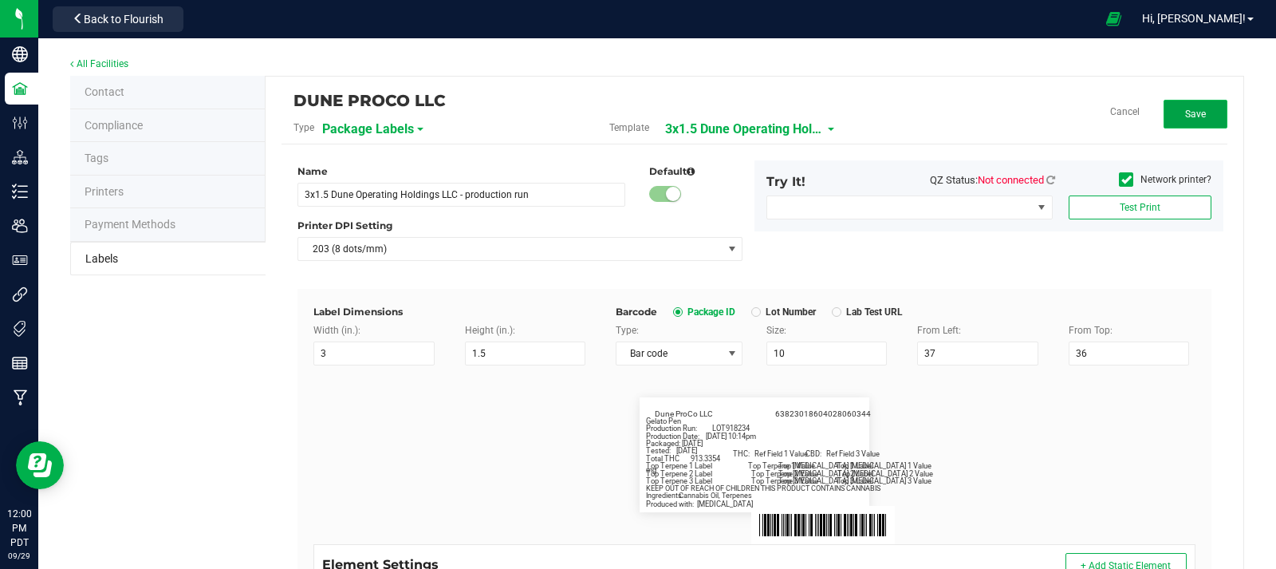
click at [1171, 104] on button "Save" at bounding box center [1195, 114] width 64 height 29
click at [1196, 112] on button "Edit" at bounding box center [1195, 114] width 64 height 29
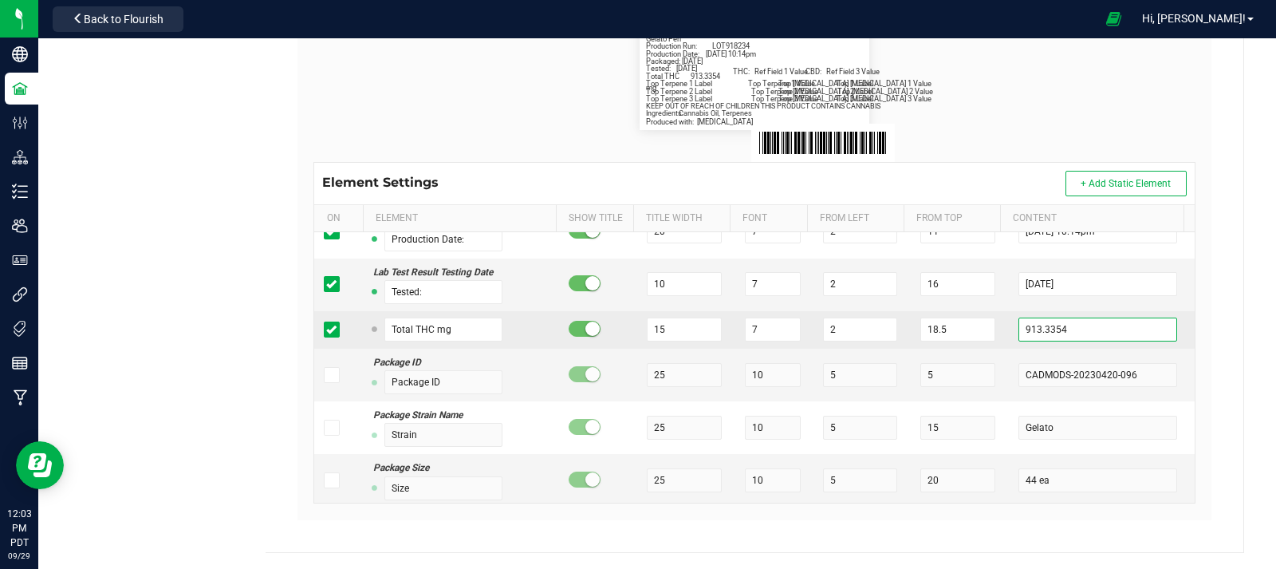
click at [1078, 333] on input "913.3354" at bounding box center [1097, 329] width 159 height 24
type input "9"
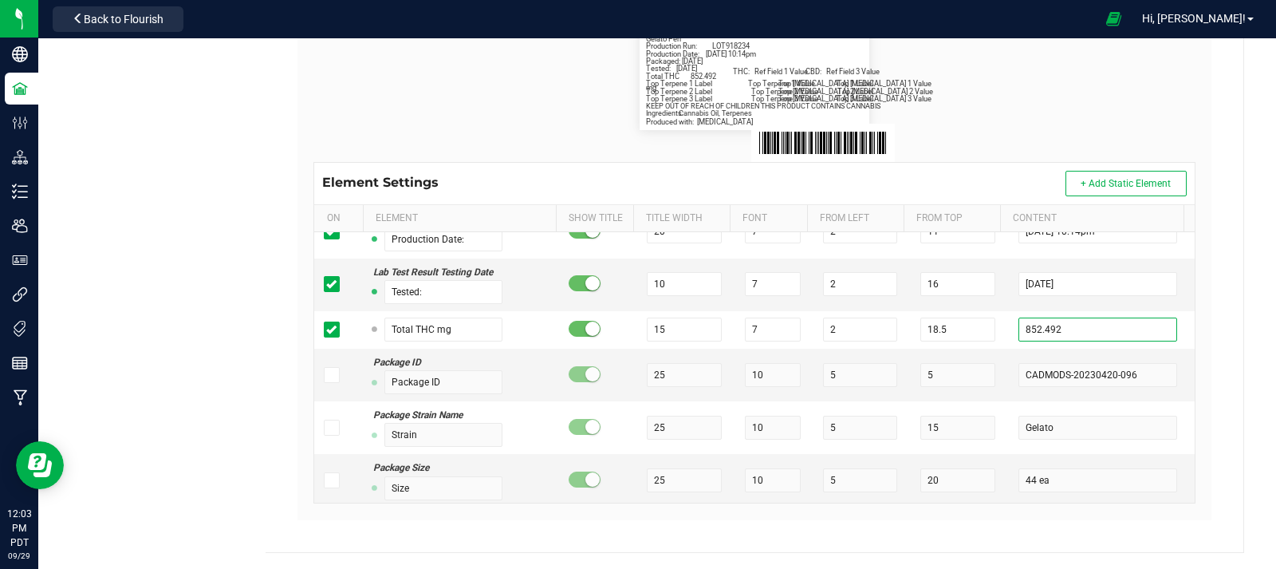
scroll to position [0, 0]
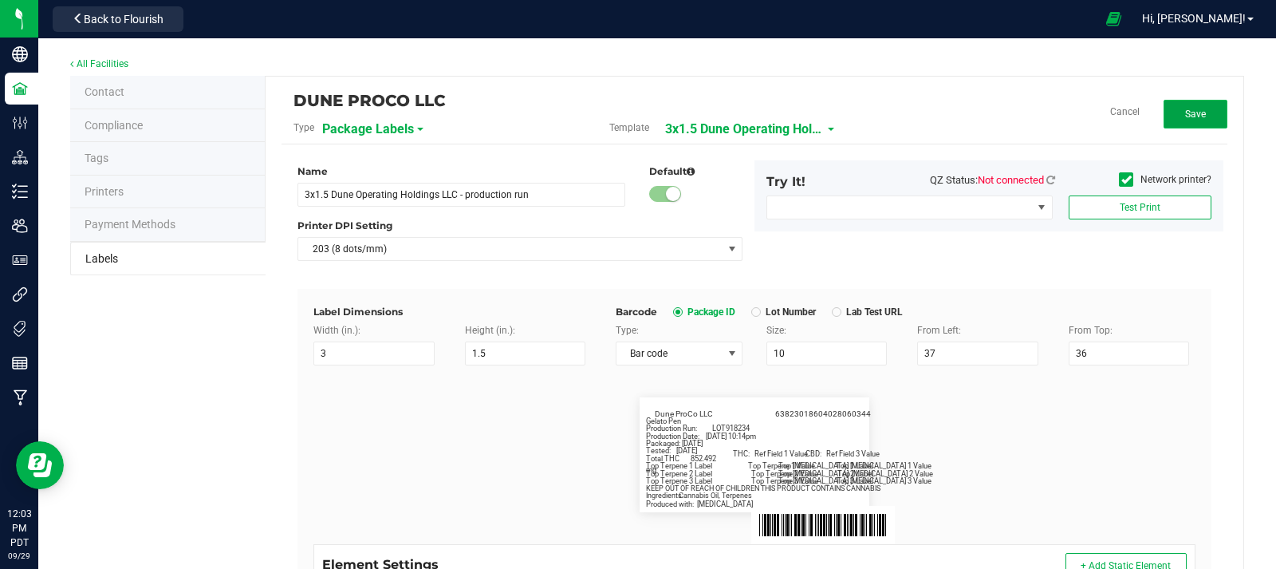
click at [1193, 118] on span "Save" at bounding box center [1195, 113] width 21 height 11
click at [1195, 104] on button "Edit" at bounding box center [1195, 114] width 64 height 29
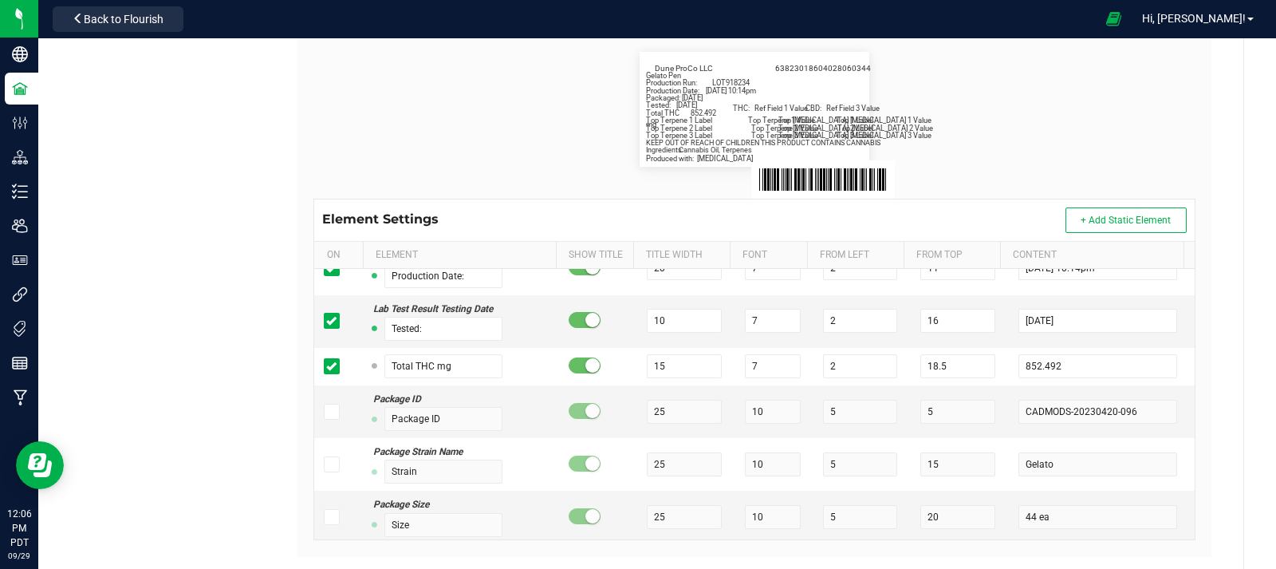
scroll to position [382, 0]
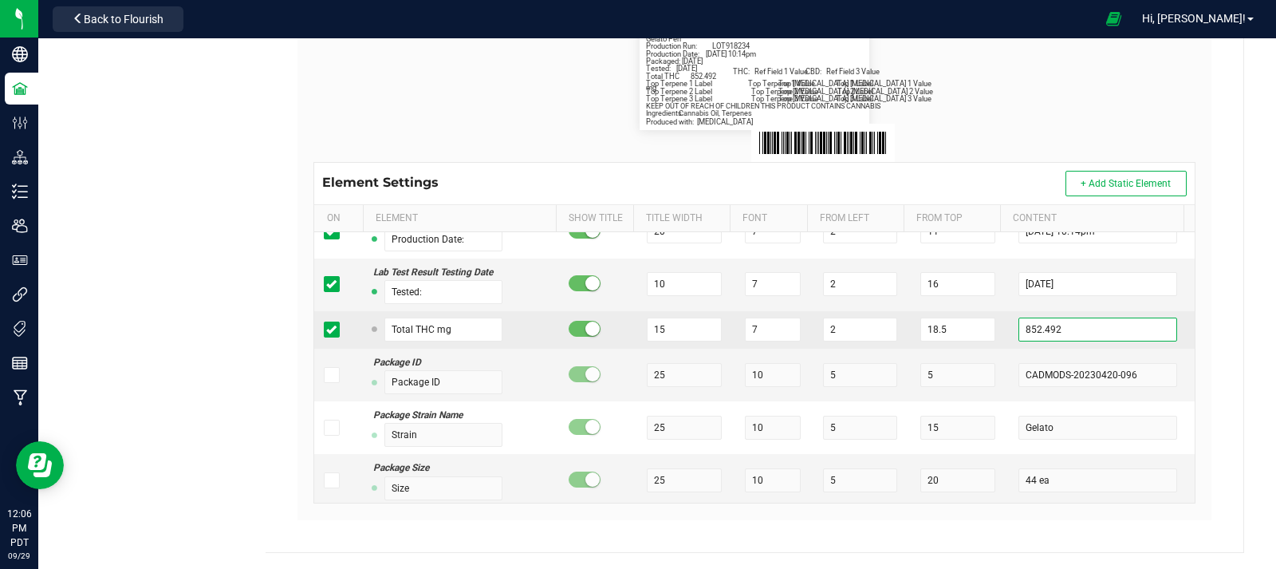
click at [1064, 335] on input "852.492" at bounding box center [1097, 329] width 159 height 24
type input "8"
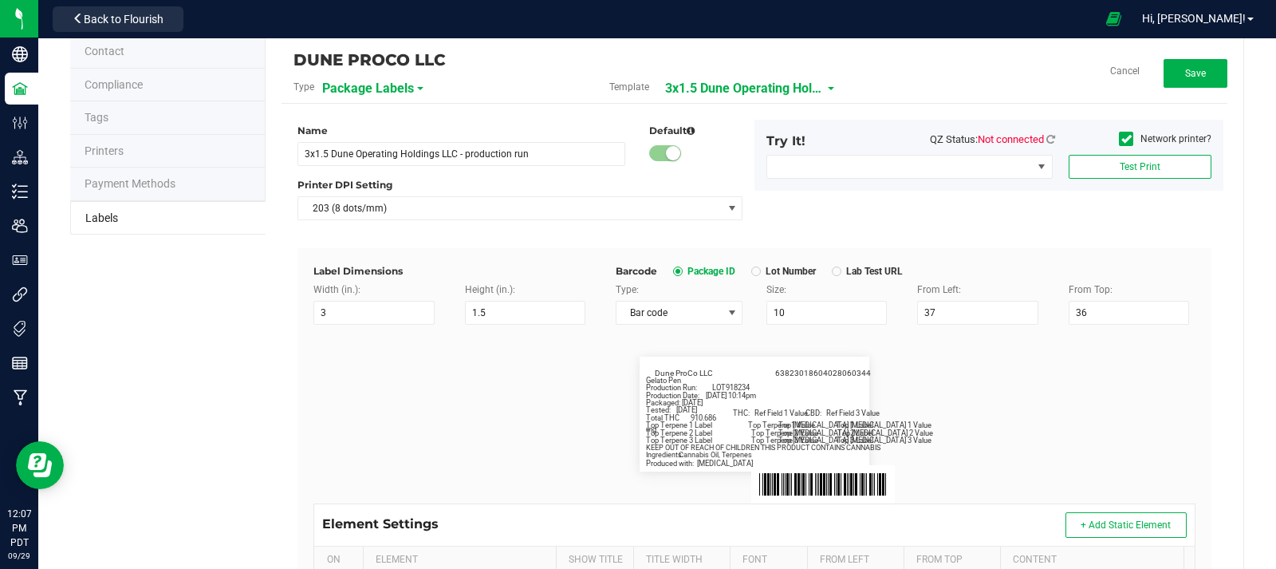
scroll to position [40, 0]
click at [1185, 79] on span "Save" at bounding box center [1195, 74] width 21 height 11
click at [1187, 73] on span "Edit" at bounding box center [1195, 74] width 17 height 11
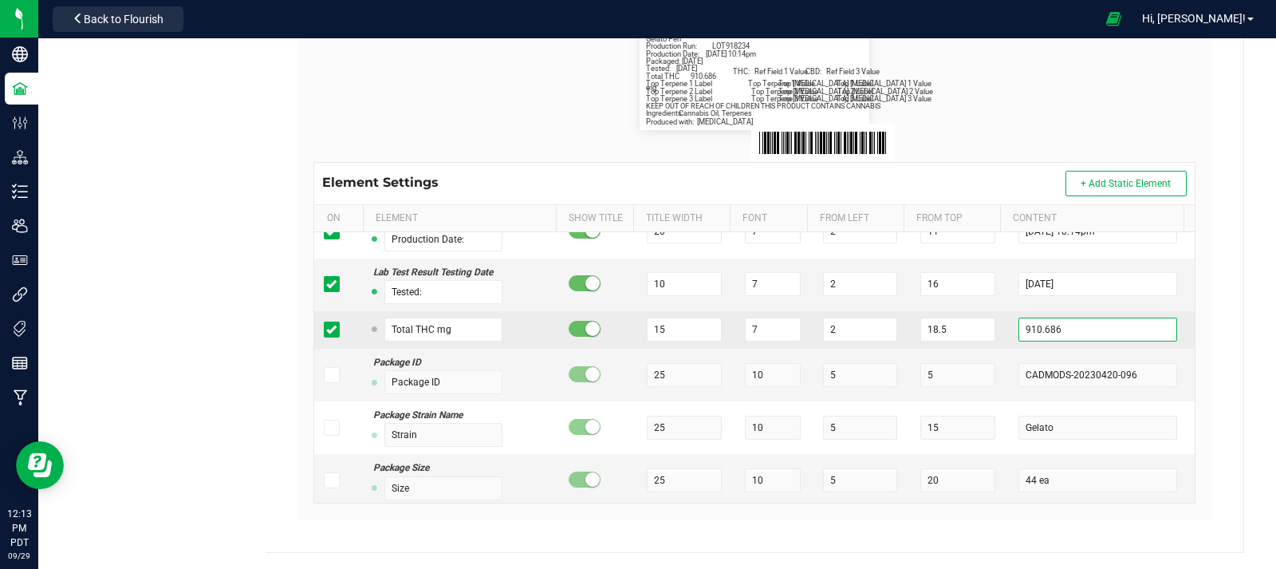
click at [1088, 332] on input "910.686" at bounding box center [1097, 329] width 159 height 24
type input "9"
click at [1088, 336] on input "text" at bounding box center [1097, 329] width 159 height 24
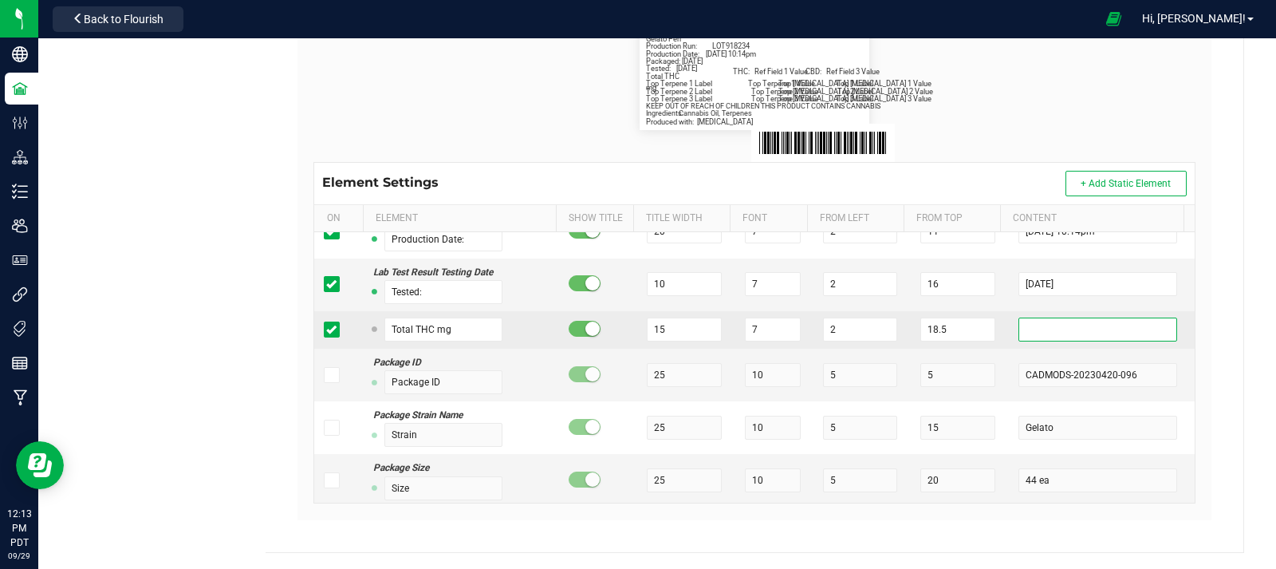
click at [1041, 331] on input "text" at bounding box center [1097, 329] width 159 height 24
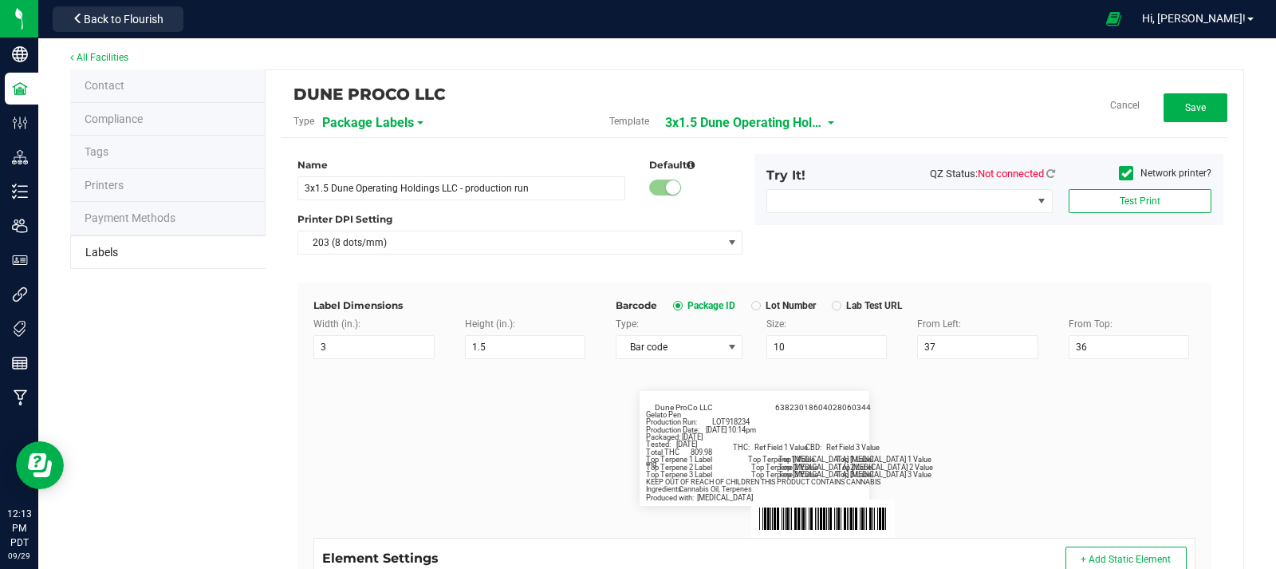
scroll to position [0, 0]
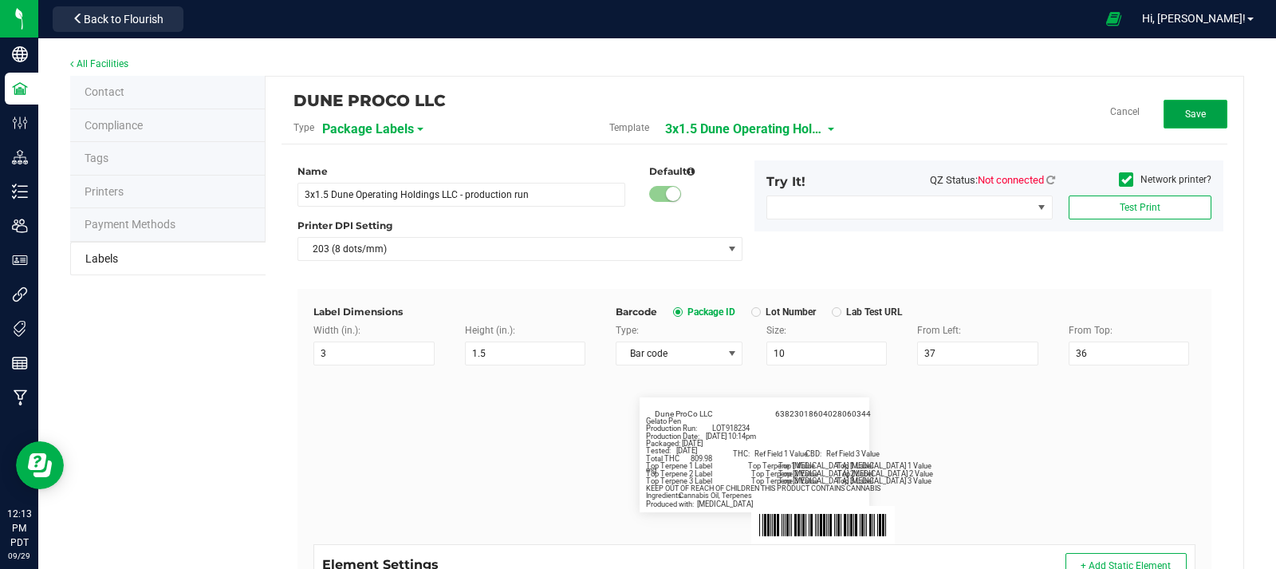
click at [1186, 109] on span "Save" at bounding box center [1195, 113] width 21 height 11
click at [1187, 120] on button "Edit" at bounding box center [1195, 114] width 64 height 29
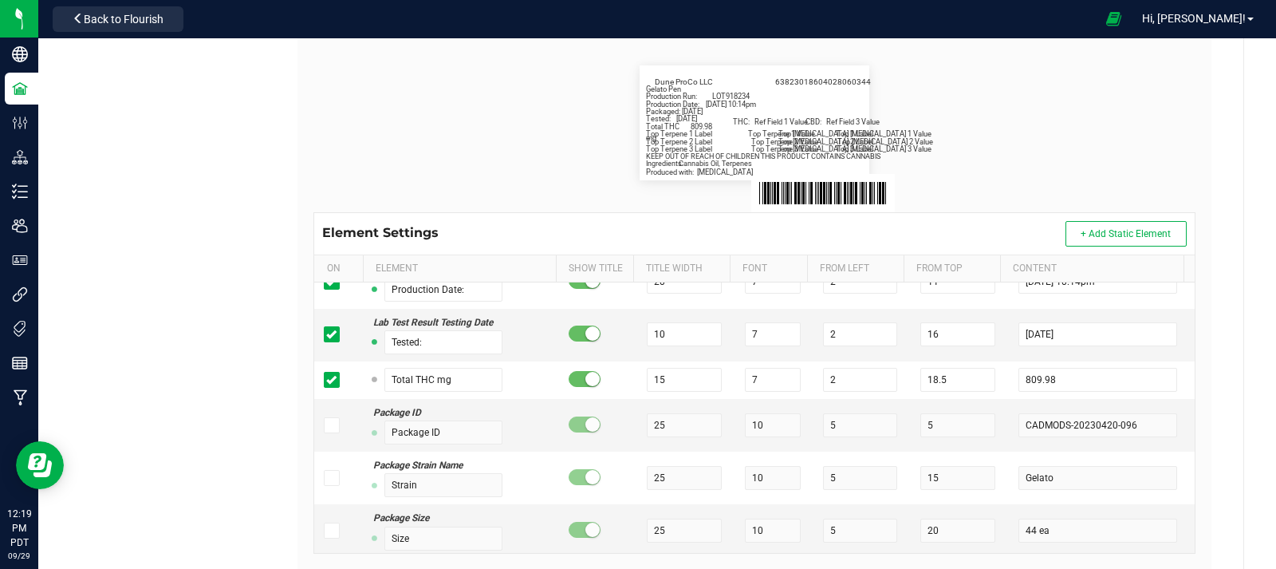
scroll to position [382, 0]
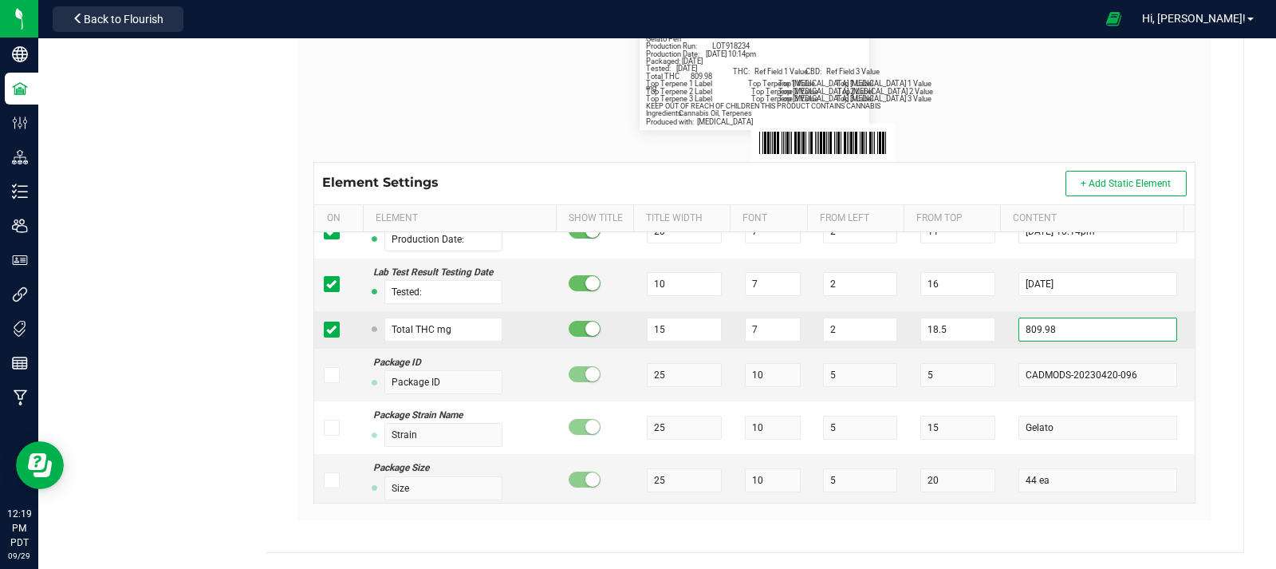
click at [1134, 324] on input "809.98" at bounding box center [1097, 329] width 159 height 24
type input "8"
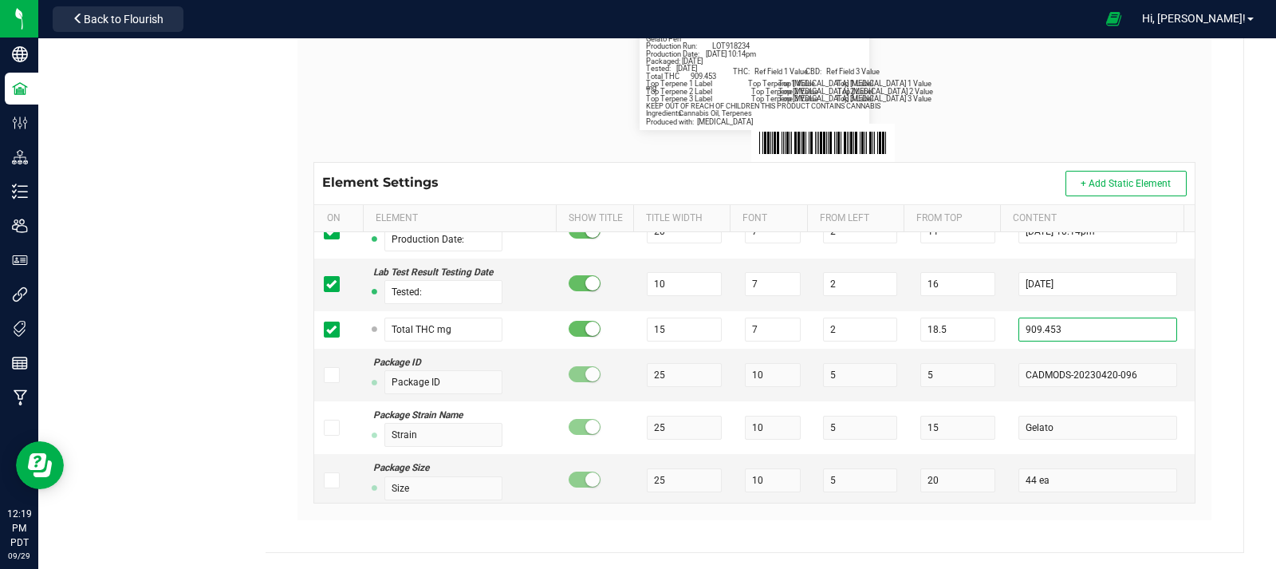
scroll to position [0, 0]
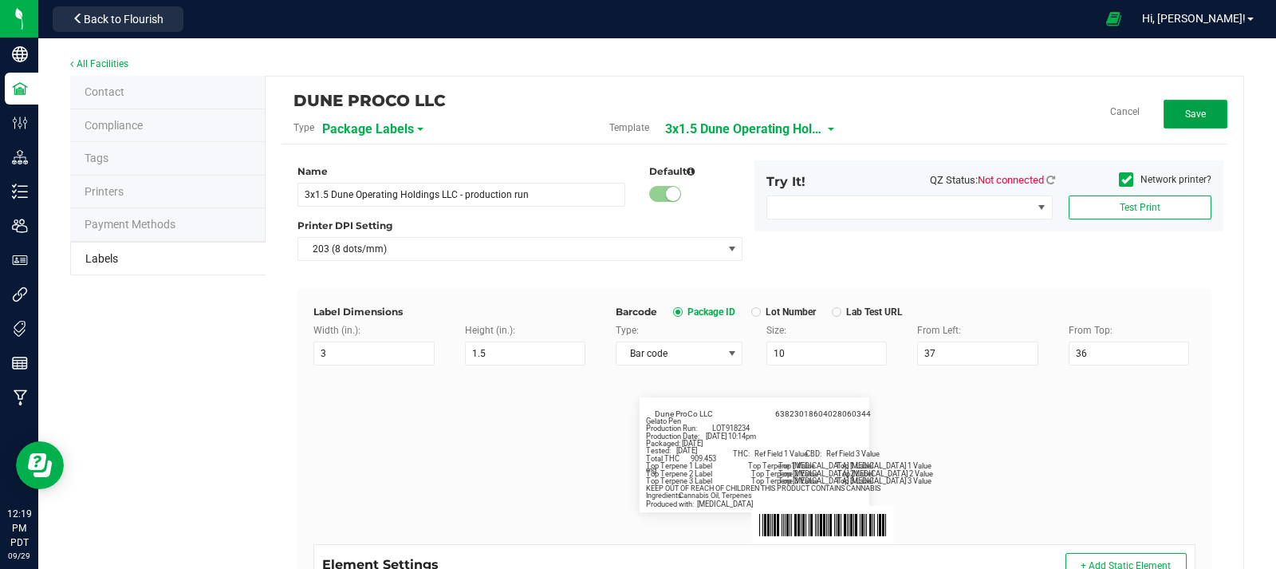
click at [1188, 110] on span "Save" at bounding box center [1195, 113] width 21 height 11
click at [1170, 120] on button "Edit" at bounding box center [1195, 114] width 64 height 29
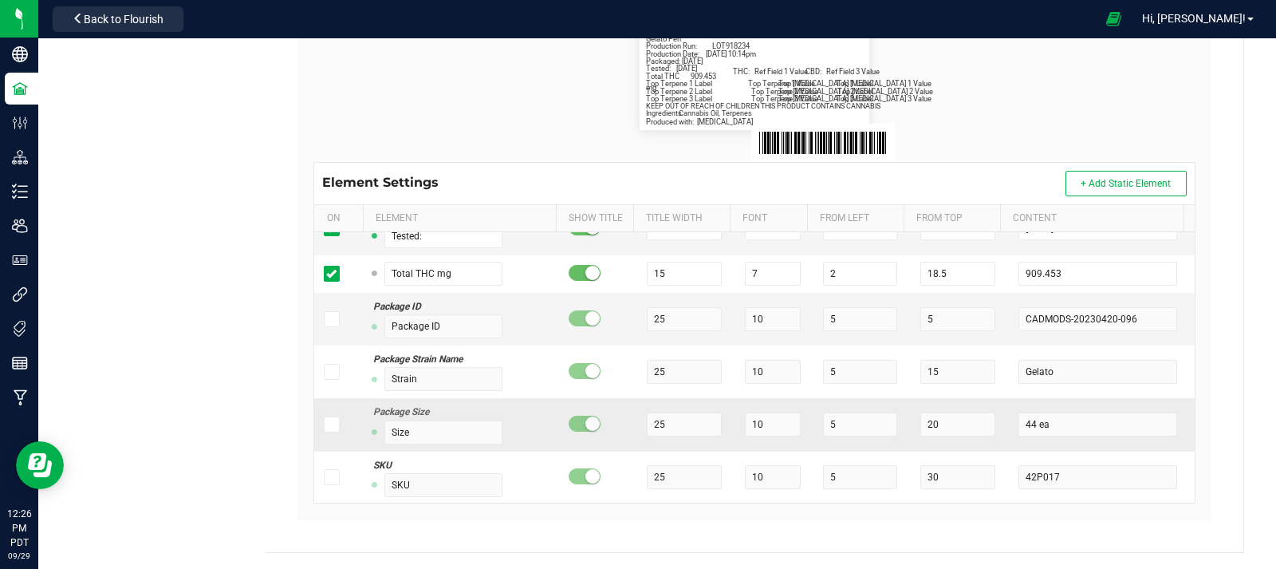
scroll to position [1258, 0]
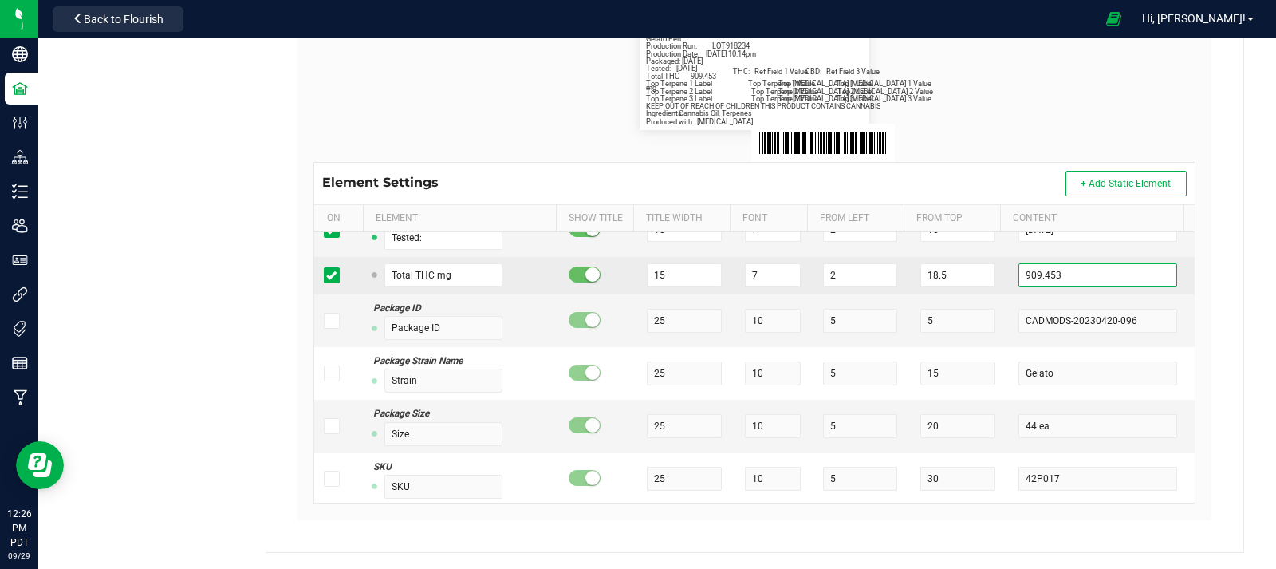
click at [1088, 276] on input "909.453" at bounding box center [1097, 275] width 159 height 24
type input "9"
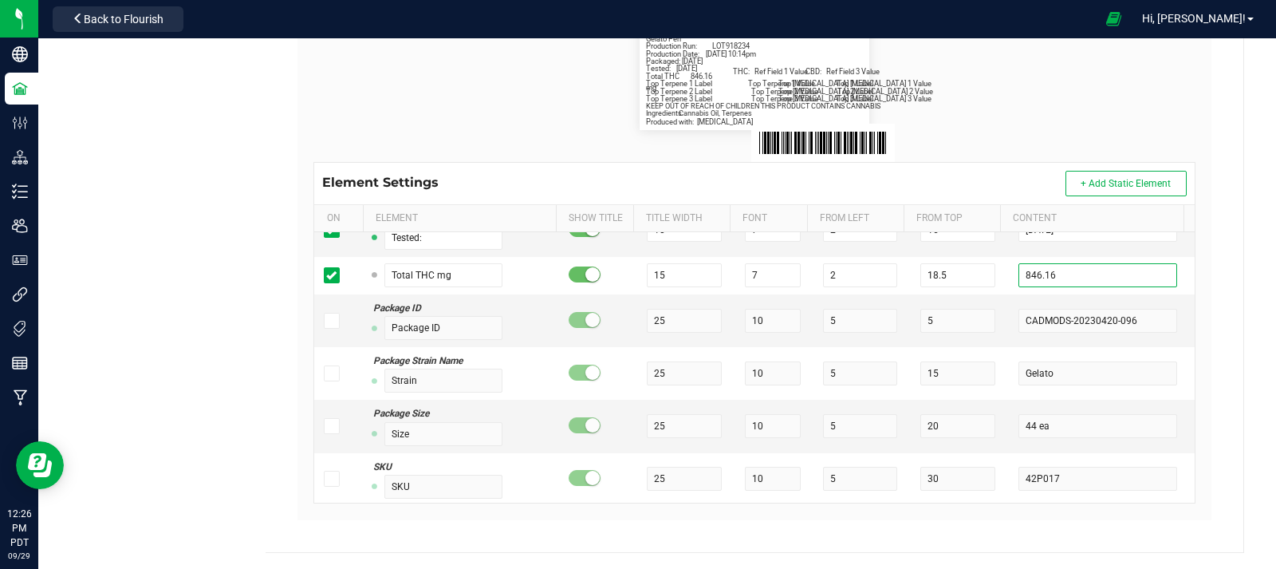
scroll to position [0, 0]
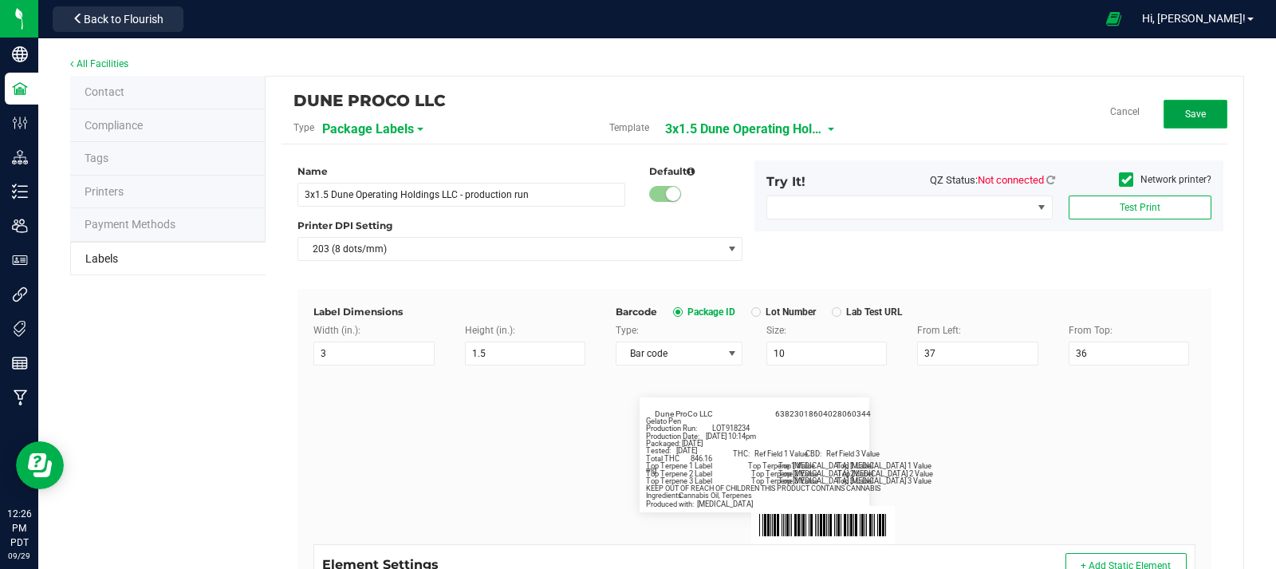
click at [1185, 116] on span "Save" at bounding box center [1195, 113] width 21 height 11
click at [1195, 112] on button "Edit" at bounding box center [1195, 114] width 64 height 29
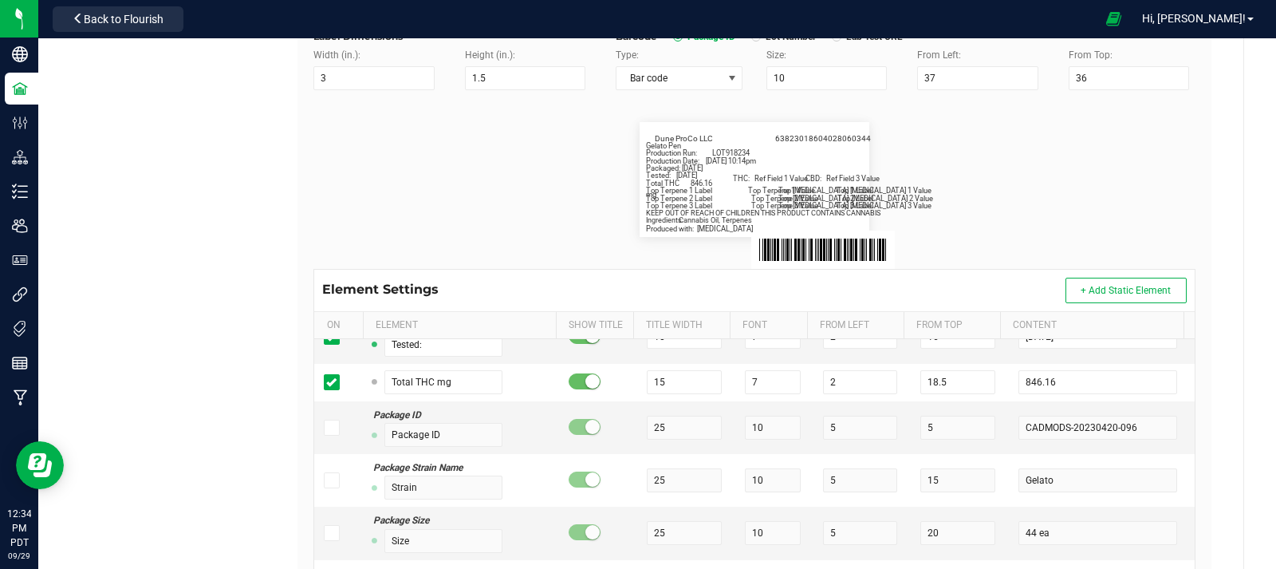
scroll to position [329, 0]
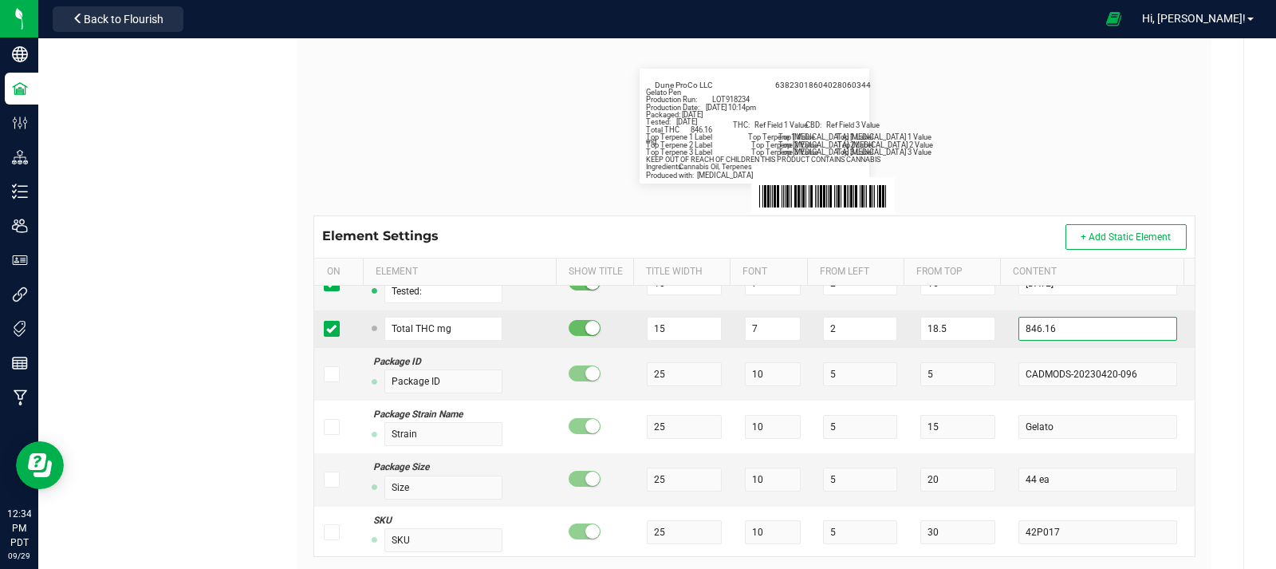
click at [1124, 323] on input "846.16" at bounding box center [1097, 329] width 159 height 24
type input "8"
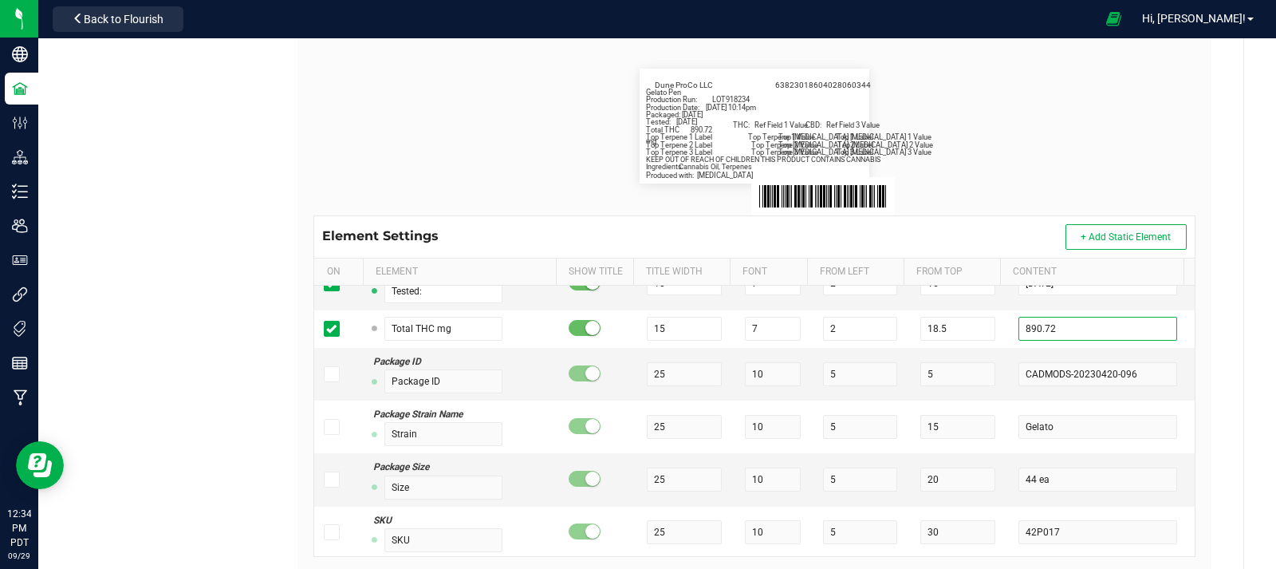
scroll to position [0, 0]
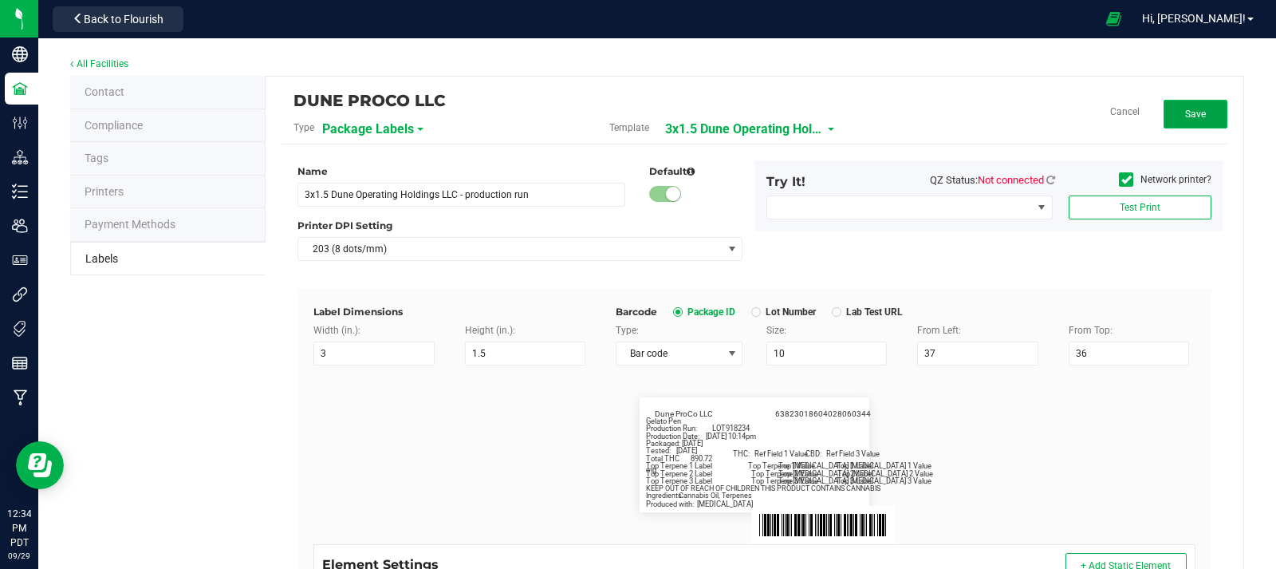
click at [1185, 108] on span "Save" at bounding box center [1195, 113] width 21 height 11
click at [1187, 114] on span "Edit" at bounding box center [1195, 113] width 17 height 11
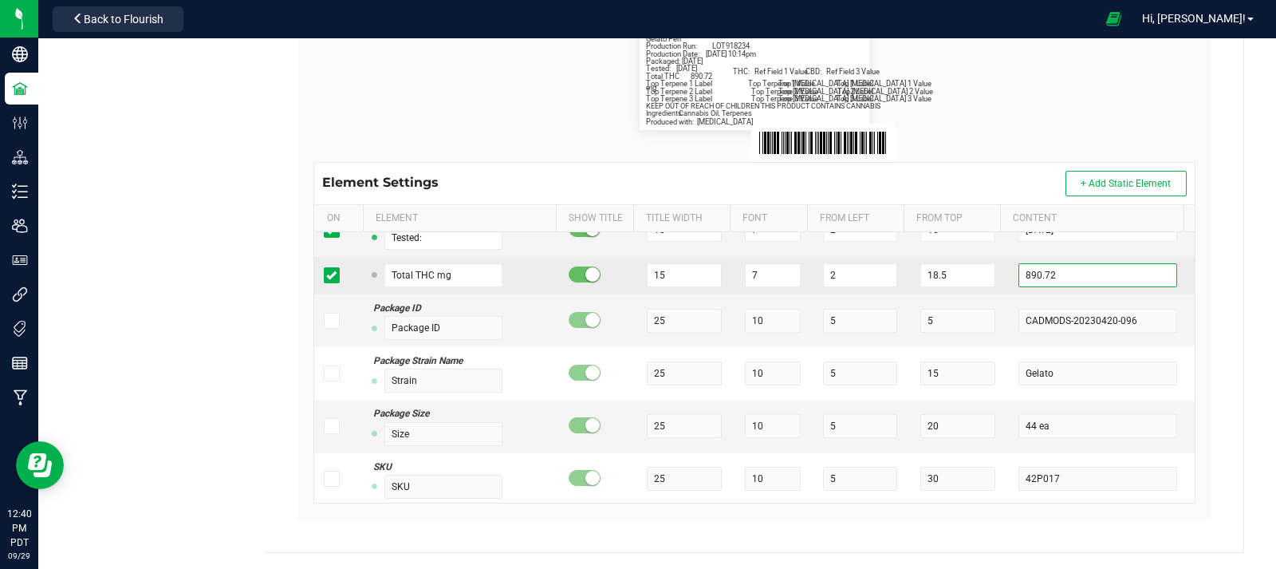
click at [1109, 277] on input "890.72" at bounding box center [1097, 275] width 159 height 24
type input "8"
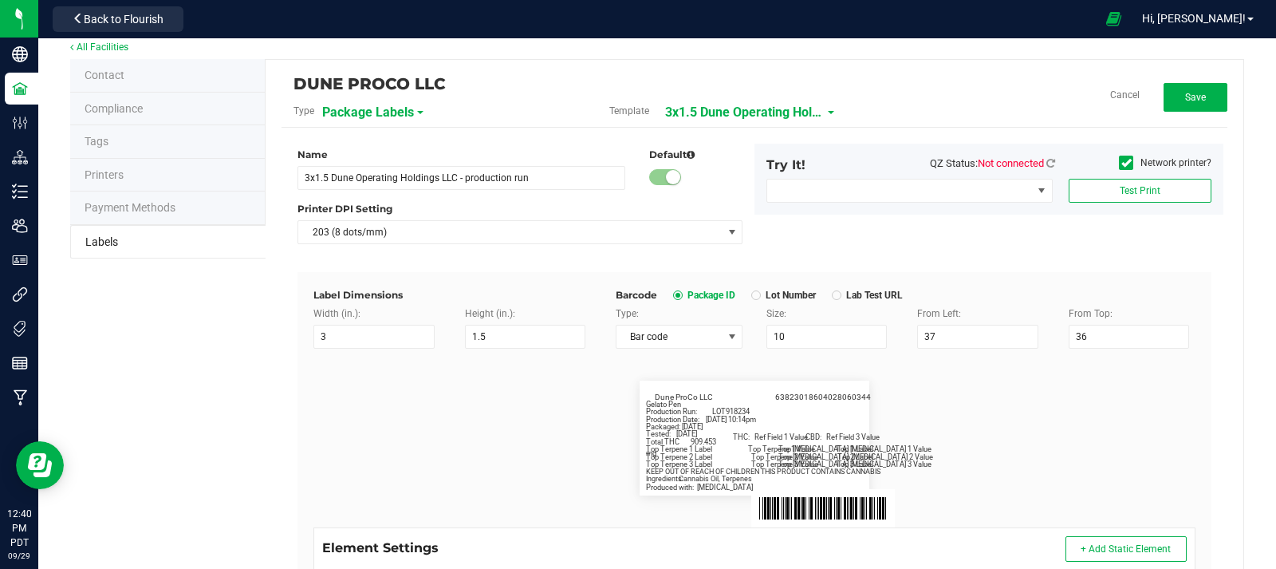
scroll to position [0, 0]
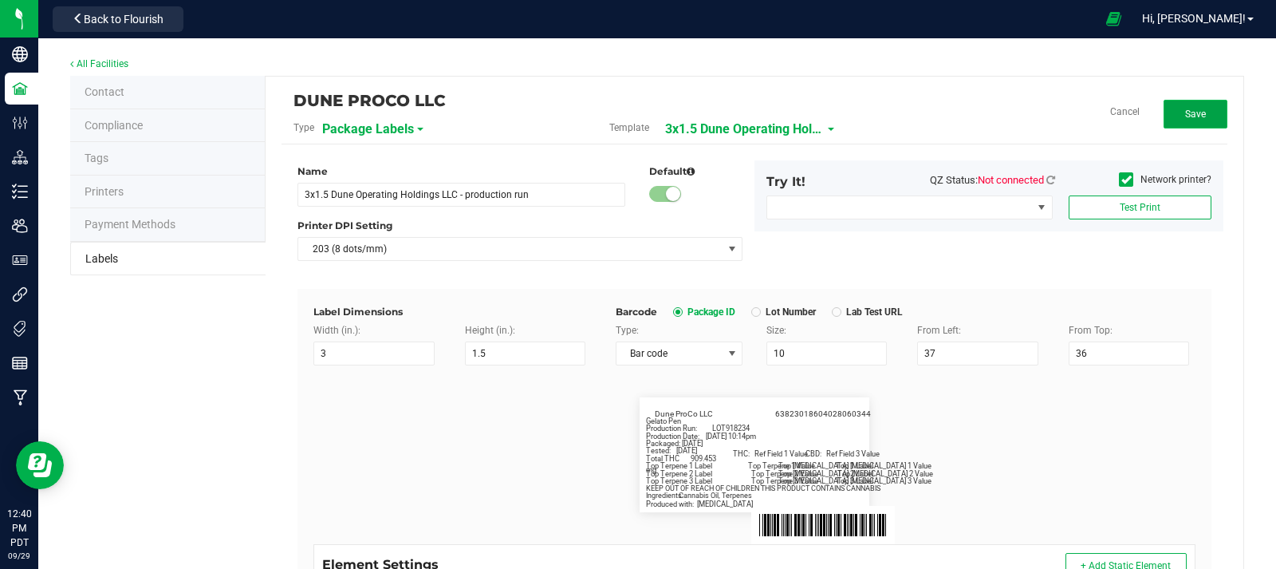
click at [1172, 120] on button "Save" at bounding box center [1195, 114] width 64 height 29
click at [1187, 120] on button "Edit" at bounding box center [1195, 114] width 64 height 29
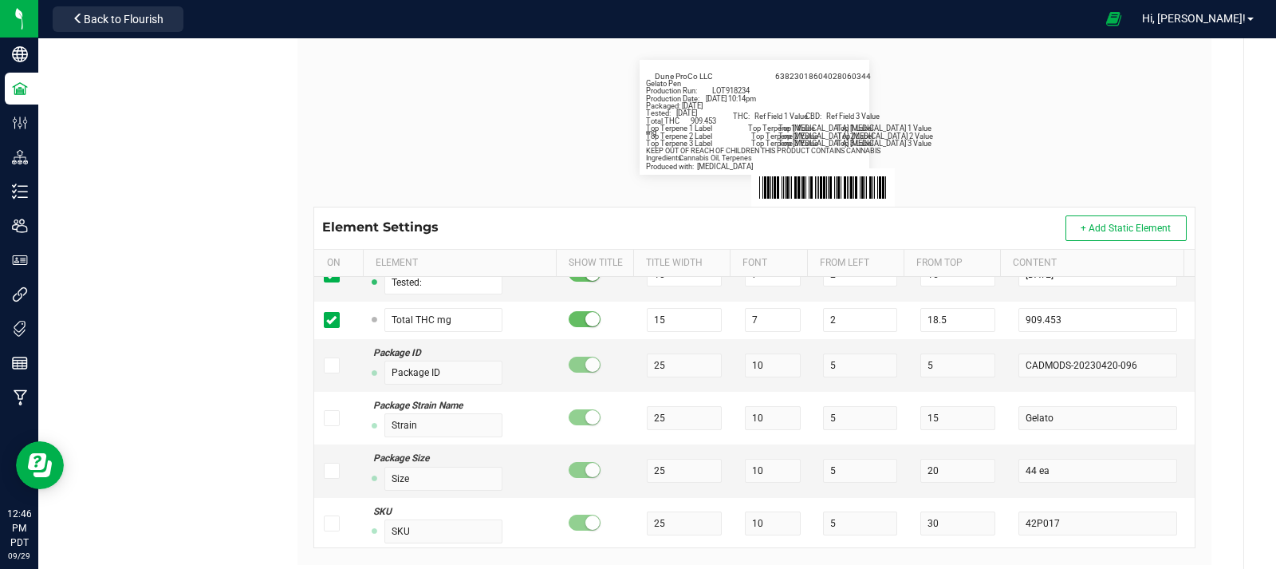
scroll to position [338, 0]
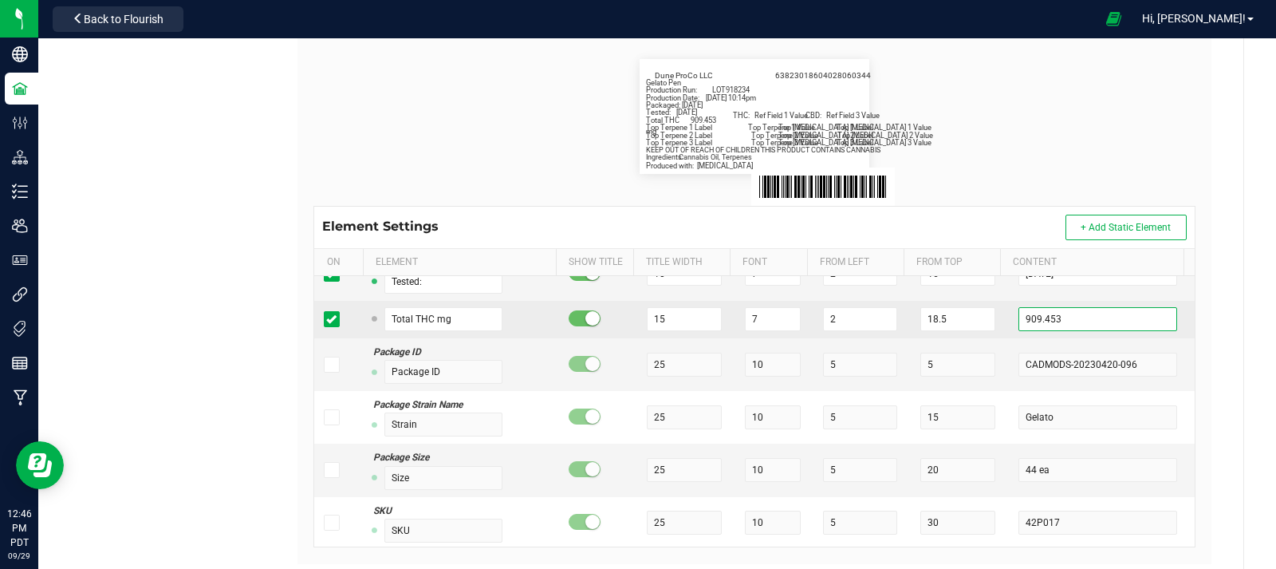
click at [1060, 325] on input "909.453" at bounding box center [1097, 319] width 159 height 24
type input "9"
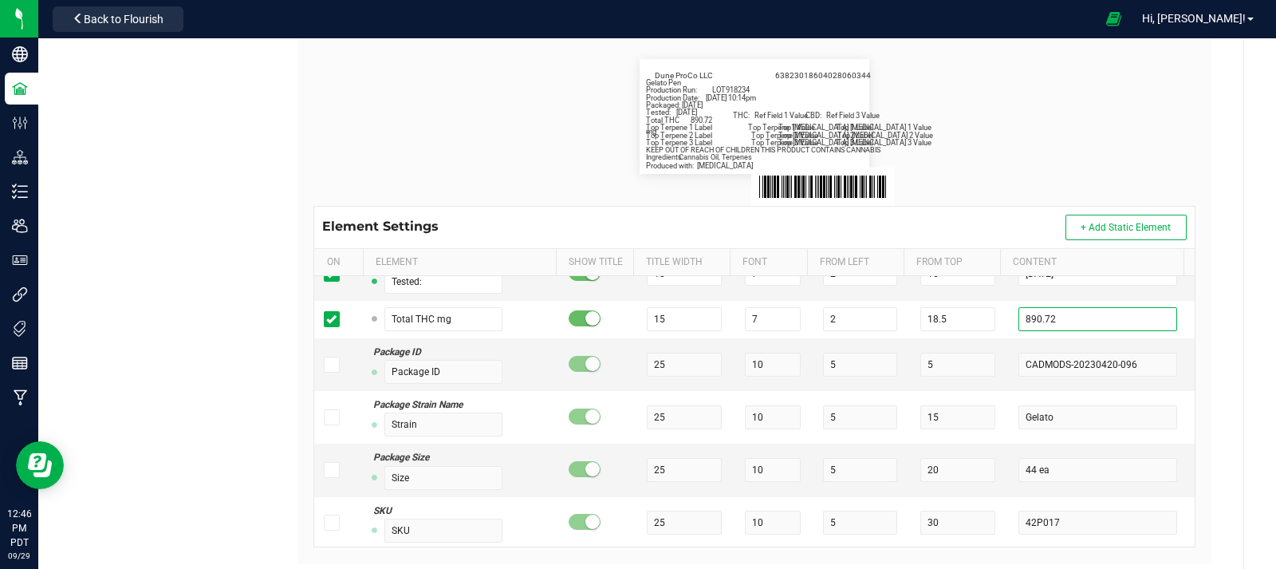
scroll to position [0, 0]
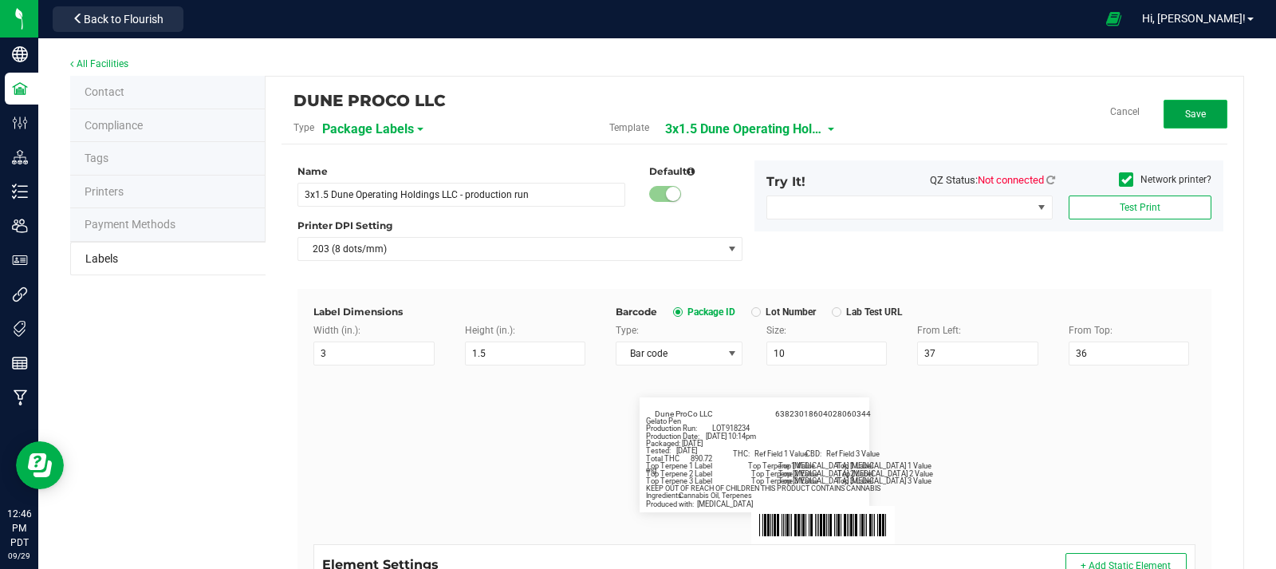
click at [1185, 122] on button "Save" at bounding box center [1195, 114] width 64 height 29
click at [1198, 124] on button "Edit" at bounding box center [1195, 114] width 64 height 29
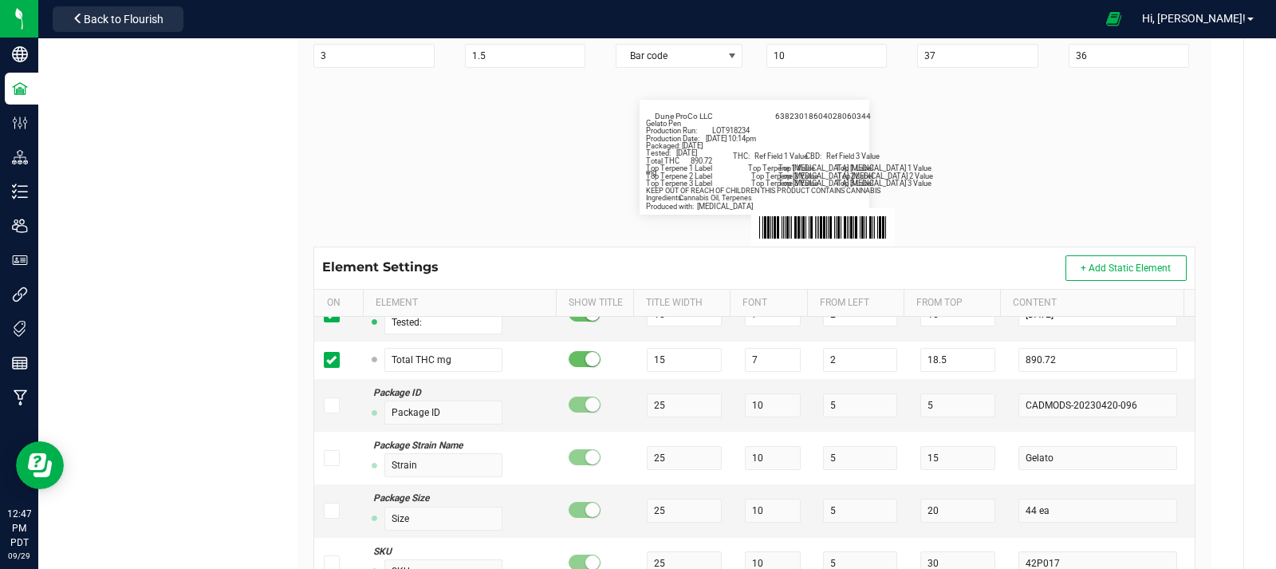
scroll to position [382, 0]
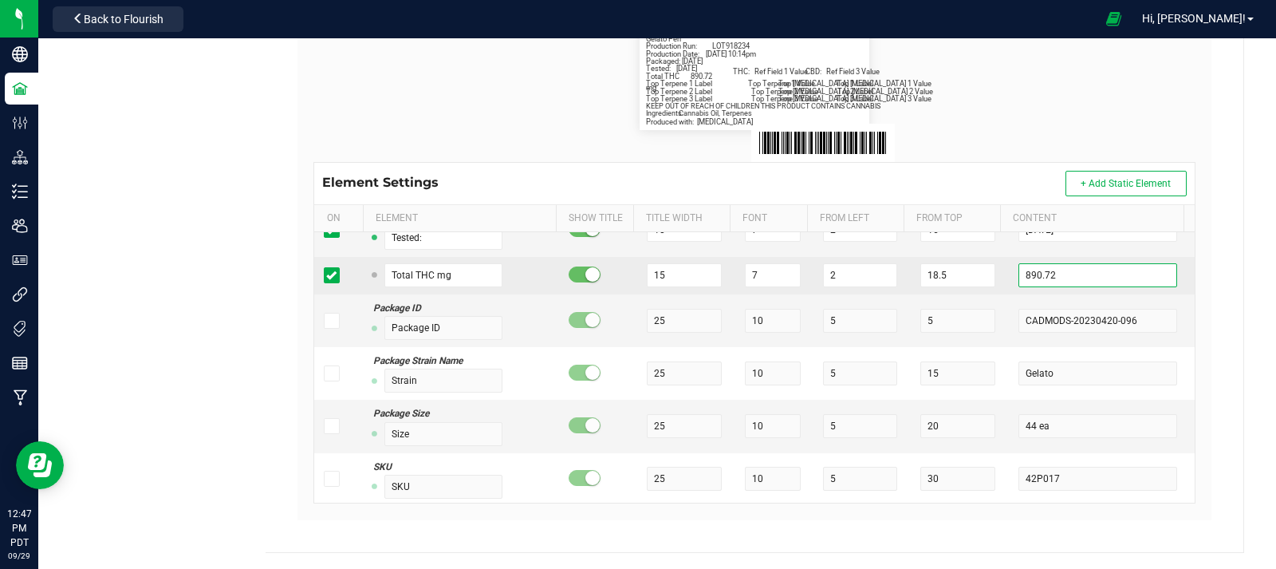
click at [1053, 277] on input "890.72" at bounding box center [1097, 275] width 159 height 24
type input "8"
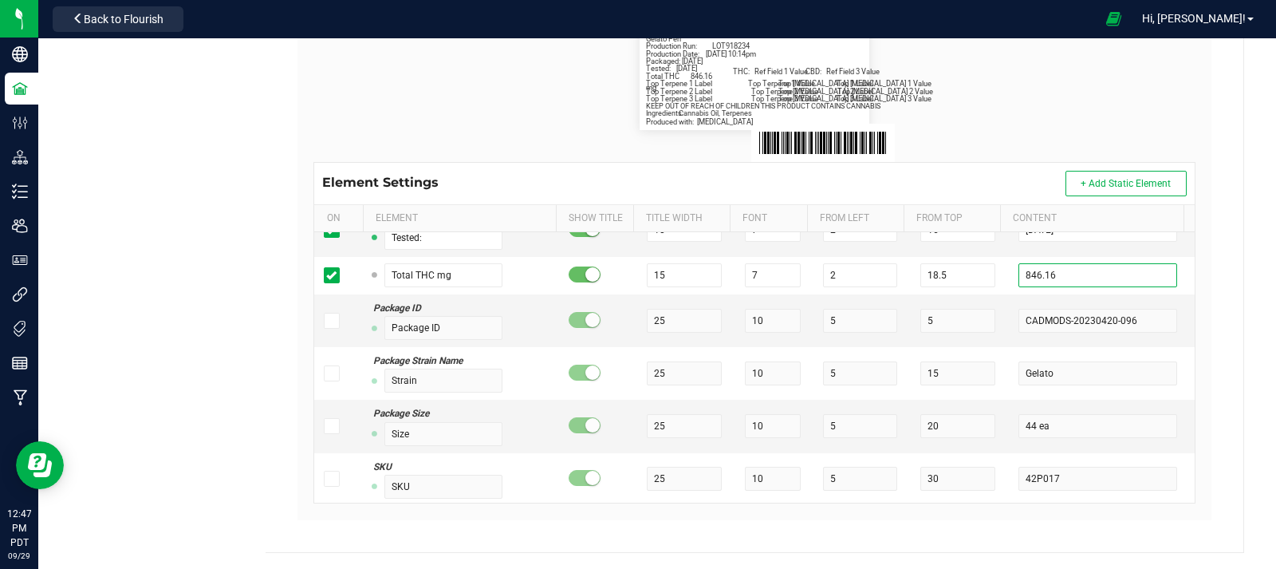
scroll to position [0, 0]
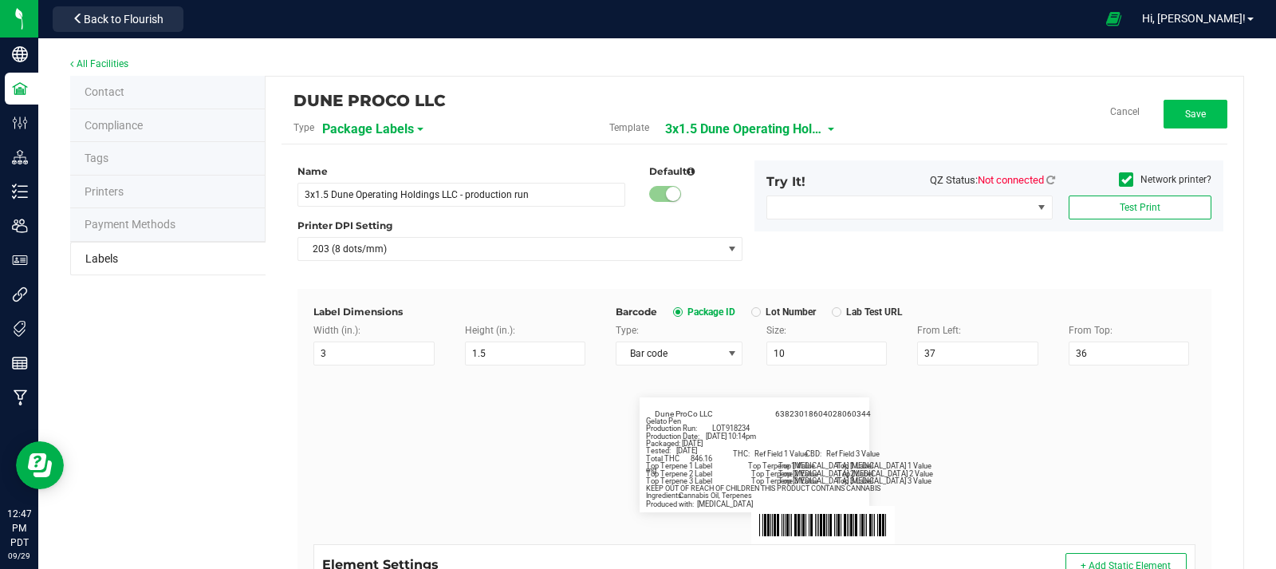
type input "846.16"
click at [1172, 117] on button "Save" at bounding box center [1195, 114] width 64 height 29
